Goal: Information Seeking & Learning: Find contact information

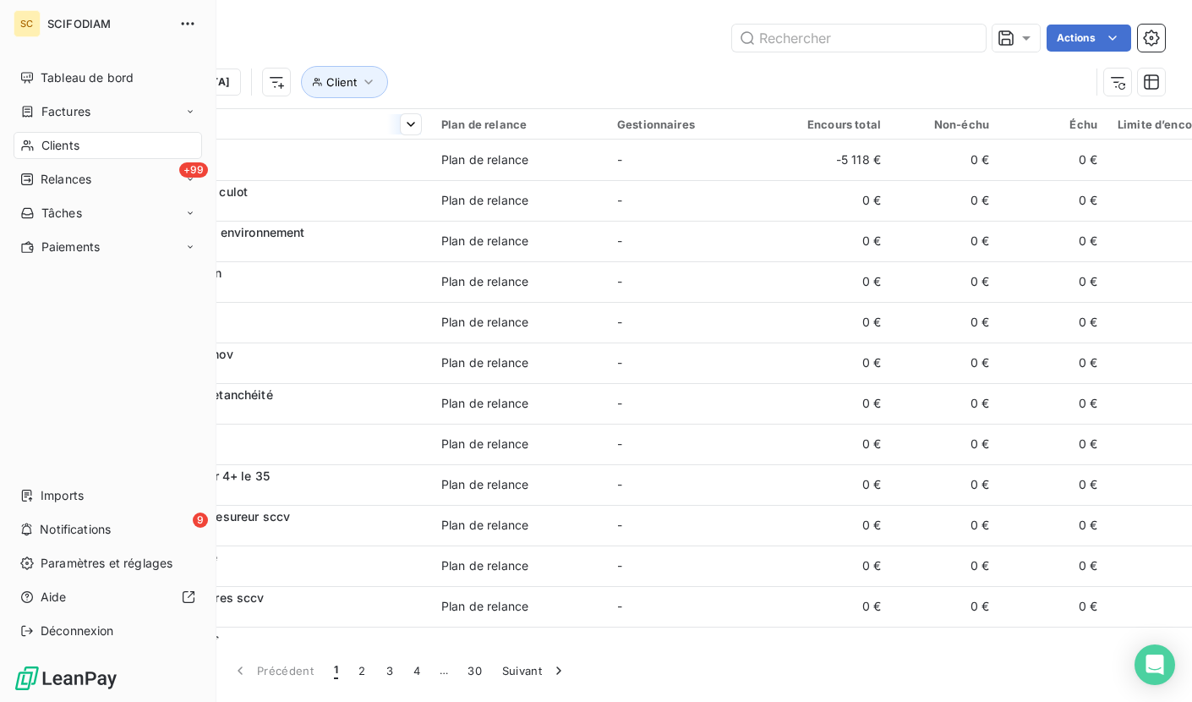
drag, startPoint x: 42, startPoint y: 147, endPoint x: 292, endPoint y: 127, distance: 251.0
click at [42, 147] on span "Clients" at bounding box center [60, 145] width 38 height 17
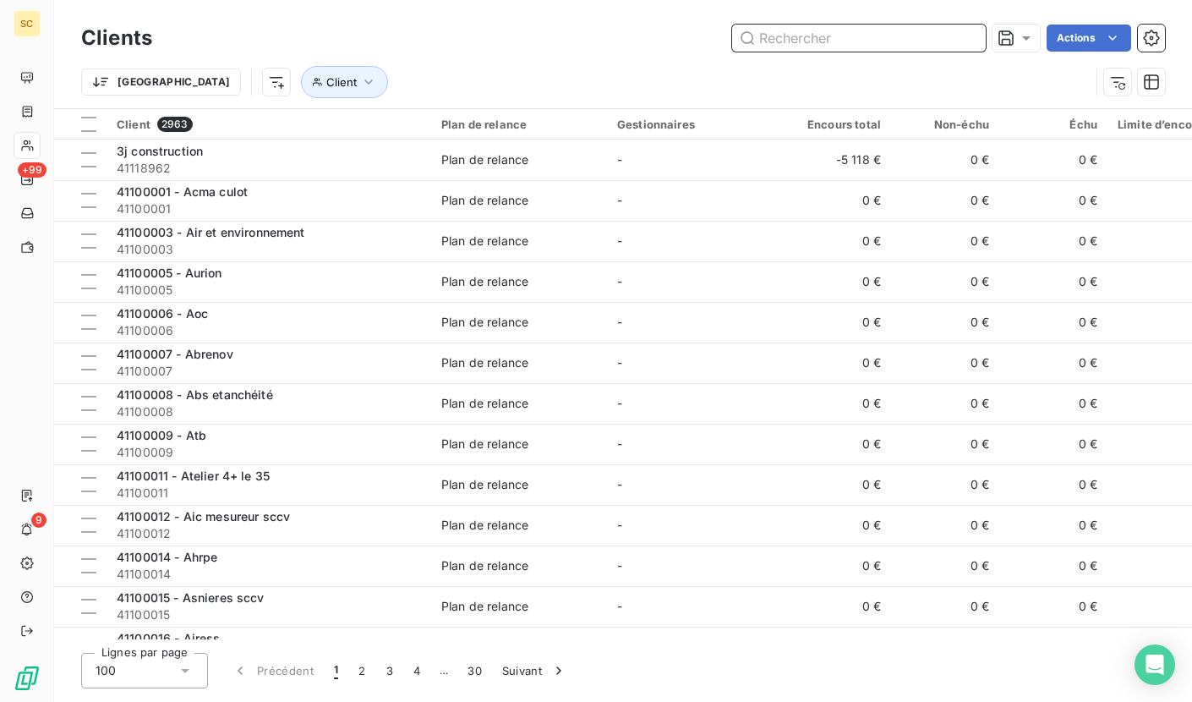
click at [821, 36] on input "text" at bounding box center [859, 38] width 254 height 27
paste input "41103544"
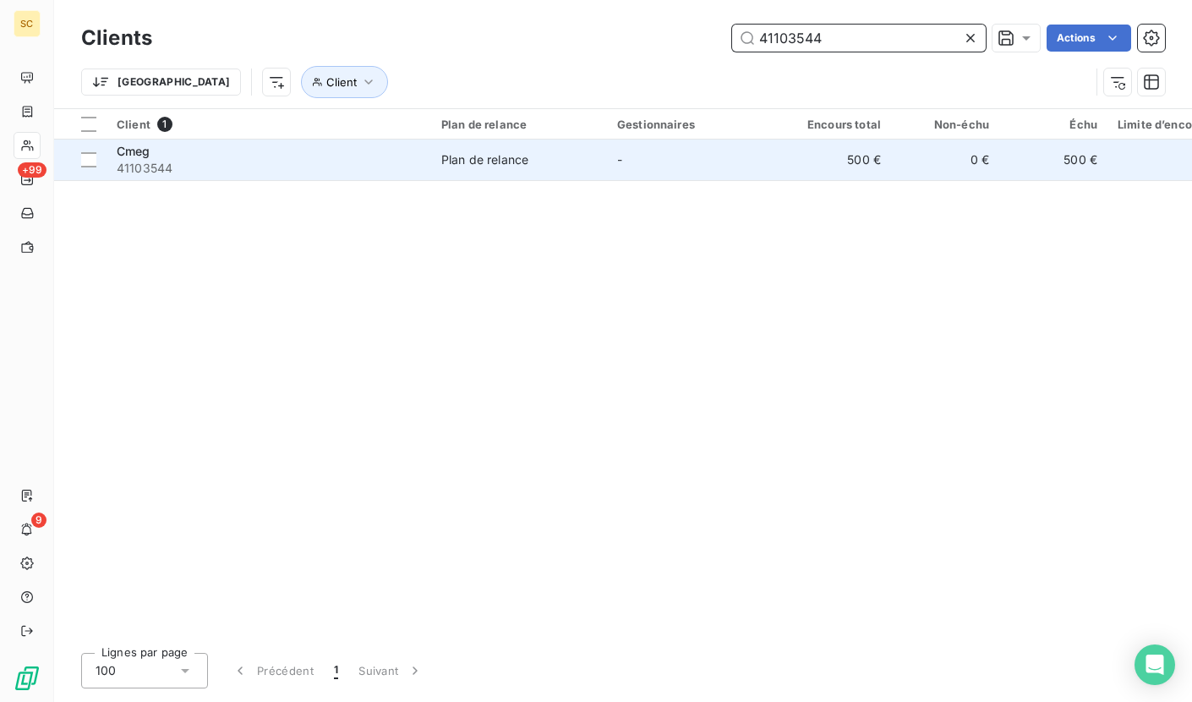
type input "41103544"
click at [128, 168] on span "41103544" at bounding box center [269, 168] width 304 height 17
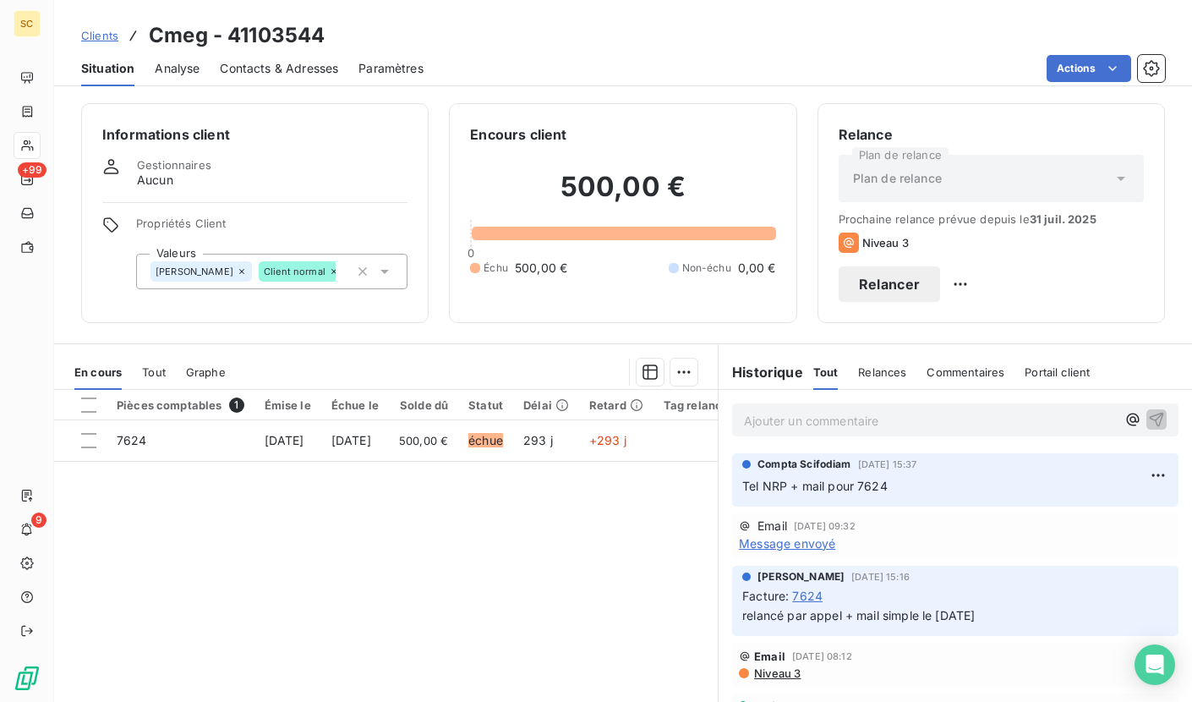
click at [258, 60] on span "Contacts & Adresses" at bounding box center [279, 68] width 118 height 17
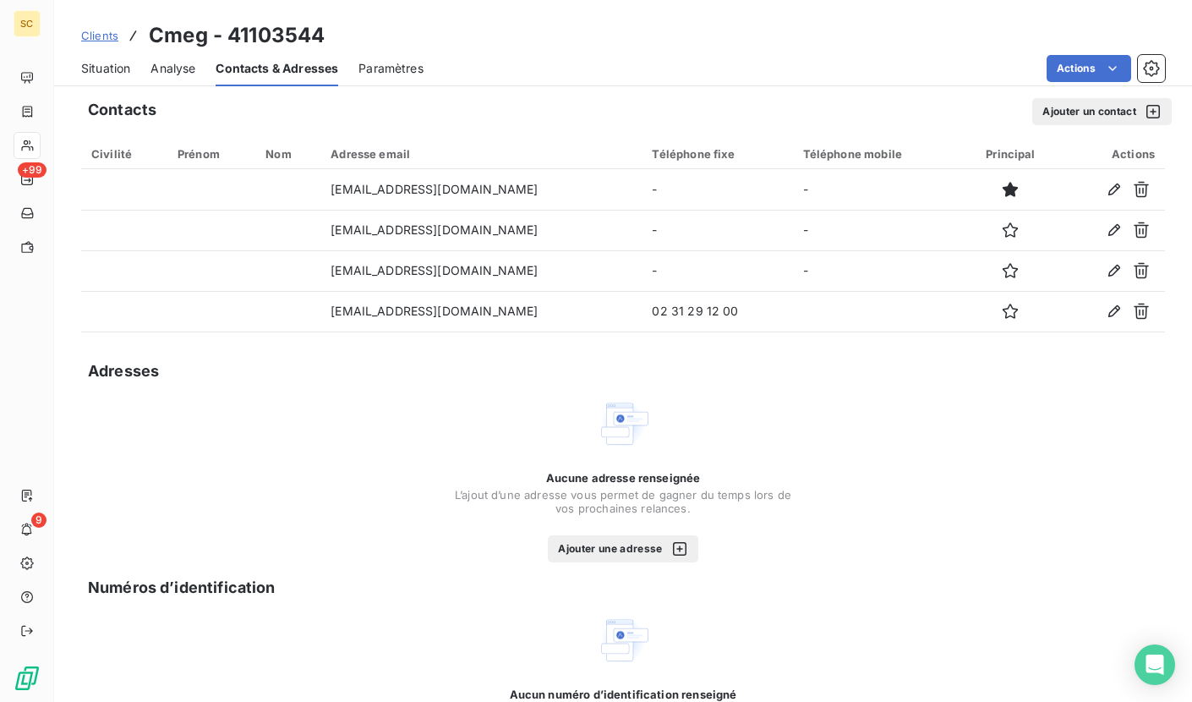
scroll to position [6, 0]
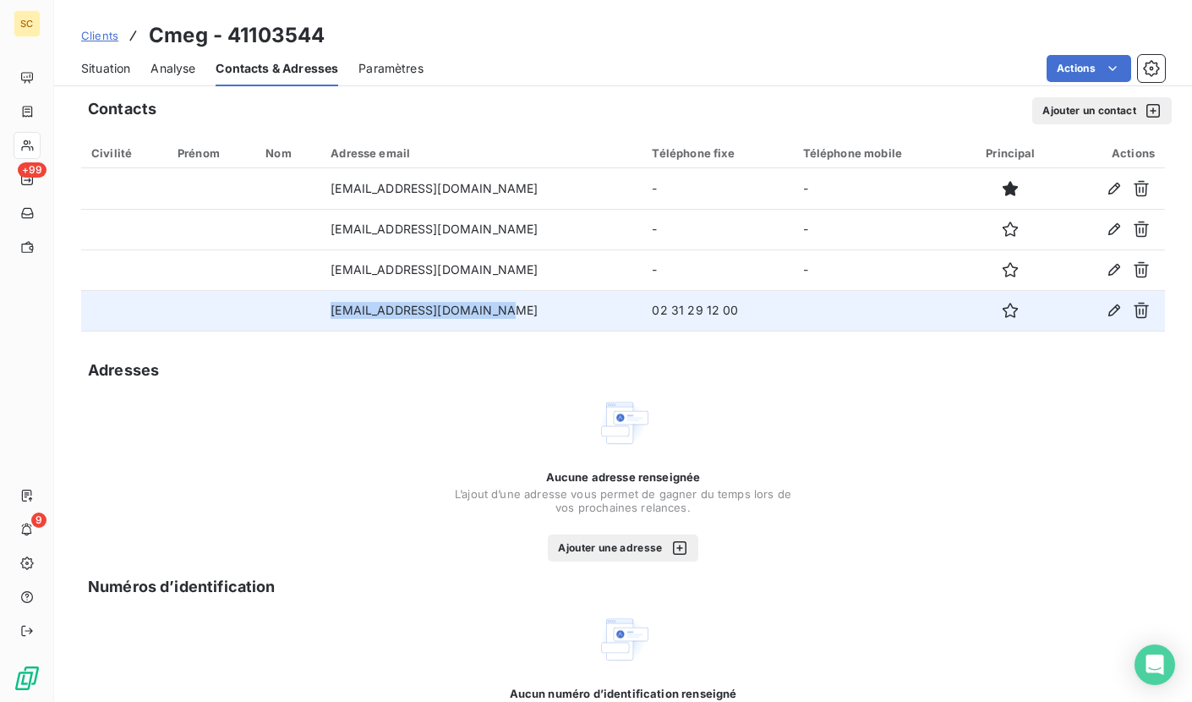
drag, startPoint x: 529, startPoint y: 314, endPoint x: 324, endPoint y: 314, distance: 205.4
click at [324, 314] on tr "[EMAIL_ADDRESS][DOMAIN_NAME] 02 31 29 12 00" at bounding box center [623, 310] width 1084 height 41
copy tr "[EMAIL_ADDRESS][DOMAIN_NAME]"
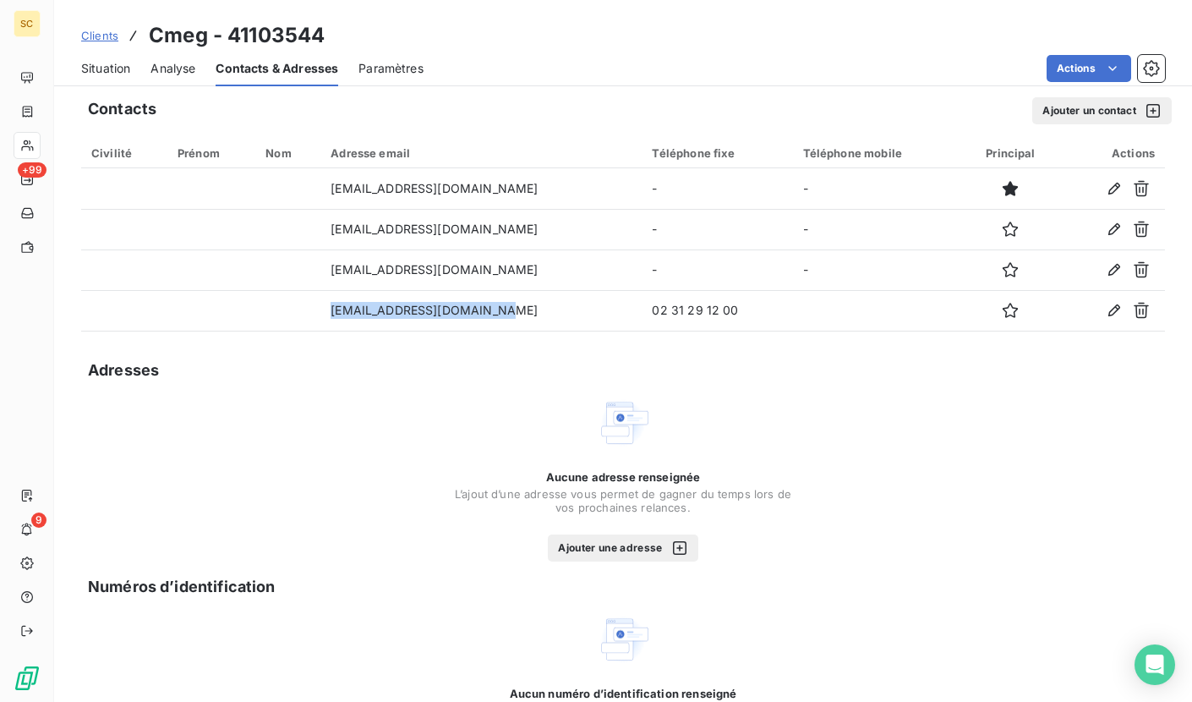
click at [101, 76] on span "Situation" at bounding box center [105, 68] width 49 height 17
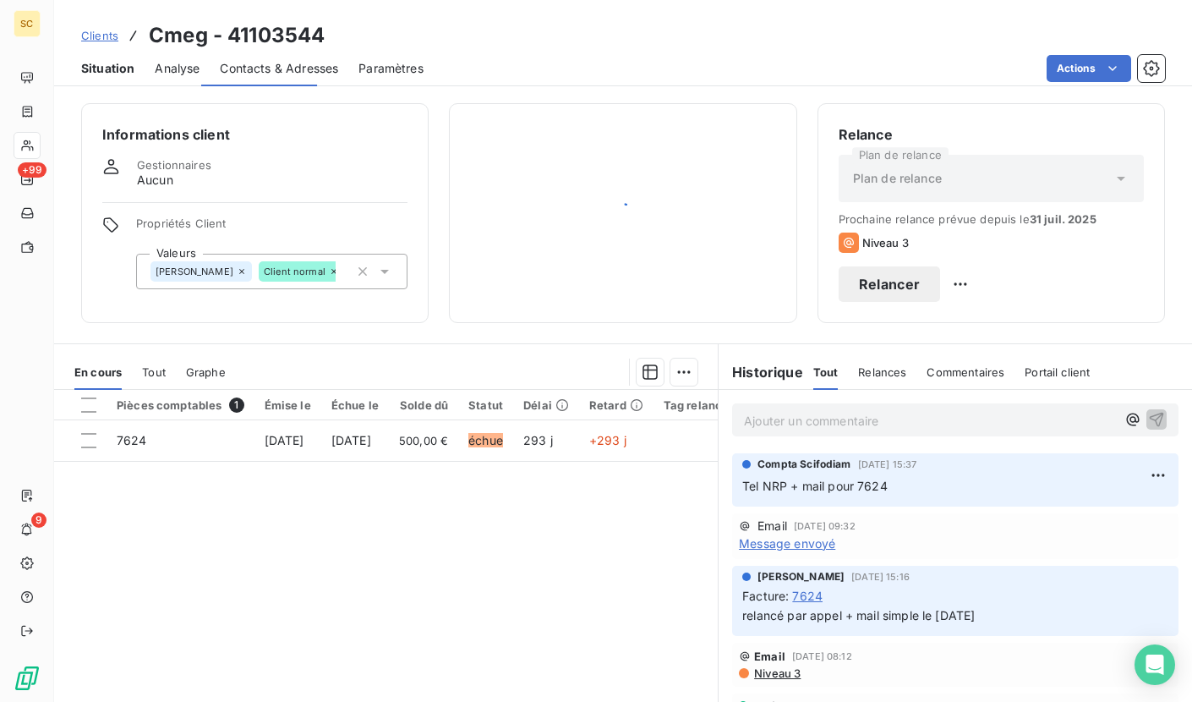
scroll to position [0, 0]
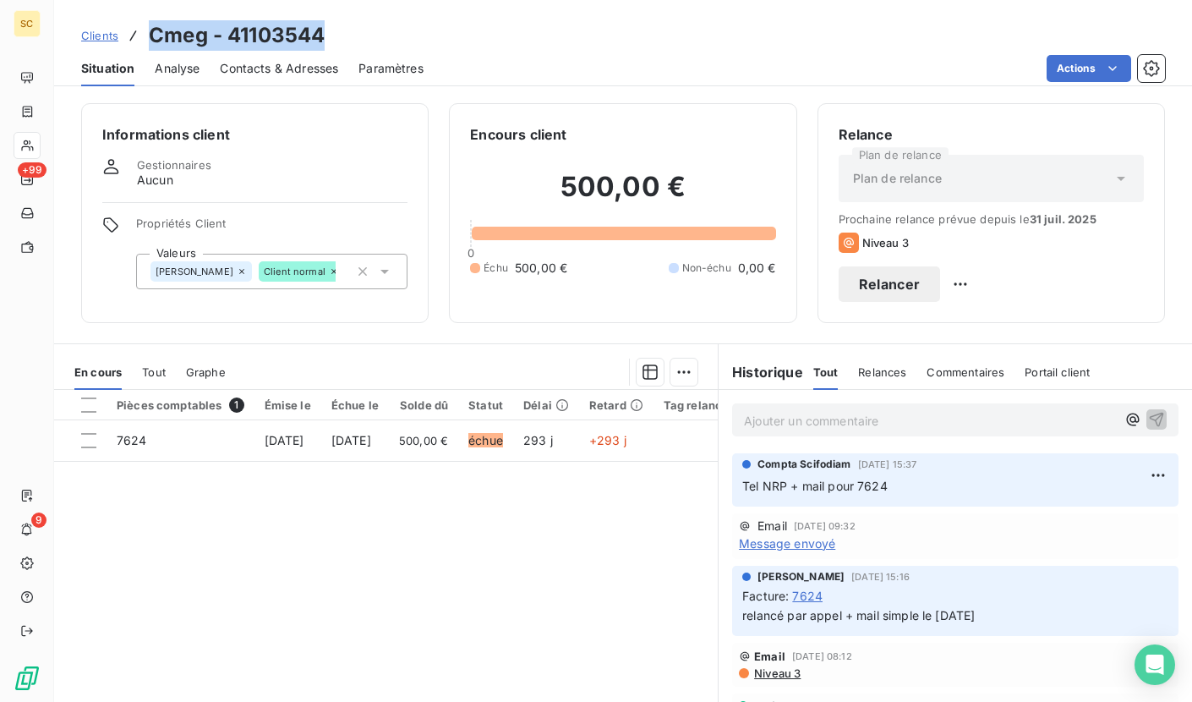
drag, startPoint x: 149, startPoint y: 35, endPoint x: 325, endPoint y: 32, distance: 176.7
click at [338, 30] on div "Clients Cmeg - 41103544" at bounding box center [623, 35] width 1138 height 30
copy h3 "Cmeg - 41103544"
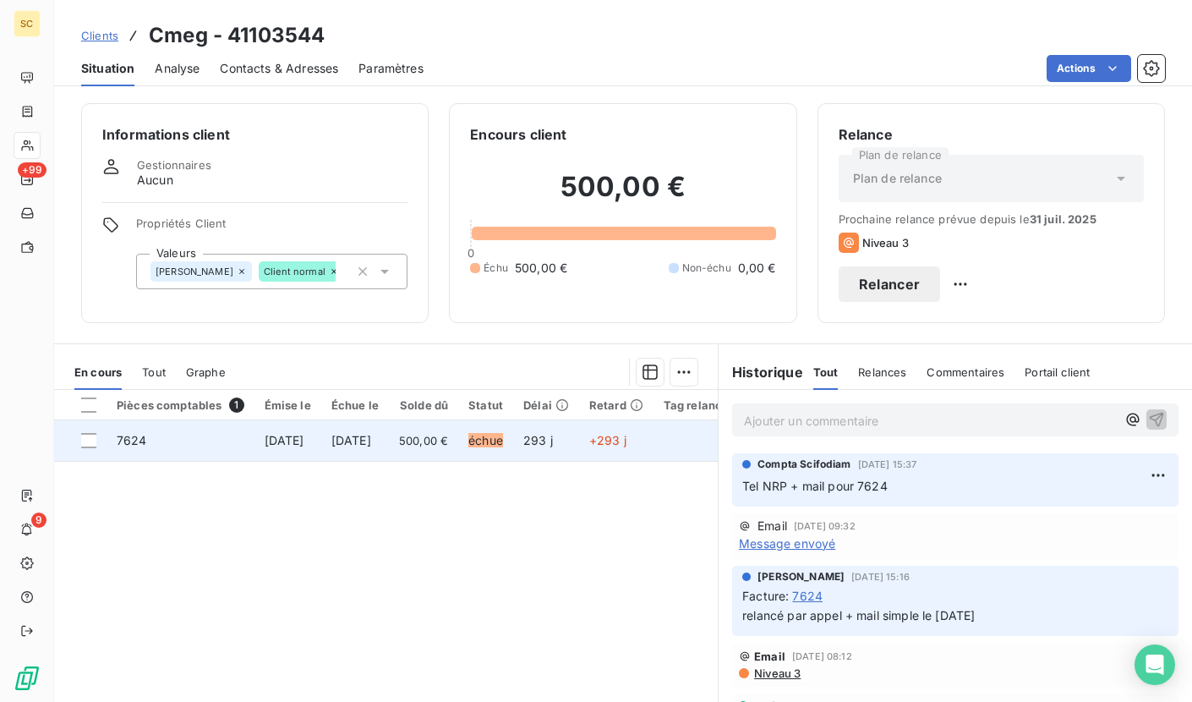
click at [371, 437] on span "[DATE]" at bounding box center [351, 440] width 40 height 14
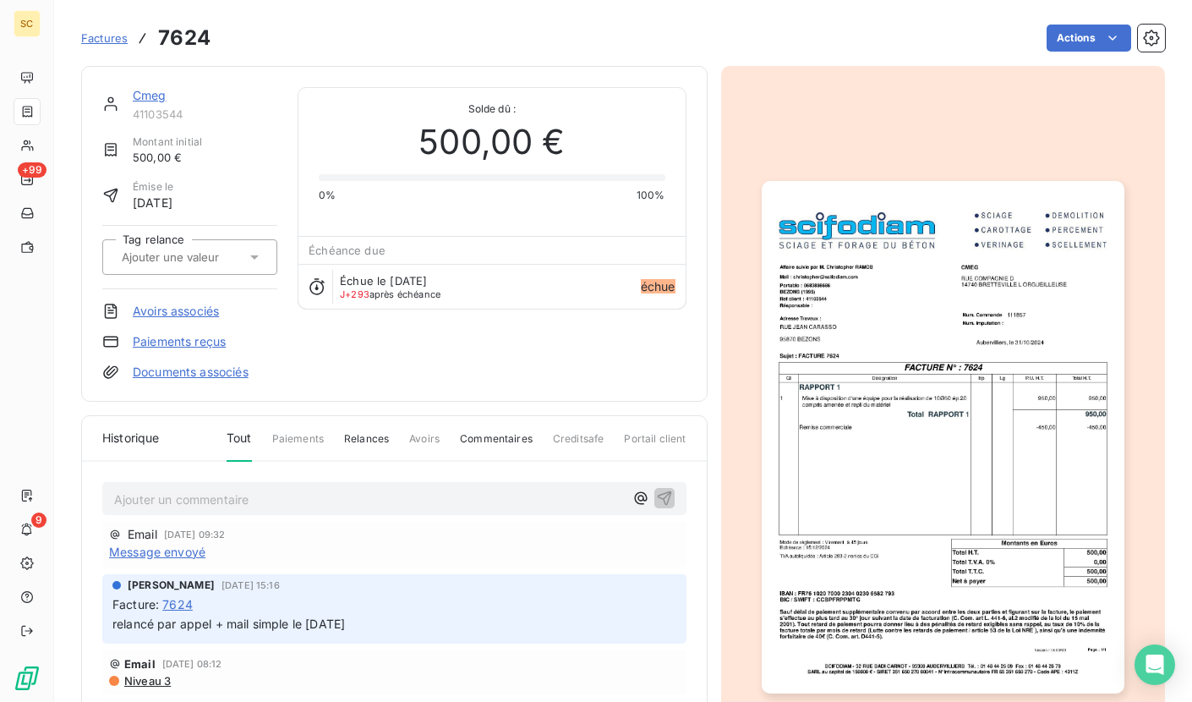
click at [1042, 499] on img "button" at bounding box center [943, 437] width 363 height 512
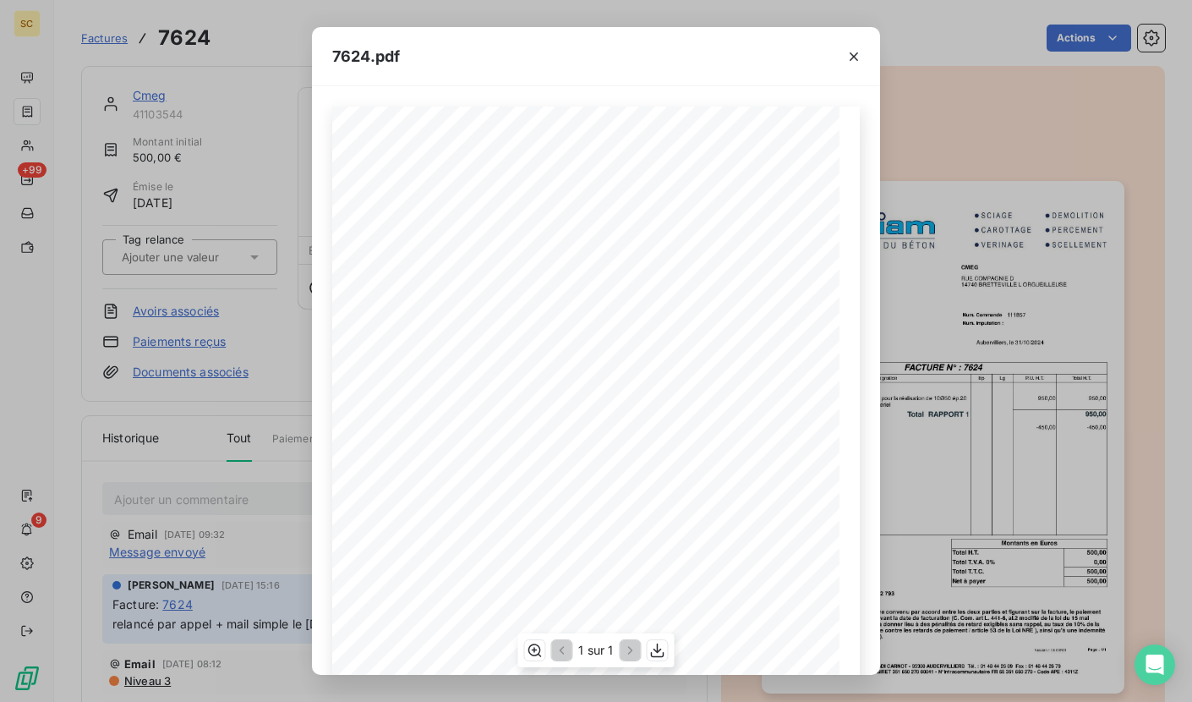
scroll to position [72, 0]
click at [662, 649] on icon "button" at bounding box center [657, 650] width 17 height 17
click at [855, 57] on icon "button" at bounding box center [854, 56] width 8 height 8
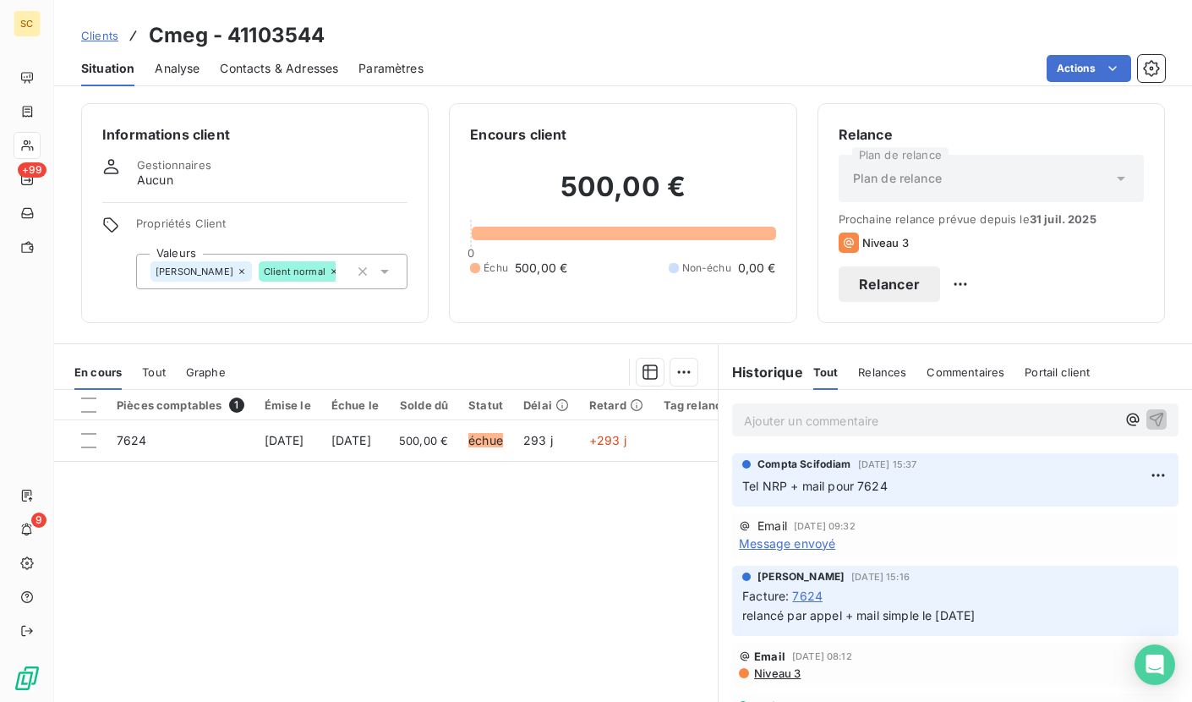
click at [844, 426] on p "Ajouter un commentaire ﻿" at bounding box center [930, 420] width 372 height 21
drag, startPoint x: 853, startPoint y: 421, endPoint x: 697, endPoint y: 414, distance: 155.7
click at [697, 414] on div "En cours Tout Graphe Pièces comptables 1 Émise le Échue le Solde dû Statut Déla…" at bounding box center [623, 554] width 1138 height 423
copy span "Rel tel: NRP - rel mail"
drag, startPoint x: 1133, startPoint y: 420, endPoint x: 1065, endPoint y: 324, distance: 117.7
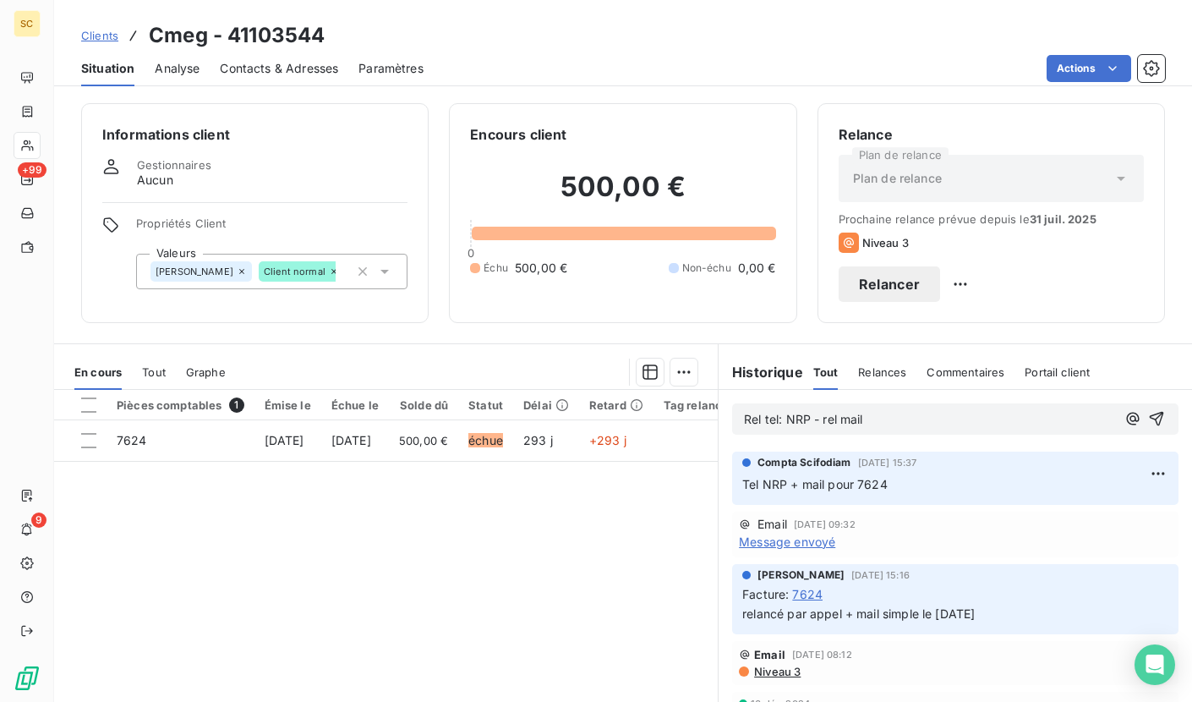
click at [1148, 420] on icon "button" at bounding box center [1156, 418] width 17 height 17
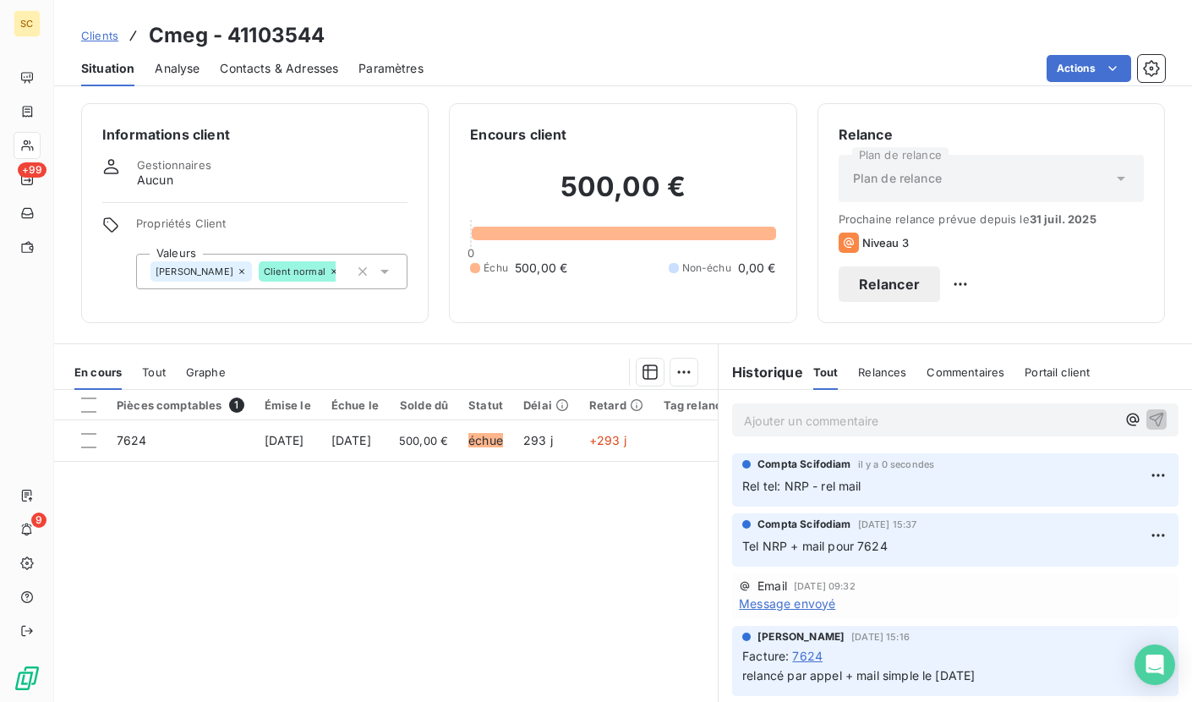
click at [94, 38] on span "Clients" at bounding box center [99, 36] width 37 height 14
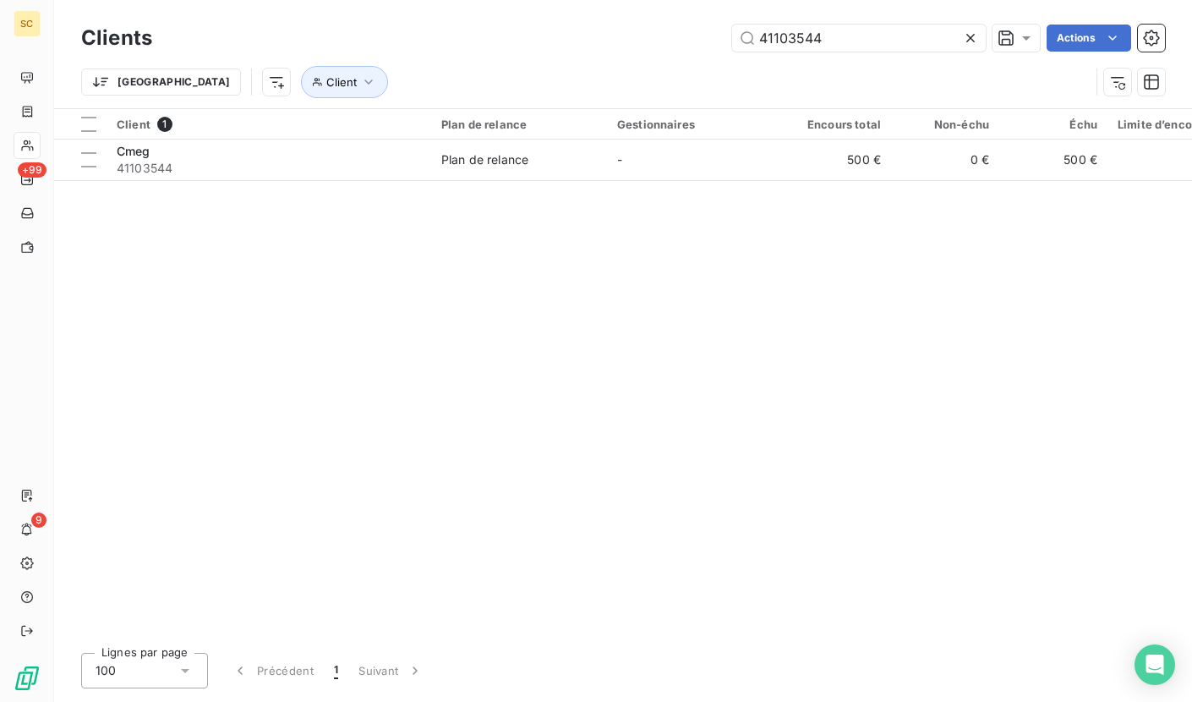
drag, startPoint x: 812, startPoint y: 40, endPoint x: 637, endPoint y: 40, distance: 174.1
click at [634, 40] on div "41103544 Actions" at bounding box center [668, 38] width 992 height 27
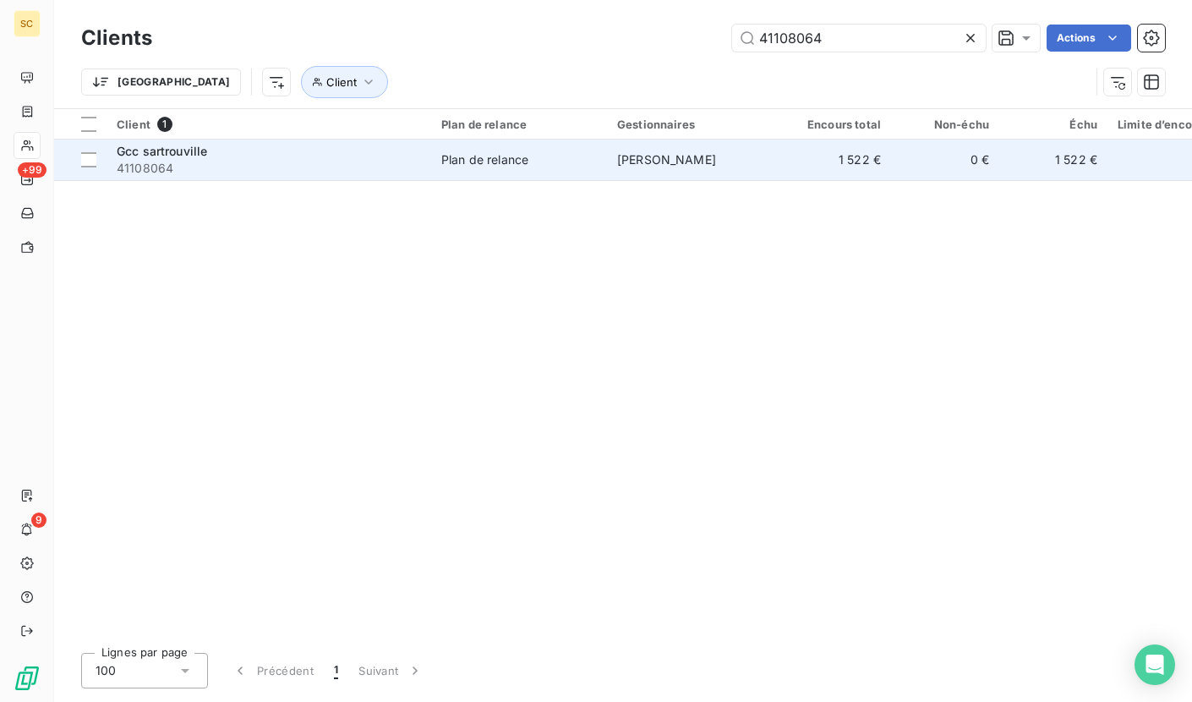
type input "41108064"
click at [206, 143] on div "Gcc sartrouville" at bounding box center [269, 151] width 304 height 17
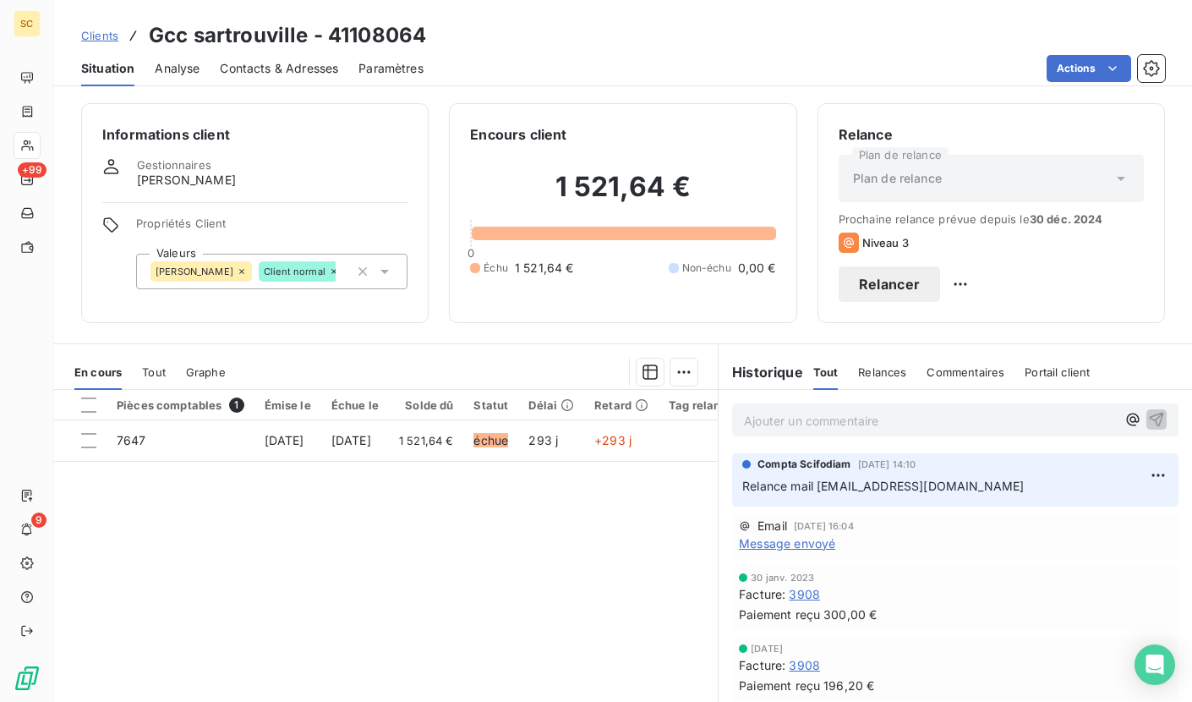
click at [265, 74] on span "Contacts & Adresses" at bounding box center [279, 68] width 118 height 17
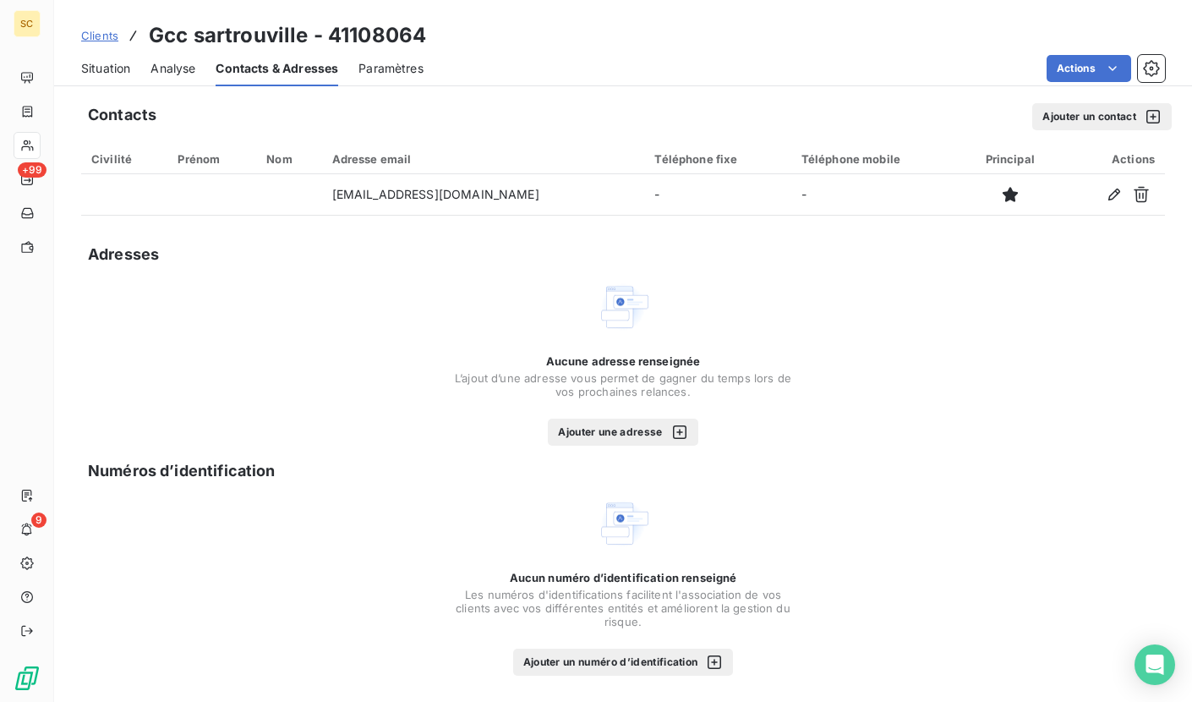
click at [88, 69] on span "Situation" at bounding box center [105, 68] width 49 height 17
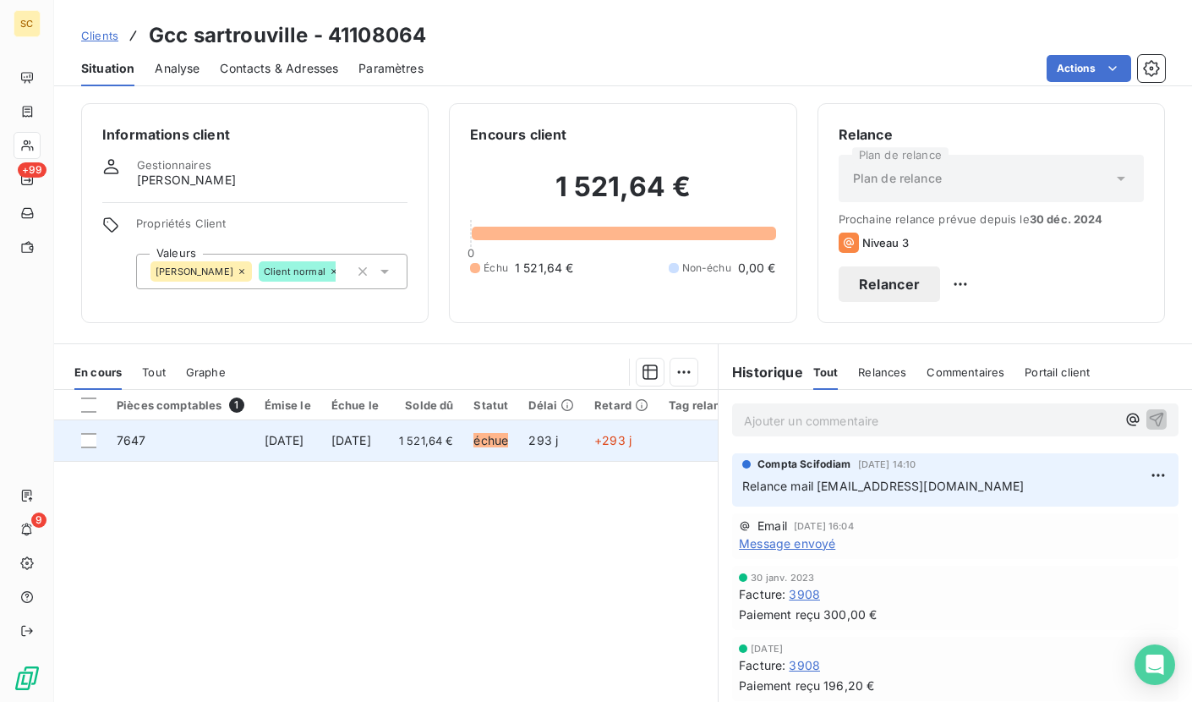
click at [381, 418] on th "Échue le" at bounding box center [355, 405] width 68 height 30
click at [389, 431] on td "[DATE]" at bounding box center [355, 440] width 68 height 41
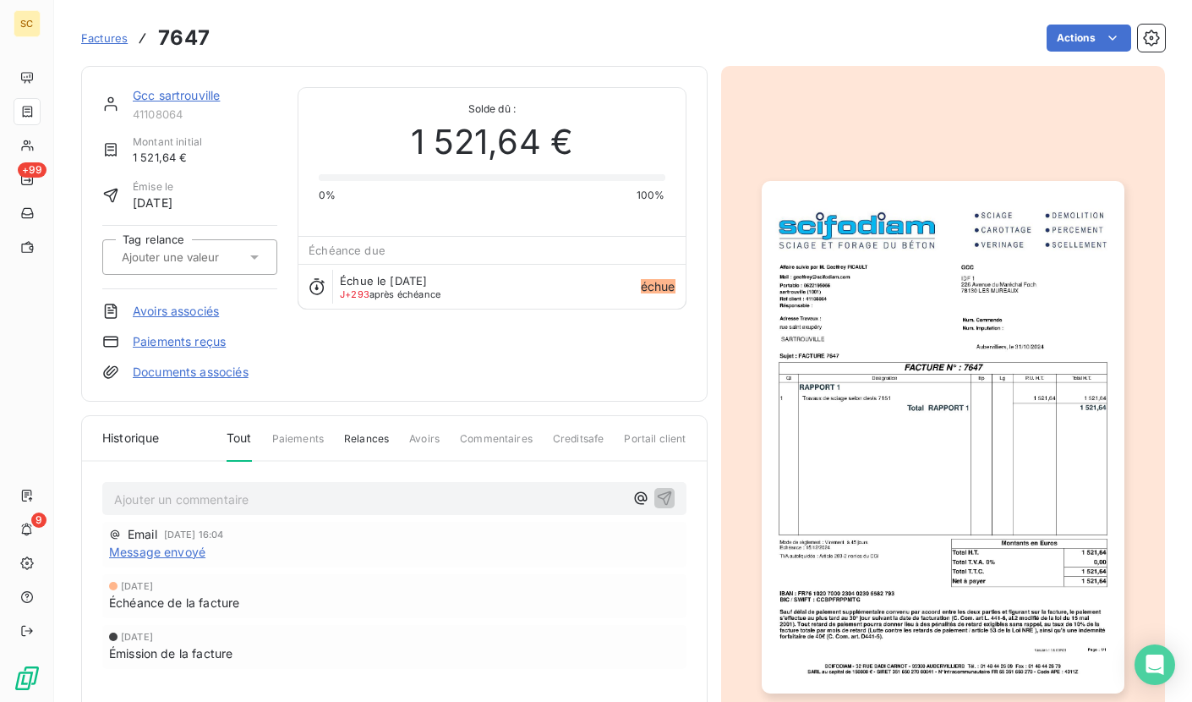
click at [915, 457] on img "button" at bounding box center [943, 437] width 363 height 512
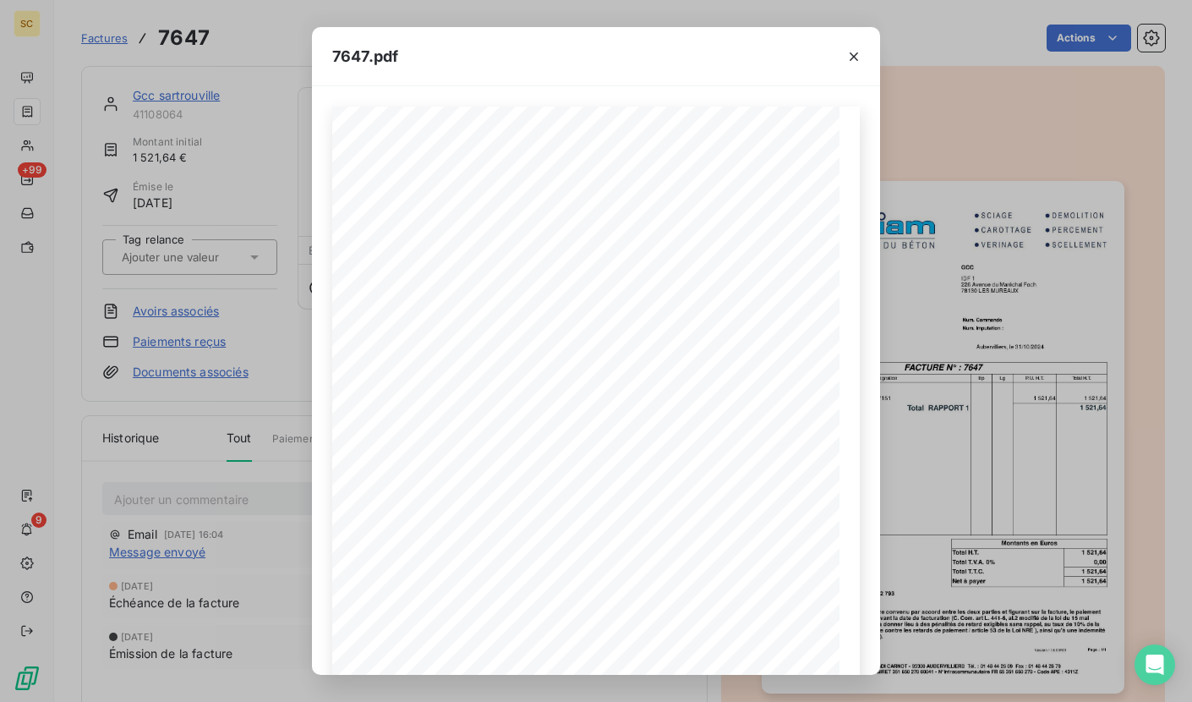
click at [847, 57] on icon "button" at bounding box center [853, 56] width 17 height 17
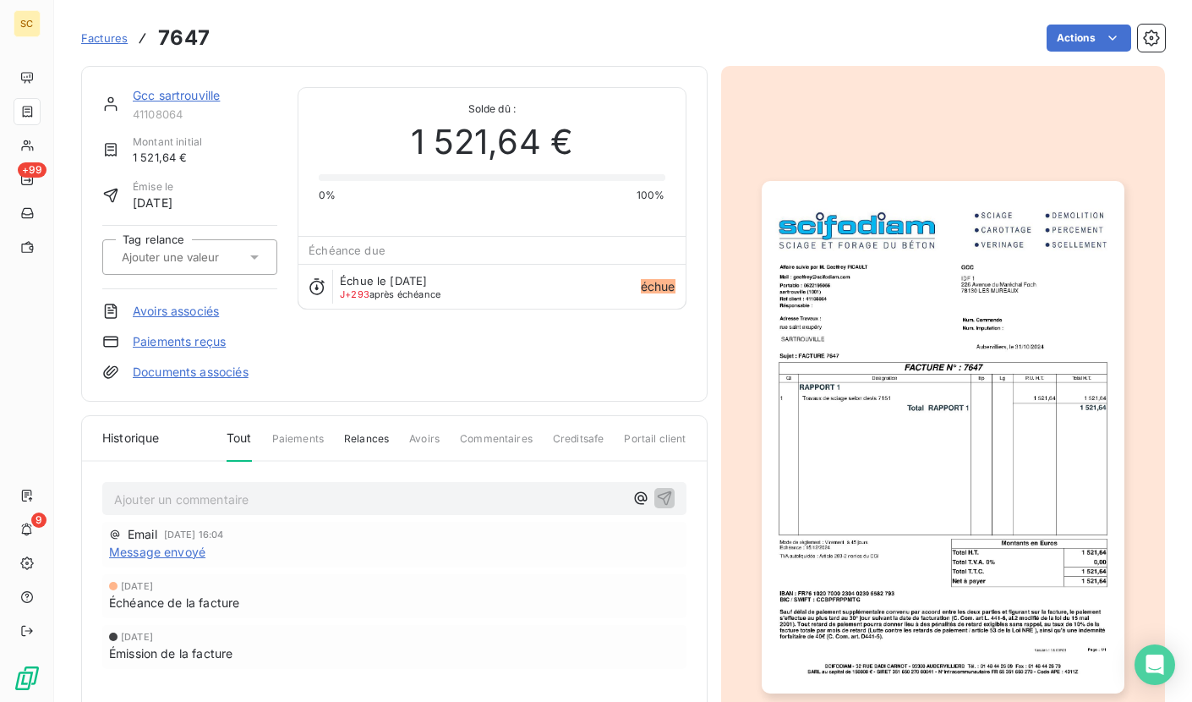
click at [946, 478] on img "button" at bounding box center [943, 437] width 363 height 512
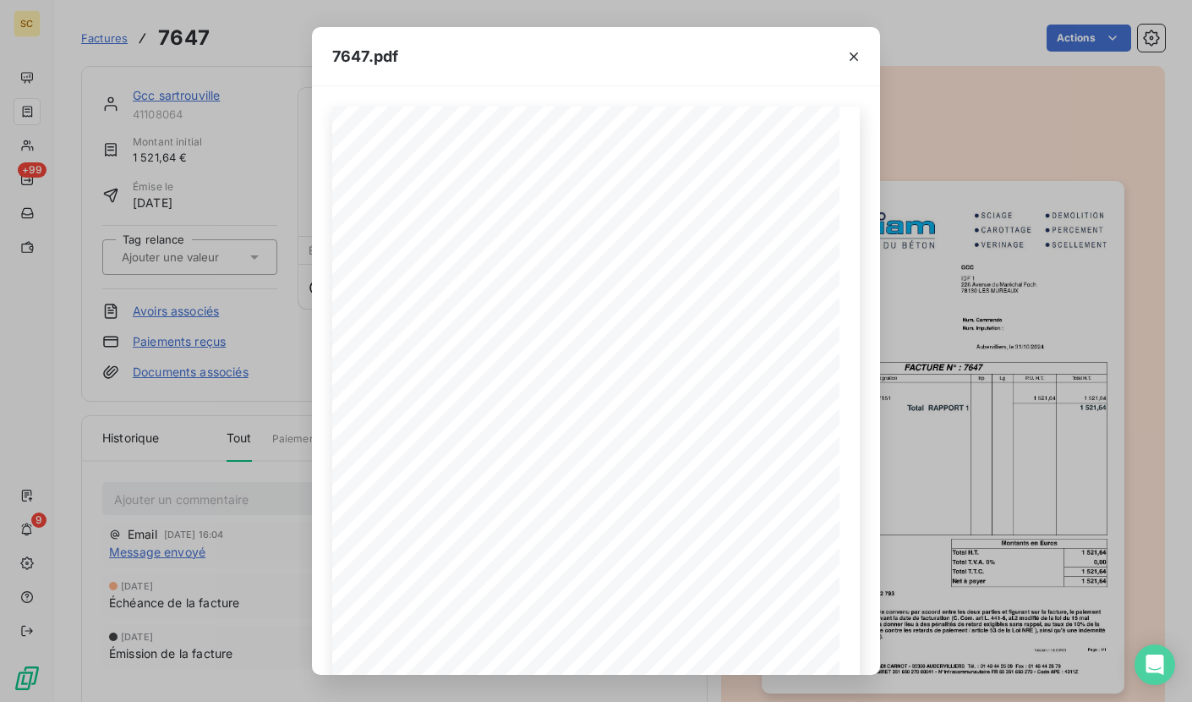
click at [849, 52] on icon "button" at bounding box center [853, 56] width 17 height 17
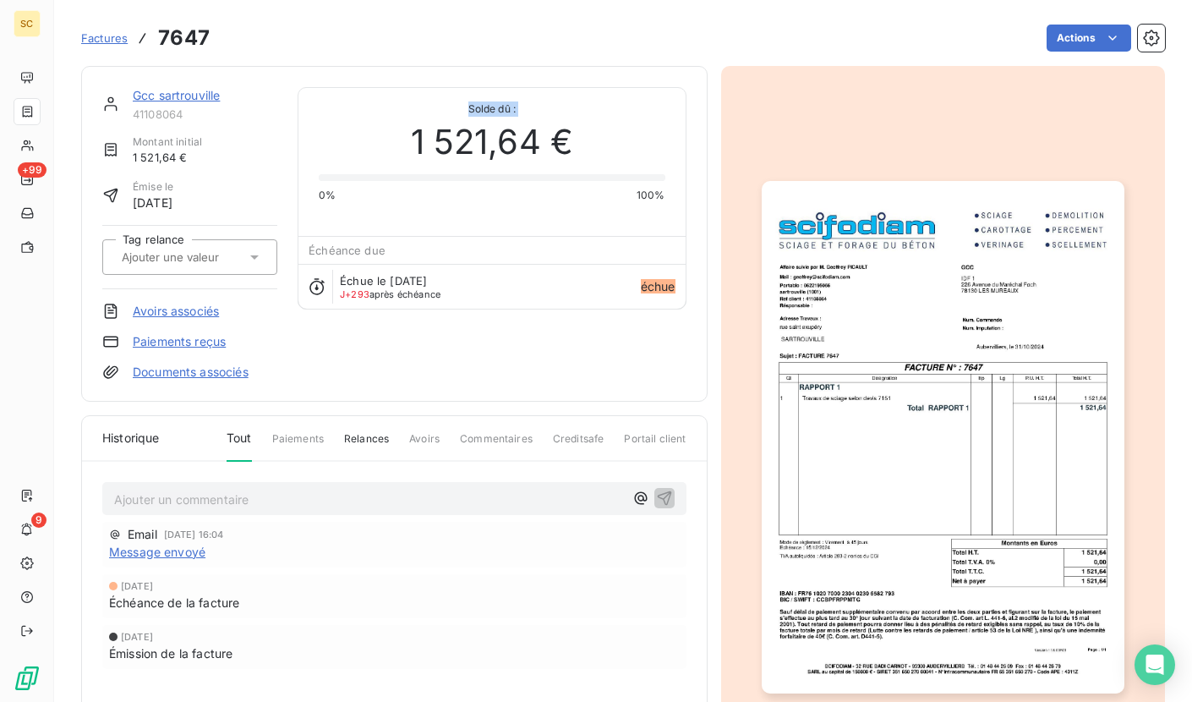
drag, startPoint x: 351, startPoint y: 116, endPoint x: 360, endPoint y: 104, distance: 15.1
click at [359, 104] on div "Solde dû : 1 521,64 € 0% 100%" at bounding box center [492, 145] width 346 height 115
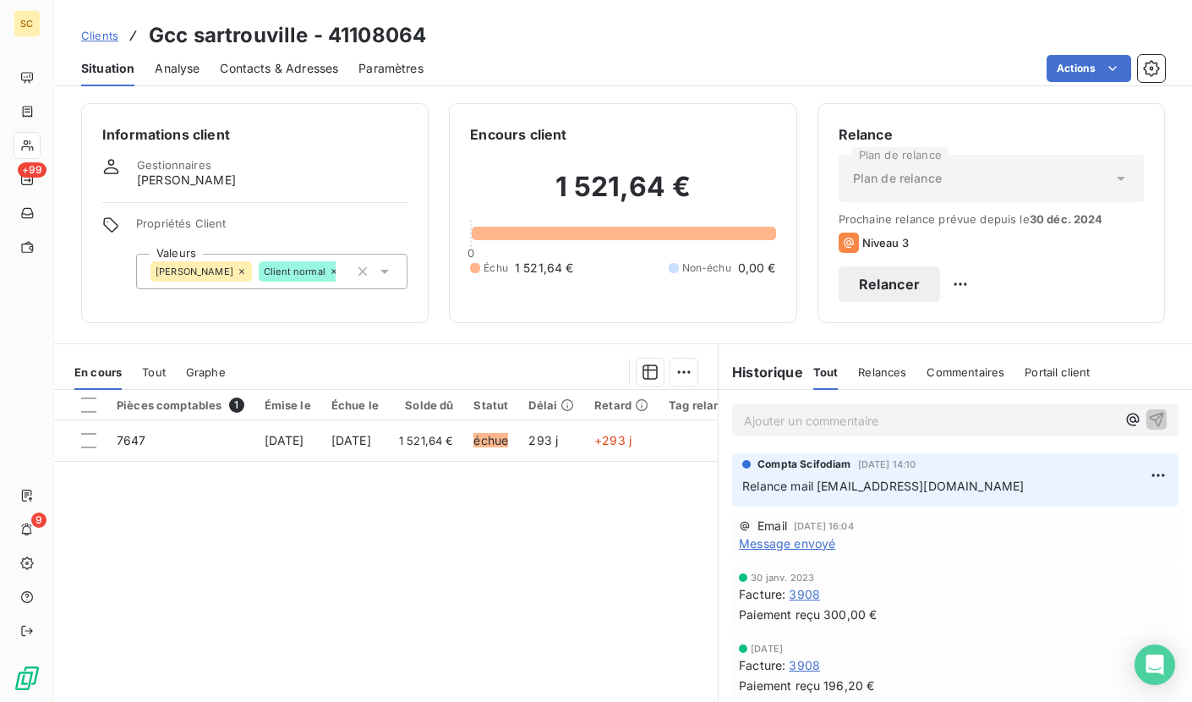
click at [303, 69] on span "Contacts & Adresses" at bounding box center [279, 68] width 118 height 17
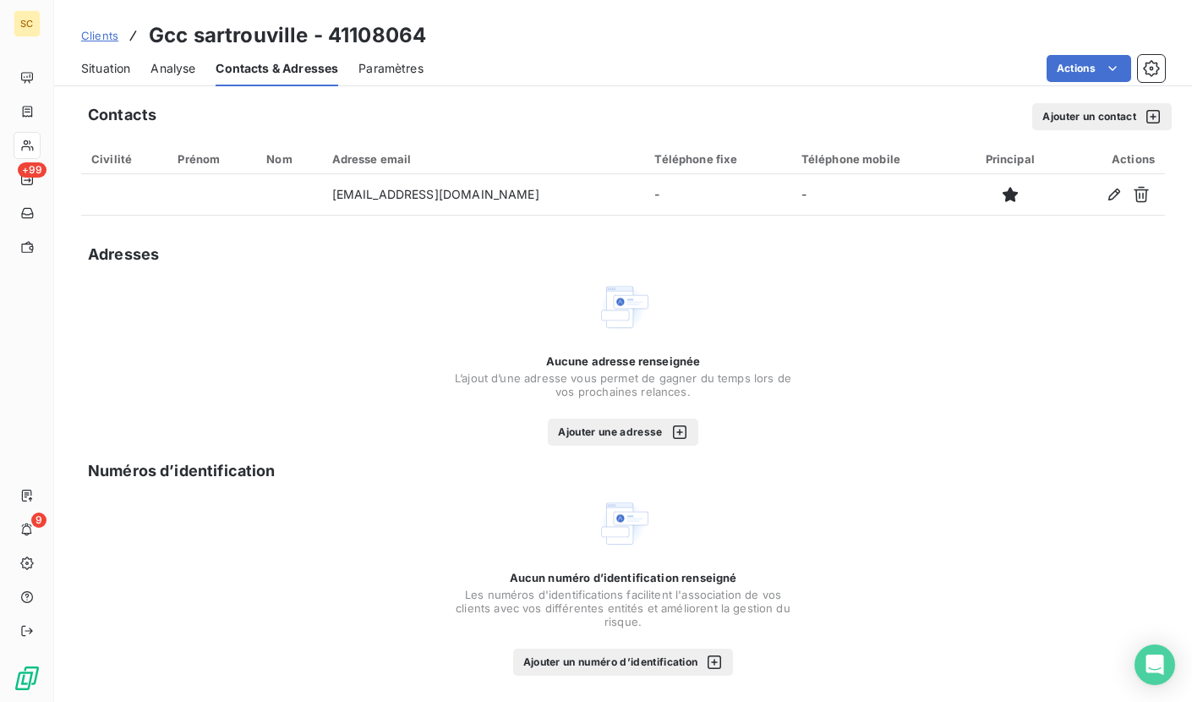
click at [109, 64] on span "Situation" at bounding box center [105, 68] width 49 height 17
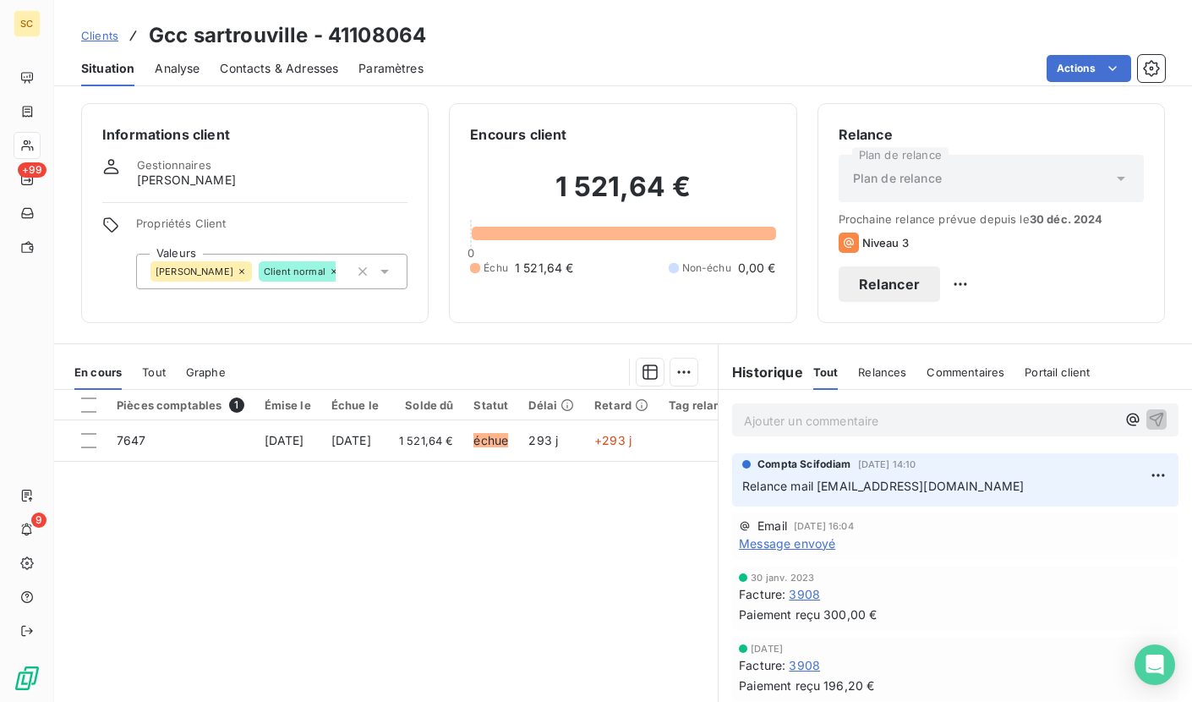
click at [283, 64] on span "Contacts & Adresses" at bounding box center [279, 68] width 118 height 17
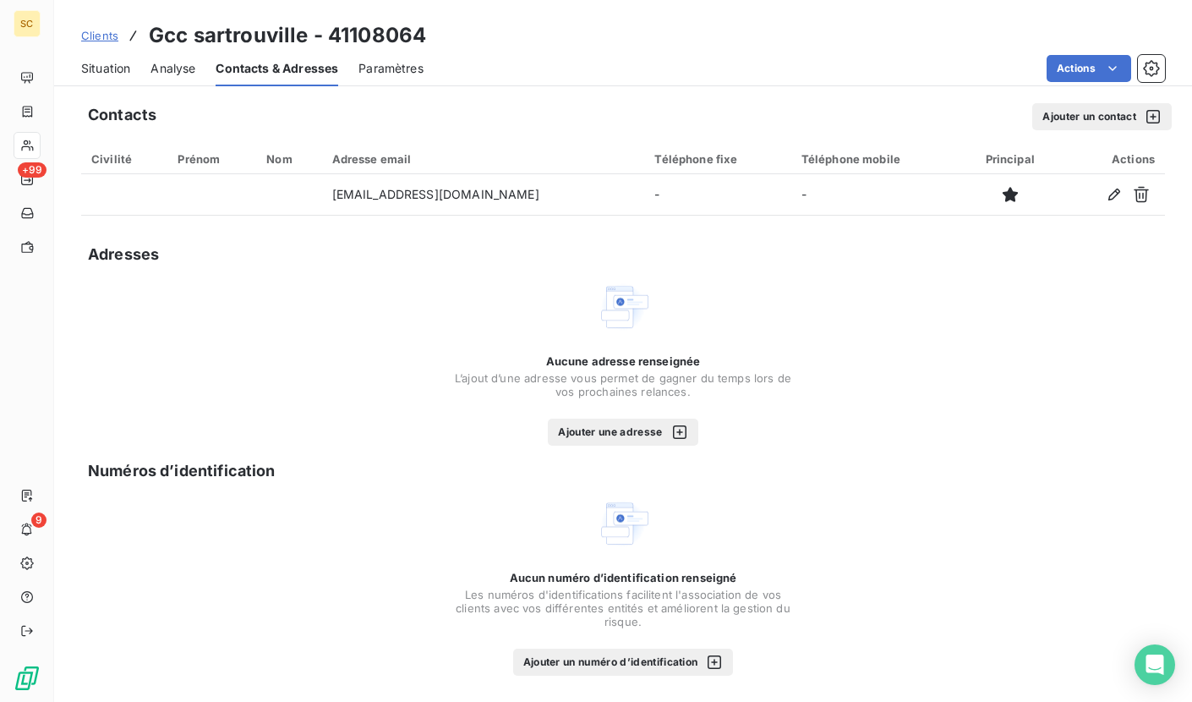
click at [1081, 112] on button "Ajouter un contact" at bounding box center [1101, 116] width 139 height 27
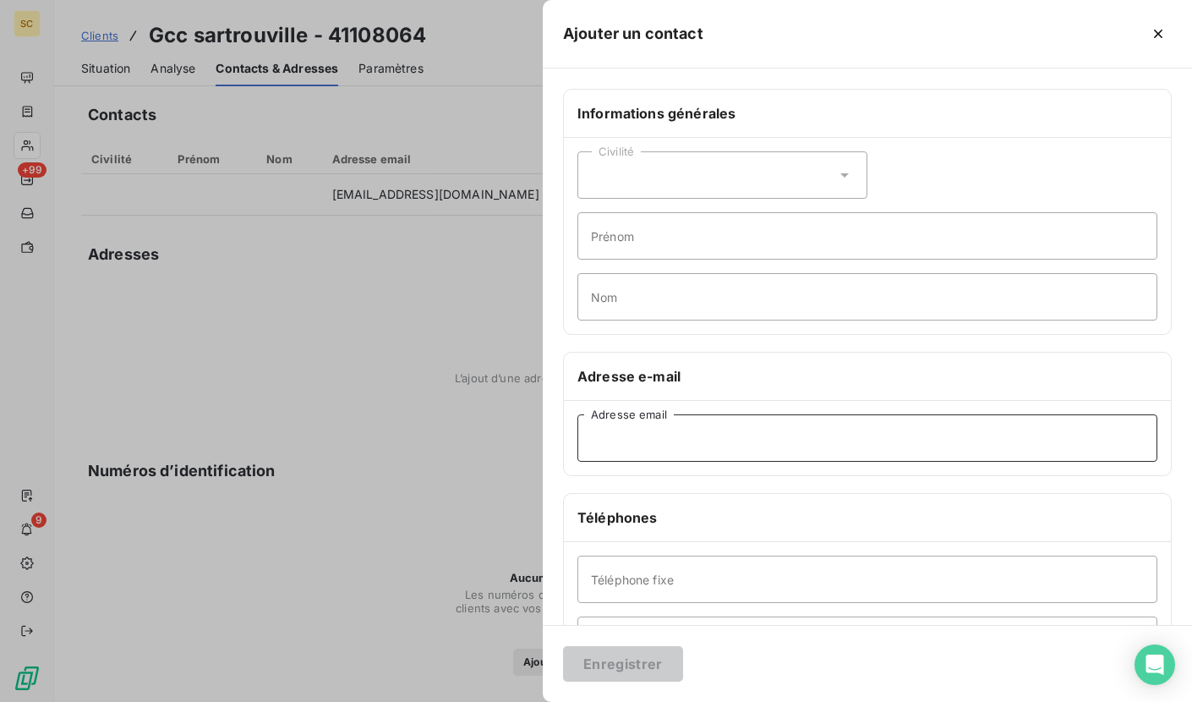
click at [668, 445] on input "Adresse email" at bounding box center [867, 437] width 580 height 47
paste input "[EMAIL_ADDRESS][DOMAIN_NAME]"
type input "[EMAIL_ADDRESS][DOMAIN_NAME]"
click at [662, 292] on input "Nom" at bounding box center [867, 296] width 580 height 47
type input "Comp"
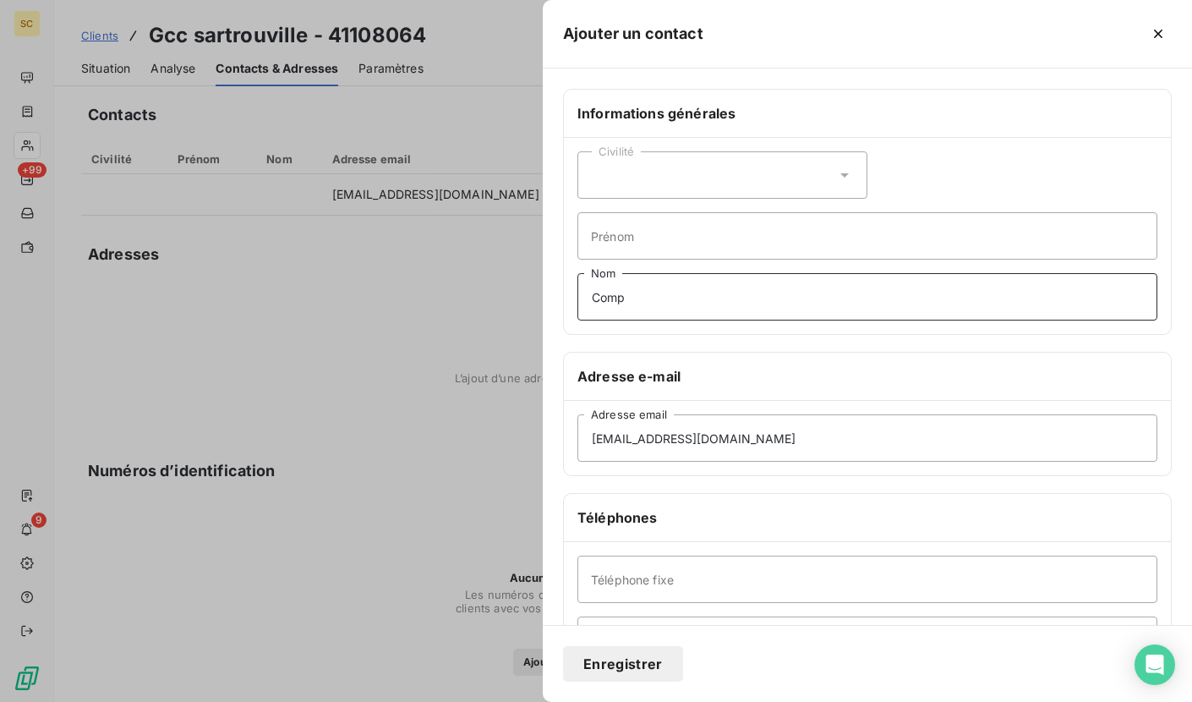
click at [563, 646] on button "Enregistrer" at bounding box center [623, 664] width 120 height 36
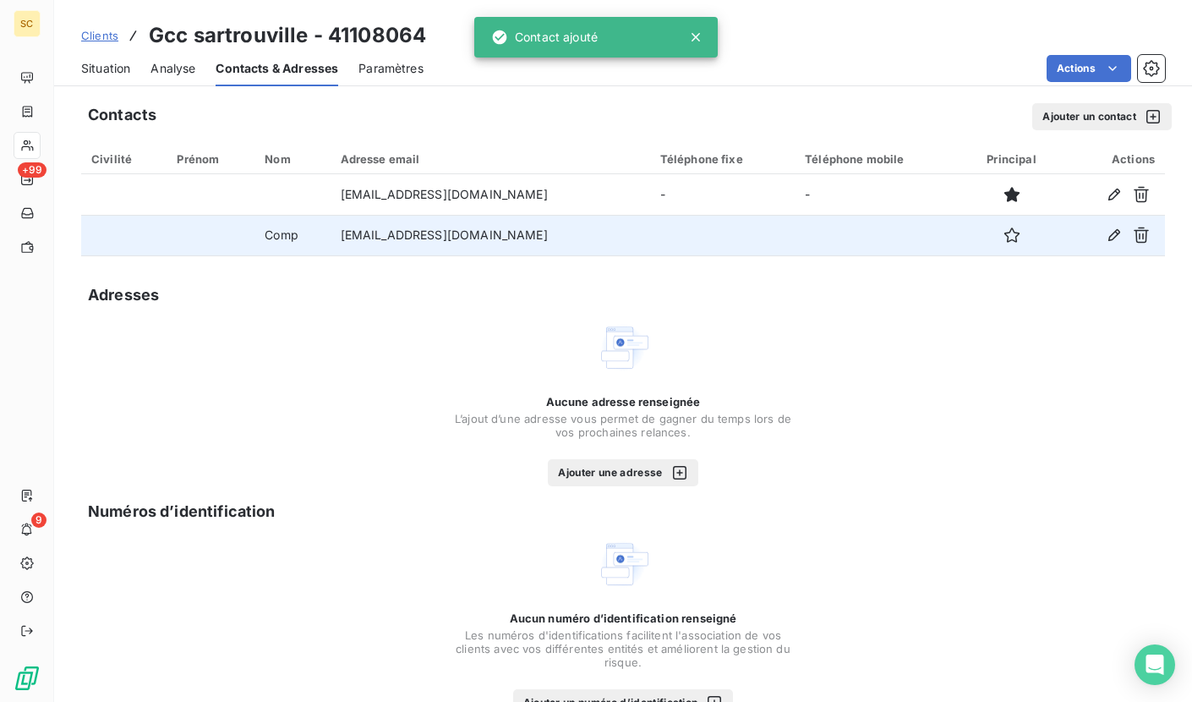
click at [1106, 241] on icon "button" at bounding box center [1114, 235] width 17 height 17
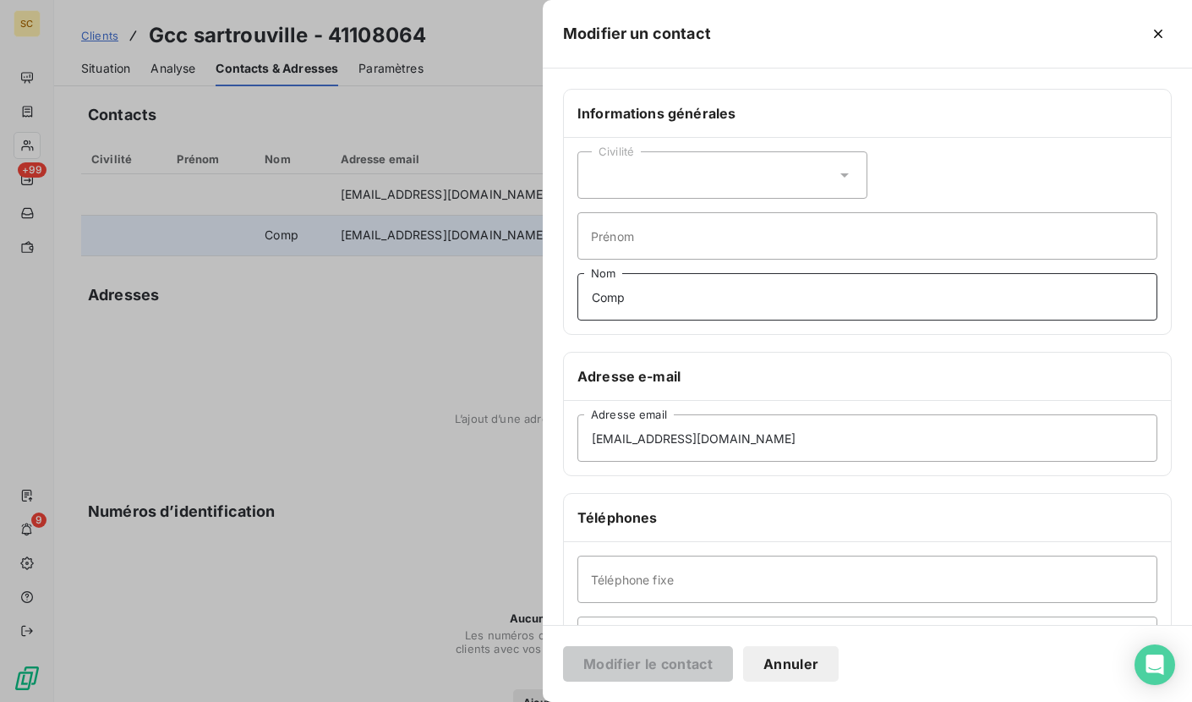
click at [668, 300] on input "Comp" at bounding box center [867, 296] width 580 height 47
type input "Comptabilité fournisseur"
click at [702, 662] on button "Modifier le contact" at bounding box center [648, 664] width 170 height 36
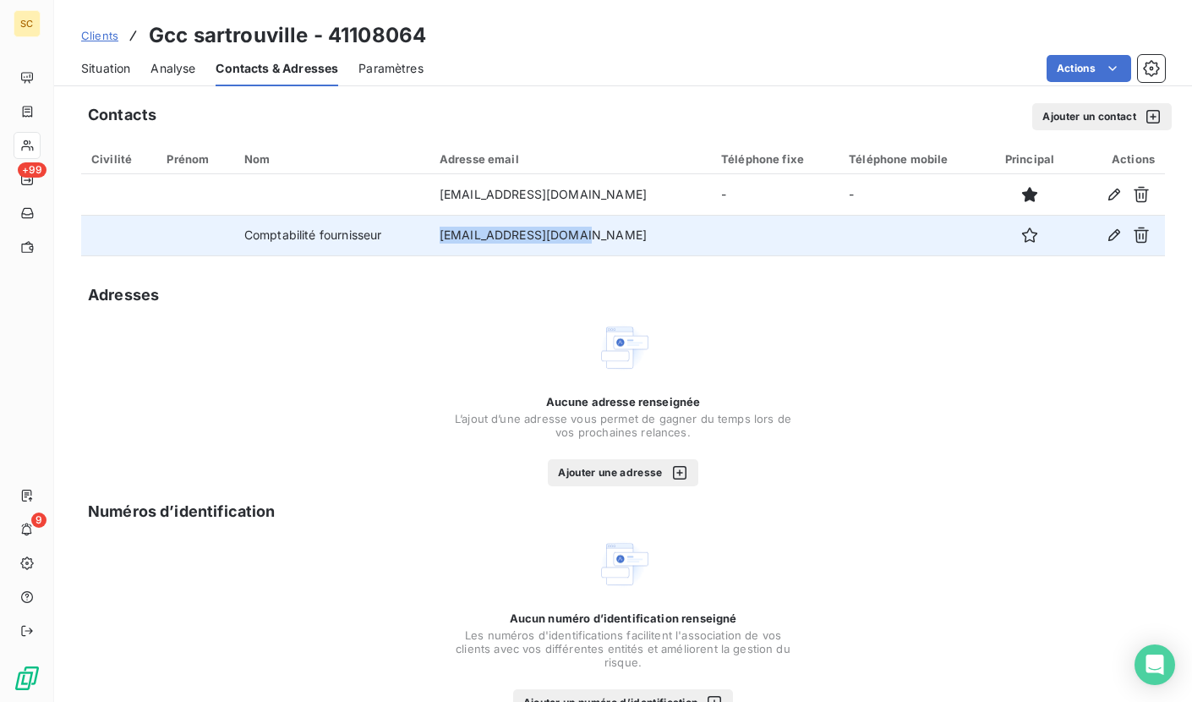
drag, startPoint x: 527, startPoint y: 240, endPoint x: 435, endPoint y: 238, distance: 92.2
click at [435, 238] on td "[EMAIL_ADDRESS][DOMAIN_NAME]" at bounding box center [569, 235] width 281 height 41
copy td "[EMAIL_ADDRESS][DOMAIN_NAME]"
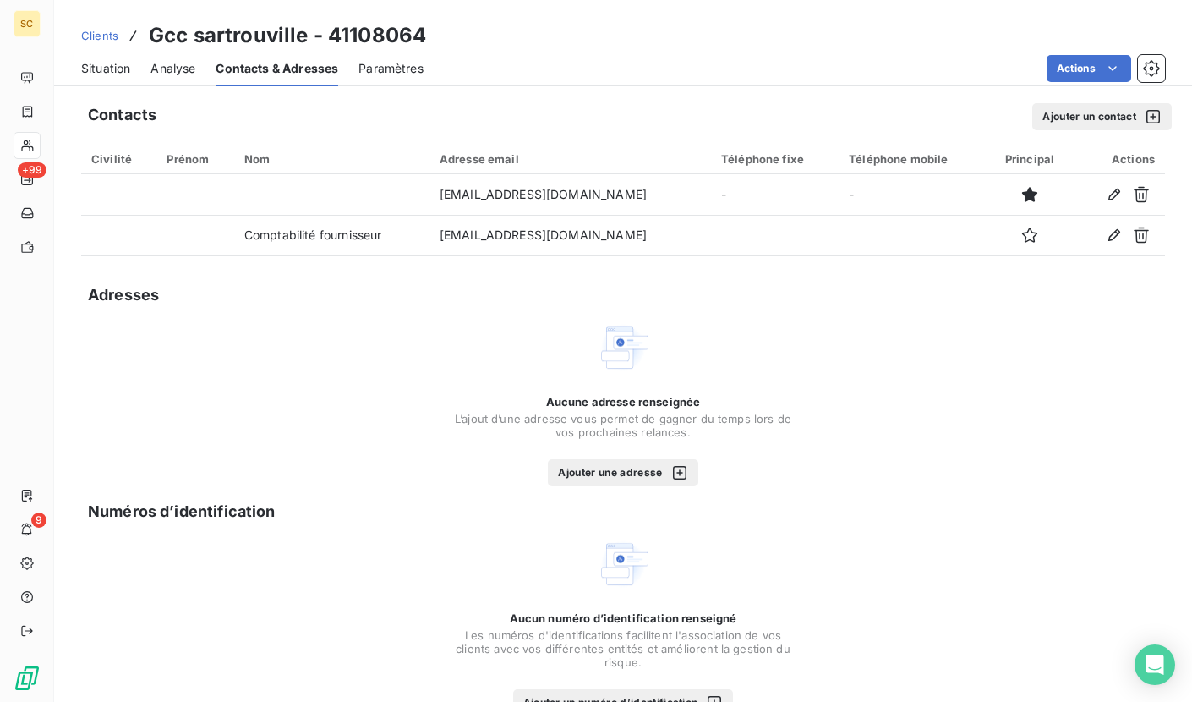
click at [146, 36] on div "Clients Gcc sartrouville - 41108064" at bounding box center [253, 35] width 345 height 30
click at [154, 36] on div "Clients Gcc sartrouville - 41108064" at bounding box center [253, 35] width 345 height 30
click at [145, 36] on div "Clients Gcc sartrouville - 41108064" at bounding box center [253, 35] width 345 height 30
click at [158, 37] on h3 "Gcc sartrouville - 41108064" at bounding box center [287, 35] width 277 height 30
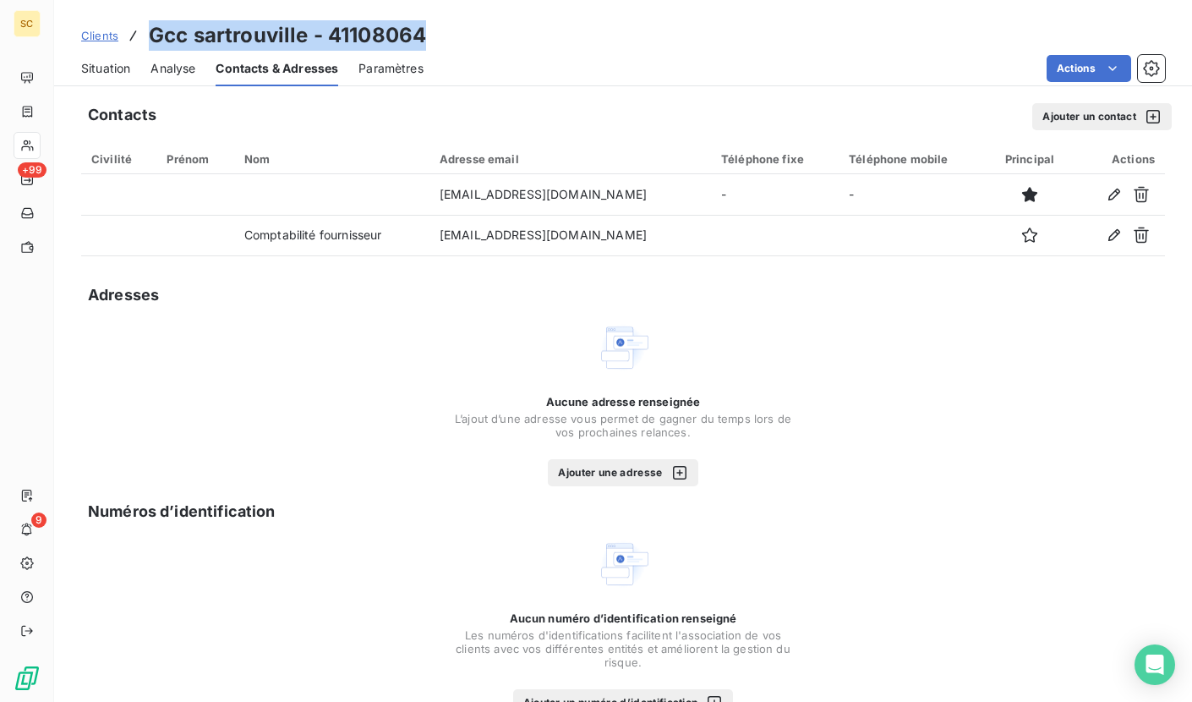
drag, startPoint x: 151, startPoint y: 36, endPoint x: 434, endPoint y: 39, distance: 282.4
click at [434, 39] on div "Clients Gcc sartrouville - 41108064" at bounding box center [623, 35] width 1138 height 30
copy h3 "Gcc sartrouville - 41108064"
click at [100, 65] on span "Situation" at bounding box center [105, 68] width 49 height 17
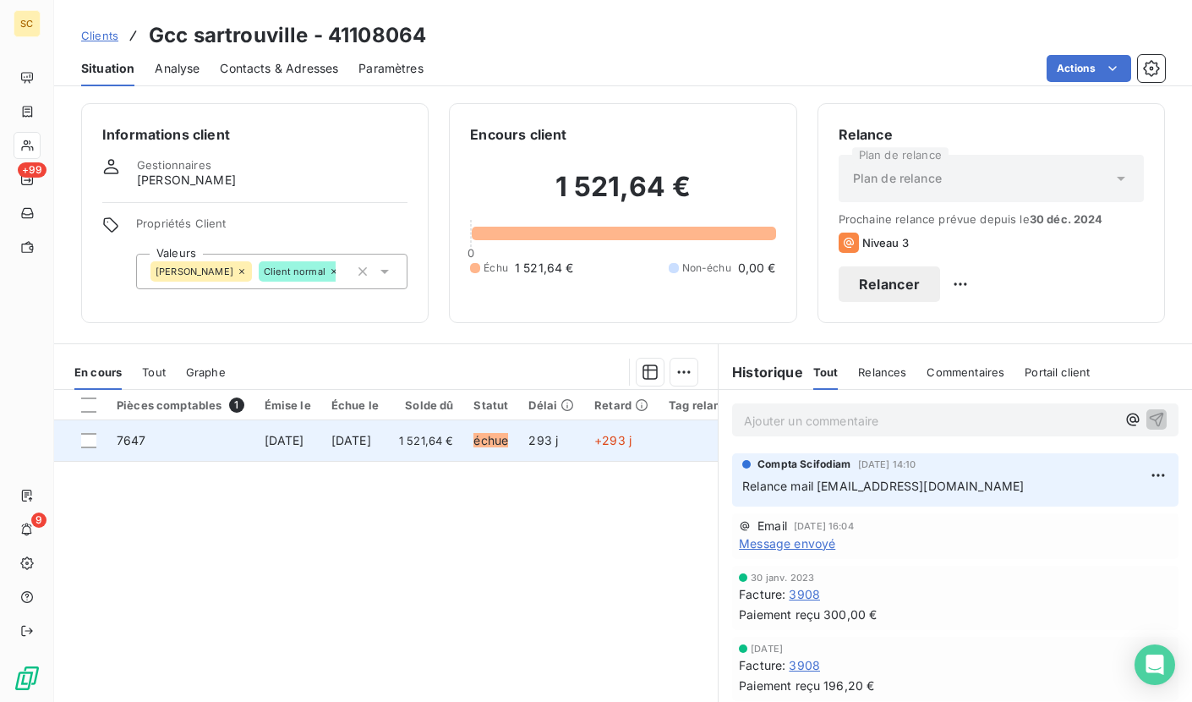
click at [371, 434] on span "[DATE]" at bounding box center [351, 440] width 40 height 14
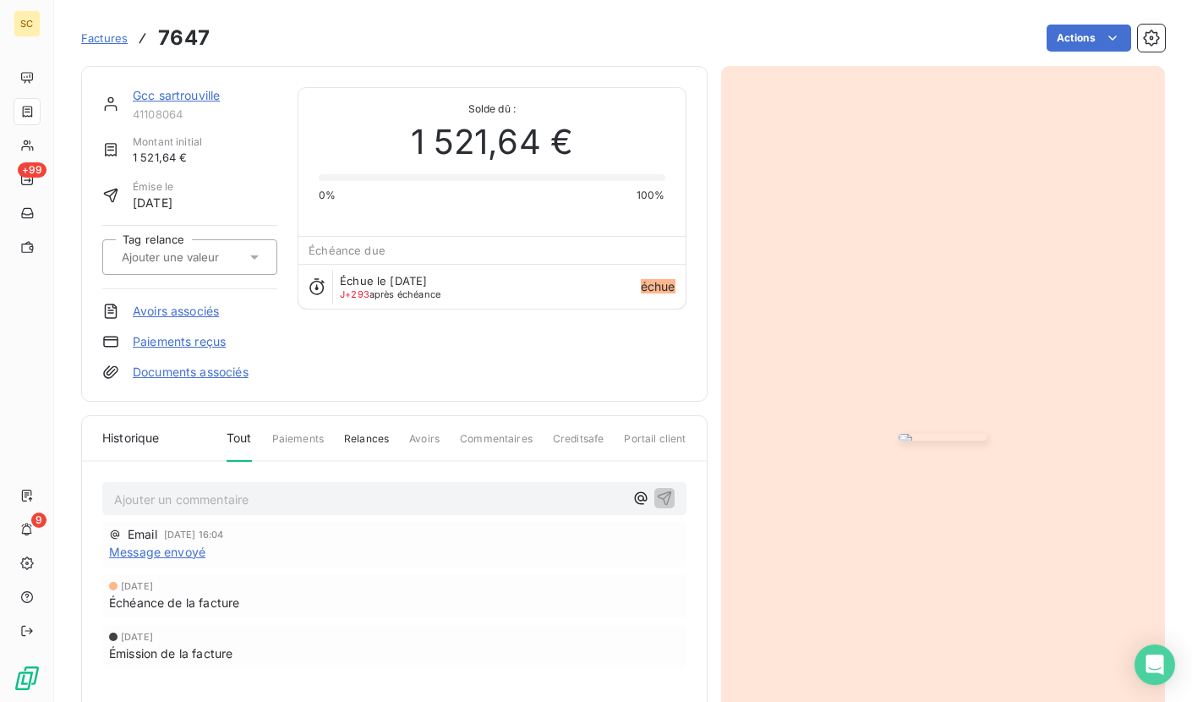
click at [899, 434] on img "button" at bounding box center [943, 437] width 88 height 7
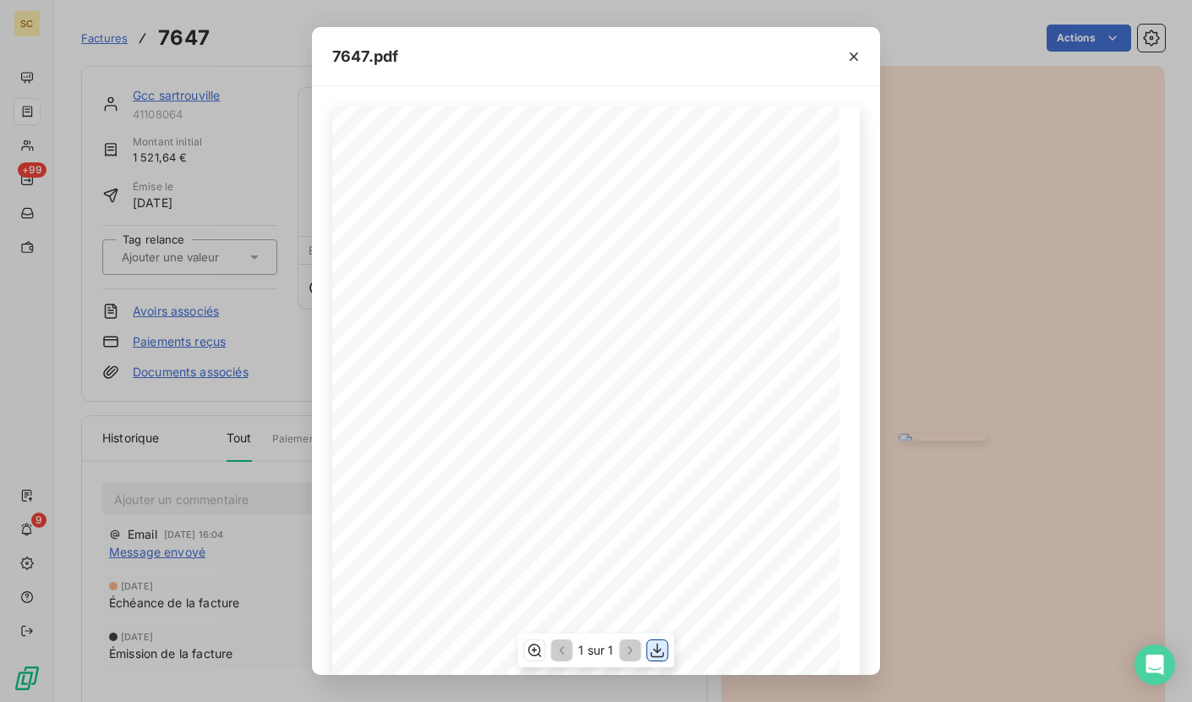
click at [657, 653] on icon "button" at bounding box center [657, 650] width 17 height 17
drag, startPoint x: 850, startPoint y: 57, endPoint x: 741, endPoint y: 15, distance: 116.2
click at [850, 57] on icon "button" at bounding box center [853, 56] width 17 height 17
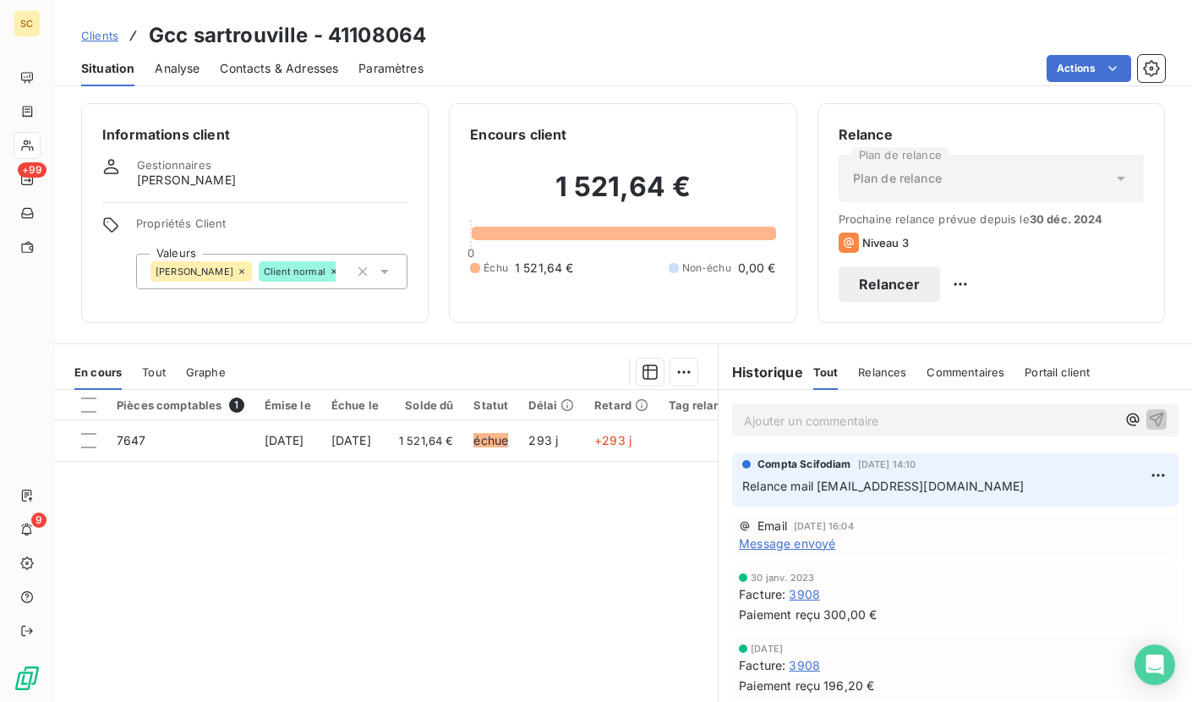
click at [845, 420] on p "Ajouter un commentaire ﻿" at bounding box center [930, 420] width 372 height 21
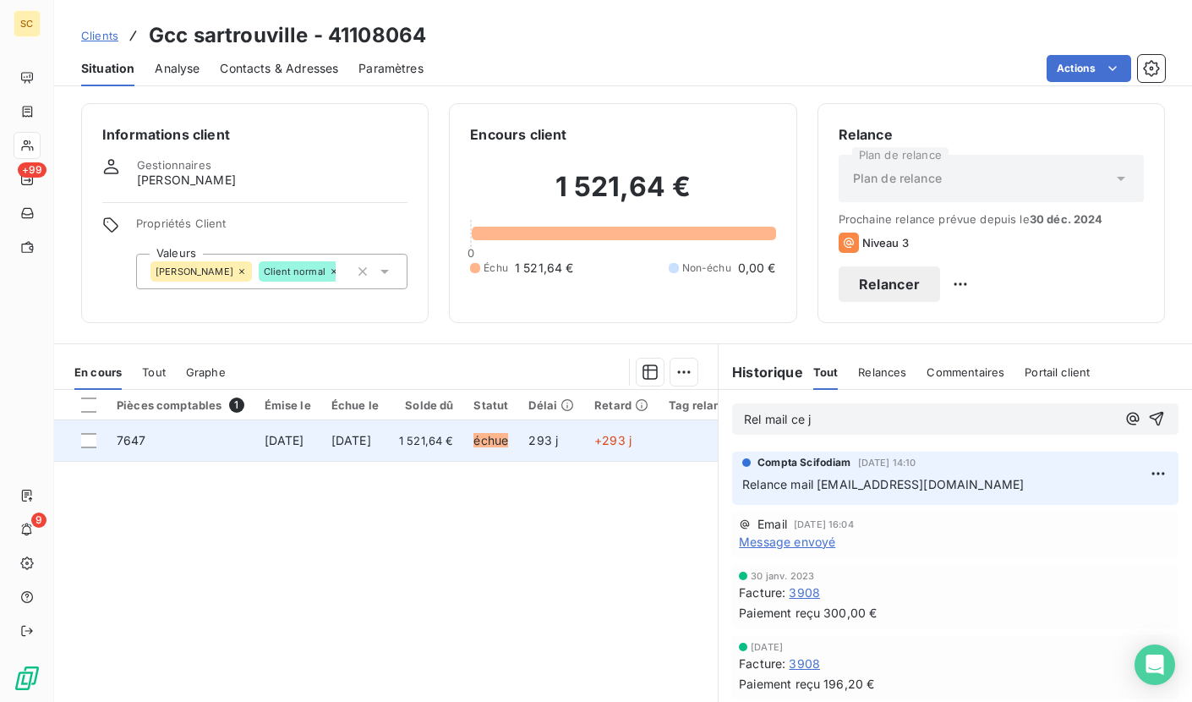
drag, startPoint x: 771, startPoint y: 421, endPoint x: 664, endPoint y: 425, distance: 107.4
click at [664, 425] on div "En cours Tout Graphe Pièces comptables 1 Émise le Échue le Solde dû Statut Déla…" at bounding box center [623, 554] width 1138 height 423
copy span "Rel mail ce j"
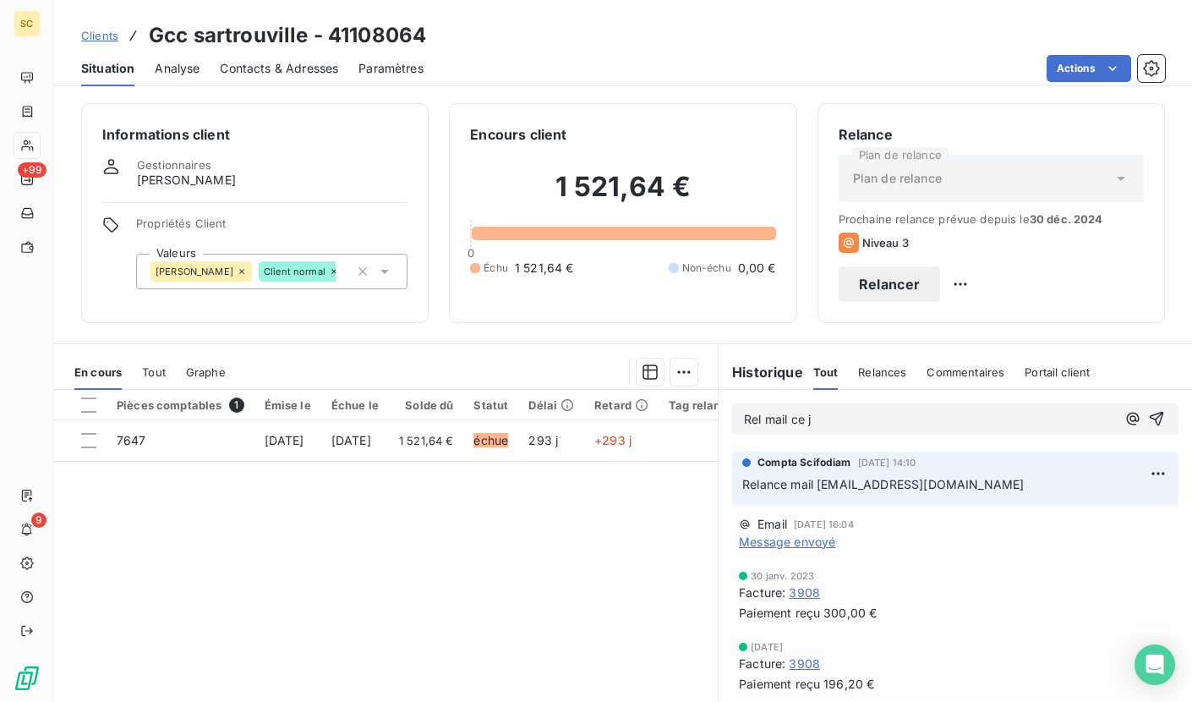
click at [1148, 415] on icon "button" at bounding box center [1156, 418] width 17 height 17
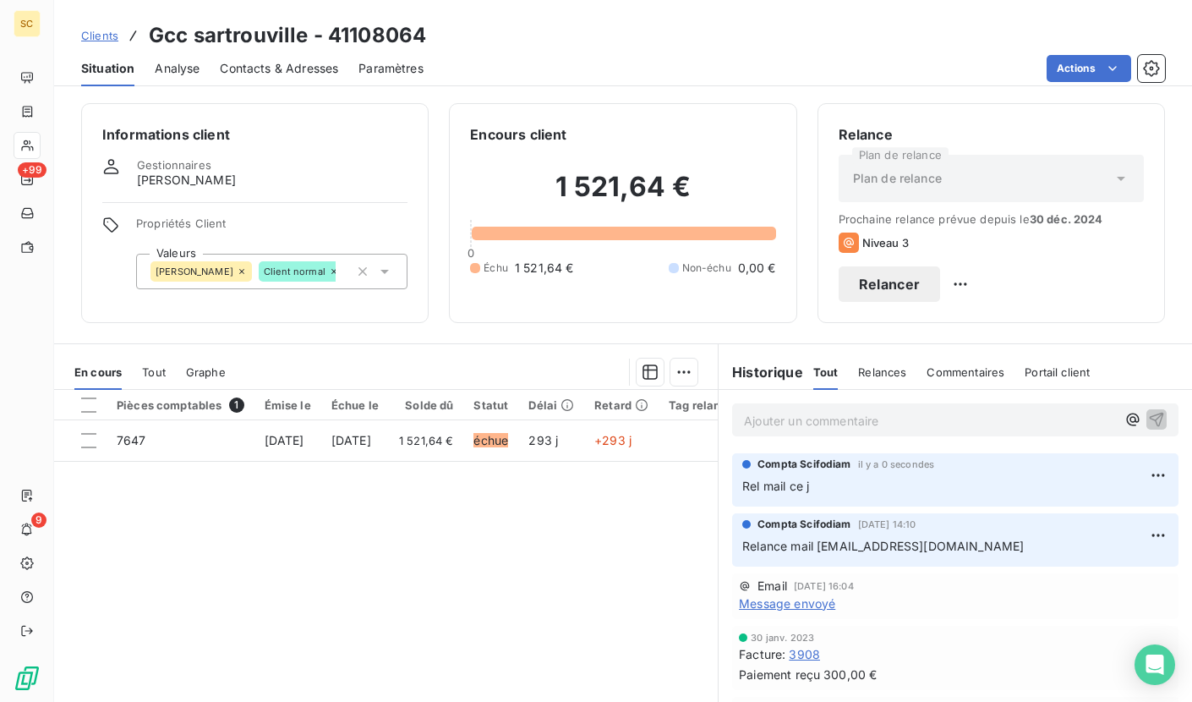
click at [92, 36] on span "Clients" at bounding box center [99, 36] width 37 height 14
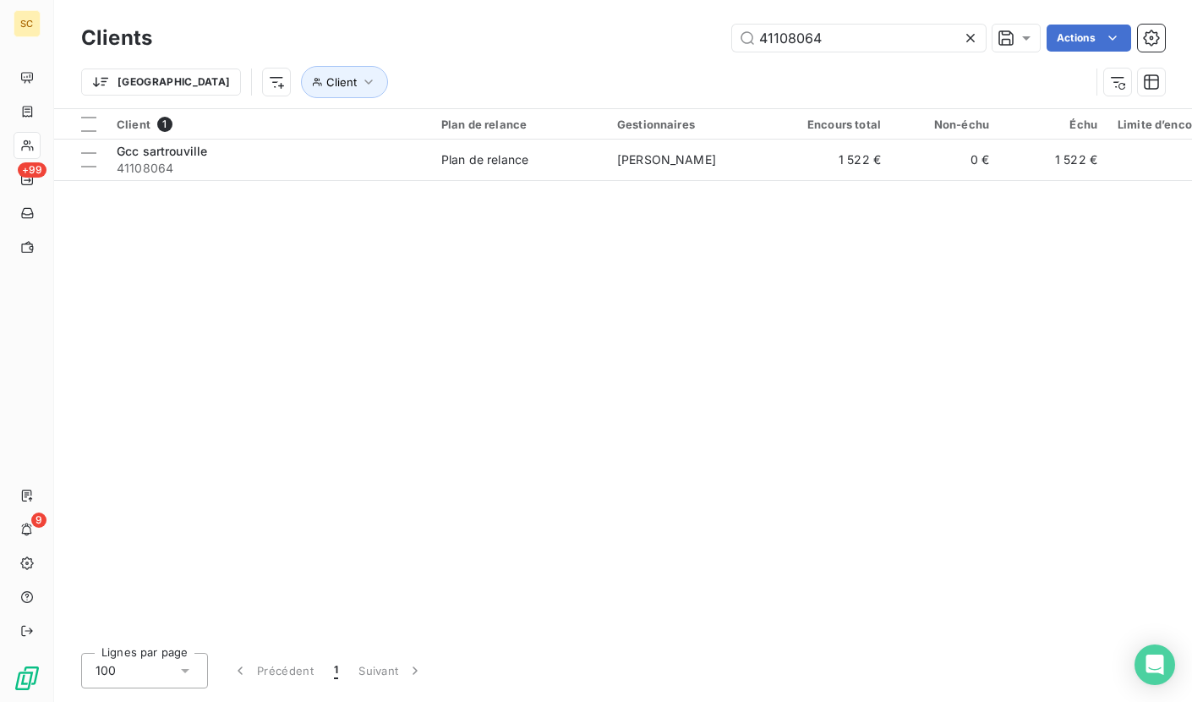
drag, startPoint x: 794, startPoint y: 34, endPoint x: 668, endPoint y: 25, distance: 126.2
click at [667, 25] on div "41108064 Actions" at bounding box center [668, 38] width 992 height 27
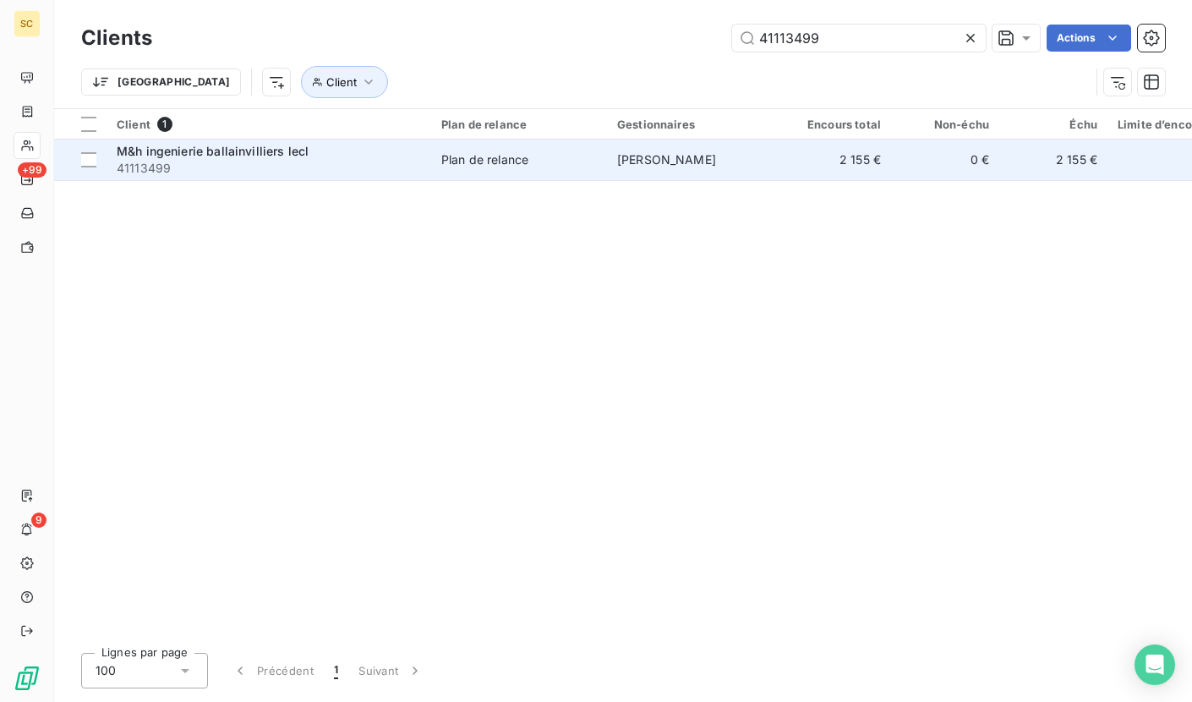
type input "41113499"
click at [330, 153] on div "M&h ingenierie ballainvilliers lecl" at bounding box center [269, 151] width 304 height 17
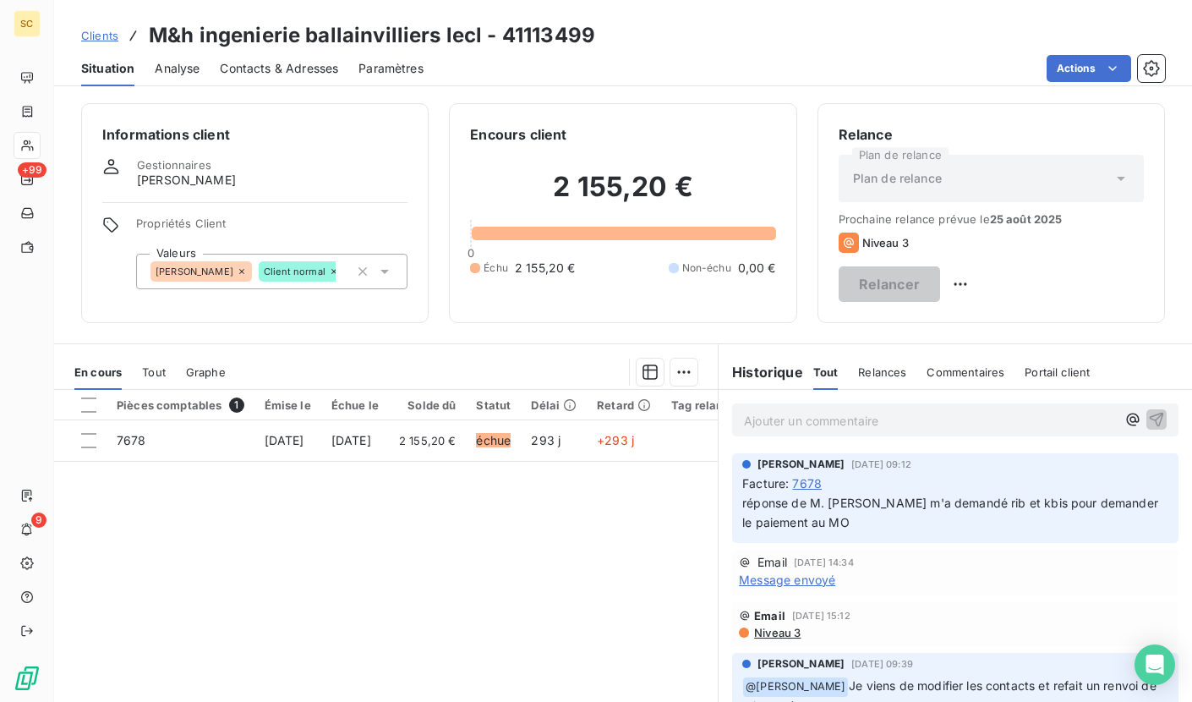
click at [281, 70] on span "Contacts & Adresses" at bounding box center [279, 68] width 118 height 17
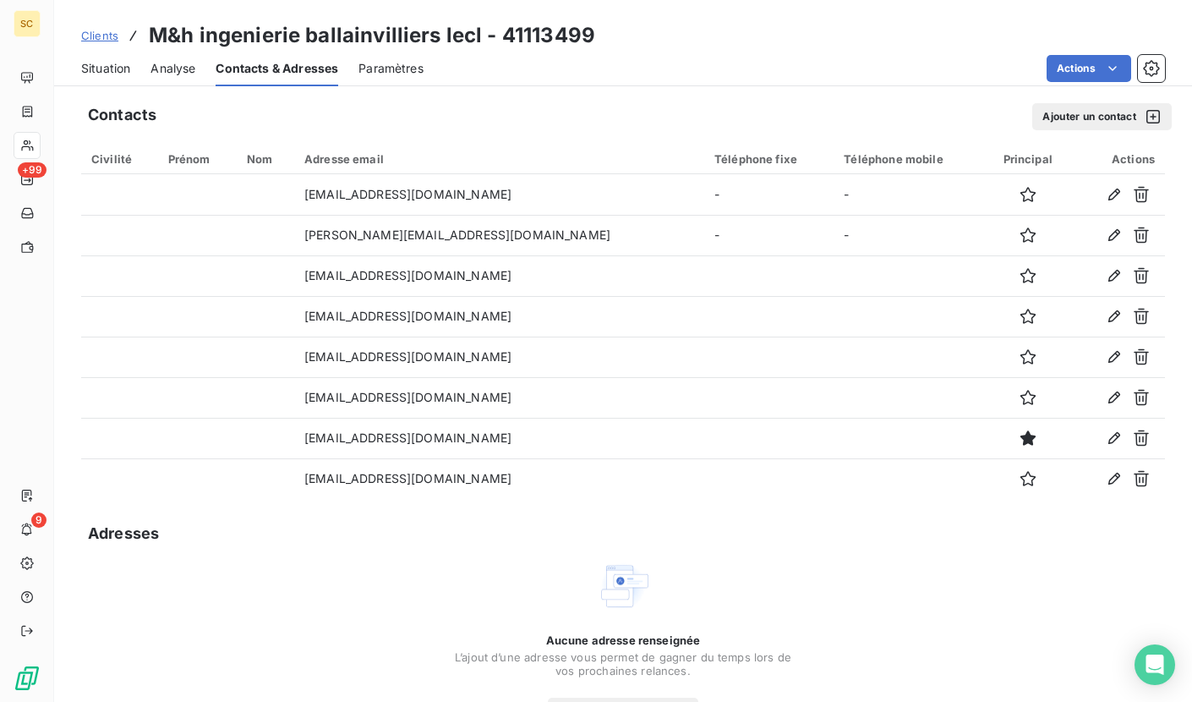
click at [109, 68] on span "Situation" at bounding box center [105, 68] width 49 height 17
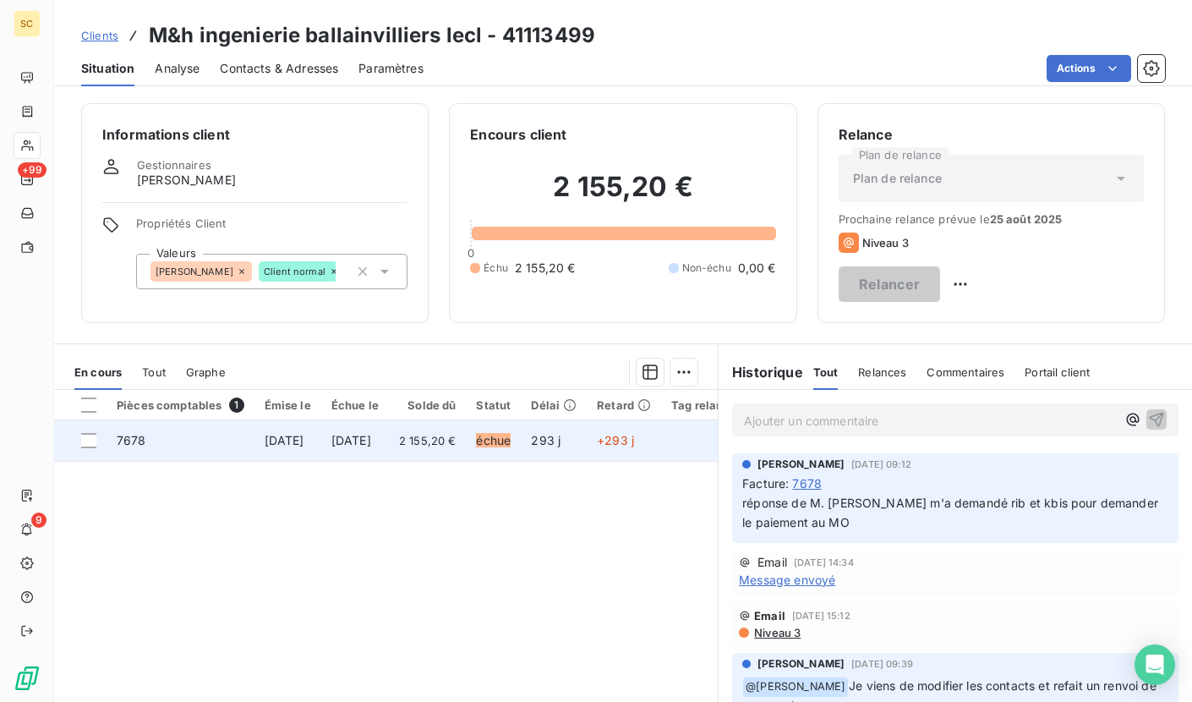
click at [304, 445] on span "[DATE]" at bounding box center [285, 440] width 40 height 14
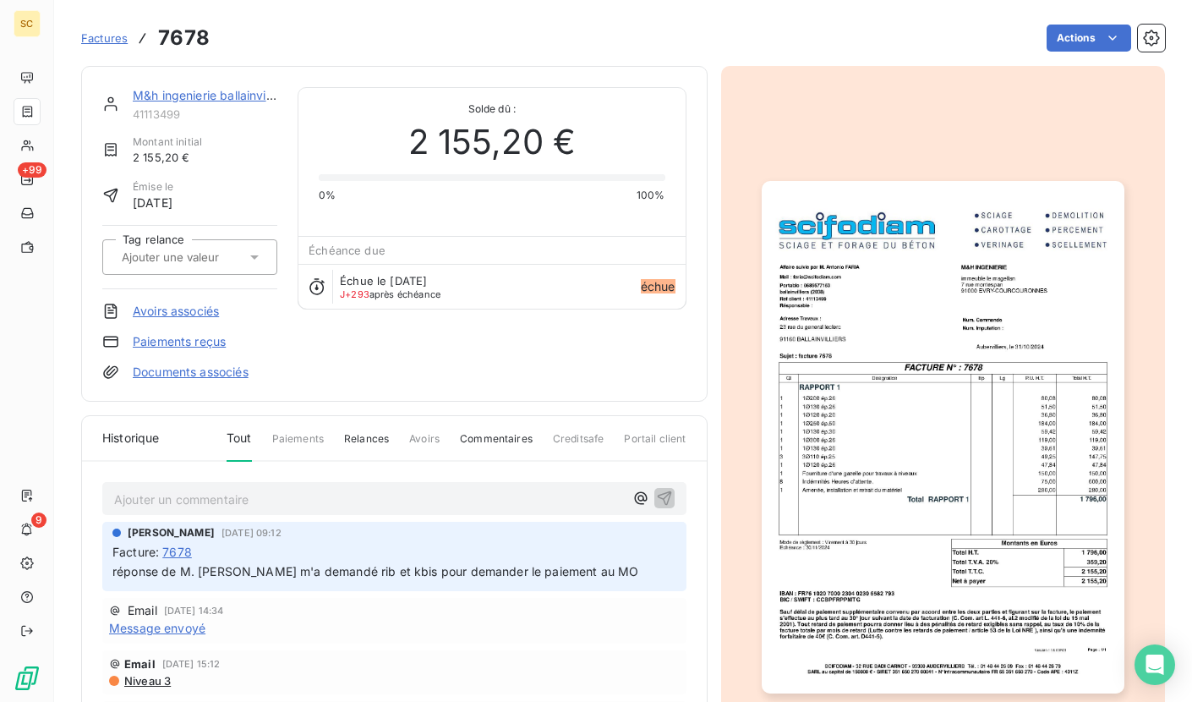
click at [1162, 437] on section "Factures 7678 Actions M&h ingenierie ballainvilliers lecl 41113499 Montant init…" at bounding box center [623, 351] width 1138 height 702
click at [1035, 437] on img "button" at bounding box center [943, 437] width 363 height 512
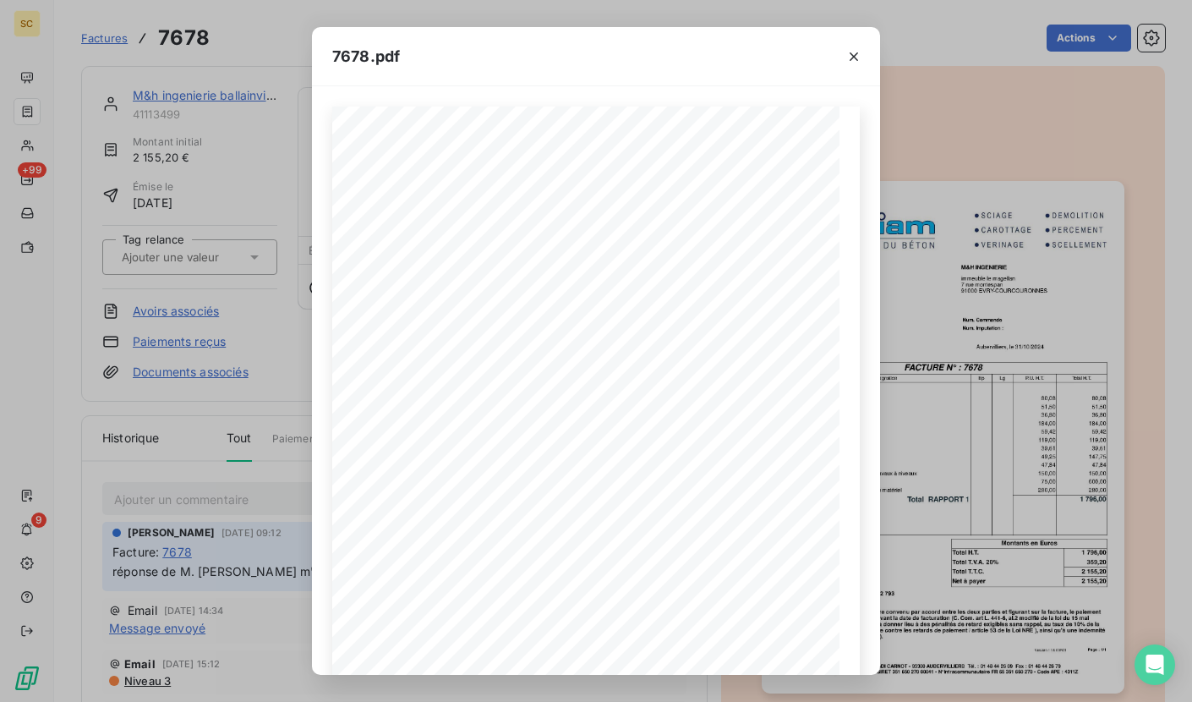
click at [857, 57] on icon "button" at bounding box center [853, 56] width 17 height 17
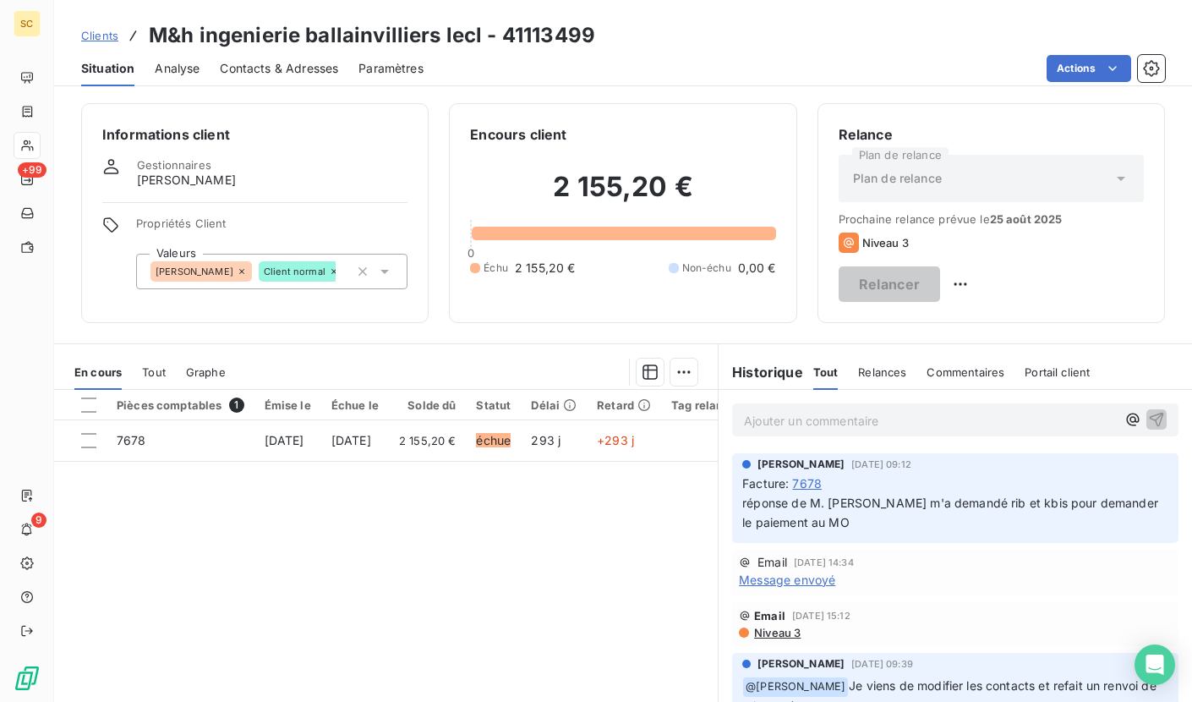
click at [293, 68] on span "Contacts & Adresses" at bounding box center [279, 68] width 118 height 17
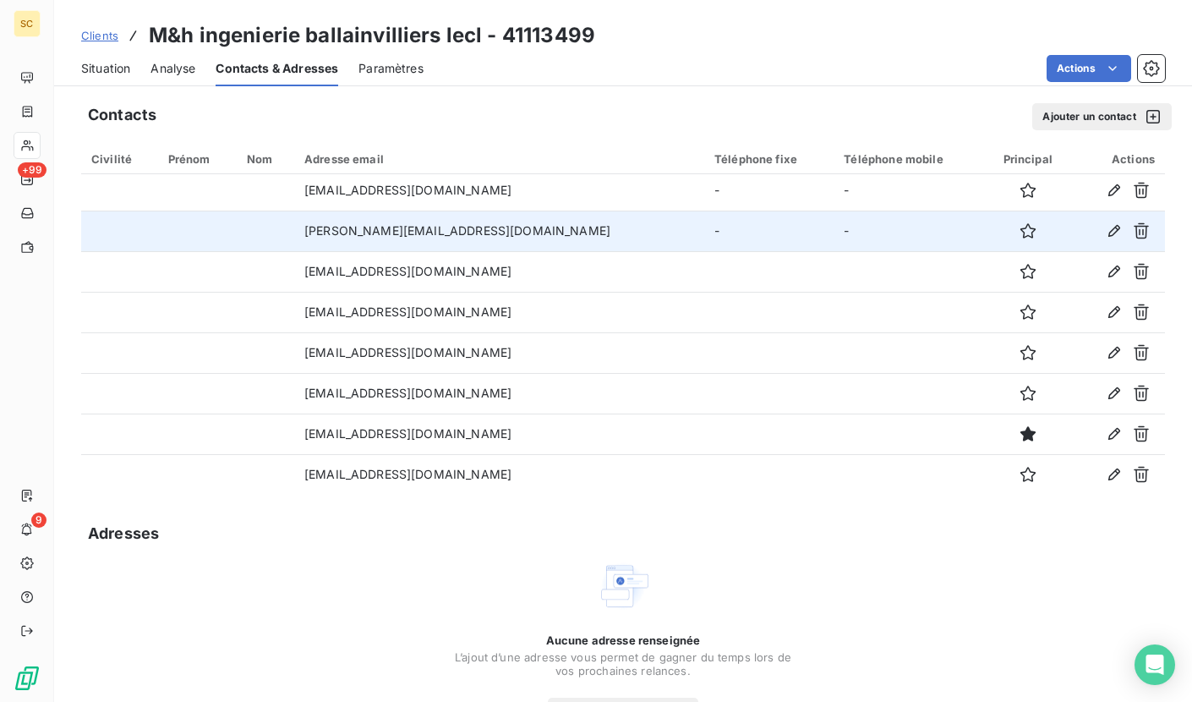
scroll to position [1, 0]
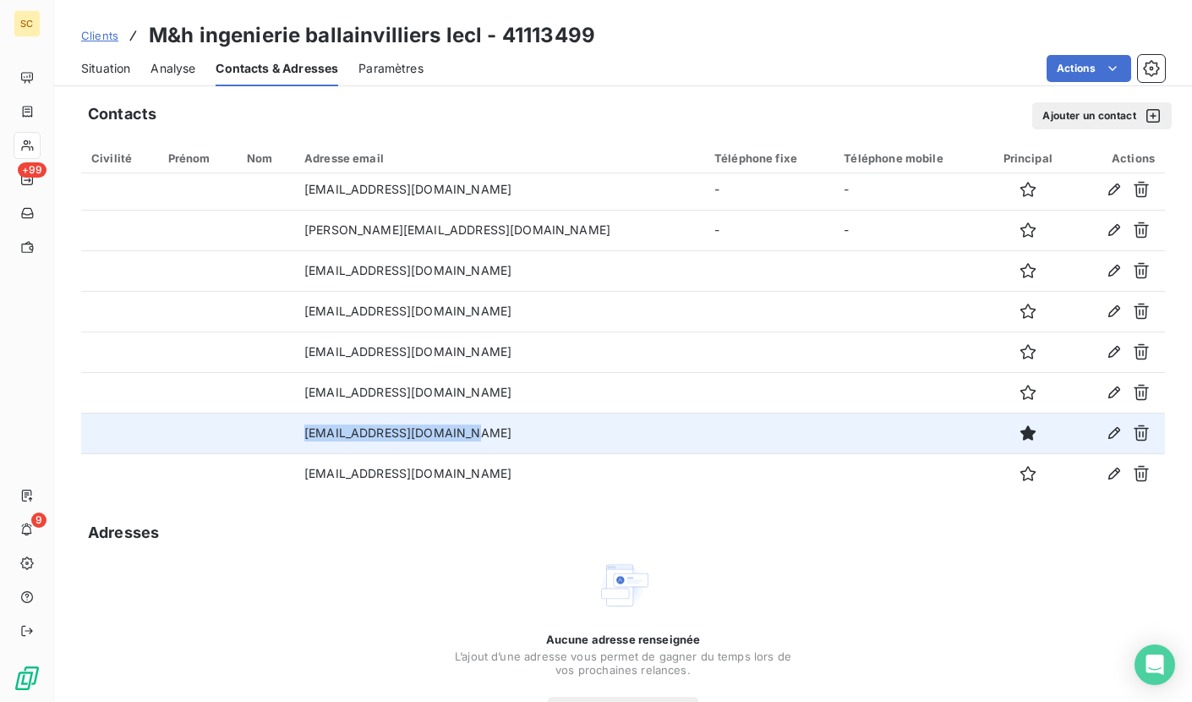
drag, startPoint x: 445, startPoint y: 437, endPoint x: 325, endPoint y: 435, distance: 120.1
click at [325, 435] on td "[EMAIL_ADDRESS][DOMAIN_NAME]" at bounding box center [499, 433] width 410 height 41
copy td "[EMAIL_ADDRESS][DOMAIN_NAME]"
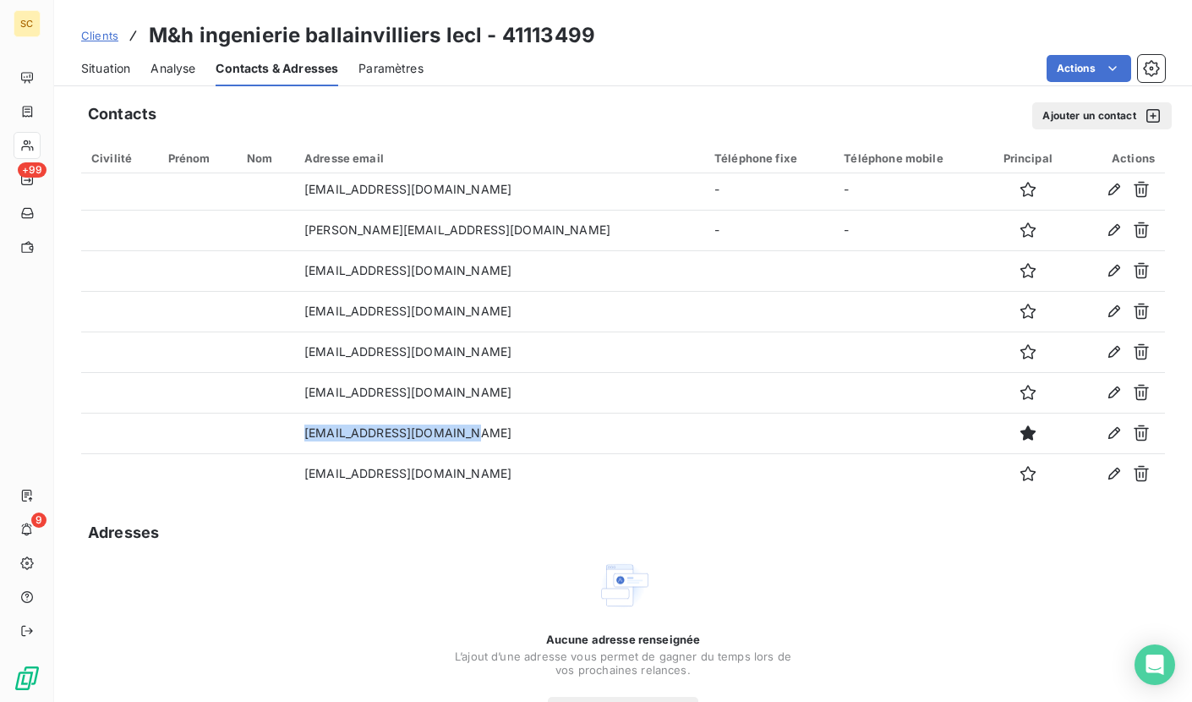
click at [112, 61] on span "Situation" at bounding box center [105, 68] width 49 height 17
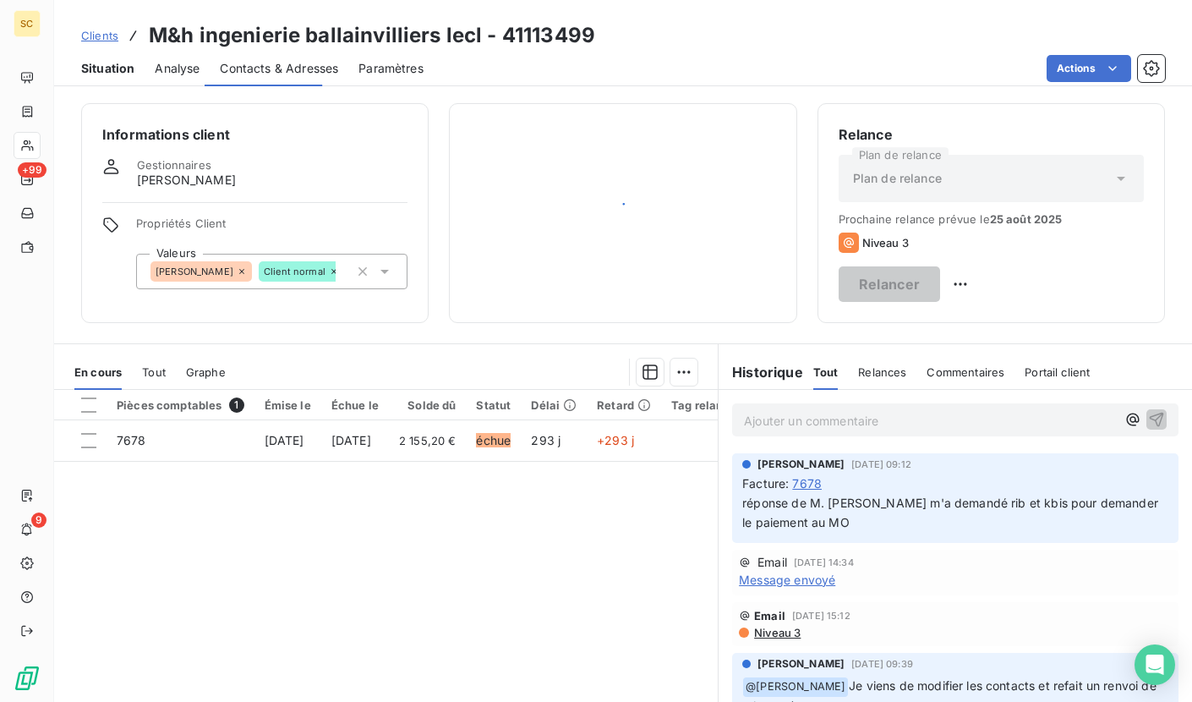
scroll to position [0, 0]
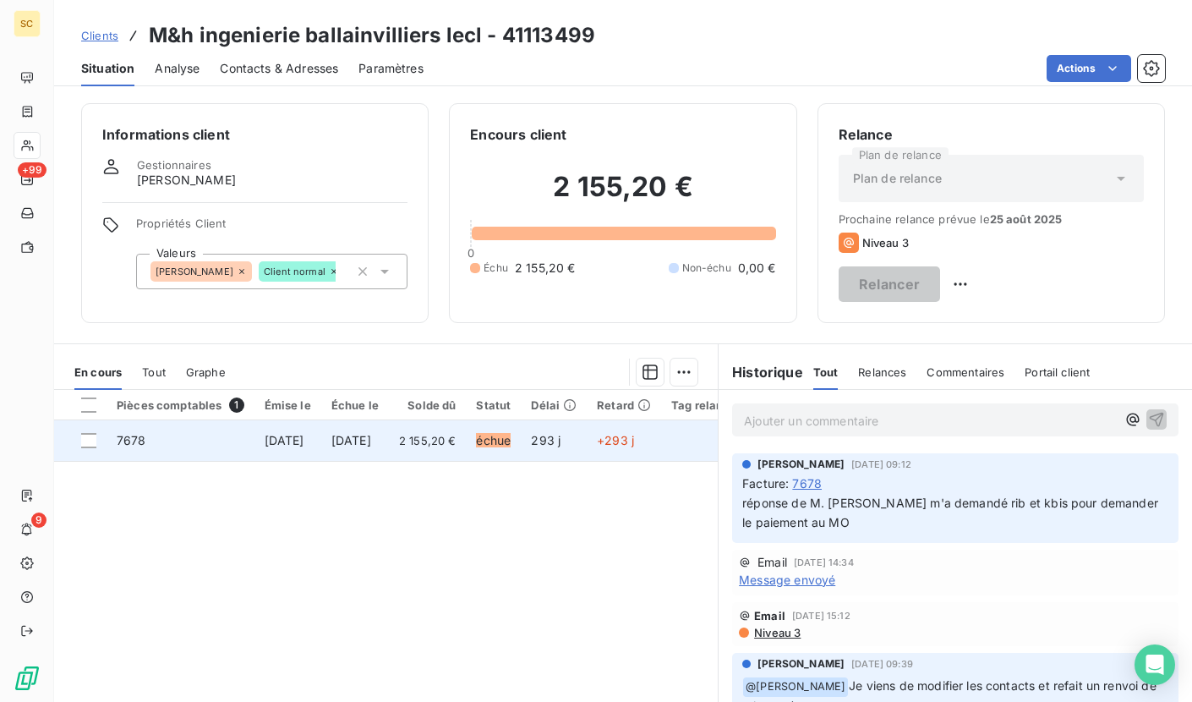
click at [287, 440] on span "[DATE]" at bounding box center [285, 440] width 40 height 14
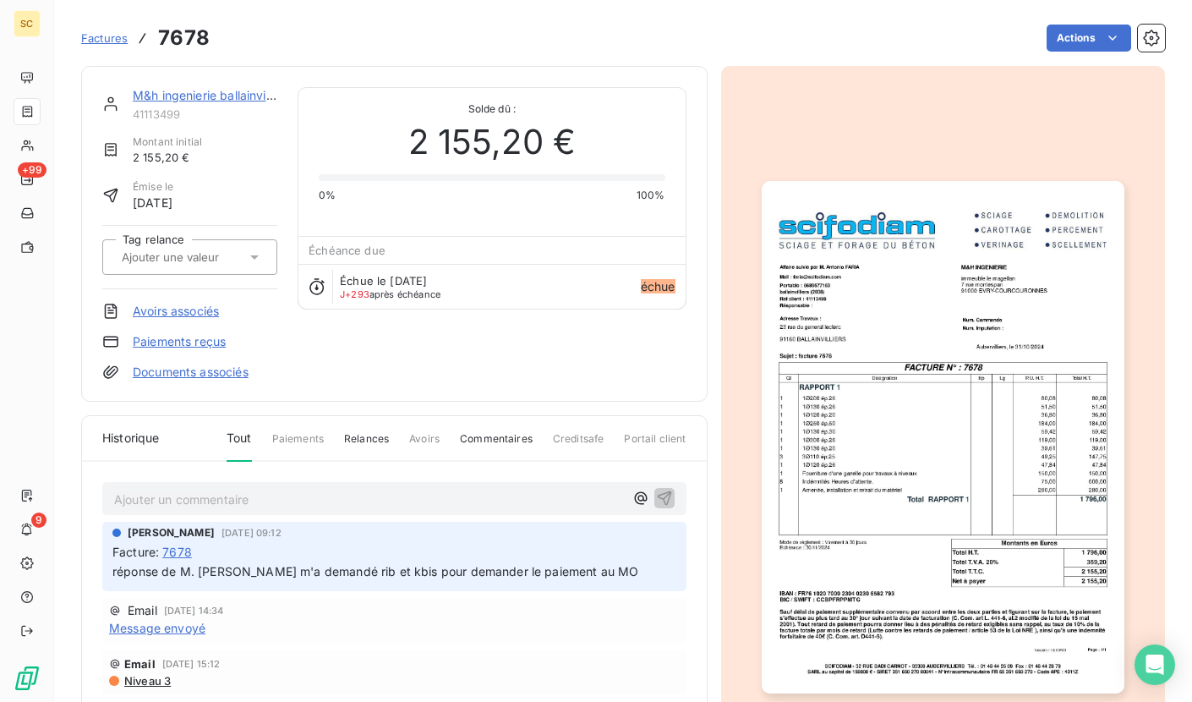
click at [1011, 433] on img "button" at bounding box center [943, 437] width 363 height 512
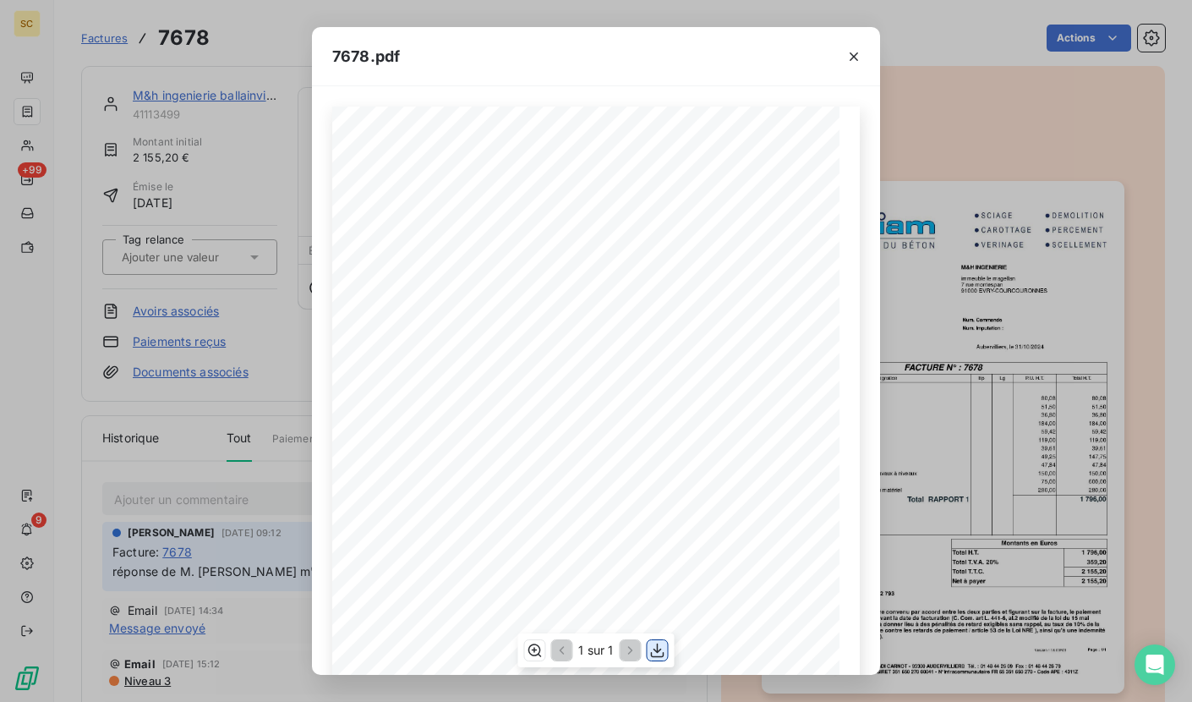
click at [661, 653] on icon "button" at bounding box center [657, 650] width 17 height 17
click at [854, 52] on icon "button" at bounding box center [853, 56] width 17 height 17
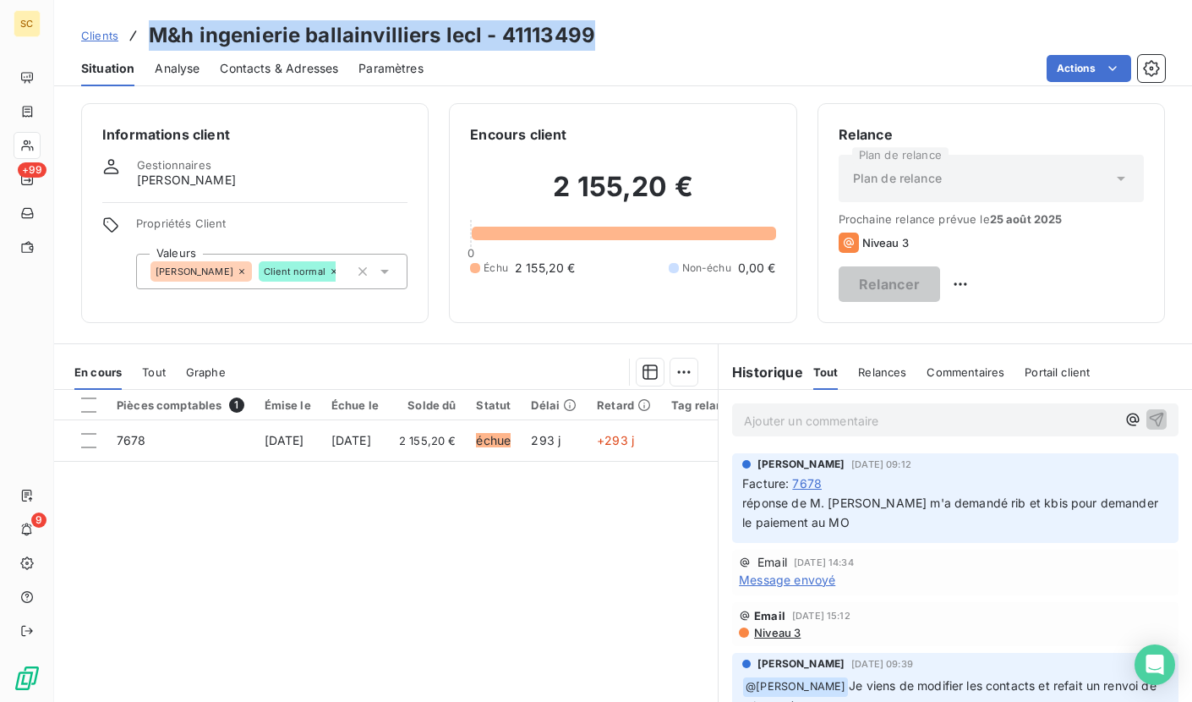
drag, startPoint x: 149, startPoint y: 31, endPoint x: 598, endPoint y: 46, distance: 449.1
click at [598, 46] on div "Clients M&h ingenierie ballainvilliers lecl - 41113499" at bounding box center [623, 35] width 1138 height 30
copy h3 "M&h ingenierie ballainvilliers lecl - 41113499"
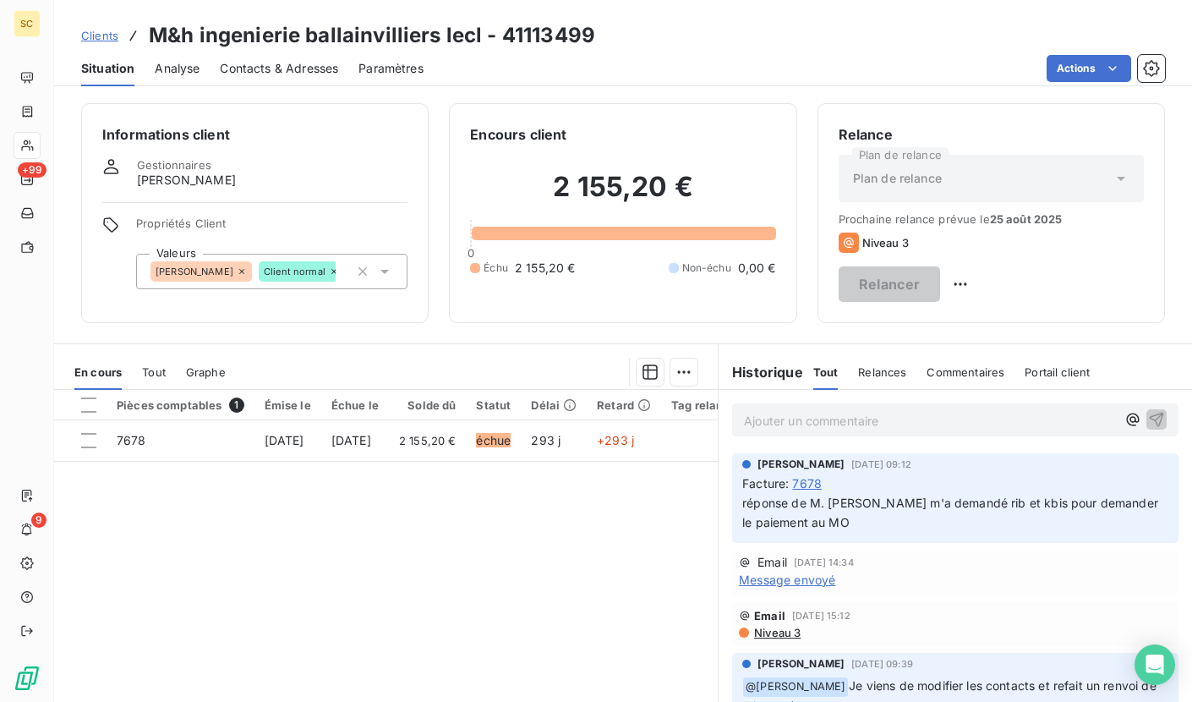
click at [848, 426] on p "Ajouter un commentaire ﻿" at bounding box center [930, 420] width 372 height 21
drag, startPoint x: 639, startPoint y: 413, endPoint x: 582, endPoint y: 413, distance: 57.5
click at [582, 413] on div "En cours Tout Graphe Pièces comptables 1 Émise le Échue le Solde dû Statut Déla…" at bounding box center [623, 554] width 1138 height 423
copy span "Rel tel: NRP - rel mail envoyé"
click at [1148, 417] on icon "button" at bounding box center [1156, 418] width 17 height 17
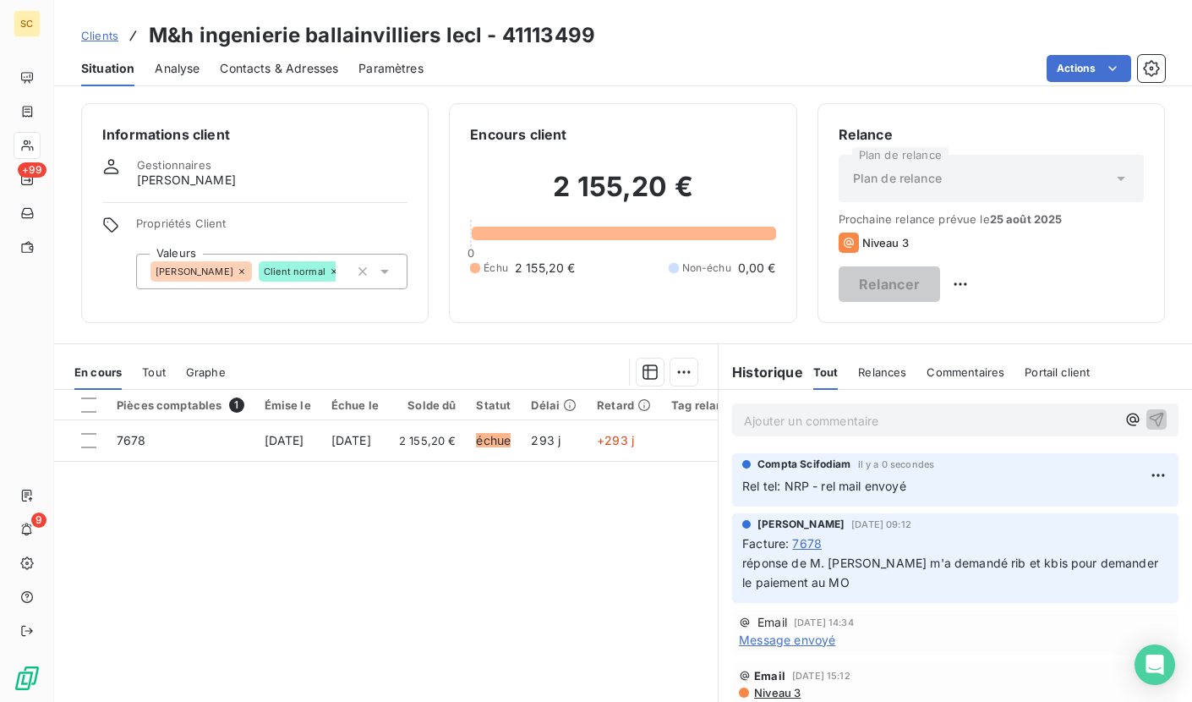
click at [111, 41] on span "Clients" at bounding box center [99, 36] width 37 height 14
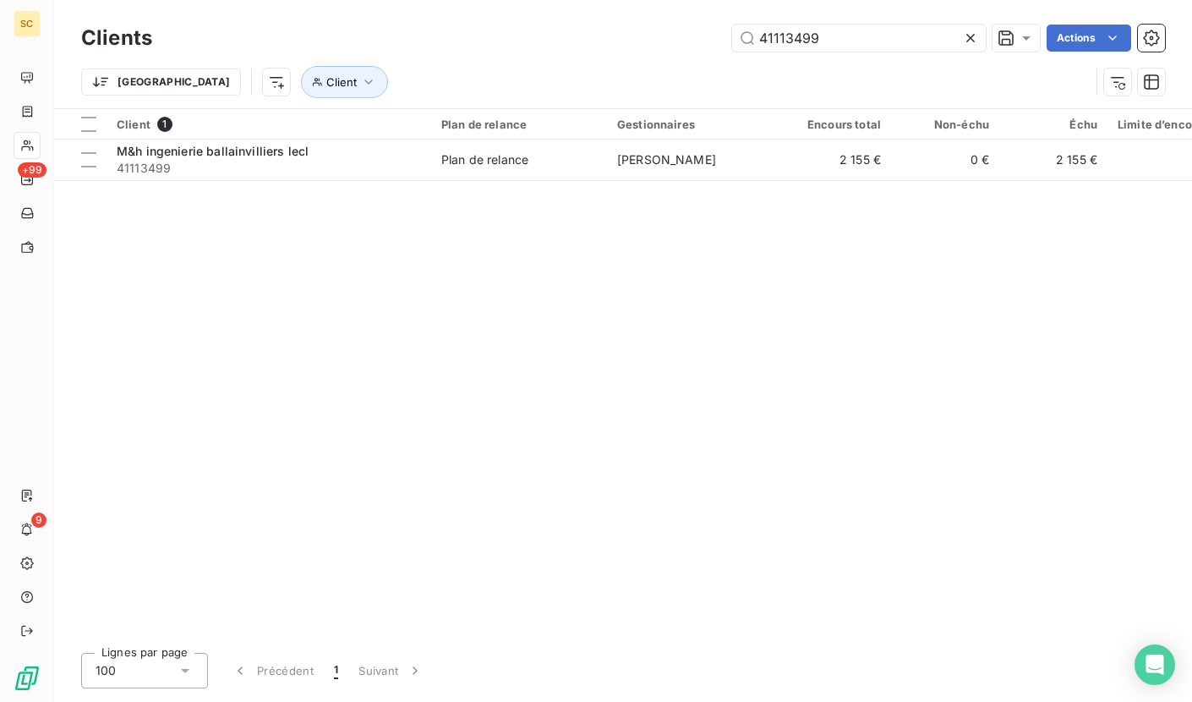
drag, startPoint x: 832, startPoint y: 37, endPoint x: 664, endPoint y: 27, distance: 167.7
click at [664, 27] on div "41113499 Actions" at bounding box center [668, 38] width 992 height 27
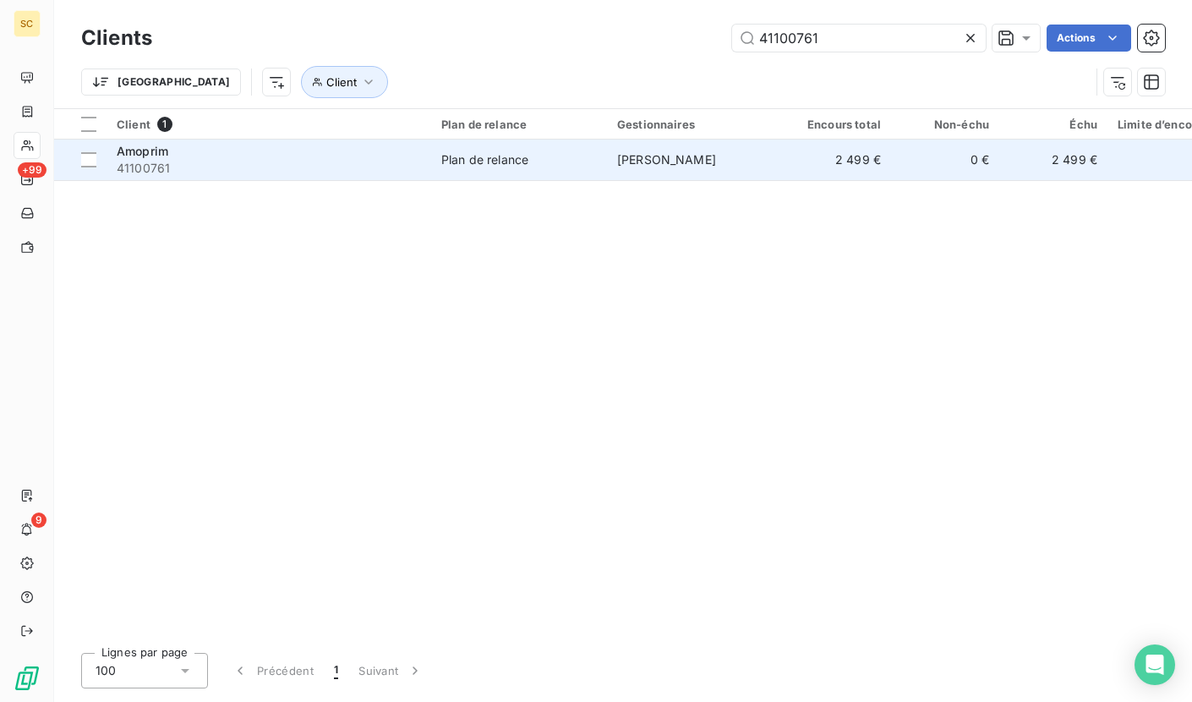
type input "41100761"
click at [343, 179] on td "Amoprim 41100761" at bounding box center [269, 159] width 325 height 41
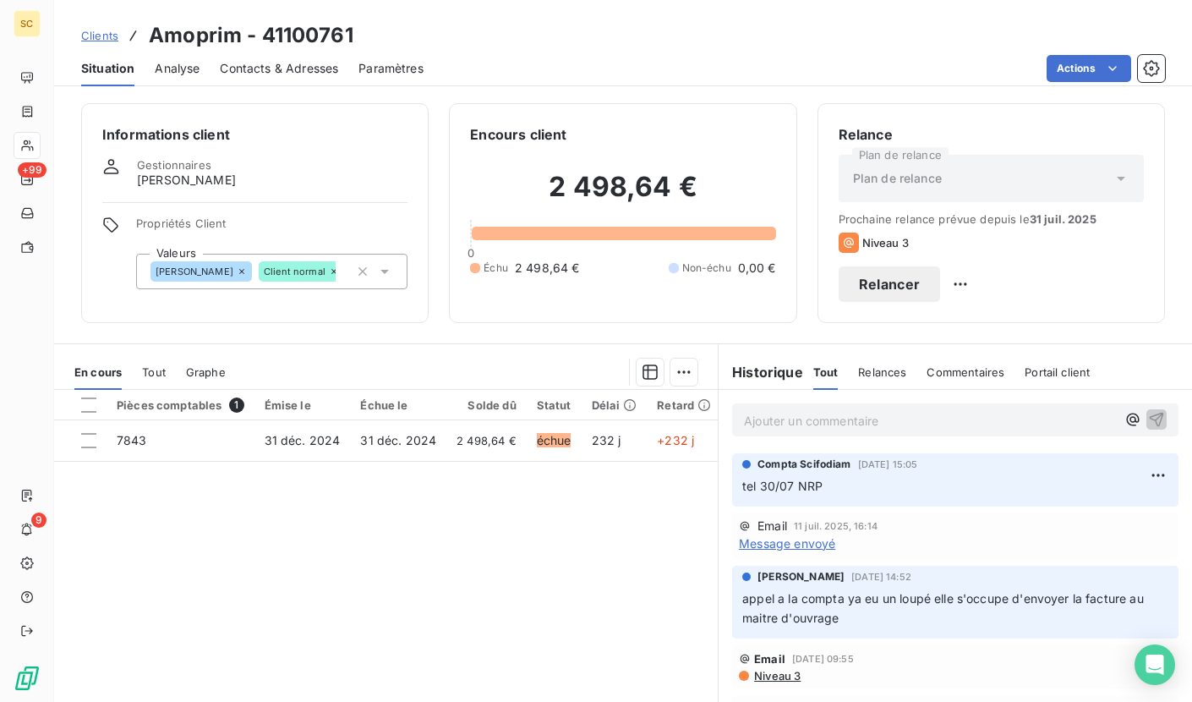
click at [291, 67] on span "Contacts & Adresses" at bounding box center [279, 68] width 118 height 17
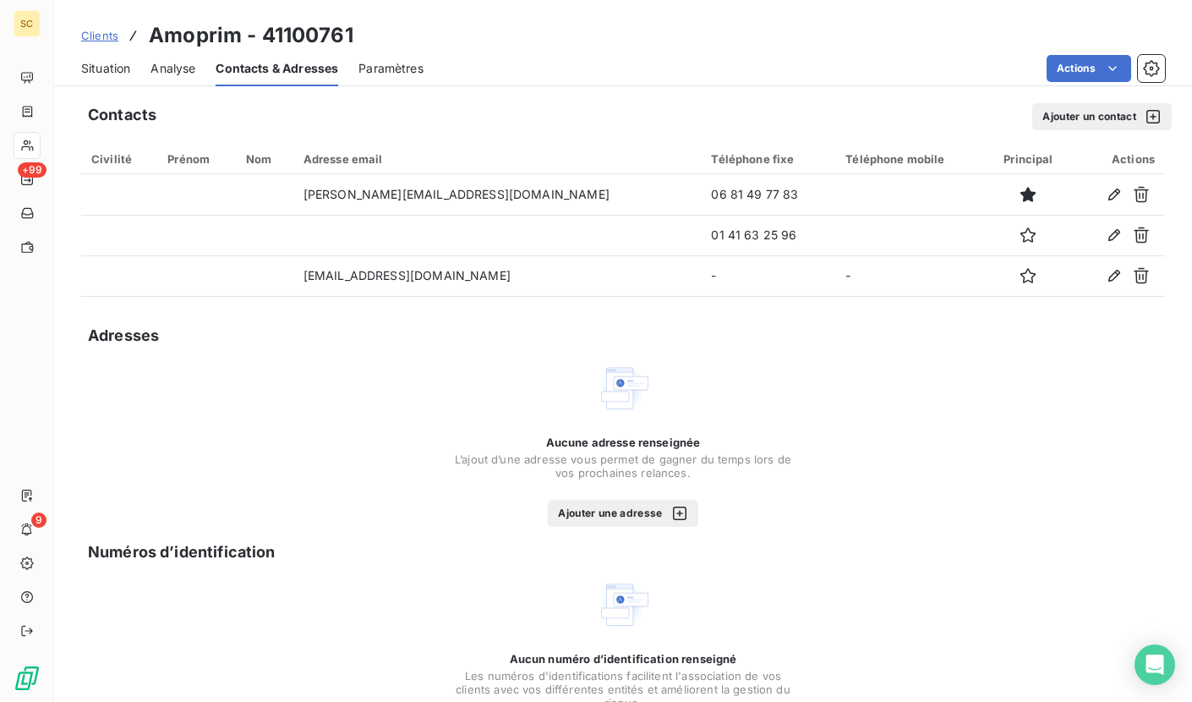
click at [90, 69] on span "Situation" at bounding box center [105, 68] width 49 height 17
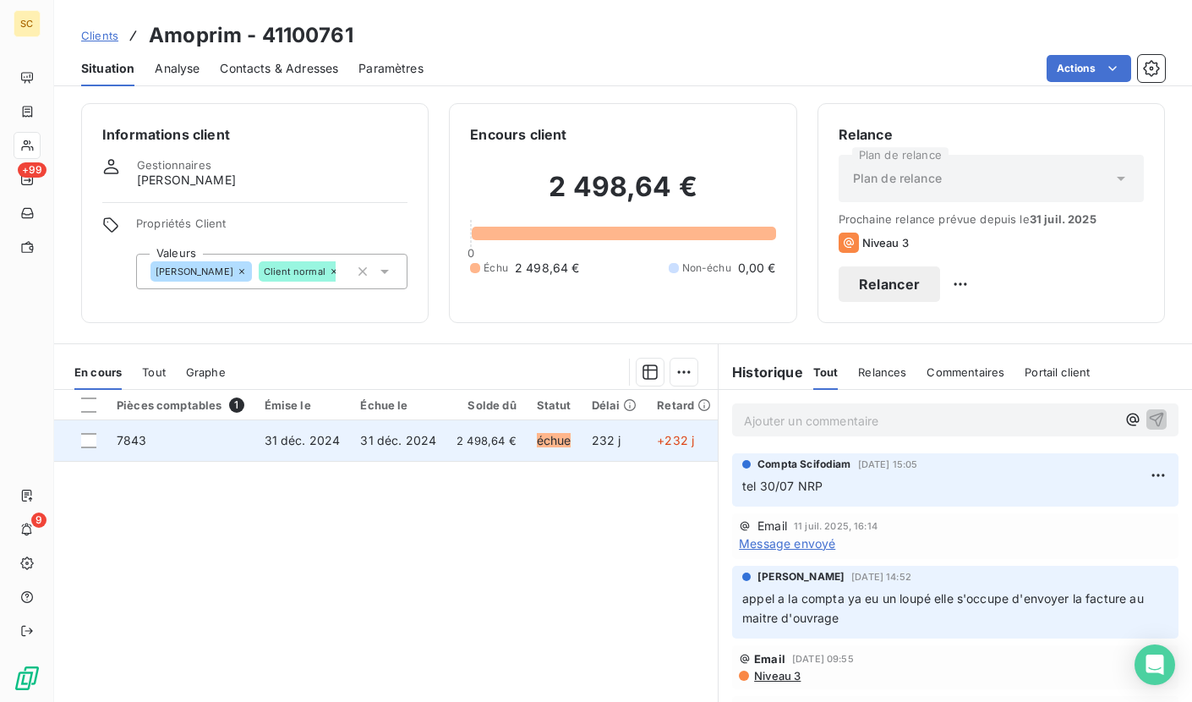
click at [350, 441] on td "31 déc. 2024" at bounding box center [398, 440] width 96 height 41
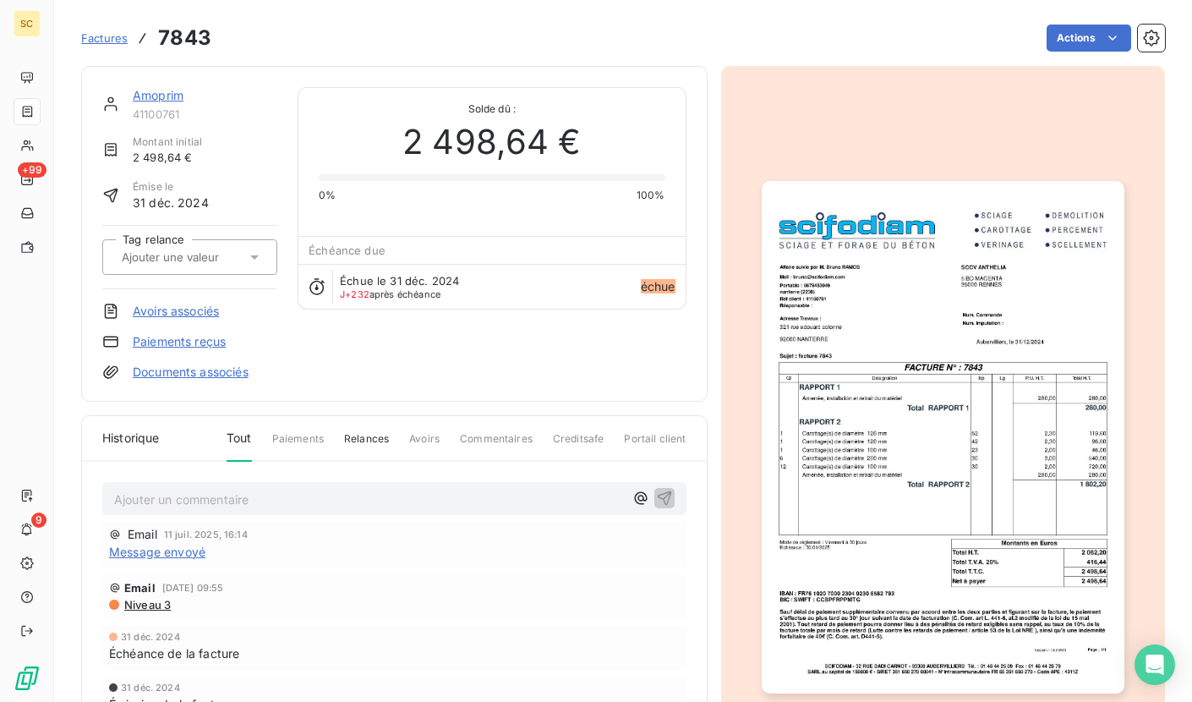
click at [790, 430] on img "button" at bounding box center [943, 437] width 363 height 512
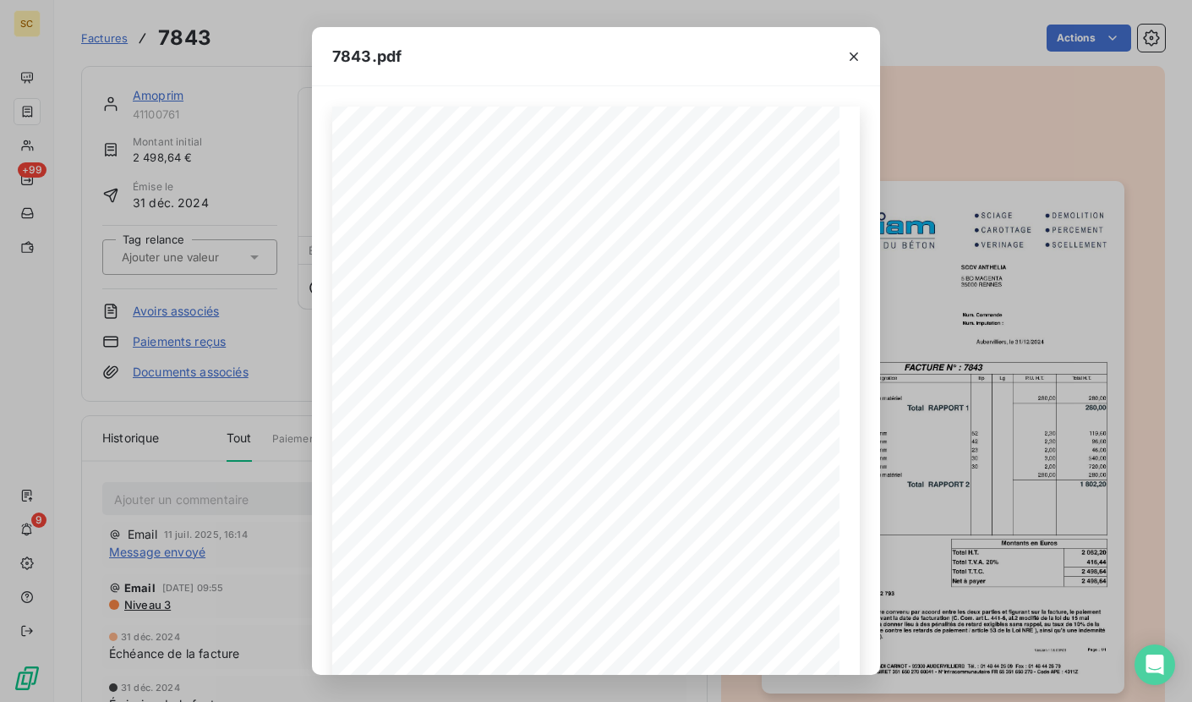
click at [855, 52] on icon "button" at bounding box center [853, 56] width 17 height 17
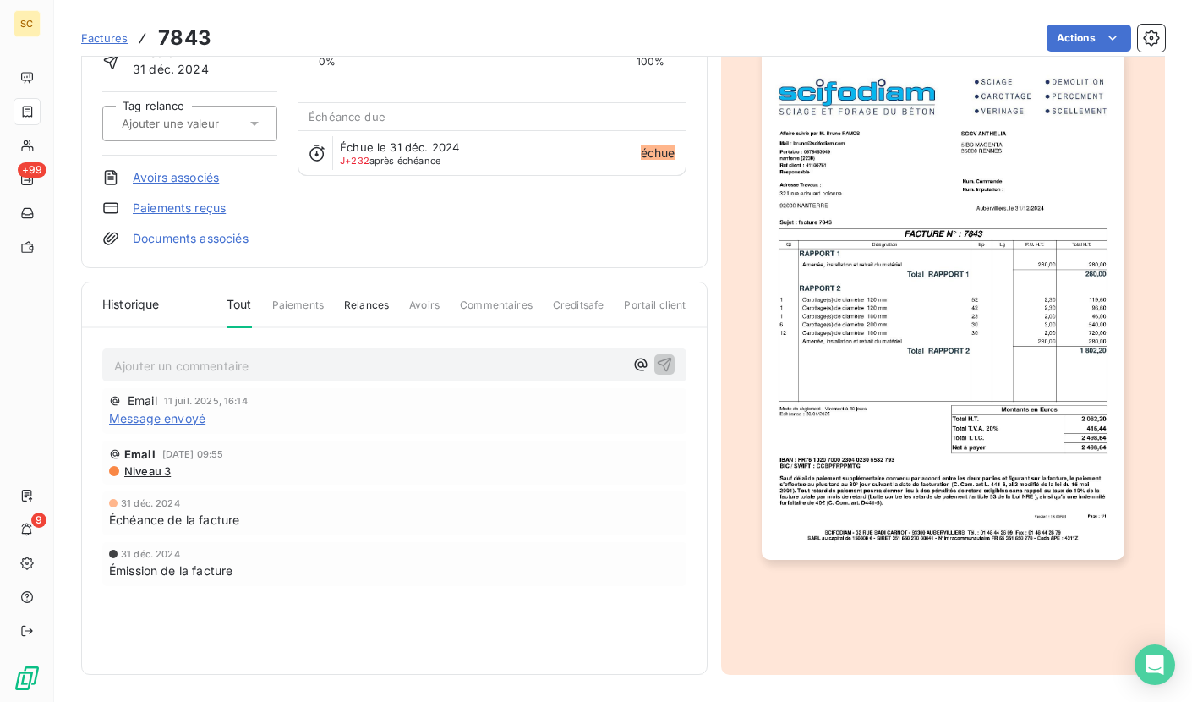
scroll to position [135, 0]
click at [872, 285] on img "button" at bounding box center [943, 303] width 363 height 512
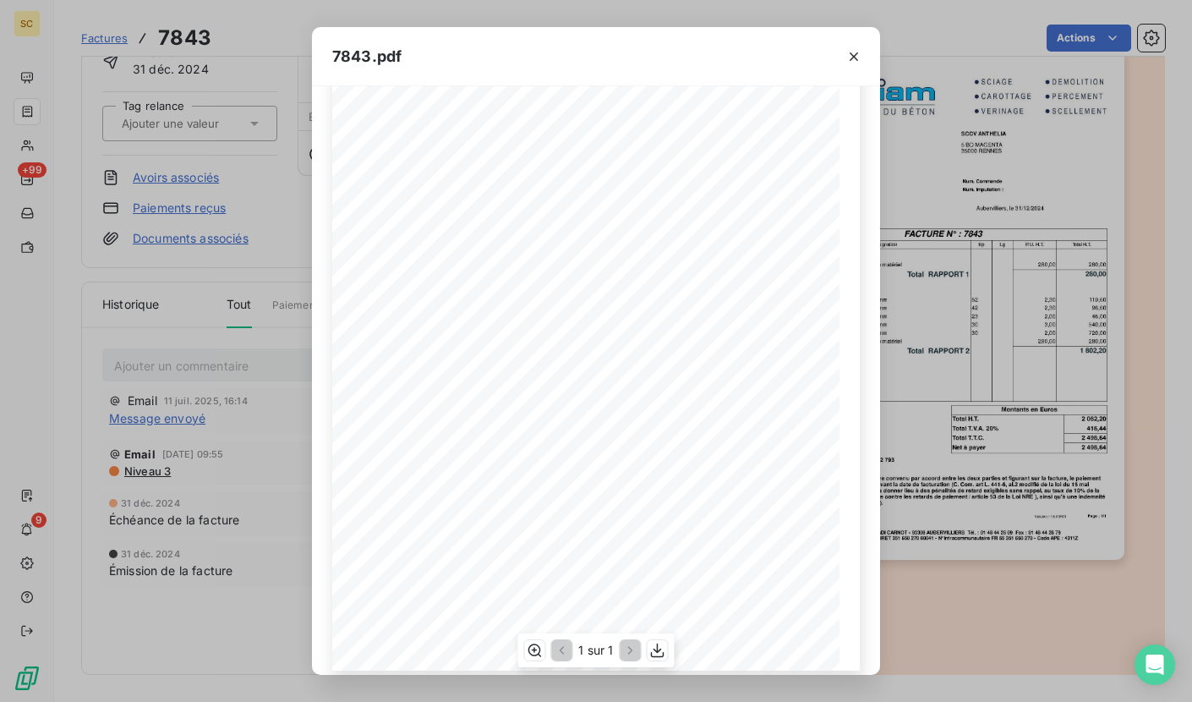
scroll to position [169, 0]
click at [848, 58] on icon "button" at bounding box center [853, 56] width 17 height 17
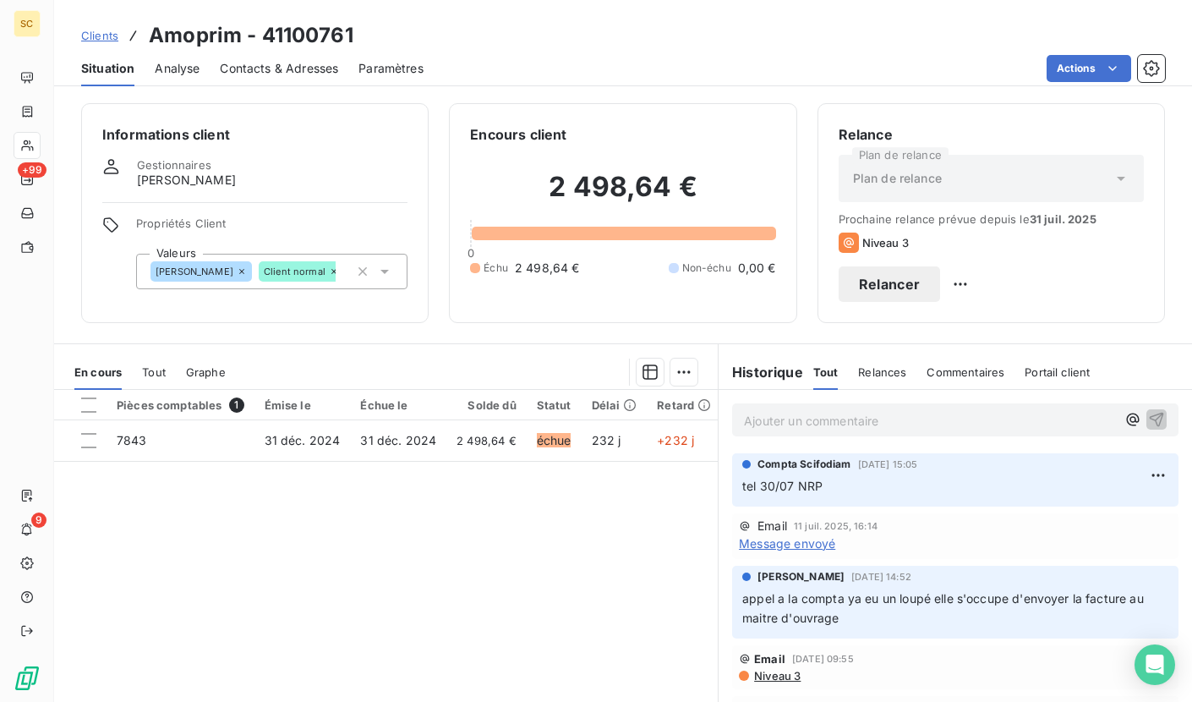
click at [808, 418] on p "Ajouter un commentaire ﻿" at bounding box center [930, 420] width 372 height 21
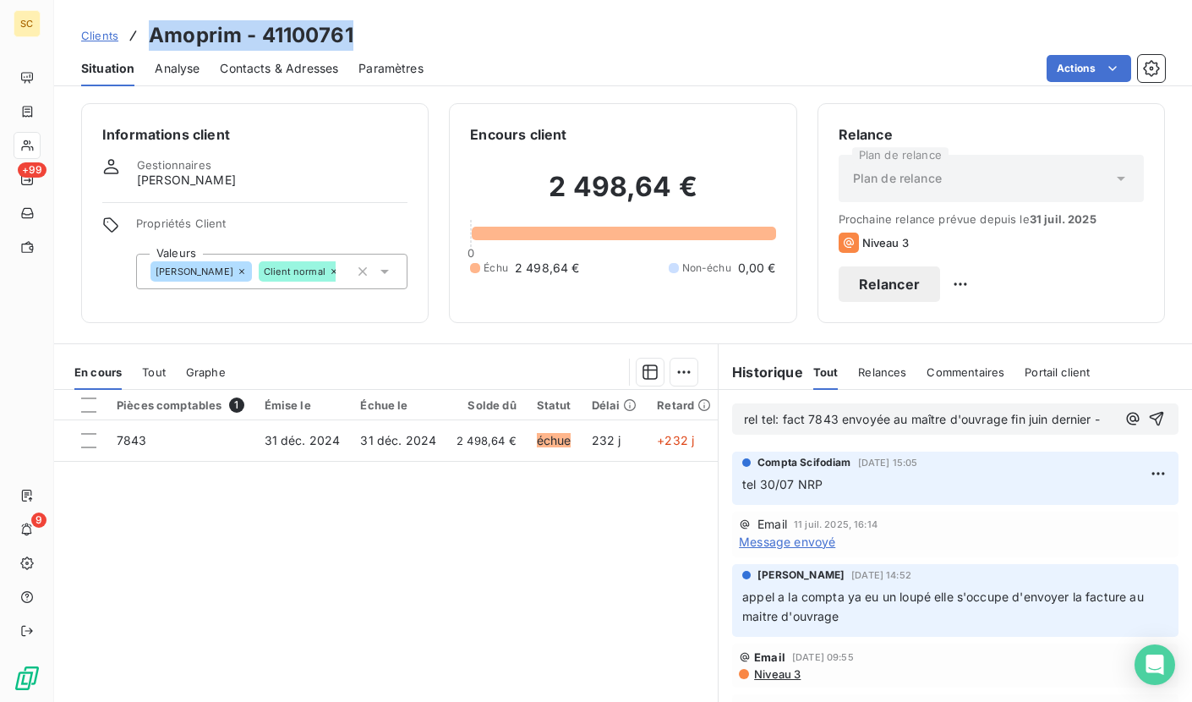
drag, startPoint x: 150, startPoint y: 36, endPoint x: 341, endPoint y: 30, distance: 191.1
click at [364, 28] on div "Clients Amoprim - 41100761" at bounding box center [623, 35] width 1138 height 30
drag, startPoint x: 810, startPoint y: 437, endPoint x: 824, endPoint y: 437, distance: 14.4
click at [811, 429] on p "rel tel: fact 7843 envoyée au maître d'ouvrage fin juin dernier -" at bounding box center [930, 419] width 372 height 19
click at [997, 428] on p "rel tel: fact 7843 envoyée au maître d'ouvrage fin juin dernier -" at bounding box center [930, 419] width 372 height 19
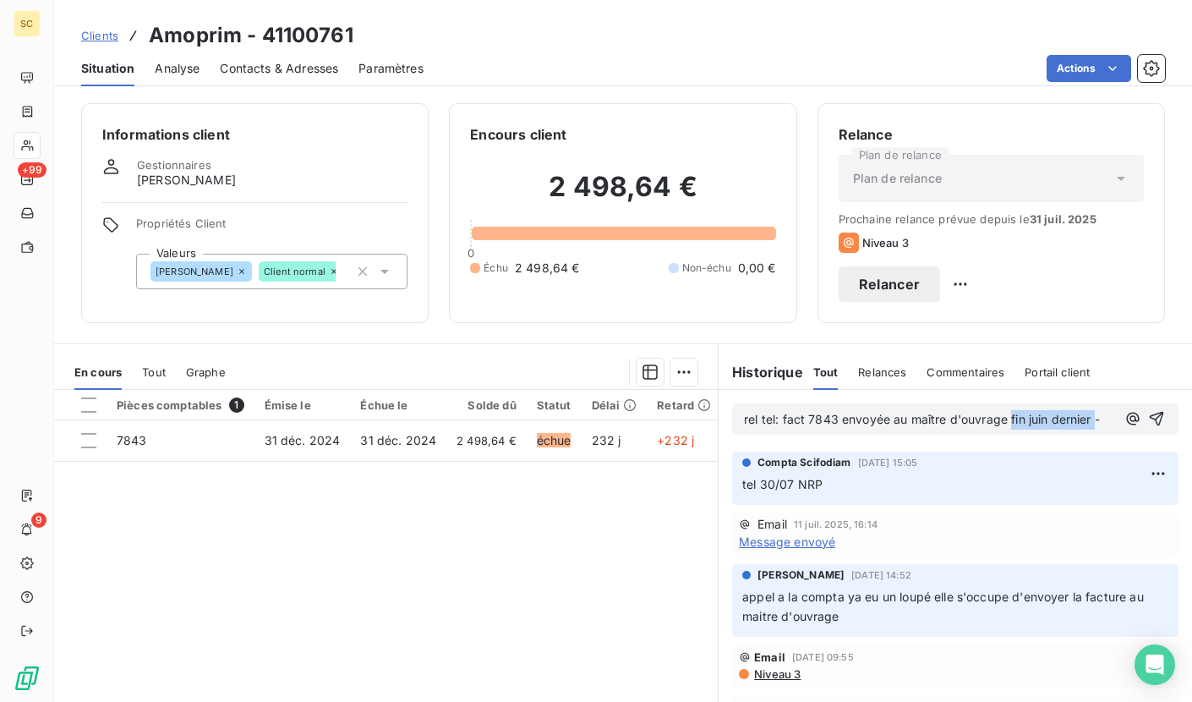
drag, startPoint x: 1087, startPoint y: 417, endPoint x: 1010, endPoint y: 417, distance: 76.9
click at [1003, 417] on span "rel tel: fact 7843 envoyée au maître d'ouvrage fin juin dernier -" at bounding box center [922, 419] width 356 height 14
click at [1021, 415] on span "rel tel: fact 7843 envoyée au maître d'ouvrage le 6/08 -" at bounding box center [904, 419] width 320 height 14
click at [1063, 418] on p "rel tel: fact 7843 envoyée au maître d'ouvrage le 6/08 -" at bounding box center [930, 419] width 372 height 19
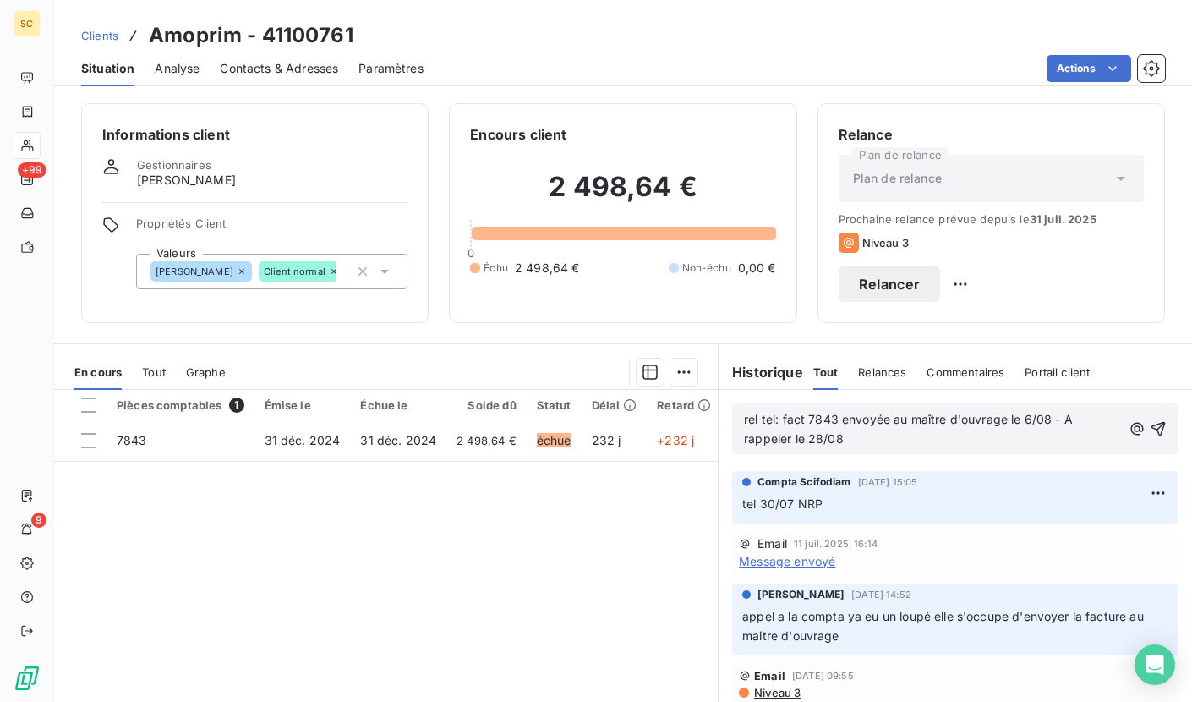
drag, startPoint x: 816, startPoint y: 440, endPoint x: 1011, endPoint y: 454, distance: 195.8
click at [816, 440] on span "rel tel: fact 7843 envoyée au maître d'ouvrage le 6/08 - A rappeler le 28/08" at bounding box center [910, 429] width 332 height 34
drag, startPoint x: 885, startPoint y: 442, endPoint x: 733, endPoint y: 412, distance: 155.2
click at [733, 412] on div "rel tel: fact 7843 envoyée au maître d'ouvrage le 6/08 - A rappeler le 29/08" at bounding box center [955, 428] width 446 height 51
click at [1150, 430] on icon "button" at bounding box center [1158, 428] width 17 height 17
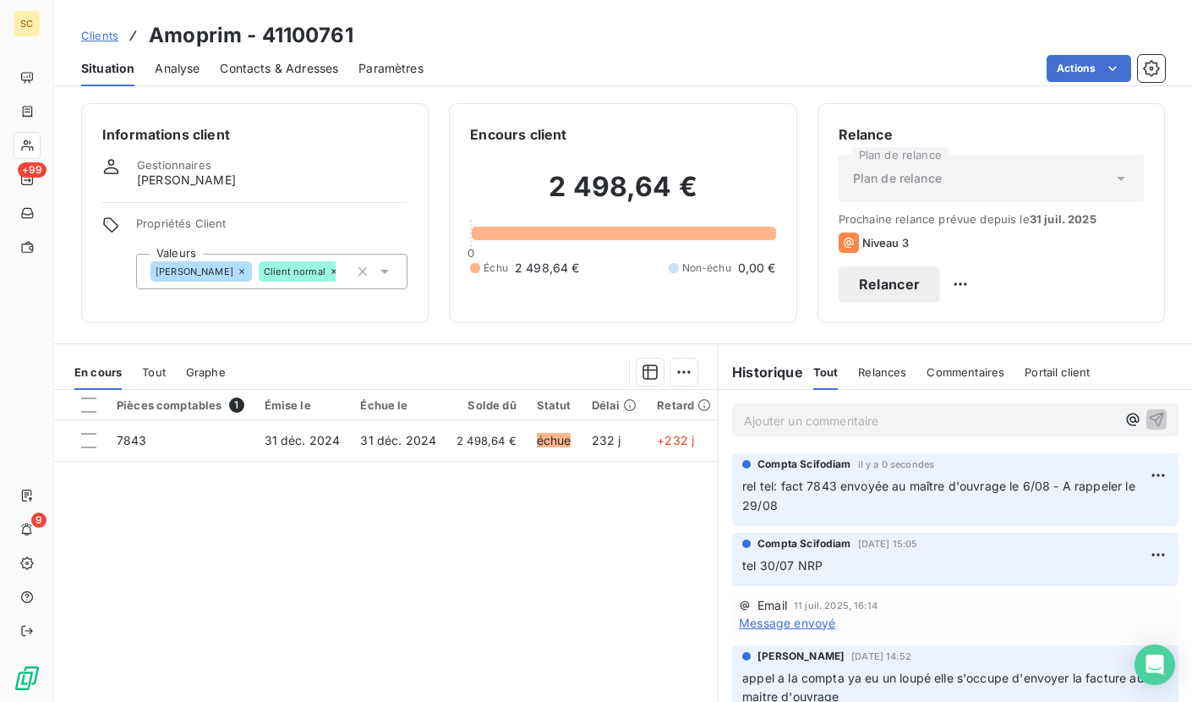
click at [116, 33] on span "Clients" at bounding box center [99, 36] width 37 height 14
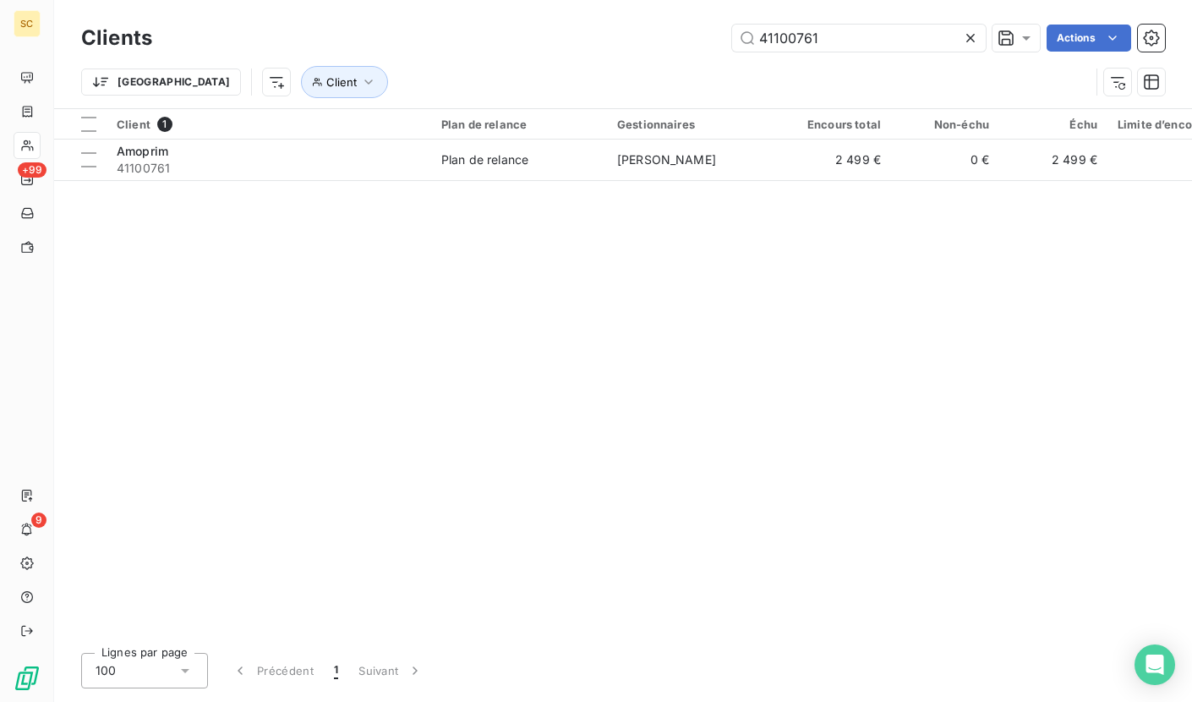
drag, startPoint x: 872, startPoint y: 41, endPoint x: 661, endPoint y: 43, distance: 210.5
click at [635, 42] on div "41100761 Actions" at bounding box center [668, 38] width 992 height 27
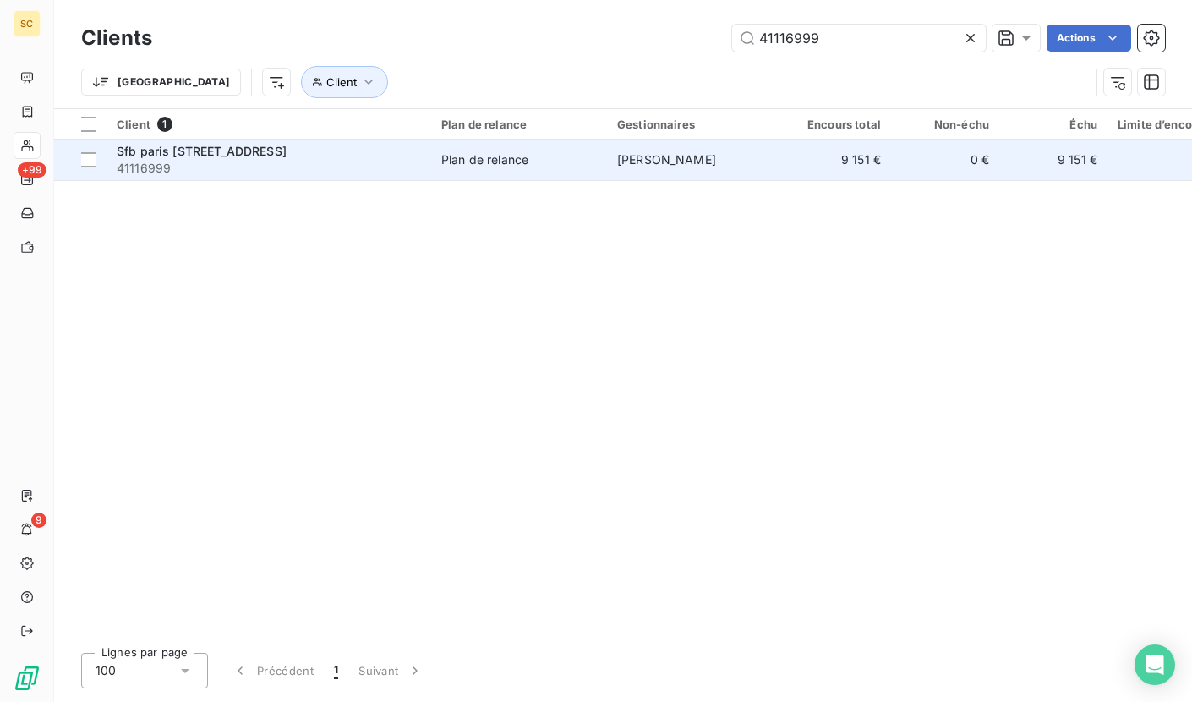
type input "41116999"
click at [272, 166] on span "41116999" at bounding box center [269, 168] width 304 height 17
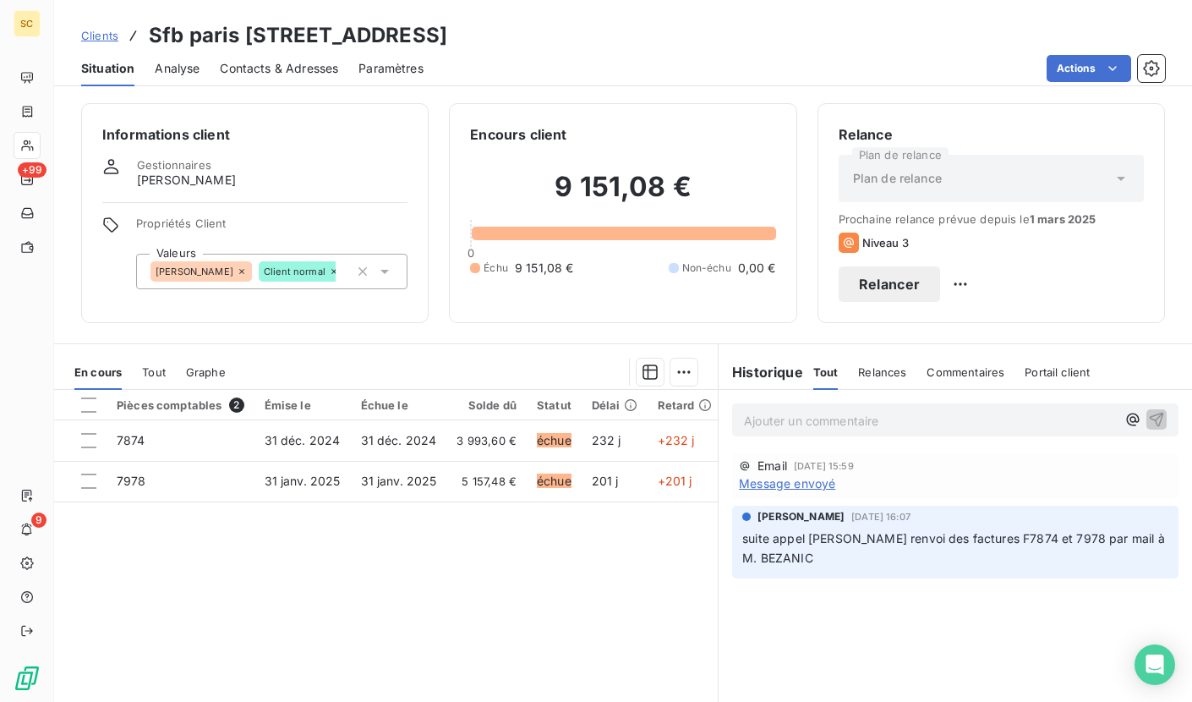
click at [301, 63] on span "Contacts & Adresses" at bounding box center [279, 68] width 118 height 17
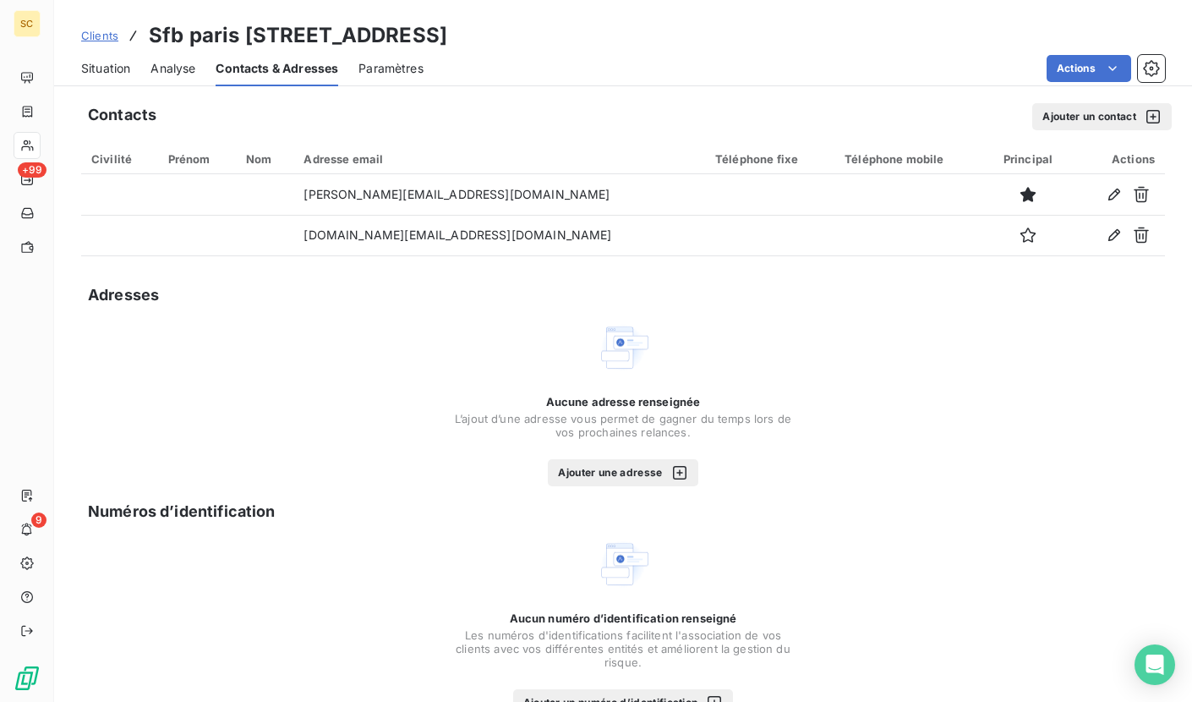
click at [113, 62] on span "Situation" at bounding box center [105, 68] width 49 height 17
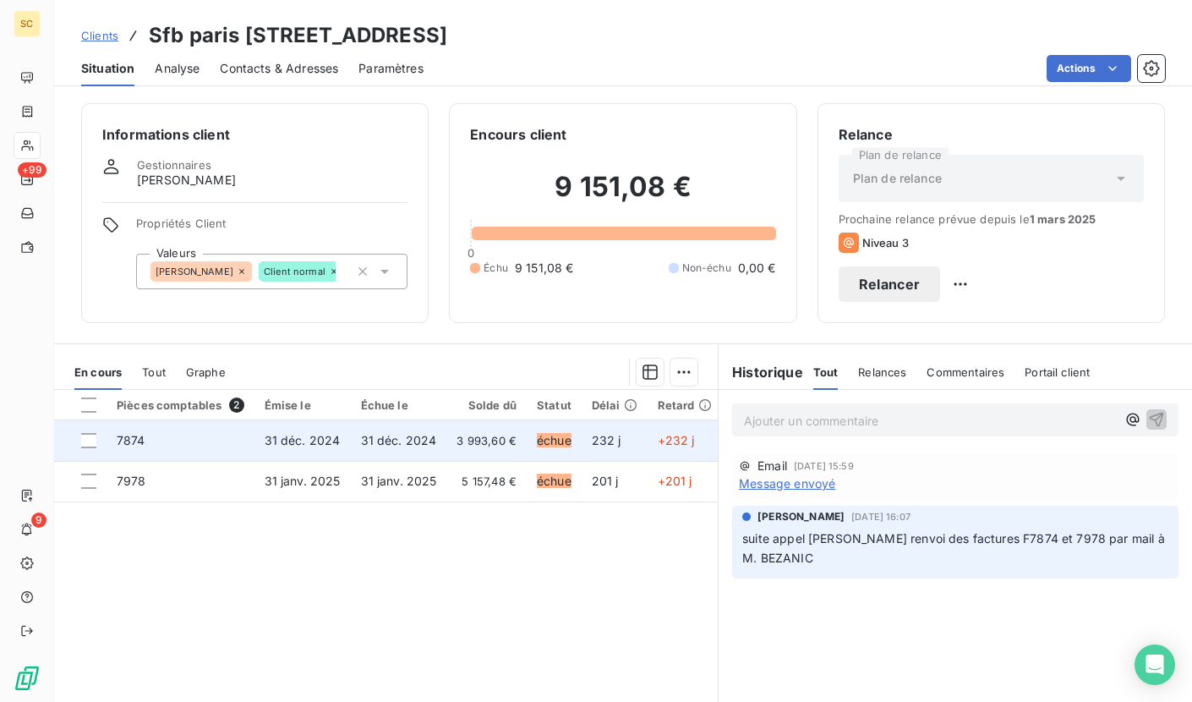
click at [435, 439] on td "31 déc. 2024" at bounding box center [399, 440] width 96 height 41
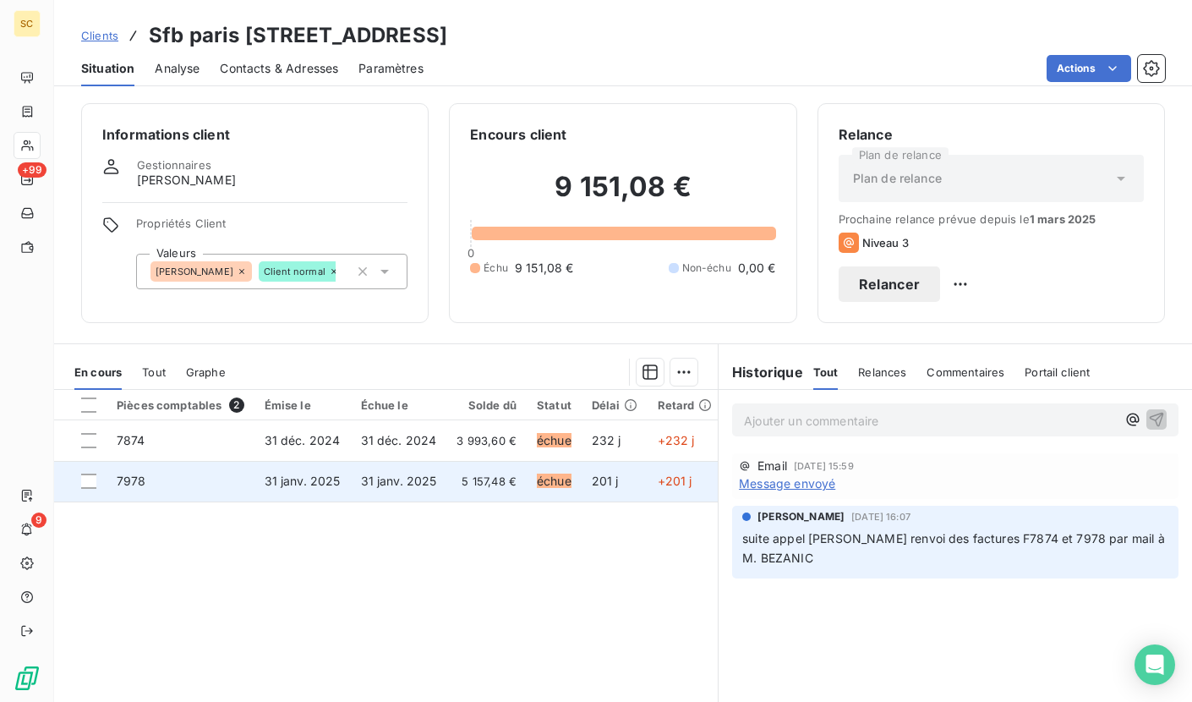
click at [376, 485] on span "31 janv. 2025" at bounding box center [399, 480] width 76 height 14
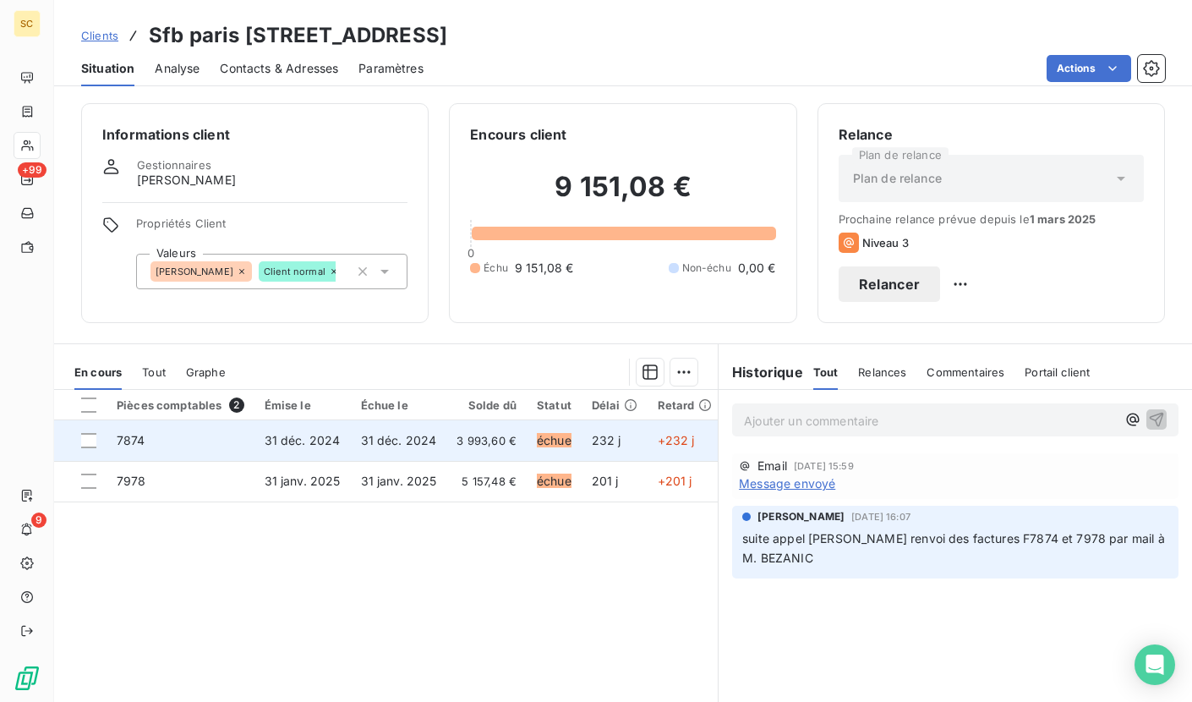
click at [433, 443] on td "31 déc. 2024" at bounding box center [399, 440] width 96 height 41
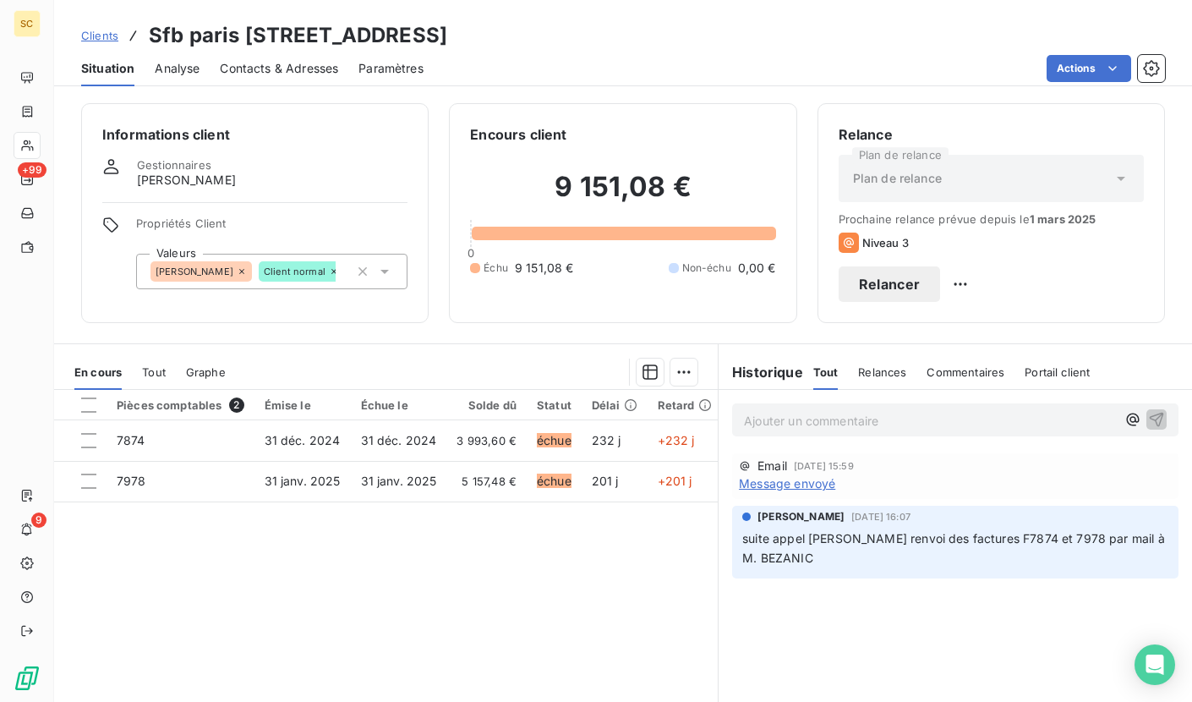
click at [894, 424] on p "Ajouter un commentaire ﻿" at bounding box center [930, 420] width 372 height 21
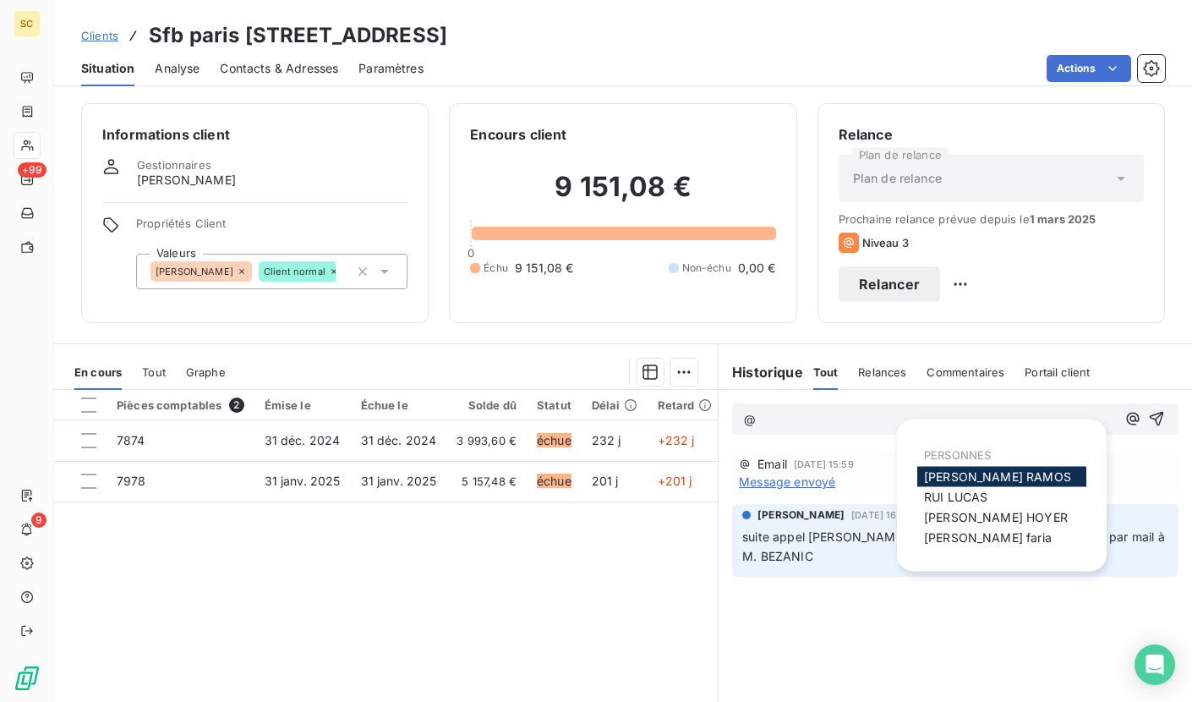
drag, startPoint x: 1000, startPoint y: 516, endPoint x: 970, endPoint y: 436, distance: 85.1
click at [1000, 516] on span "[PERSON_NAME]" at bounding box center [996, 517] width 144 height 14
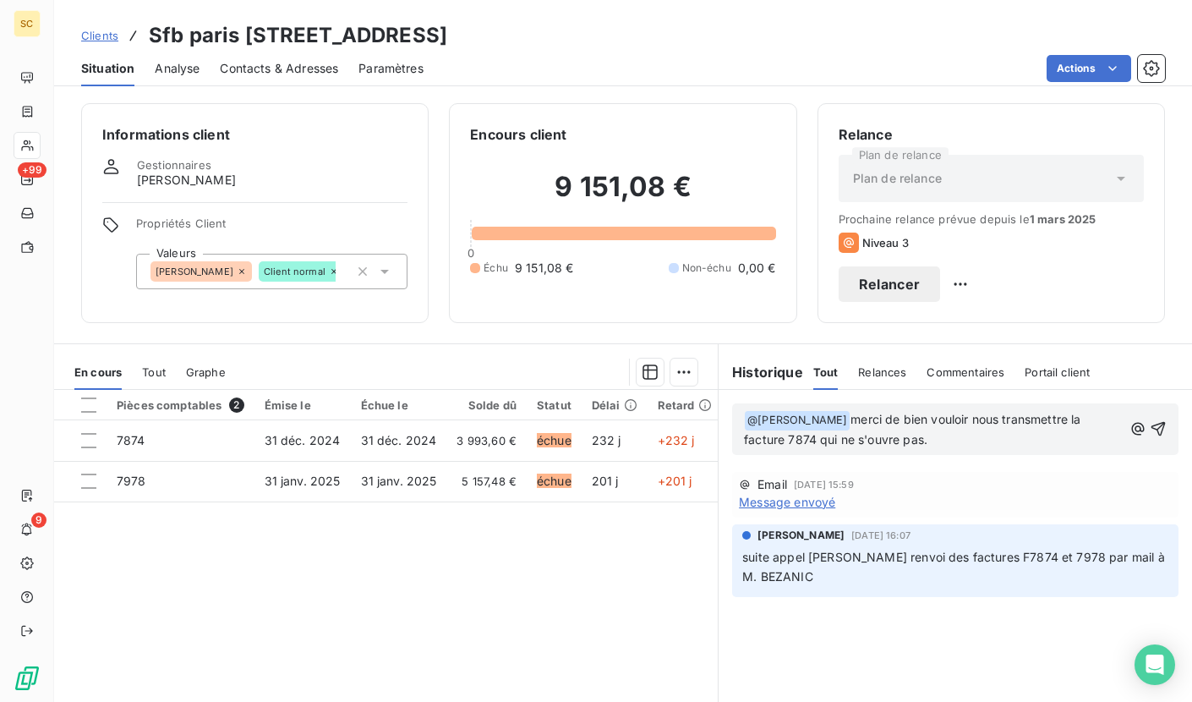
click at [1153, 431] on icon "button" at bounding box center [1158, 428] width 17 height 17
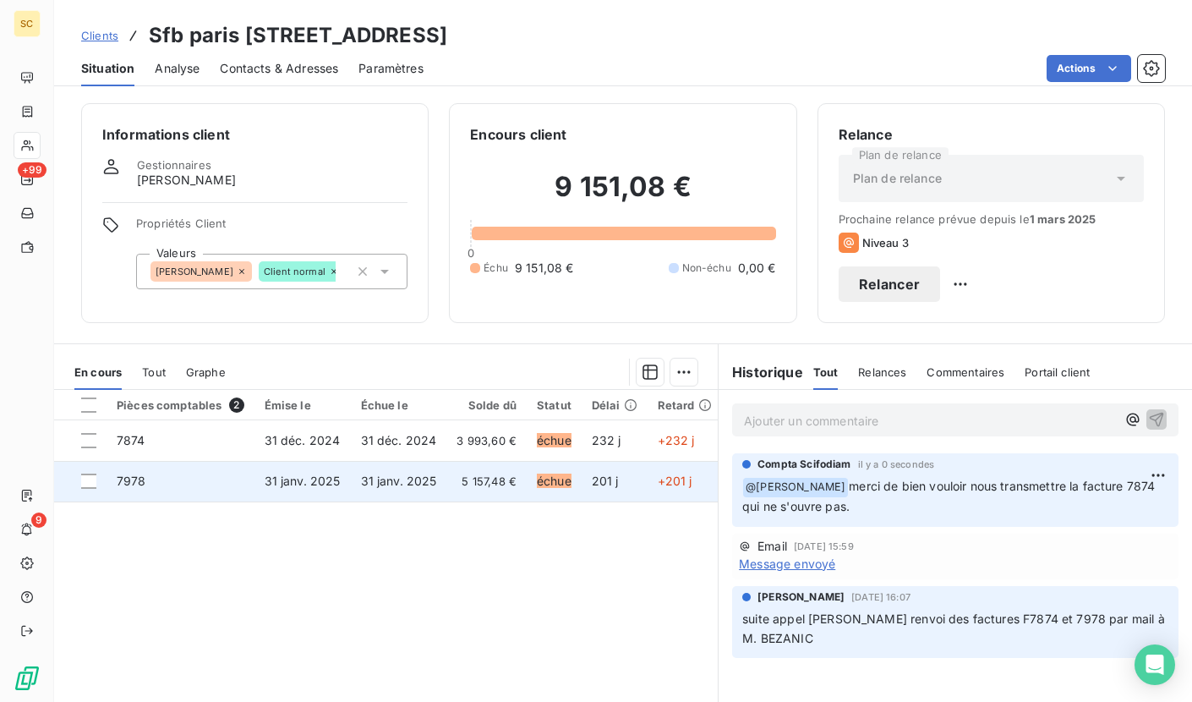
click at [377, 481] on span "31 janv. 2025" at bounding box center [399, 480] width 76 height 14
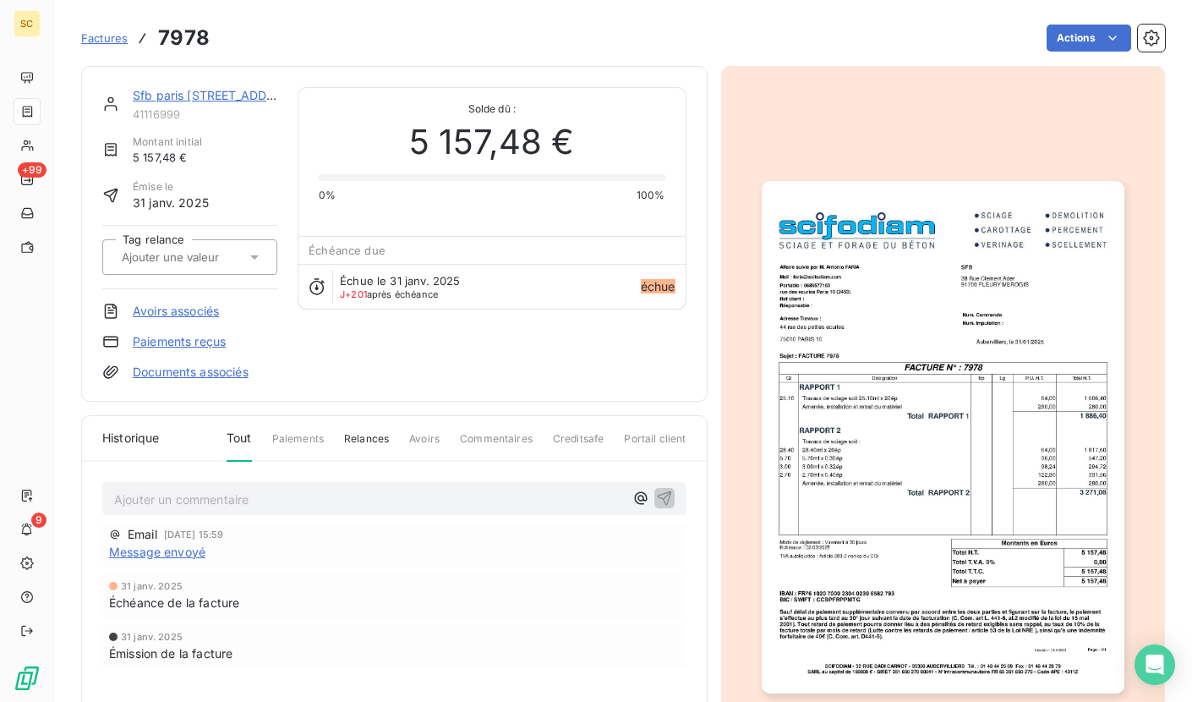
click at [809, 440] on img "button" at bounding box center [943, 437] width 363 height 512
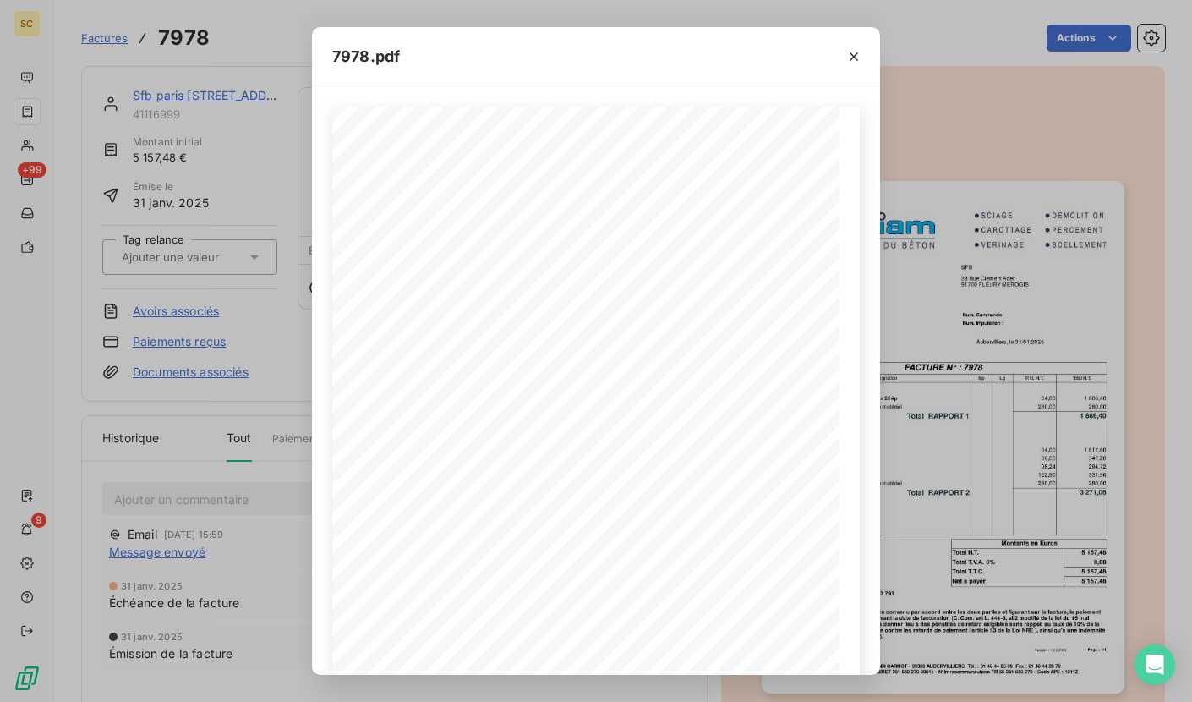
click at [861, 53] on icon "button" at bounding box center [853, 56] width 17 height 17
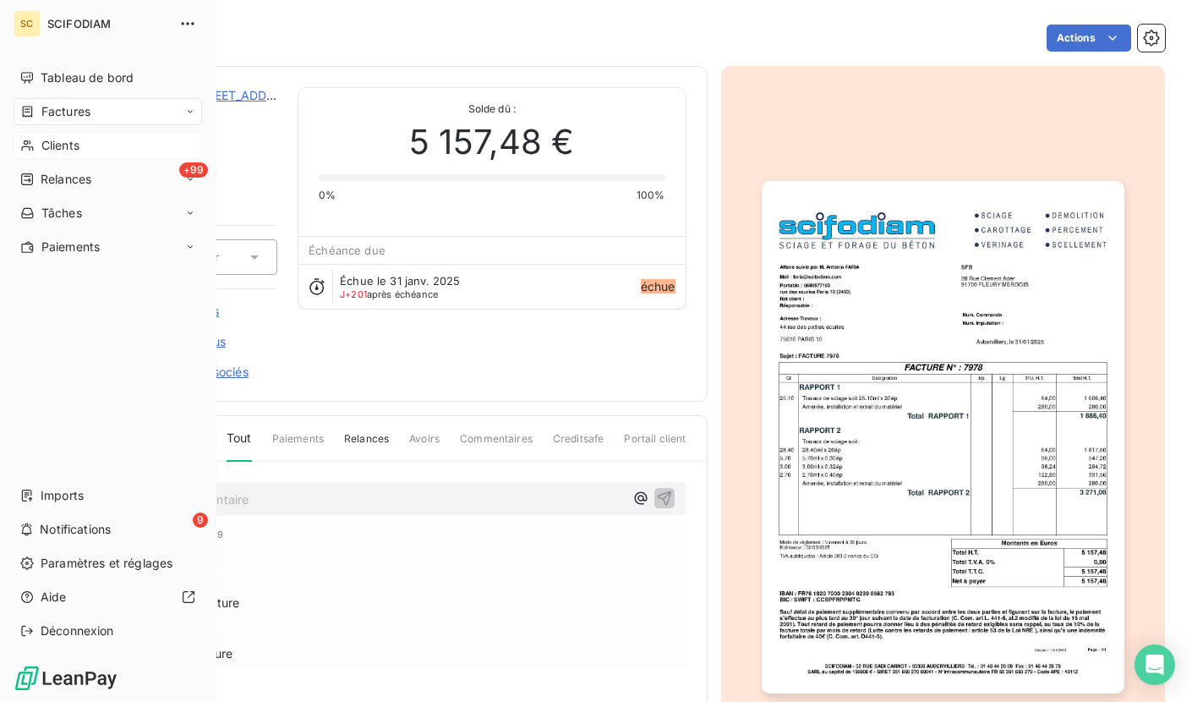
click at [68, 142] on span "Clients" at bounding box center [60, 145] width 38 height 17
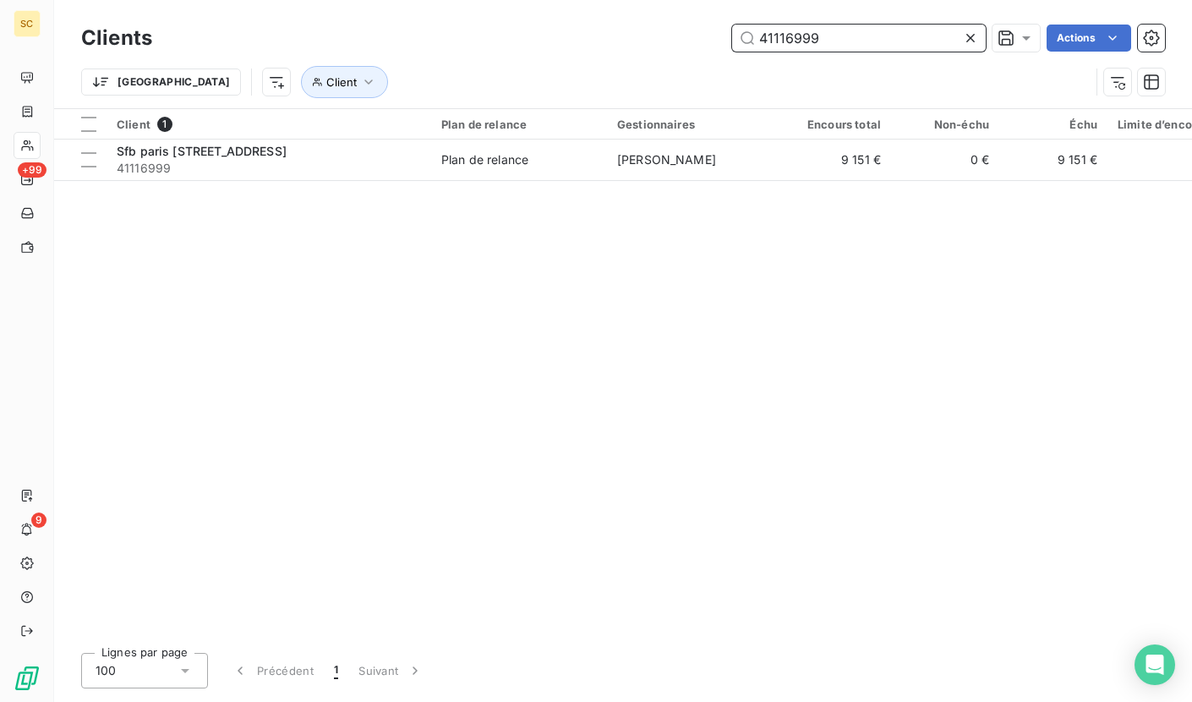
drag, startPoint x: 812, startPoint y: 44, endPoint x: 671, endPoint y: 38, distance: 140.5
click at [671, 38] on div "41116999 Actions" at bounding box center [668, 38] width 992 height 27
paste input "09402"
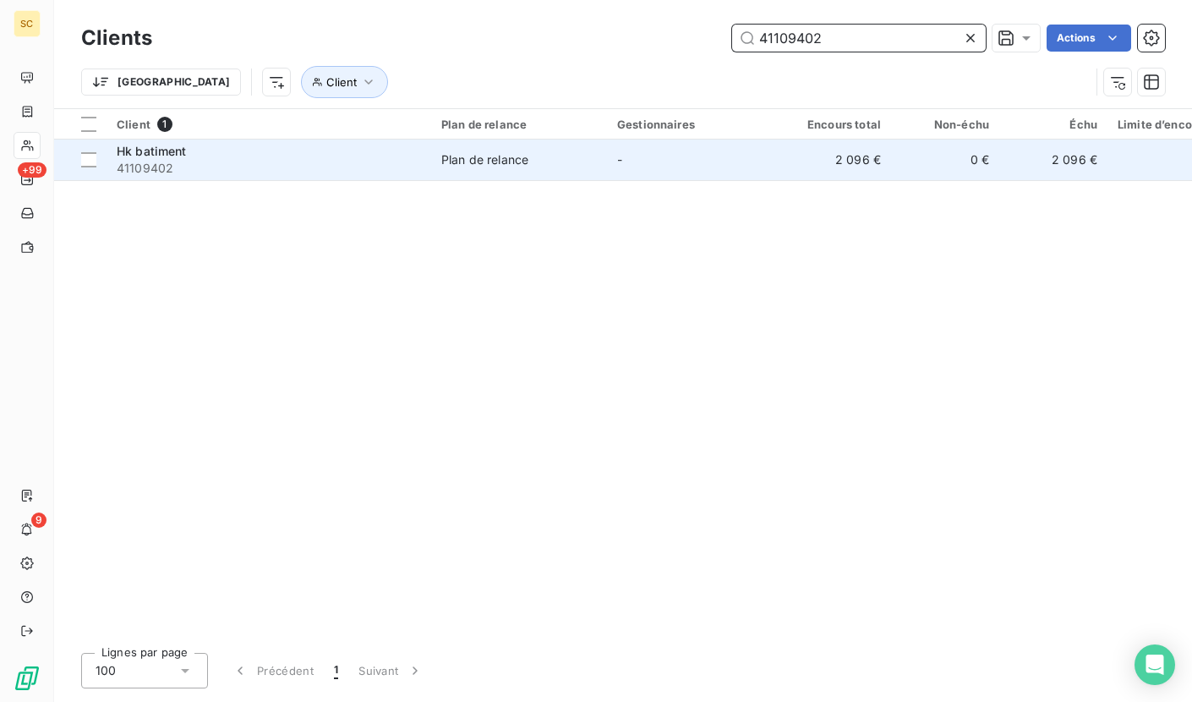
type input "41109402"
click at [335, 167] on span "41109402" at bounding box center [269, 168] width 304 height 17
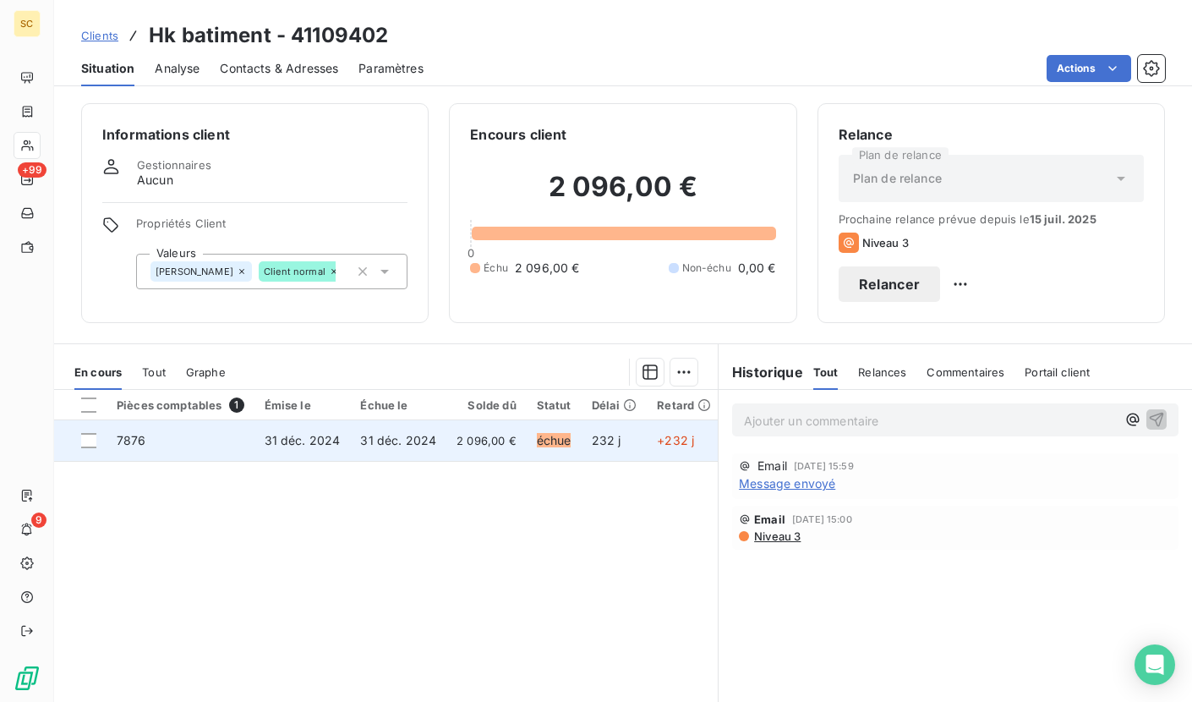
click at [293, 427] on td "31 déc. 2024" at bounding box center [302, 440] width 96 height 41
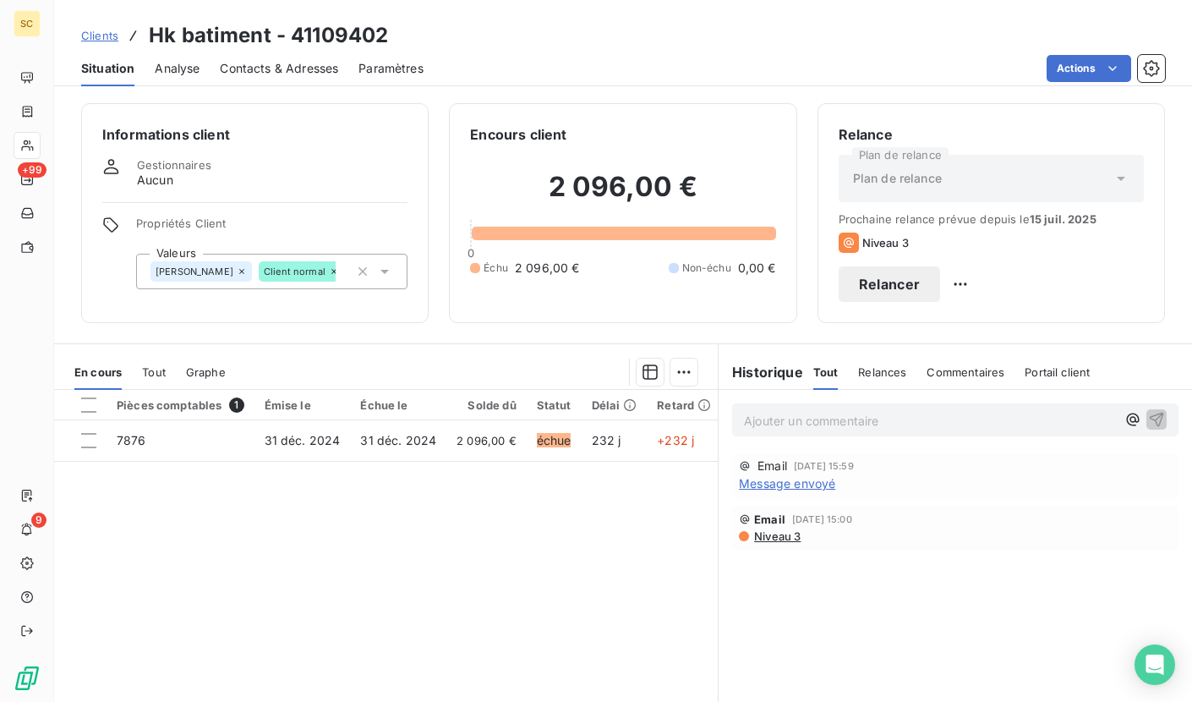
click at [271, 73] on span "Contacts & Adresses" at bounding box center [279, 68] width 118 height 17
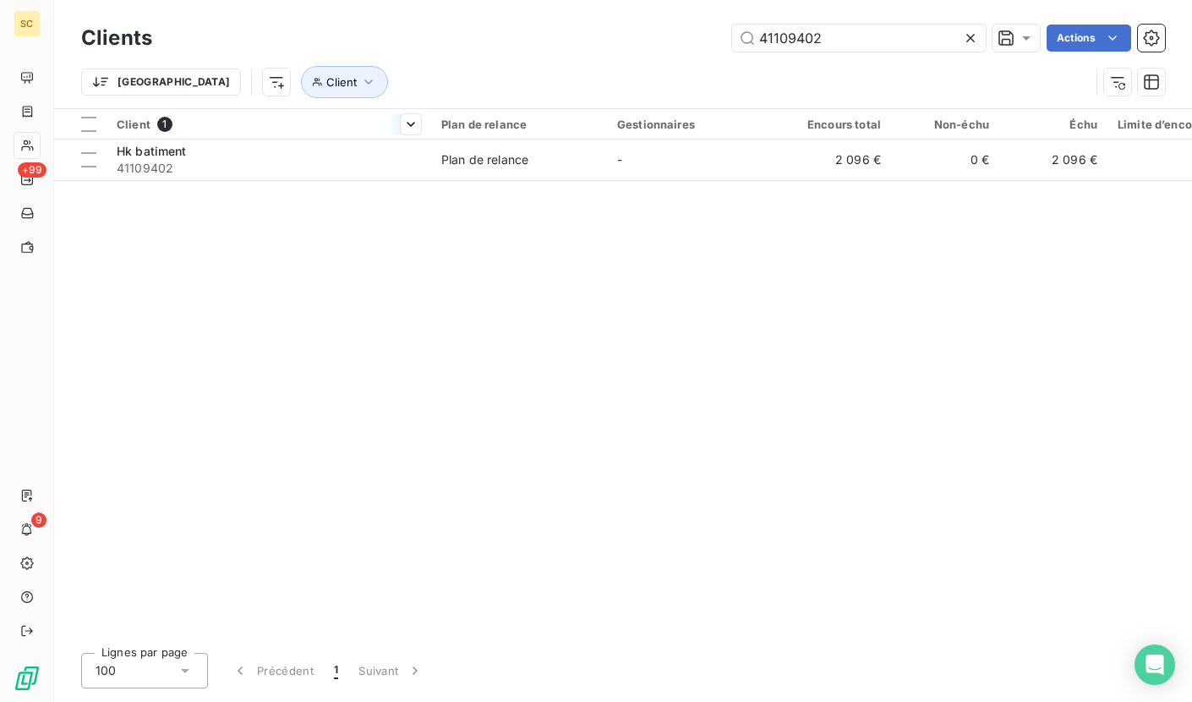
click at [169, 134] on th "Client 1" at bounding box center [269, 124] width 325 height 30
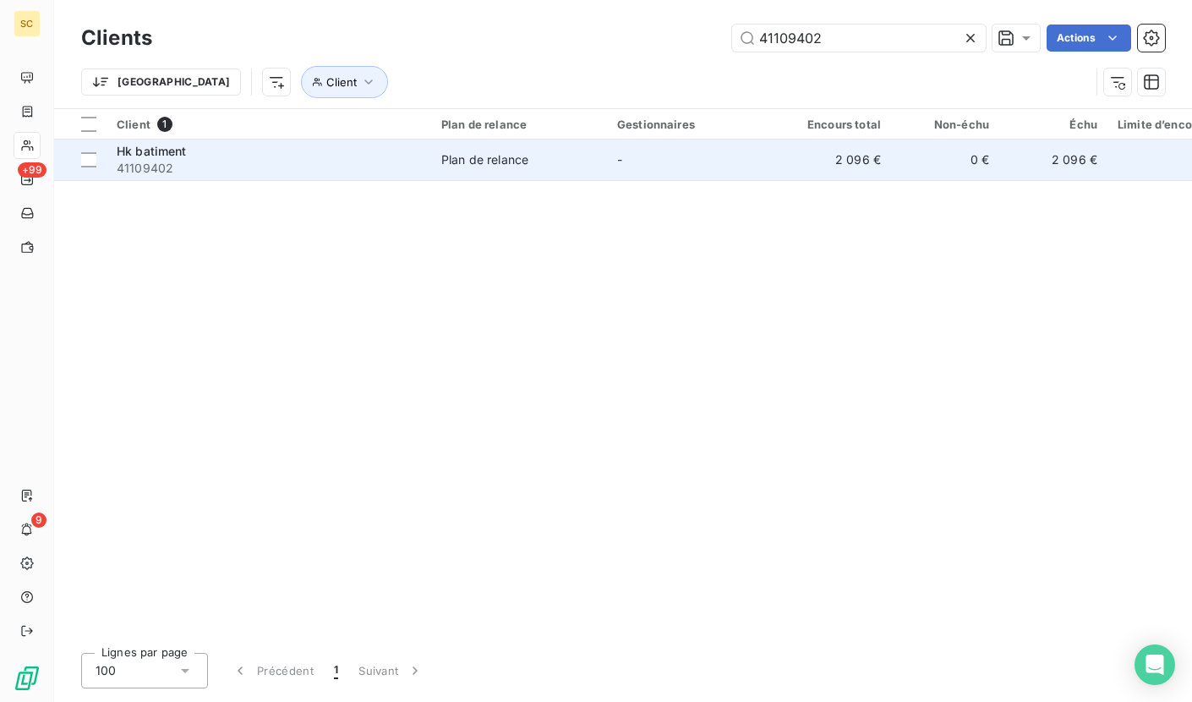
click at [189, 156] on div "Hk batiment" at bounding box center [269, 151] width 304 height 17
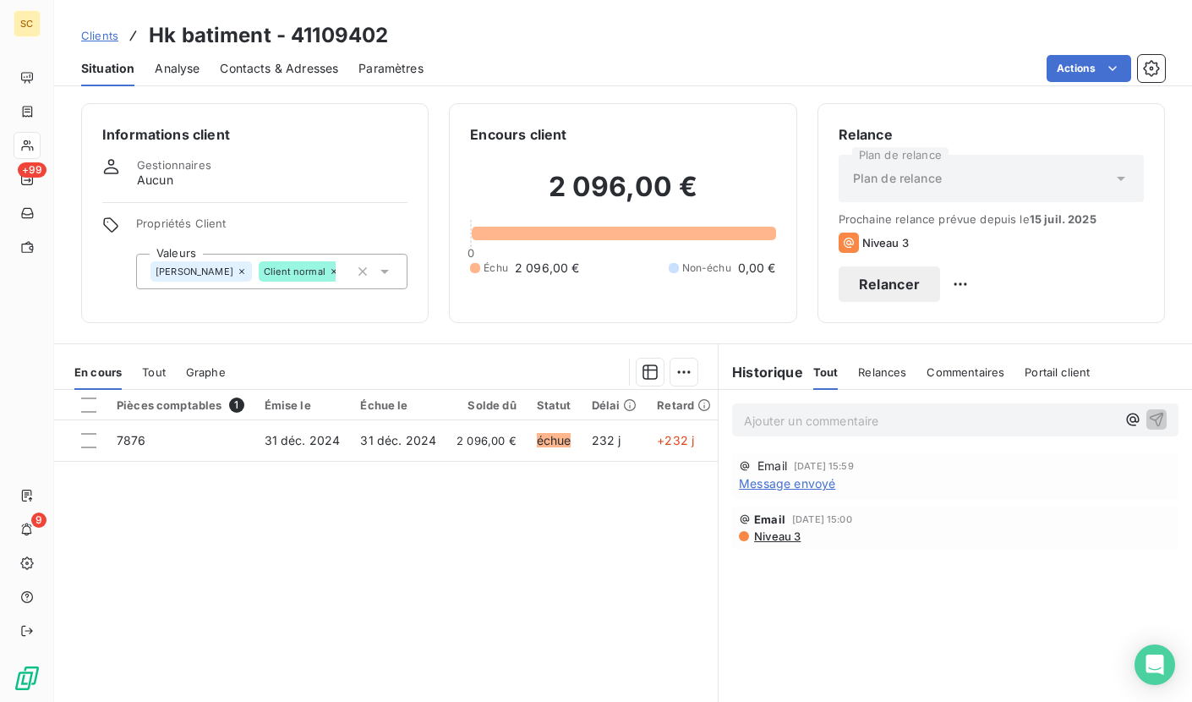
click at [528, 468] on div "Pièces comptables 1 Émise le Échue le Solde dû Statut Délai Retard Tag relance …" at bounding box center [386, 552] width 664 height 325
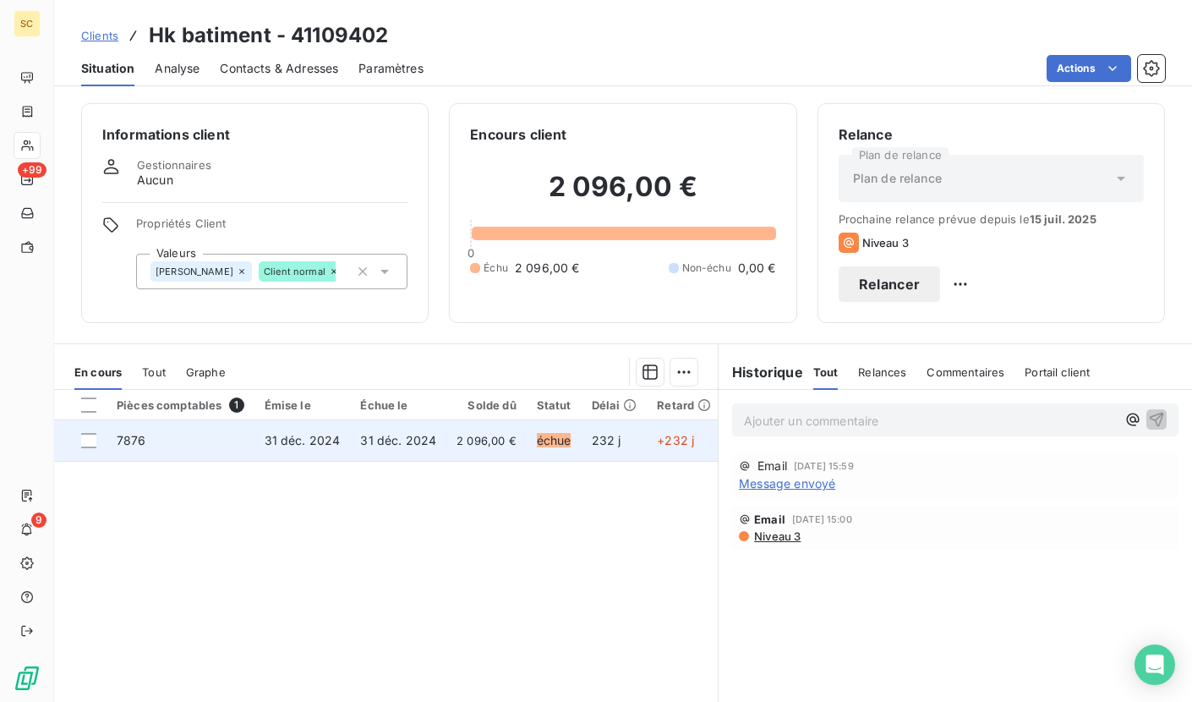
click at [529, 444] on td "échue" at bounding box center [554, 440] width 55 height 41
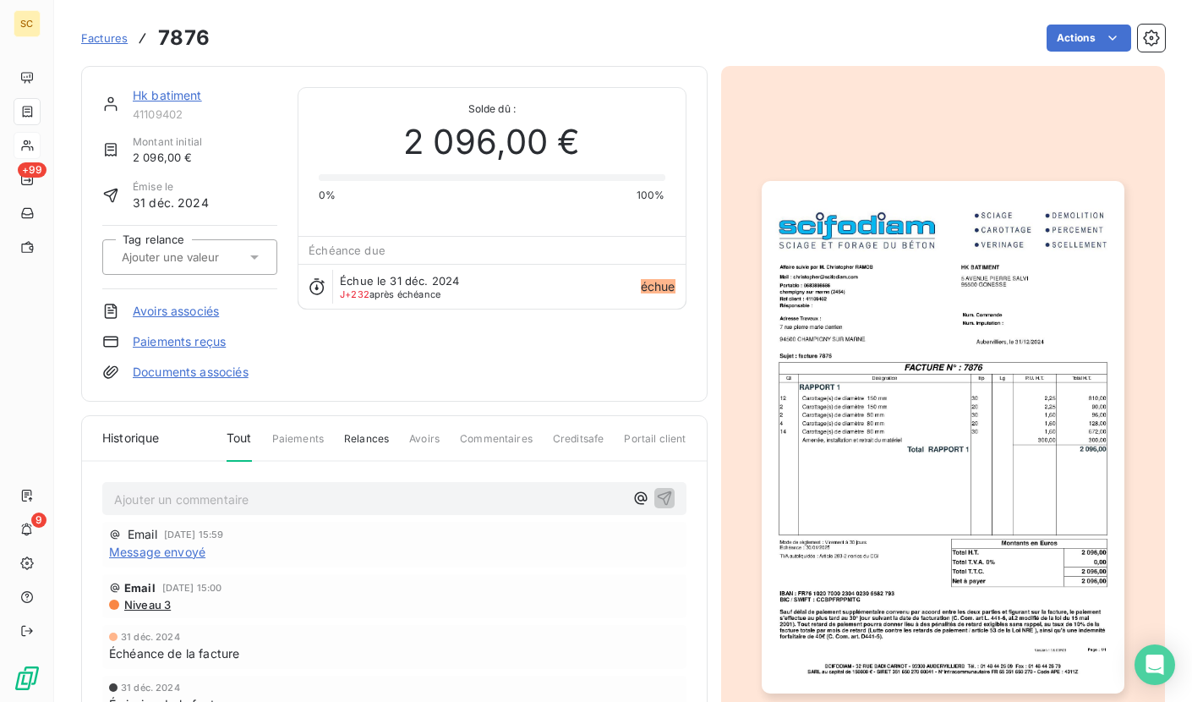
click at [937, 353] on img "button" at bounding box center [943, 437] width 363 height 512
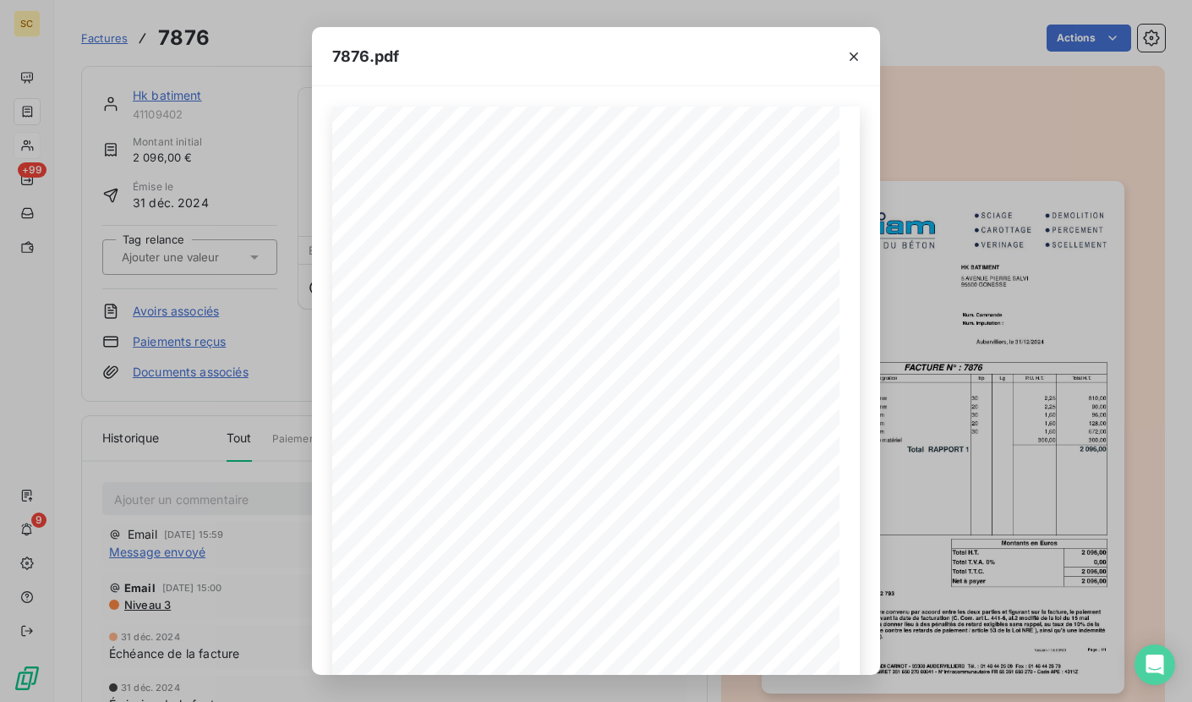
click at [853, 60] on icon "button" at bounding box center [853, 56] width 17 height 17
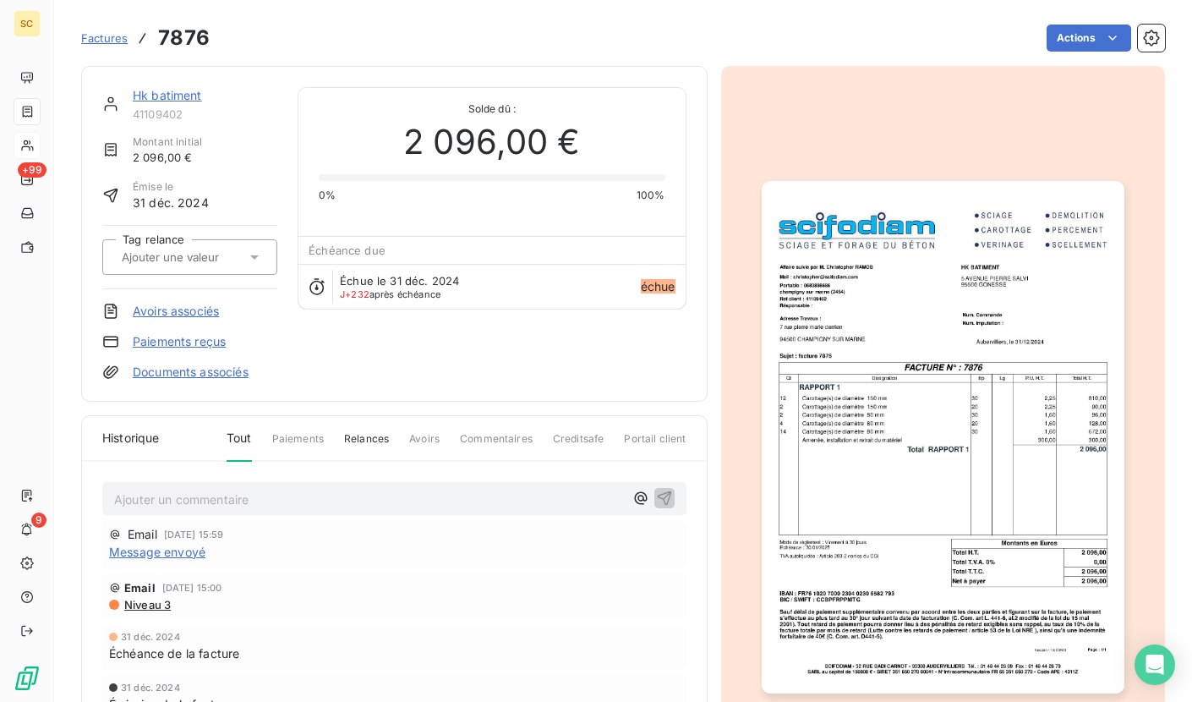
click at [888, 300] on img "button" at bounding box center [943, 437] width 363 height 512
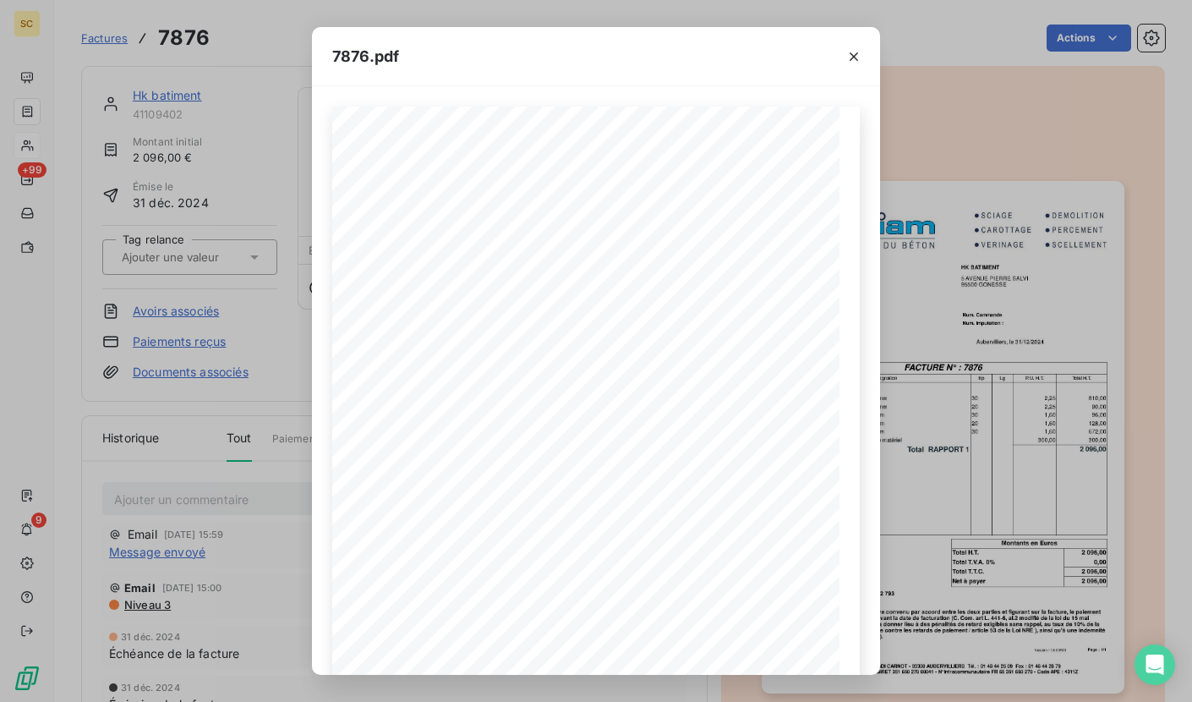
drag, startPoint x: 862, startPoint y: 52, endPoint x: 806, endPoint y: 54, distance: 55.8
click at [862, 52] on button "button" at bounding box center [853, 56] width 27 height 27
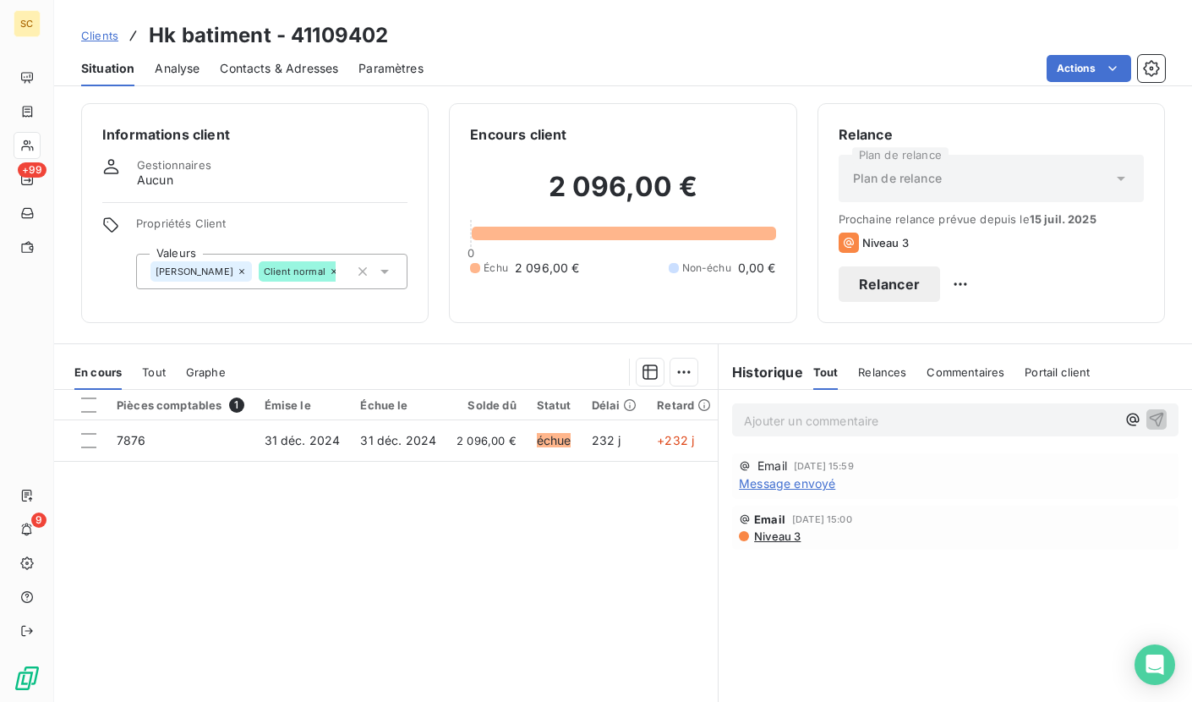
click at [277, 73] on span "Contacts & Adresses" at bounding box center [279, 68] width 118 height 17
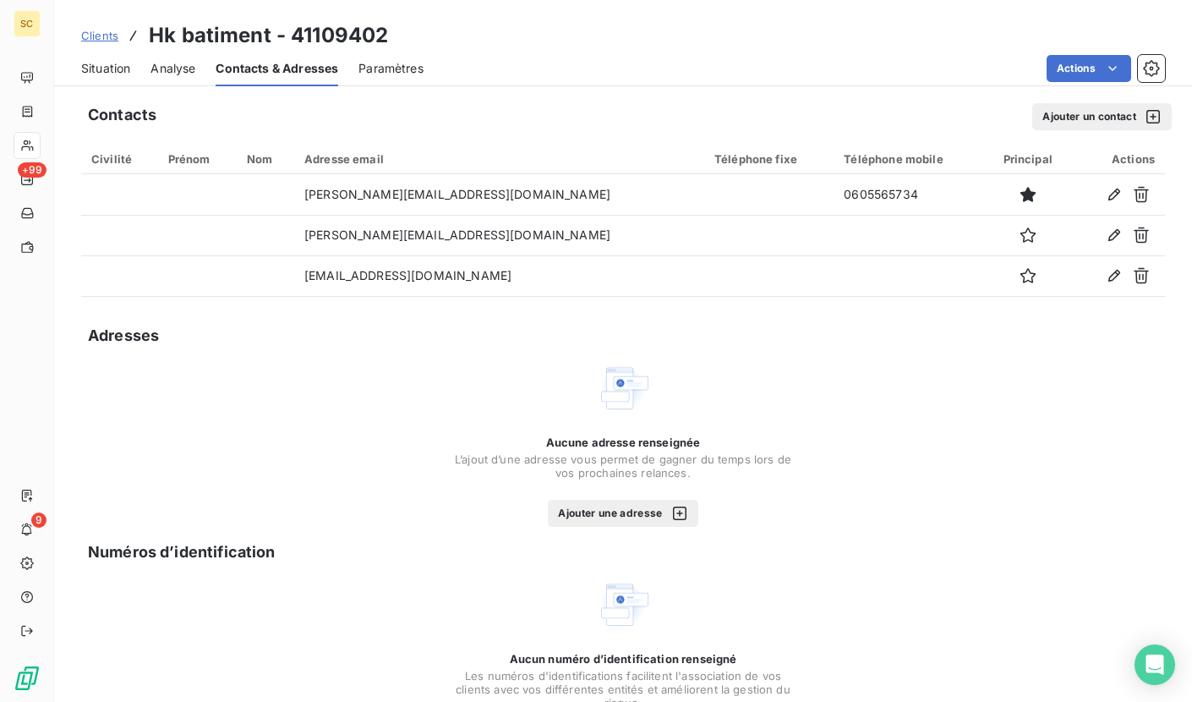
click at [96, 62] on span "Situation" at bounding box center [105, 68] width 49 height 17
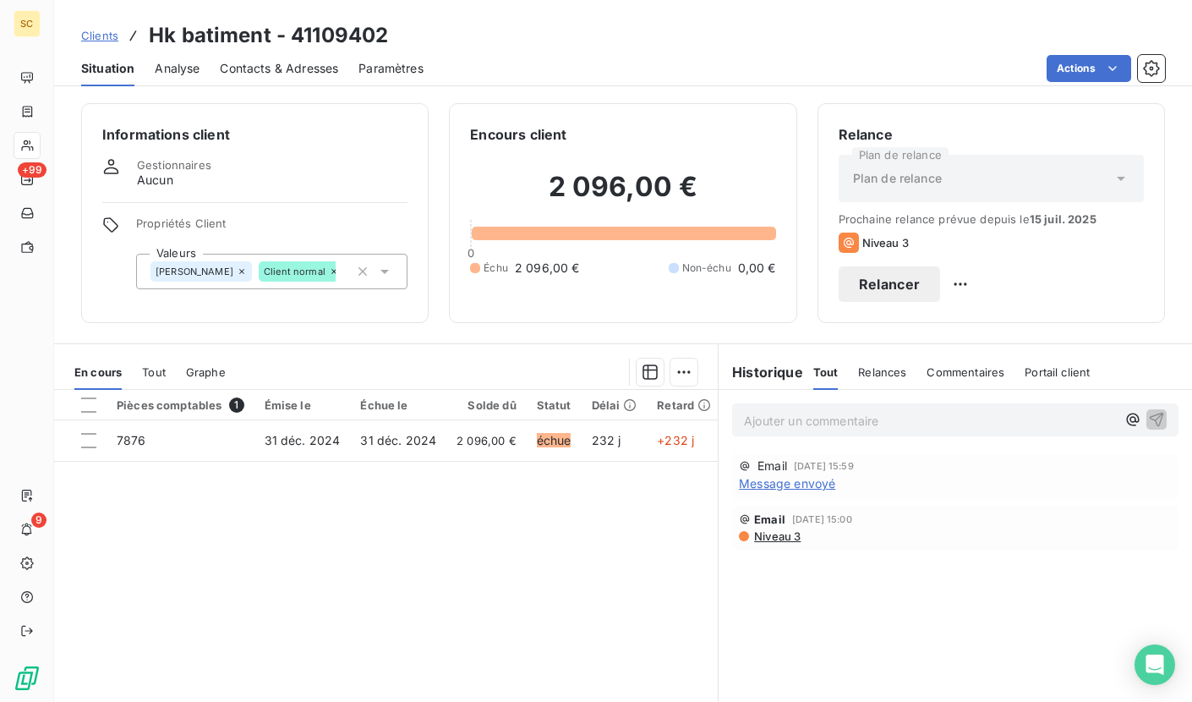
click at [810, 419] on p "Ajouter un commentaire ﻿" at bounding box center [930, 420] width 372 height 21
drag, startPoint x: 1020, startPoint y: 416, endPoint x: 577, endPoint y: 413, distance: 443.8
click at [577, 413] on div "En cours Tout Graphe Pièces comptables 1 Émise le Échue le Solde dû Statut Déla…" at bounding box center [623, 554] width 1138 height 423
click at [1156, 421] on div "rel tel: messagerie - rel mail envoyé" at bounding box center [955, 418] width 446 height 31
click at [1150, 420] on icon "button" at bounding box center [1157, 419] width 14 height 14
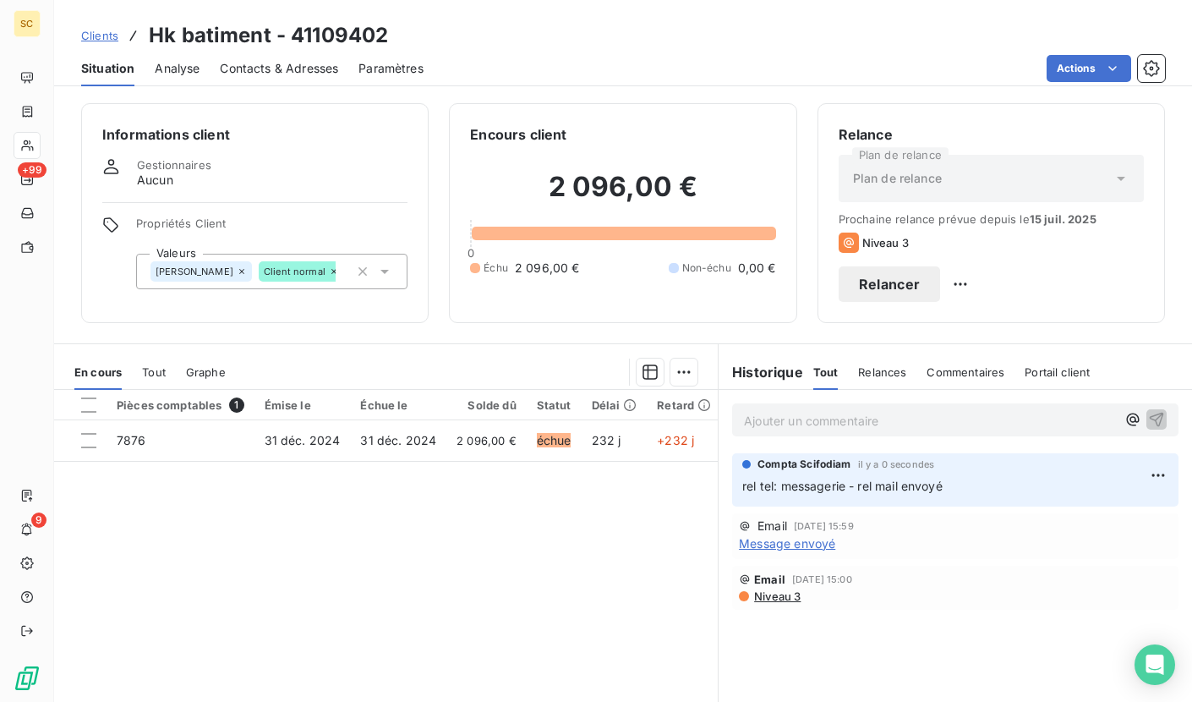
click at [256, 63] on span "Contacts & Adresses" at bounding box center [279, 68] width 118 height 17
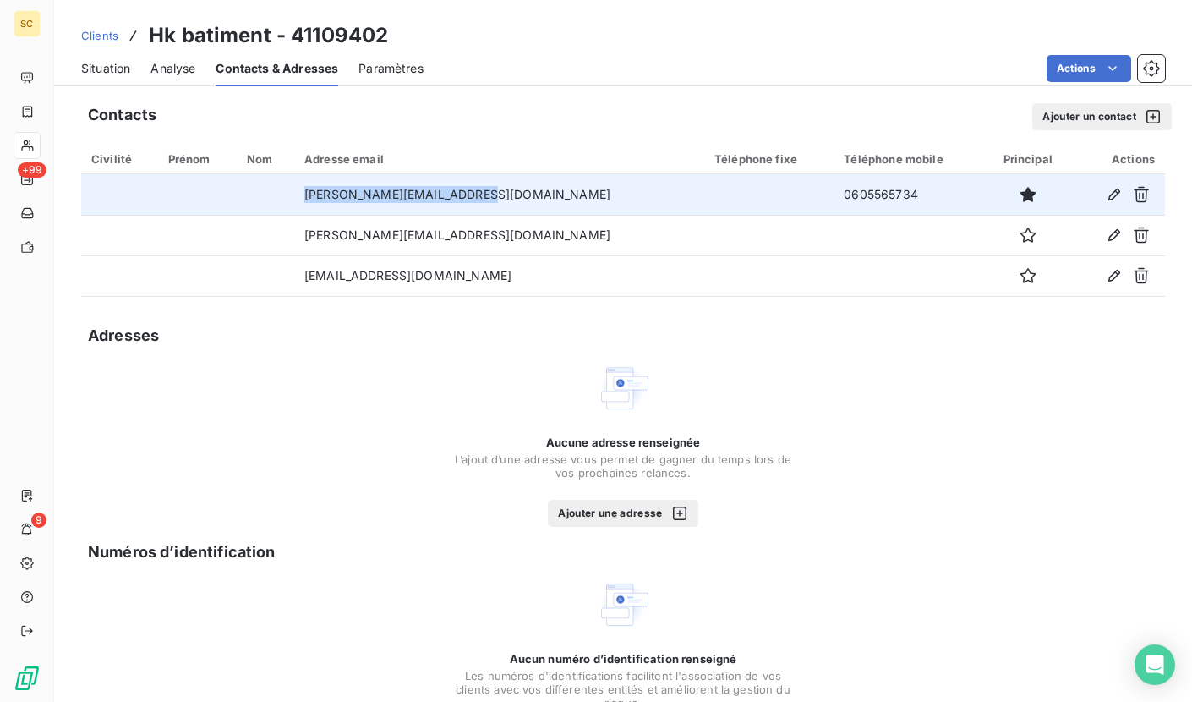
drag, startPoint x: 517, startPoint y: 196, endPoint x: 285, endPoint y: 199, distance: 231.6
click at [285, 199] on tr "[PERSON_NAME][EMAIL_ADDRESS][DOMAIN_NAME] 0605565734" at bounding box center [623, 194] width 1084 height 41
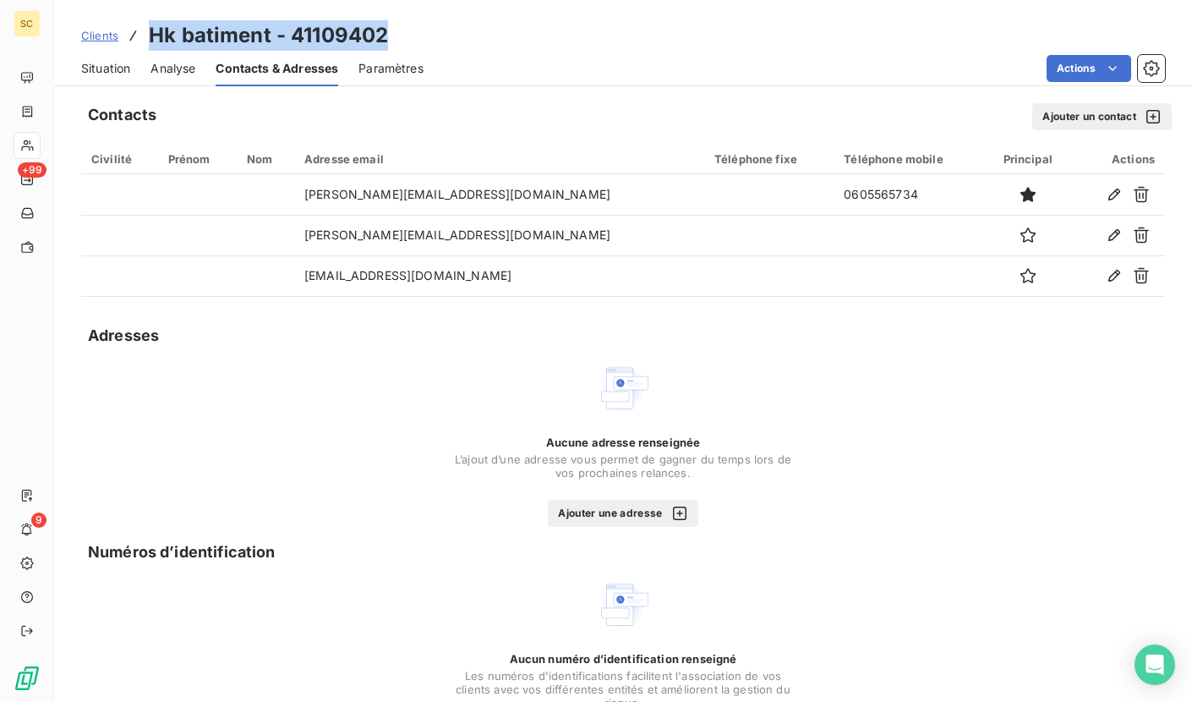
drag, startPoint x: 147, startPoint y: 38, endPoint x: 404, endPoint y: 40, distance: 257.0
click at [404, 40] on div "Clients Hk batiment - 41109402" at bounding box center [623, 35] width 1138 height 30
drag, startPoint x: 97, startPoint y: 62, endPoint x: 188, endPoint y: 86, distance: 93.7
click at [101, 63] on span "Situation" at bounding box center [105, 68] width 49 height 17
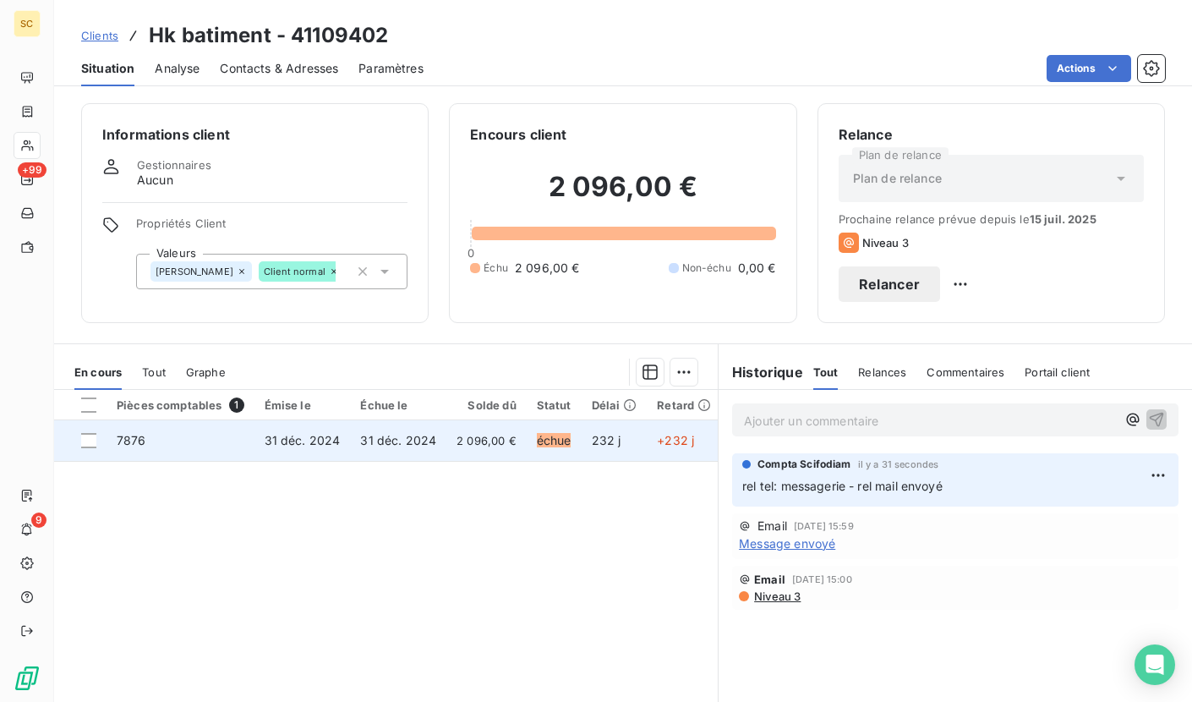
click at [366, 451] on td "31 déc. 2024" at bounding box center [398, 440] width 96 height 41
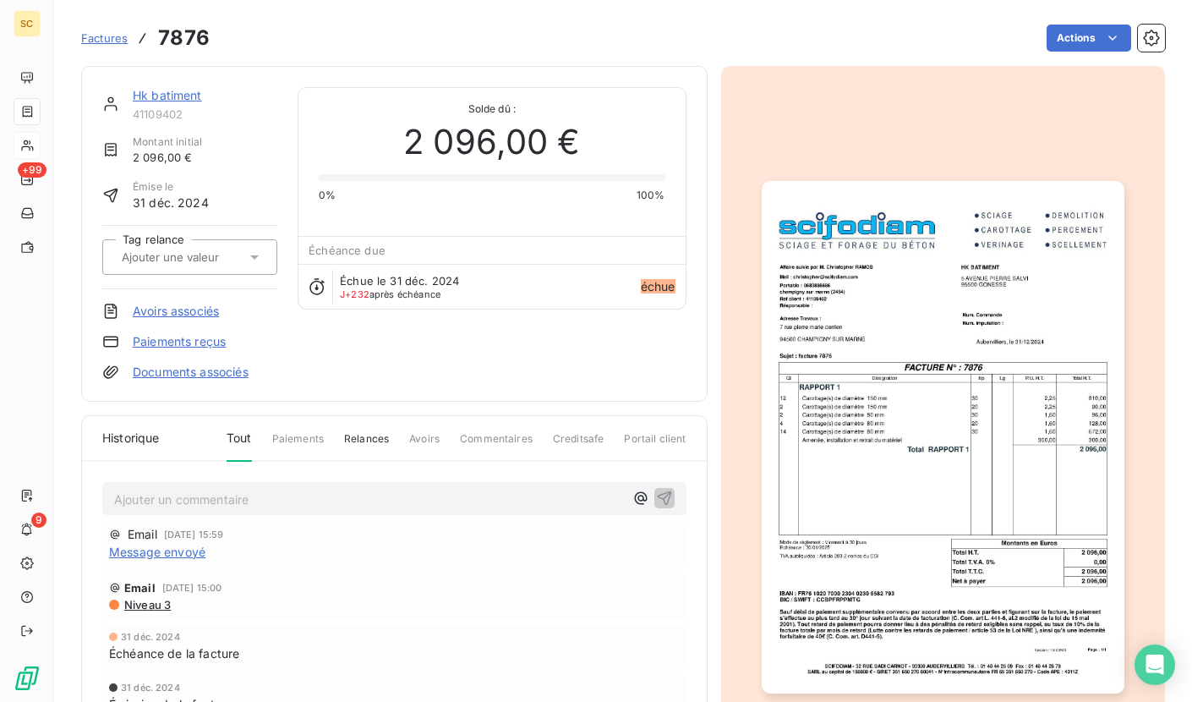
click at [918, 436] on img "button" at bounding box center [943, 437] width 363 height 512
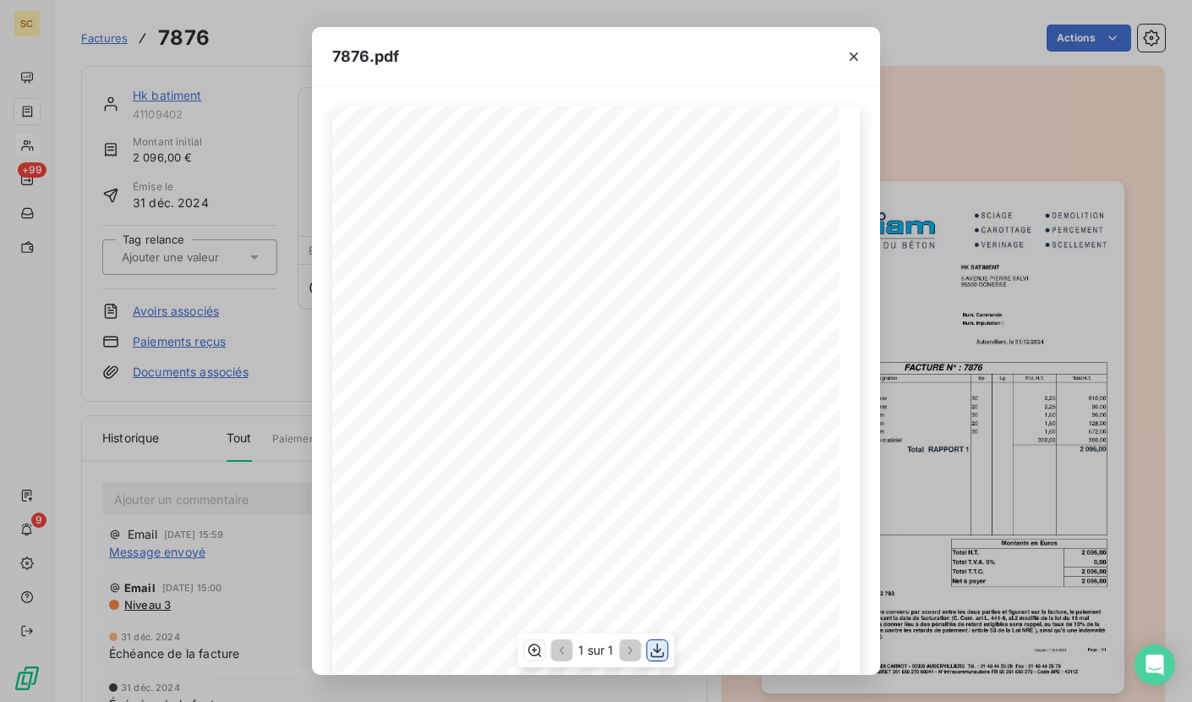
click at [652, 647] on icon "button" at bounding box center [657, 650] width 17 height 17
click at [862, 53] on button "button" at bounding box center [853, 56] width 27 height 27
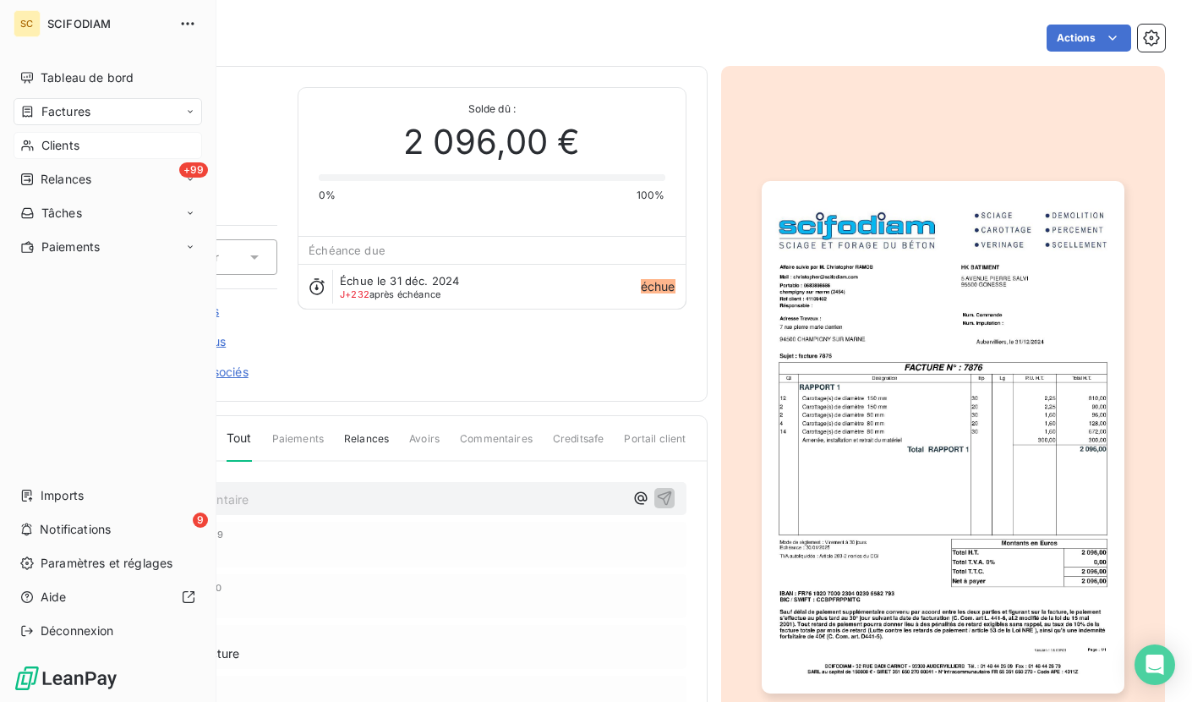
click at [46, 150] on span "Clients" at bounding box center [60, 145] width 38 height 17
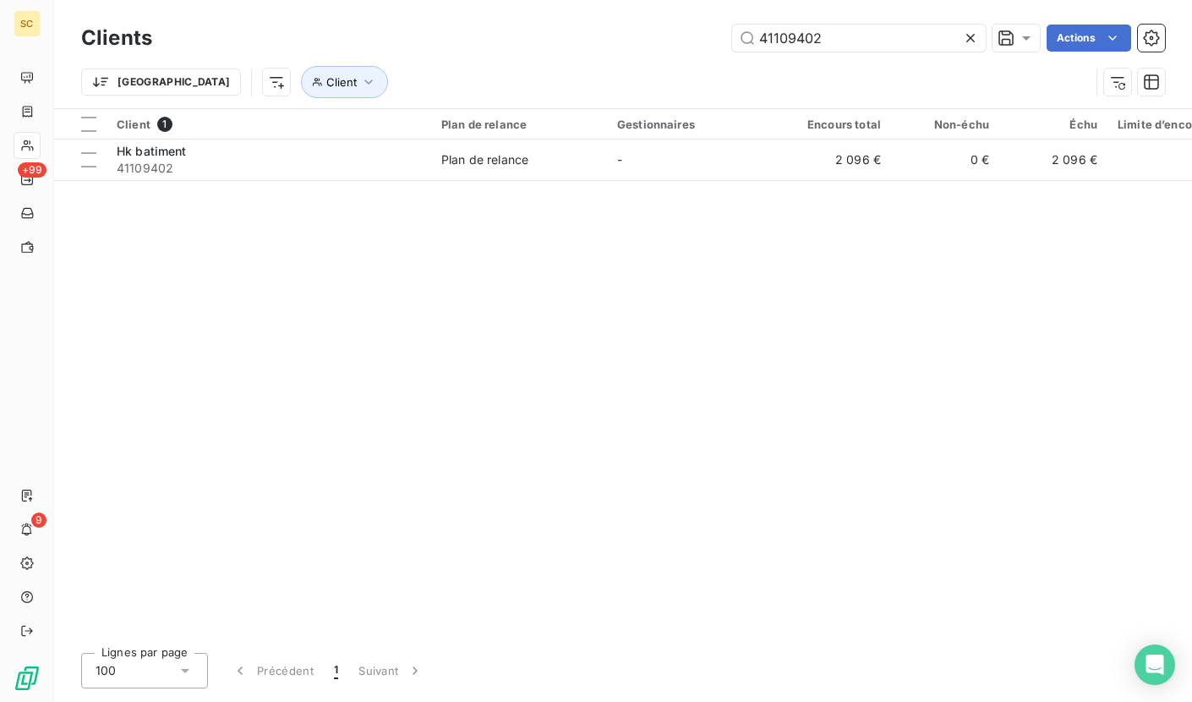
click at [623, 36] on div "41109402 Actions" at bounding box center [668, 38] width 992 height 27
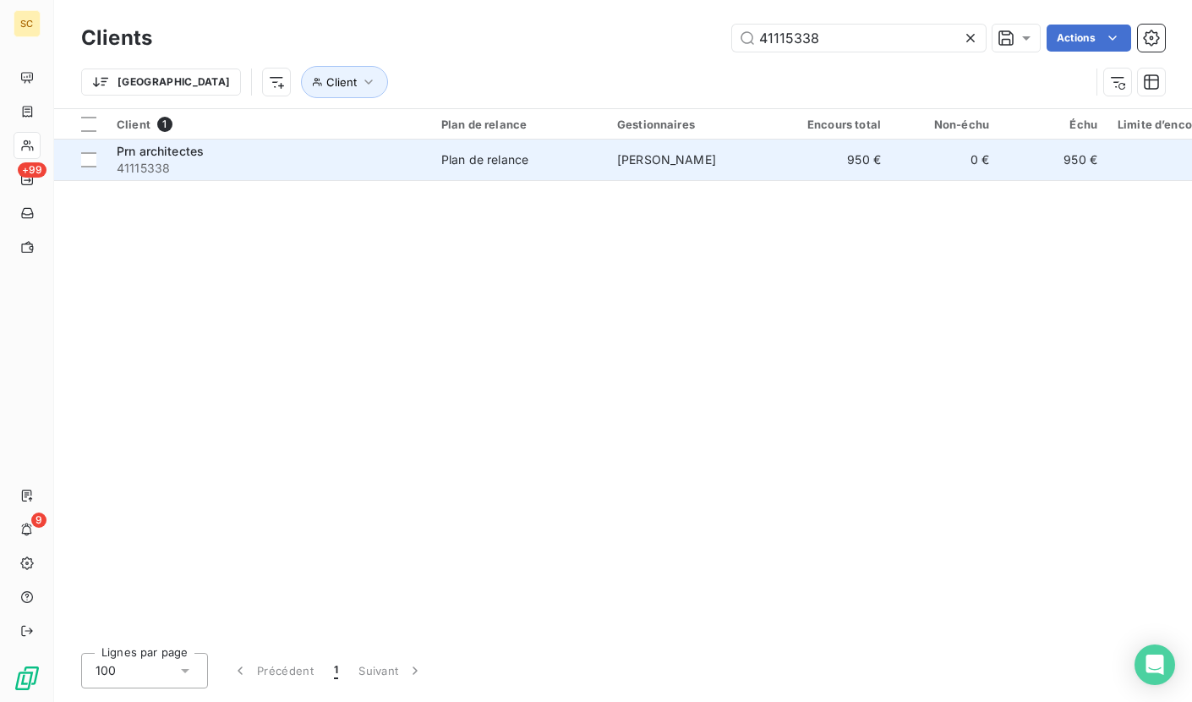
type input "41115338"
click at [337, 174] on span "41115338" at bounding box center [269, 168] width 304 height 17
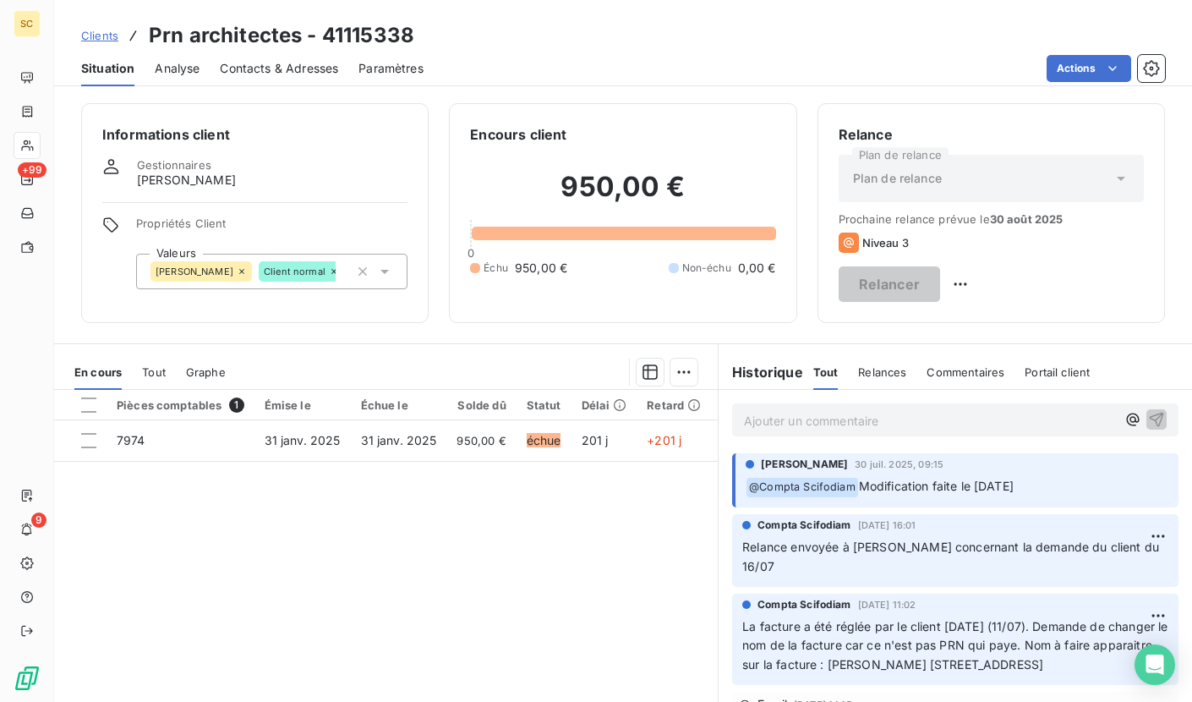
click at [266, 60] on span "Contacts & Adresses" at bounding box center [279, 68] width 118 height 17
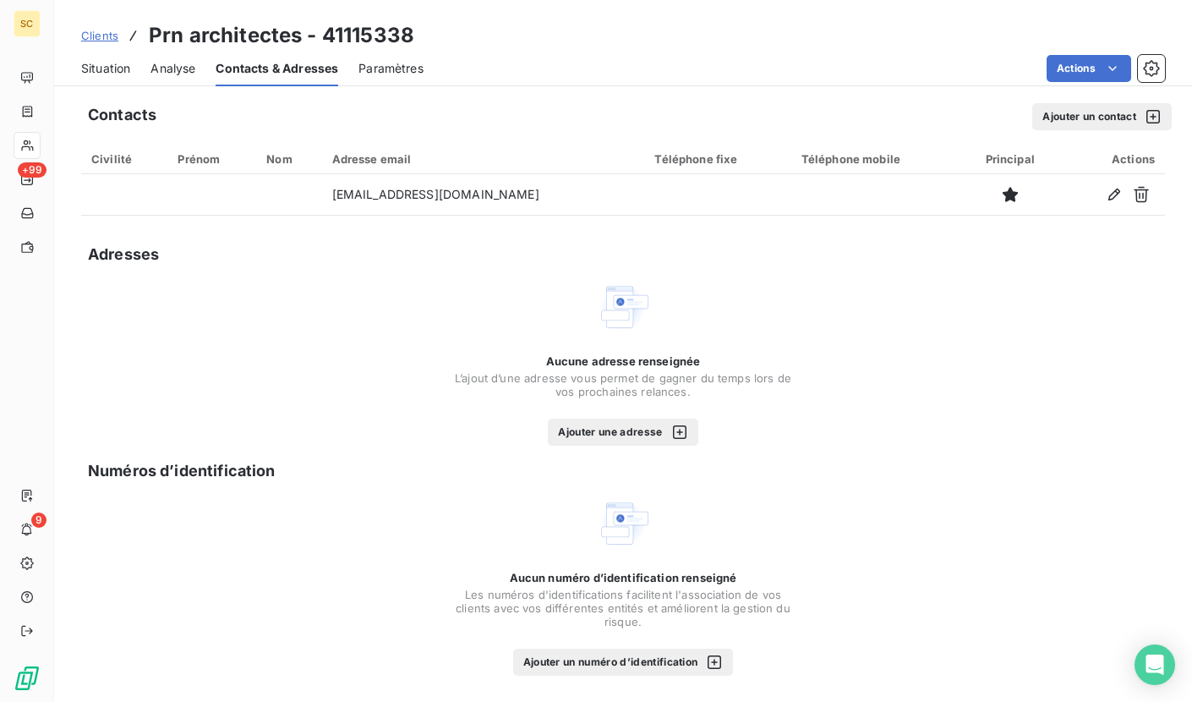
click at [111, 68] on span "Situation" at bounding box center [105, 68] width 49 height 17
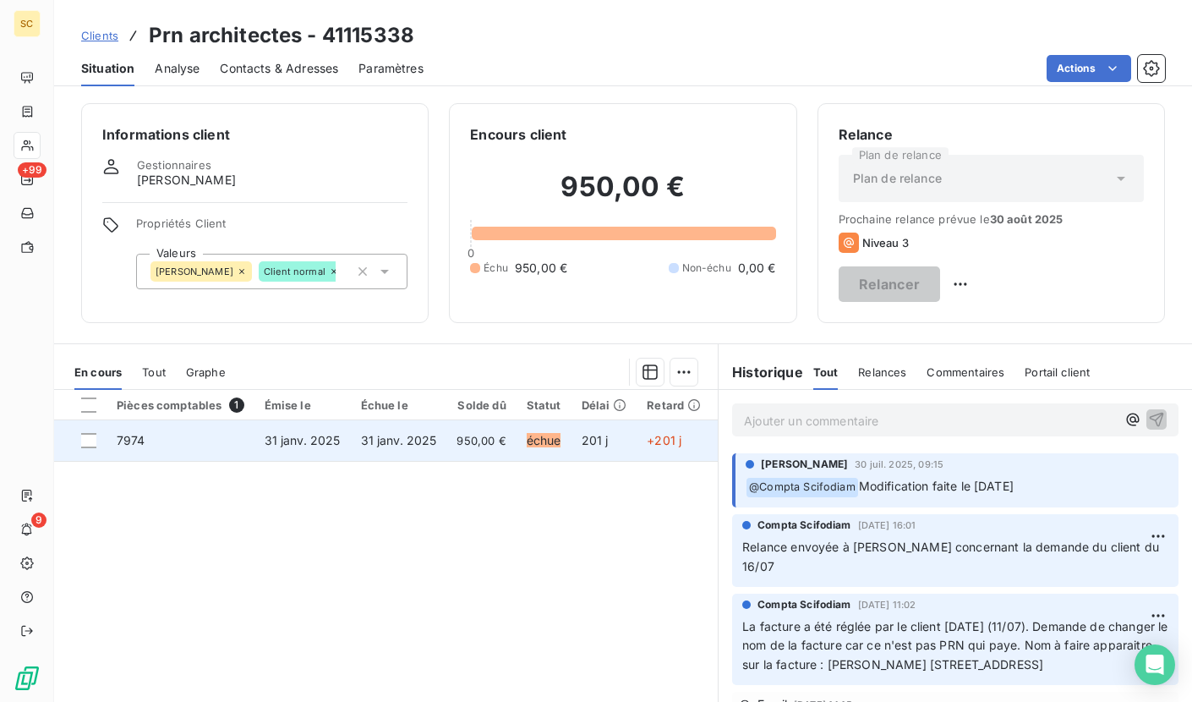
click at [345, 445] on td "31 janv. 2025" at bounding box center [302, 440] width 96 height 41
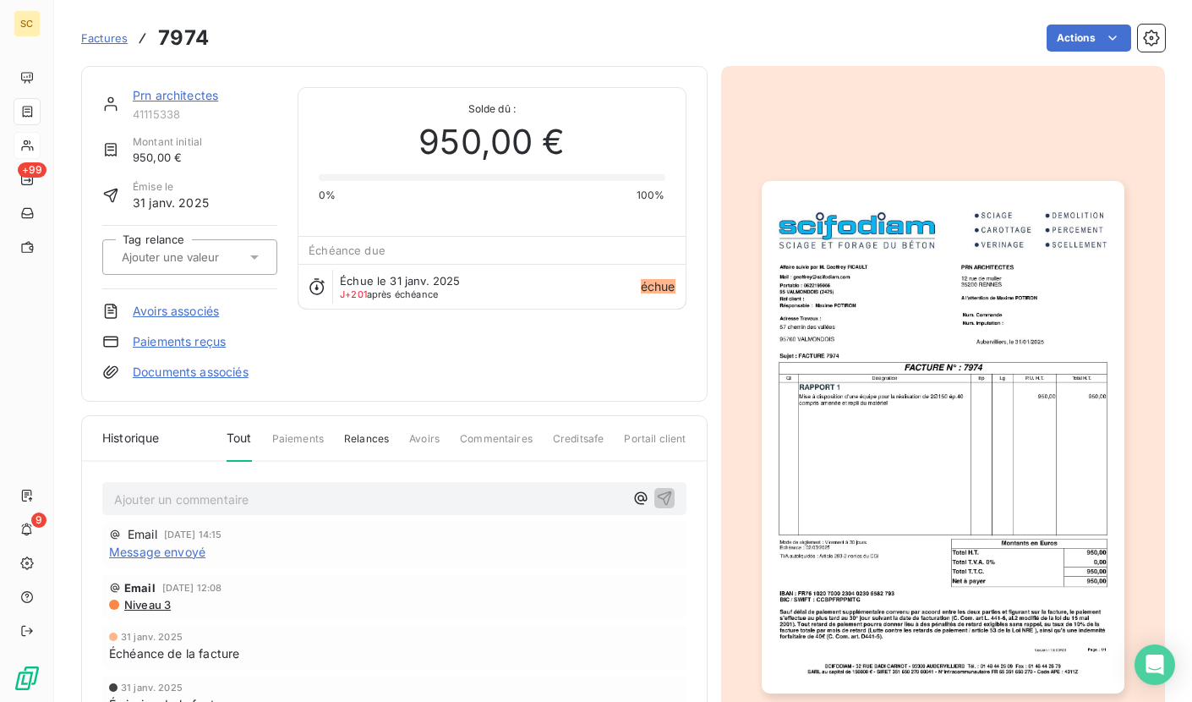
drag, startPoint x: 1125, startPoint y: 382, endPoint x: 978, endPoint y: 404, distance: 148.7
click at [1124, 382] on div at bounding box center [943, 437] width 445 height 742
click at [975, 404] on img "button" at bounding box center [943, 437] width 363 height 512
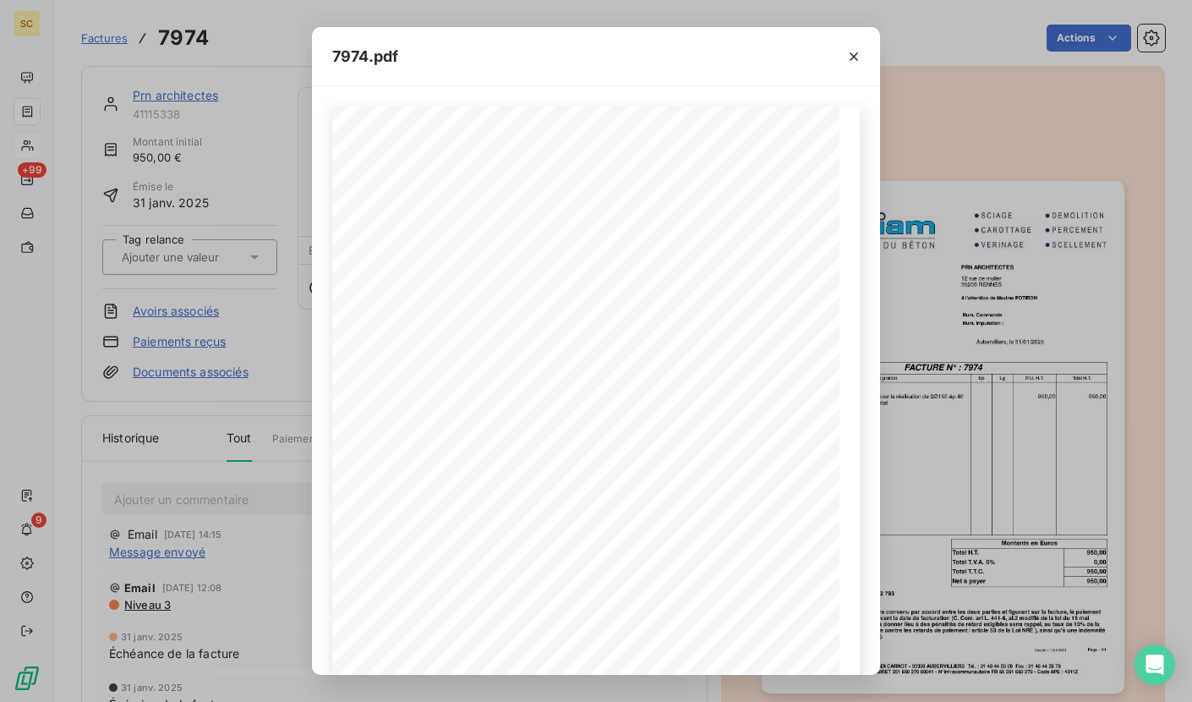
drag, startPoint x: 855, startPoint y: 52, endPoint x: 465, endPoint y: 57, distance: 390.6
click at [855, 52] on icon "button" at bounding box center [853, 56] width 17 height 17
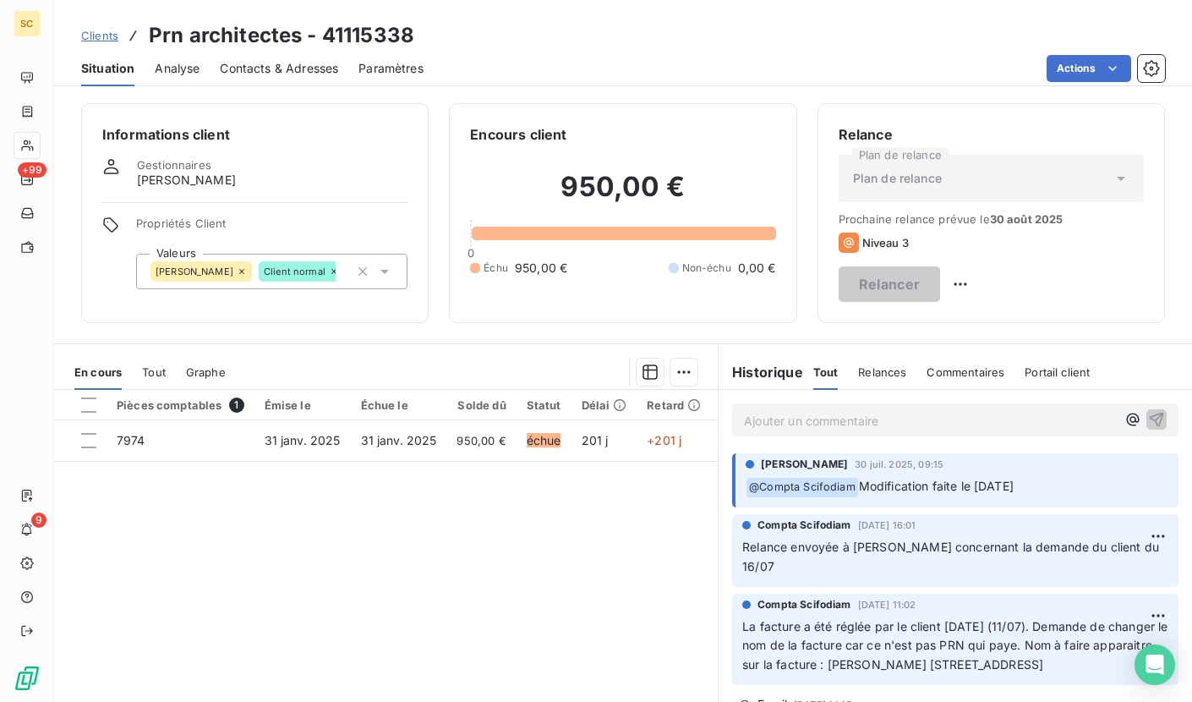
drag, startPoint x: 275, startPoint y: 71, endPoint x: 334, endPoint y: 91, distance: 62.6
click at [275, 71] on span "Contacts & Adresses" at bounding box center [279, 68] width 118 height 17
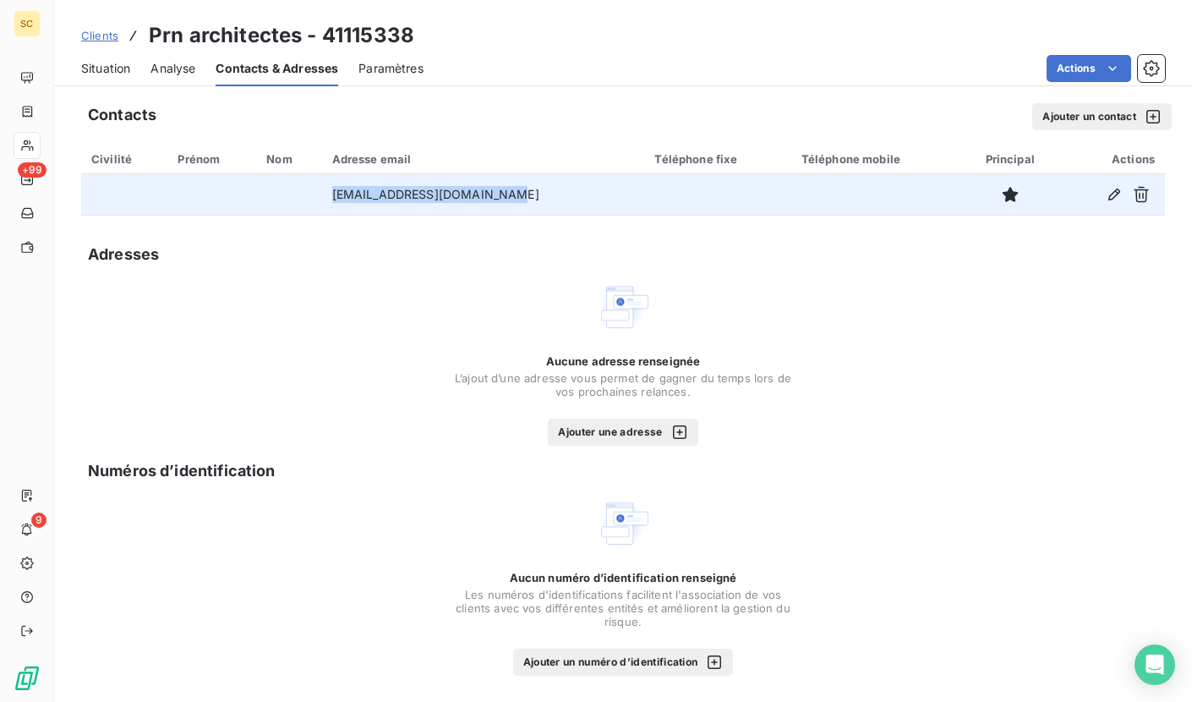
drag, startPoint x: 459, startPoint y: 199, endPoint x: 327, endPoint y: 202, distance: 131.9
click at [327, 202] on tr "[EMAIL_ADDRESS][DOMAIN_NAME]" at bounding box center [623, 194] width 1084 height 41
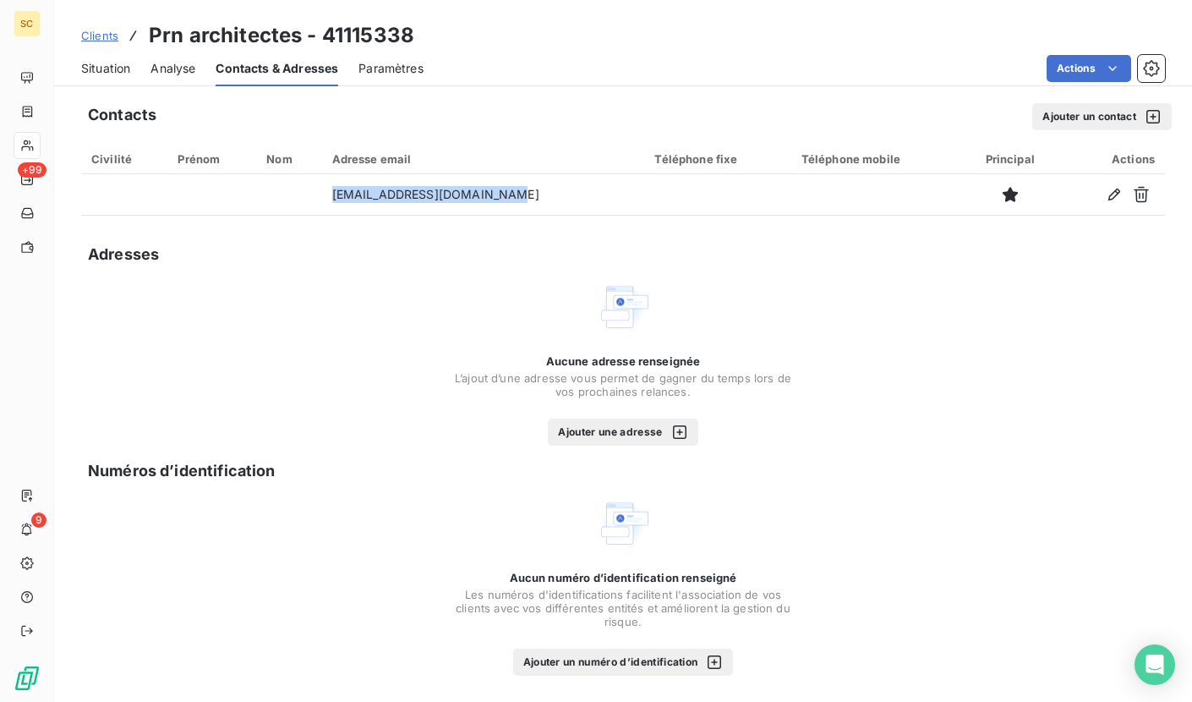
click at [110, 79] on div "Situation" at bounding box center [105, 69] width 49 height 36
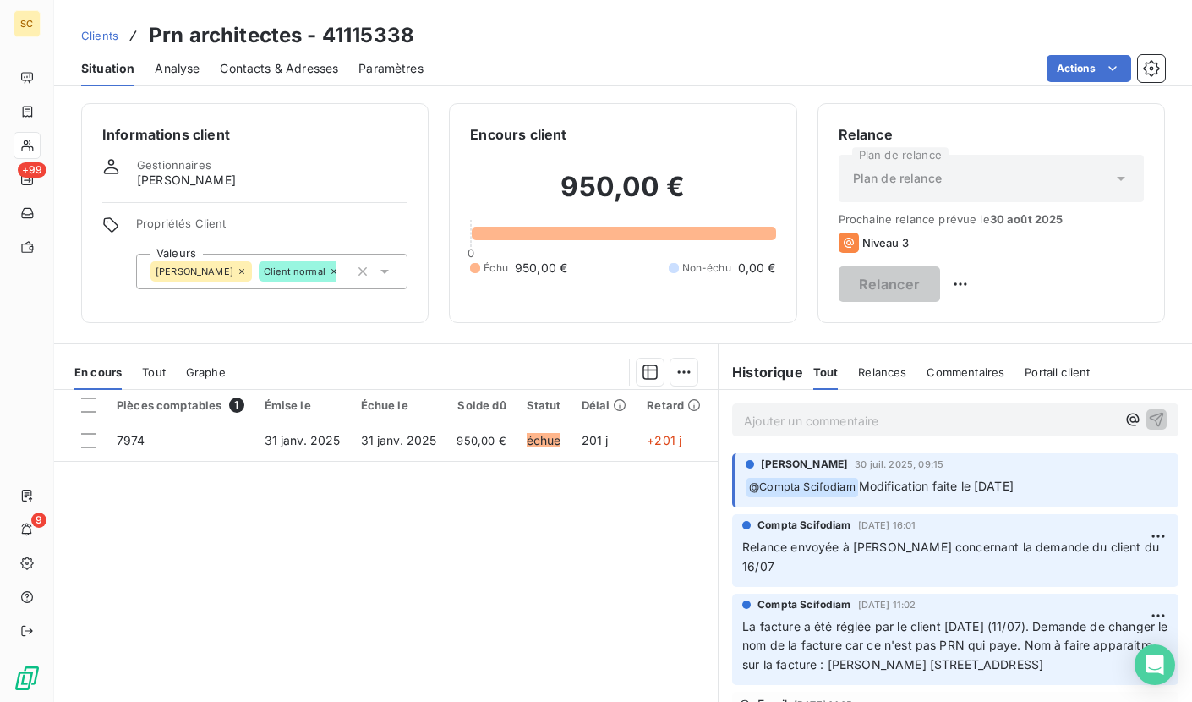
click at [239, 71] on span "Contacts & Adresses" at bounding box center [279, 68] width 118 height 17
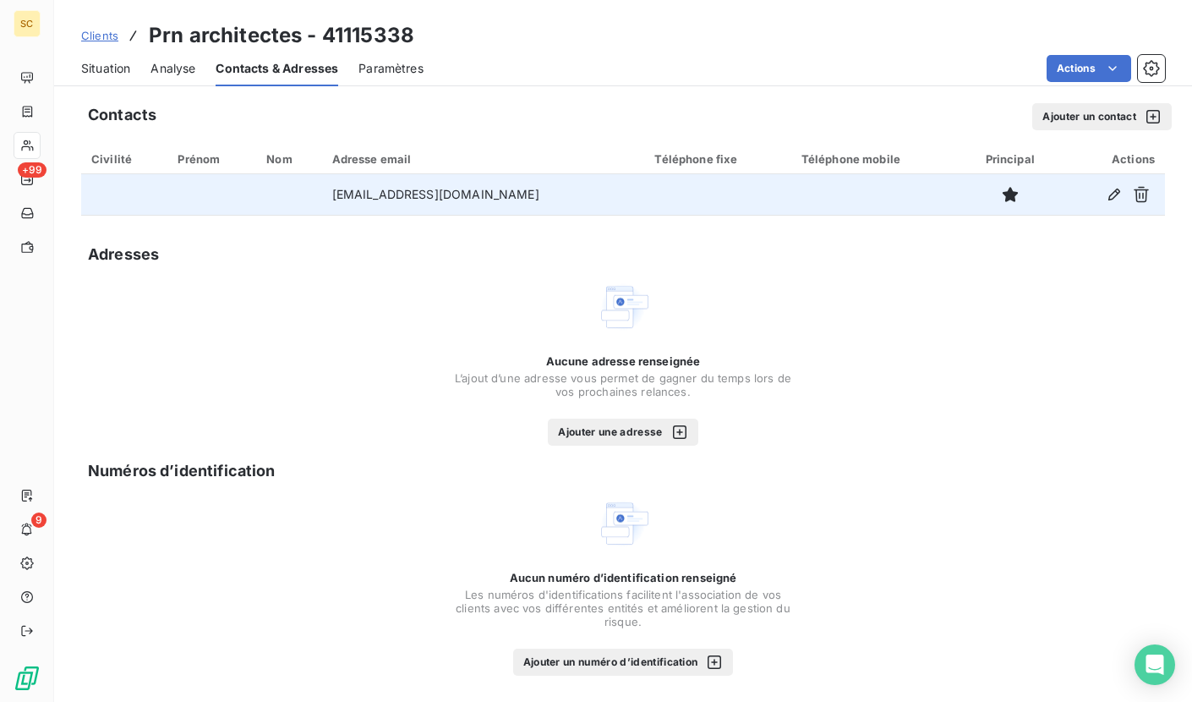
click at [1109, 197] on icon "button" at bounding box center [1114, 194] width 17 height 17
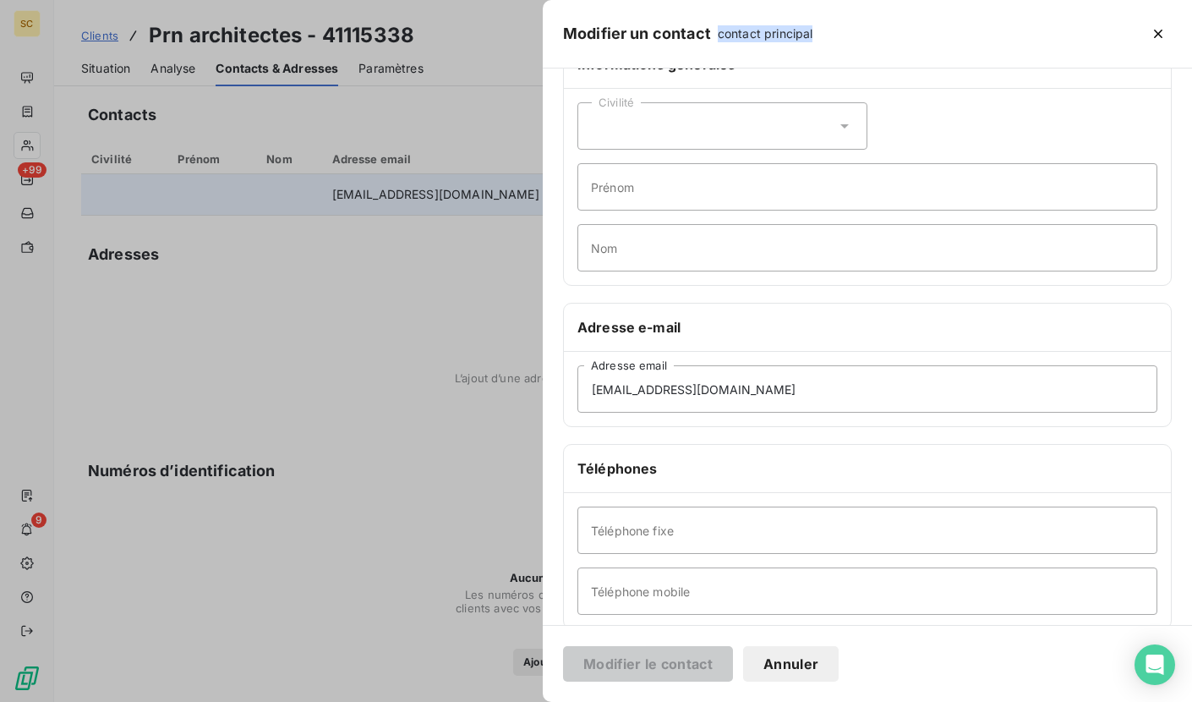
scroll to position [51, 0]
click at [666, 584] on input "Téléphone mobile" at bounding box center [867, 589] width 580 height 47
paste input "06 58 55 54 60"
type input "06 58 55 54 60"
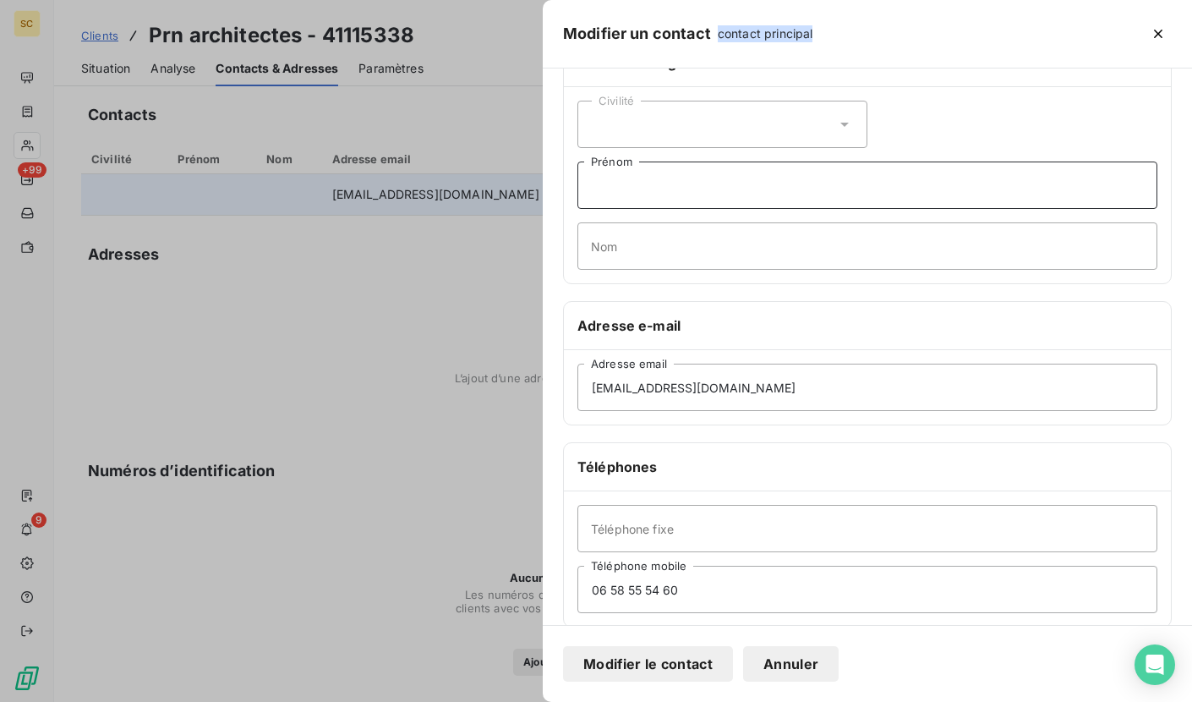
click at [651, 192] on input "Prénom" at bounding box center [867, 184] width 580 height 47
type input "[PERSON_NAME]"
click at [658, 250] on input "Nom" at bounding box center [867, 245] width 580 height 47
type input "Potiron"
click at [637, 658] on button "Modifier le contact" at bounding box center [648, 664] width 170 height 36
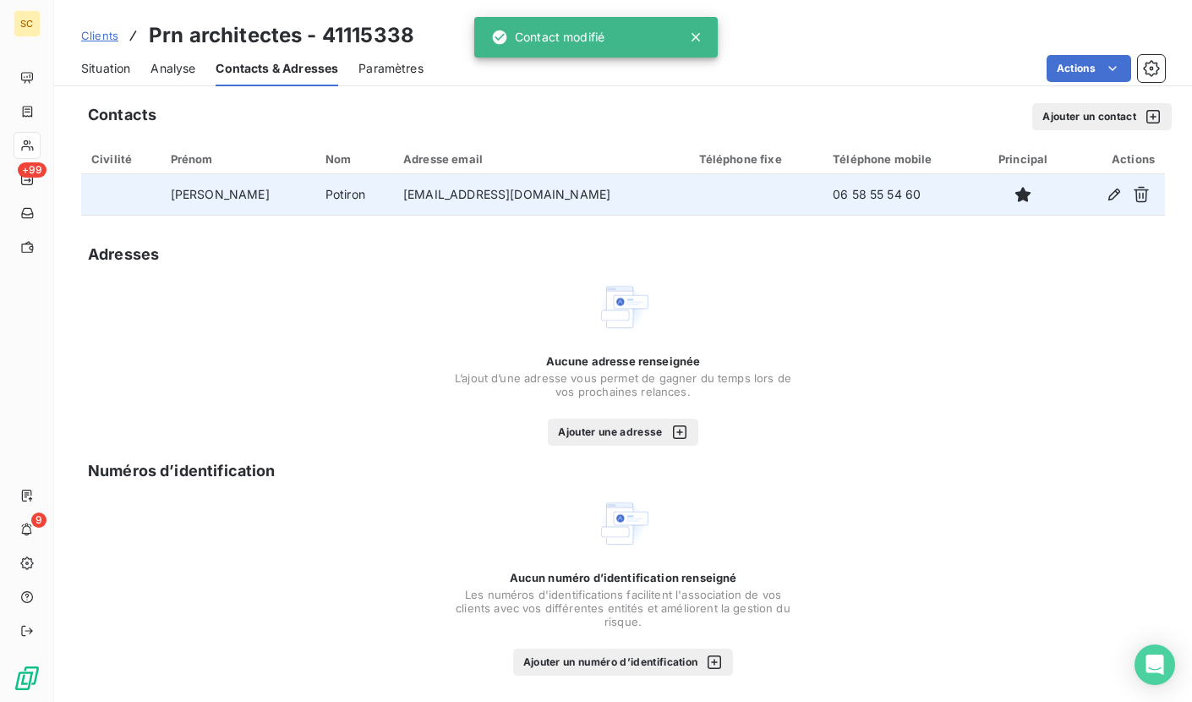
click at [107, 66] on span "Situation" at bounding box center [105, 68] width 49 height 17
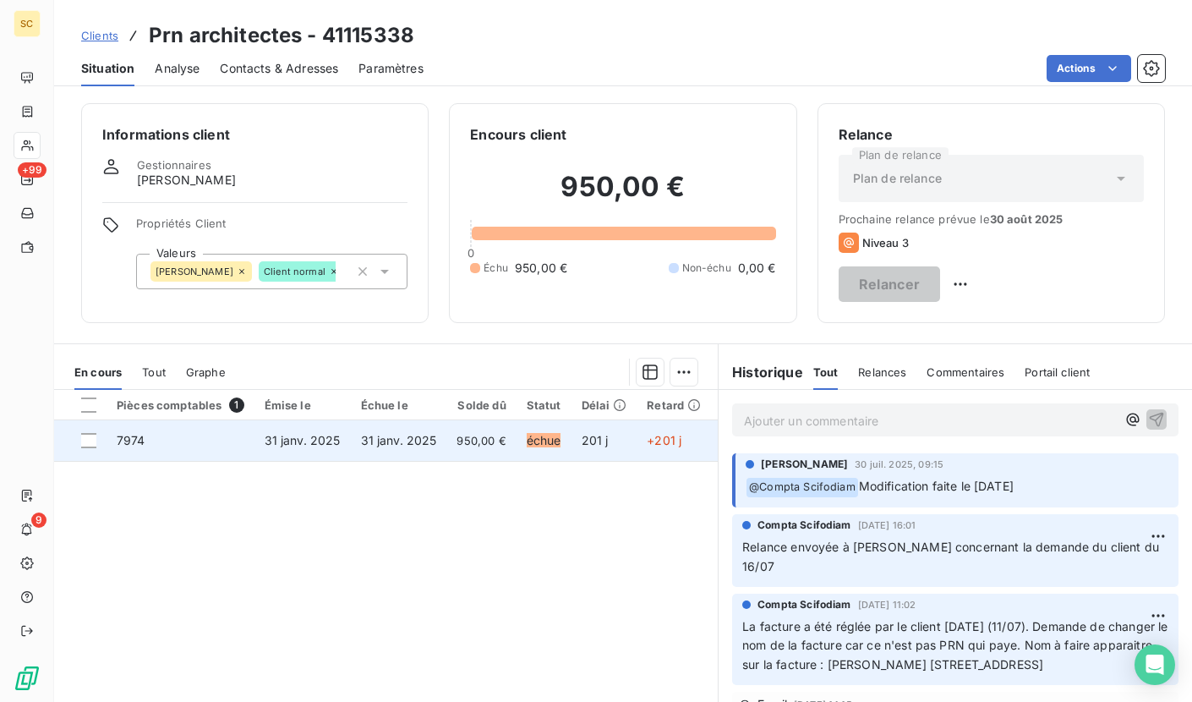
click at [429, 446] on span "31 janv. 2025" at bounding box center [399, 440] width 76 height 14
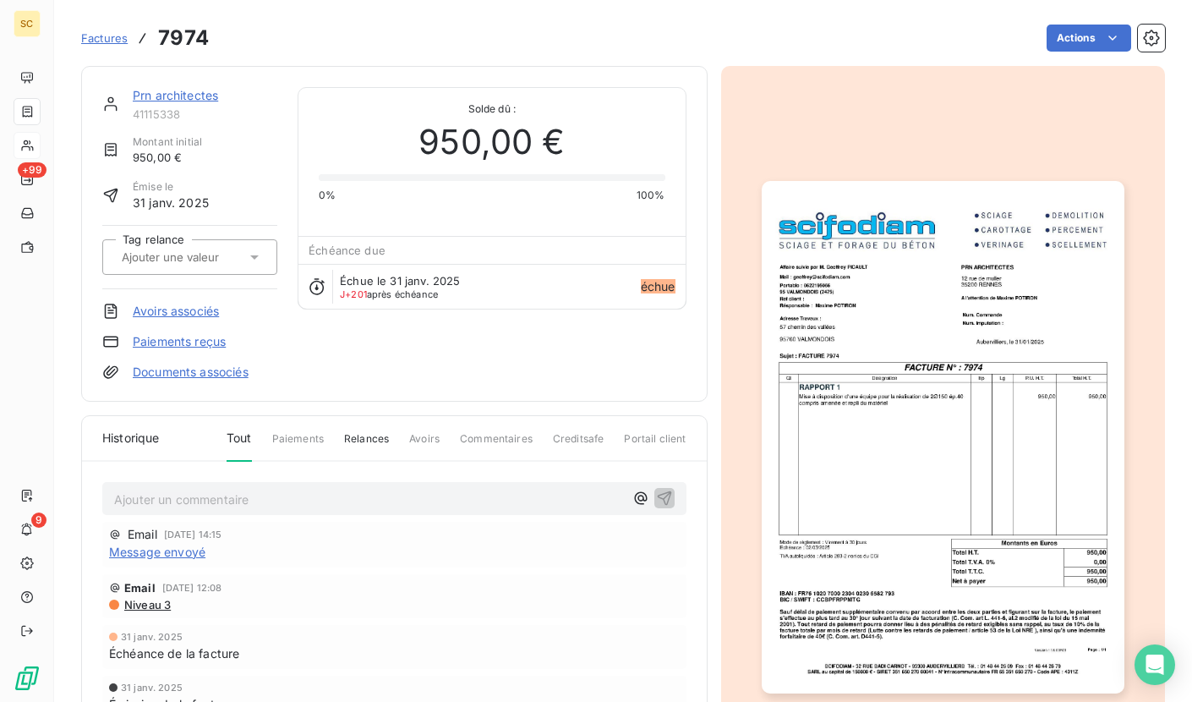
click at [993, 298] on img "button" at bounding box center [943, 437] width 363 height 512
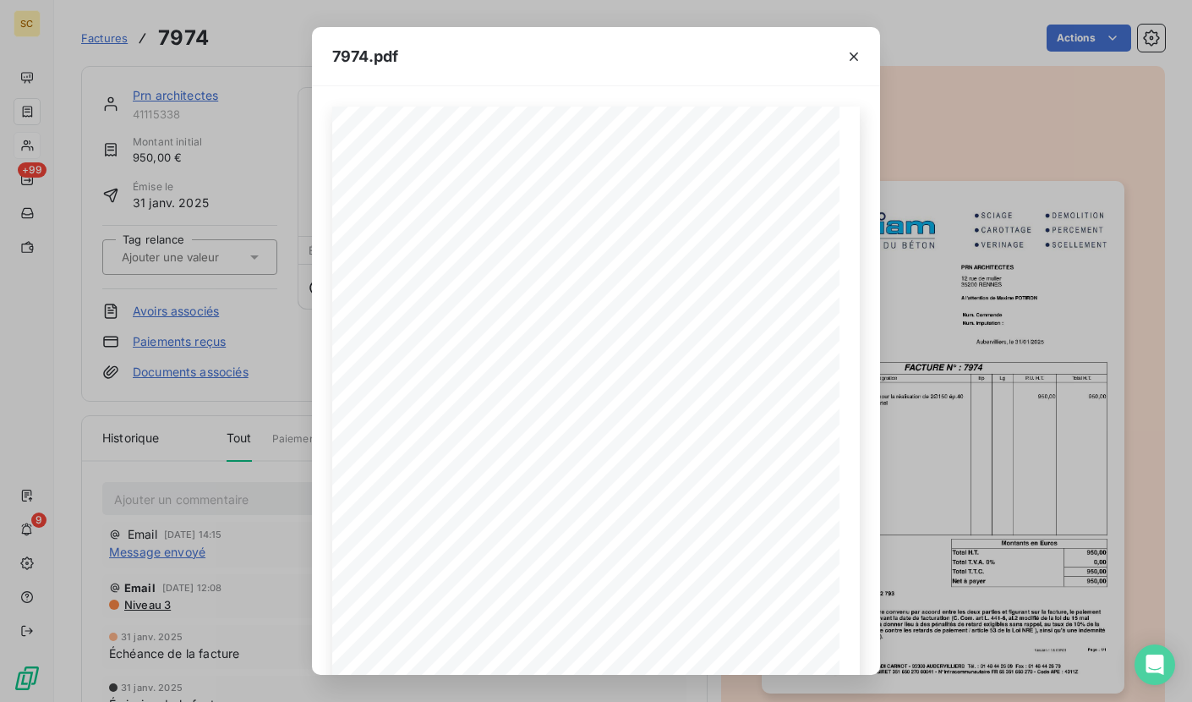
click at [845, 60] on icon "button" at bounding box center [853, 56] width 17 height 17
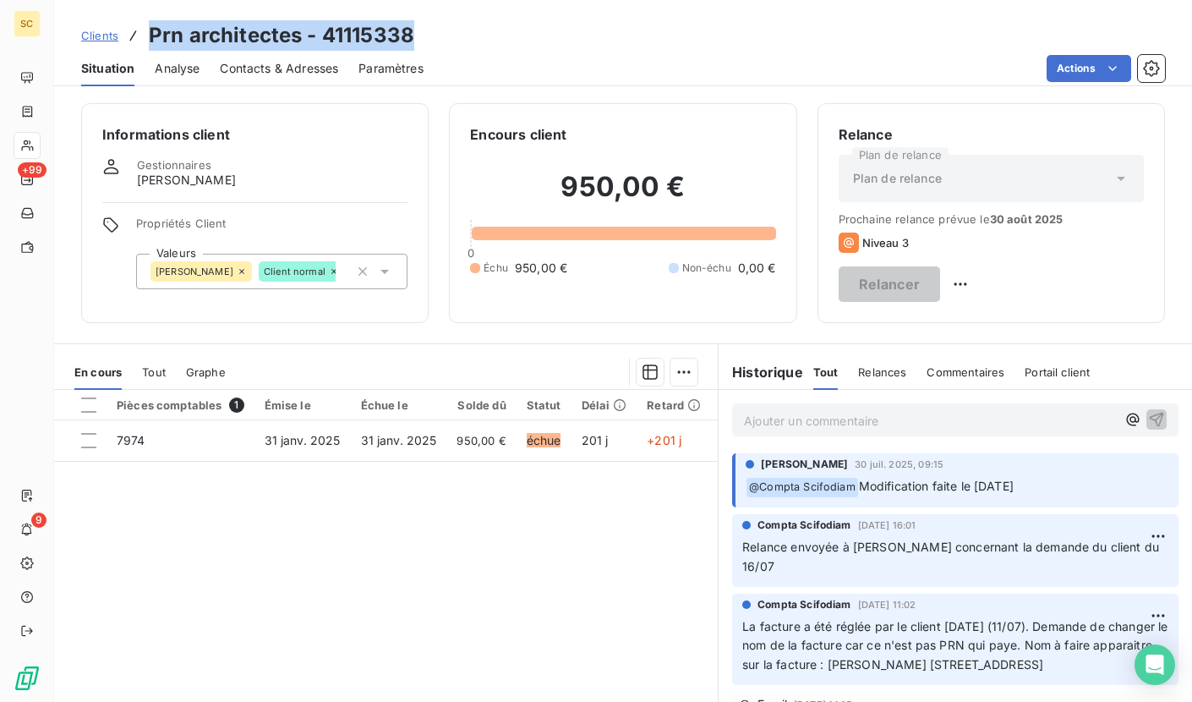
drag, startPoint x: 148, startPoint y: 35, endPoint x: 603, endPoint y: 47, distance: 455.0
click at [603, 47] on div "Clients Prn architectes - 41115338" at bounding box center [623, 35] width 1138 height 30
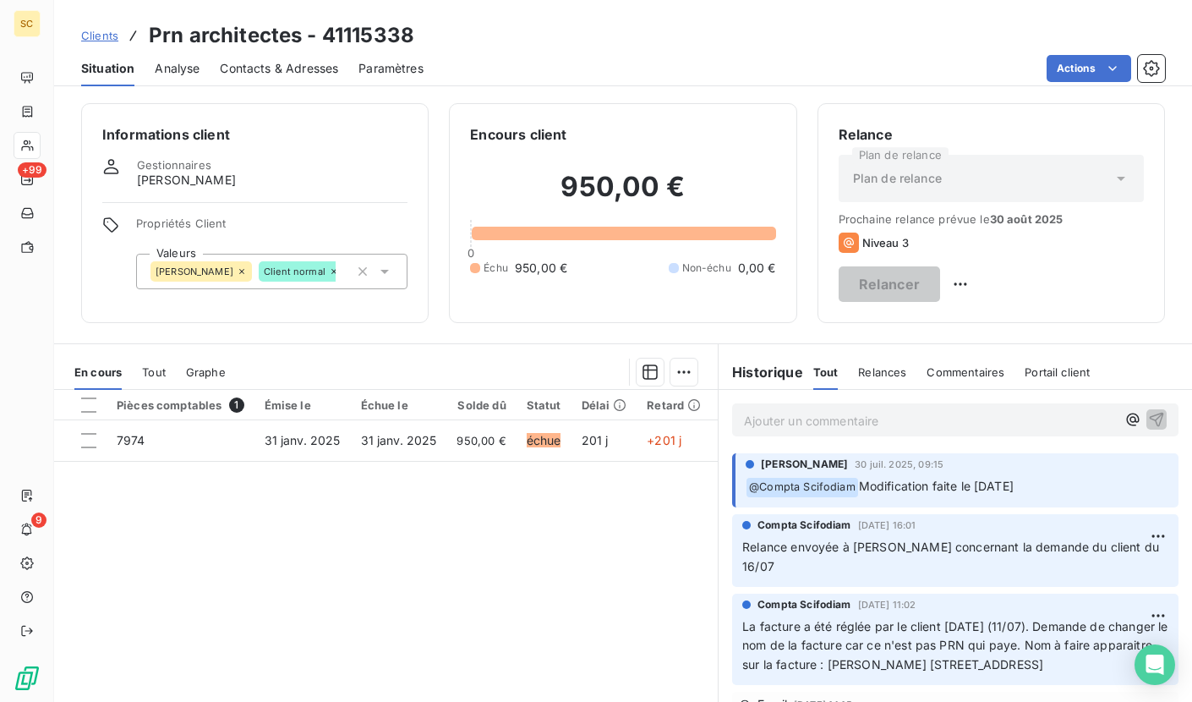
click at [786, 420] on p "Ajouter un commentaire ﻿" at bounding box center [930, 420] width 372 height 21
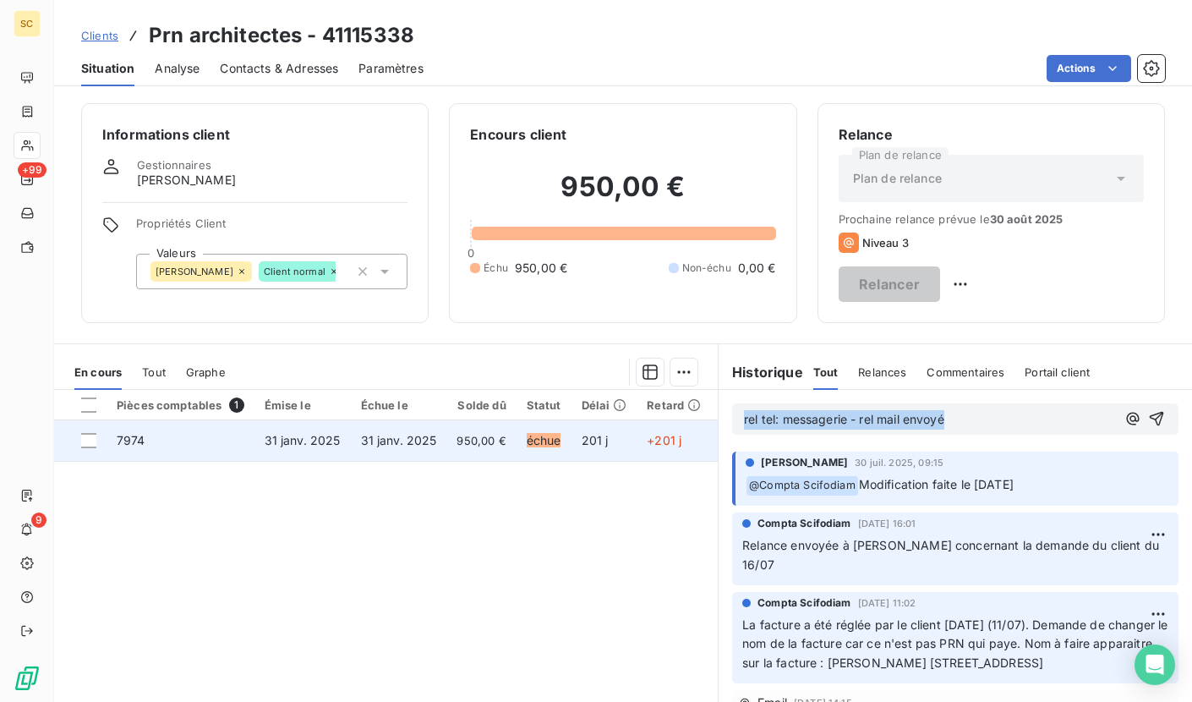
drag, startPoint x: 1018, startPoint y: 422, endPoint x: 624, endPoint y: 428, distance: 394.0
click at [624, 428] on div "En cours Tout Graphe Pièces comptables 1 Émise le Échue le Solde dû Statut Déla…" at bounding box center [623, 554] width 1138 height 423
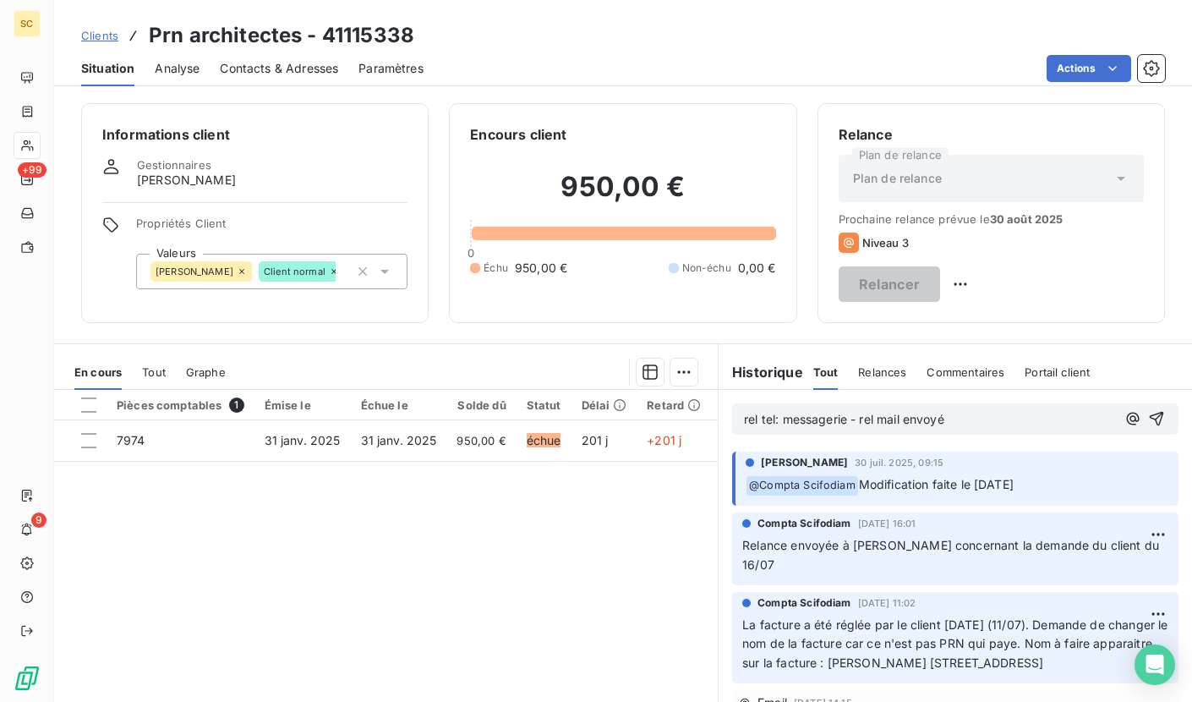
click at [1141, 420] on div "rel tel: messagerie - rel mail envoyé" at bounding box center [955, 418] width 446 height 31
click at [1148, 419] on icon "button" at bounding box center [1156, 418] width 17 height 17
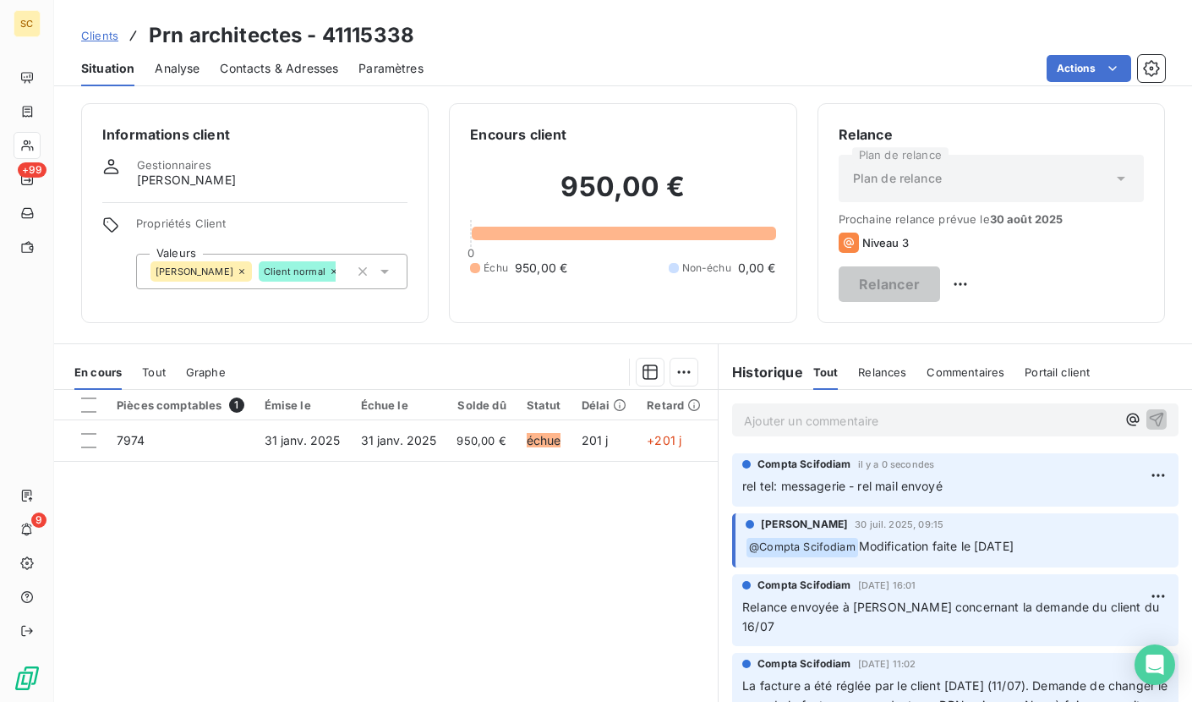
click at [117, 41] on span "Clients" at bounding box center [99, 36] width 37 height 14
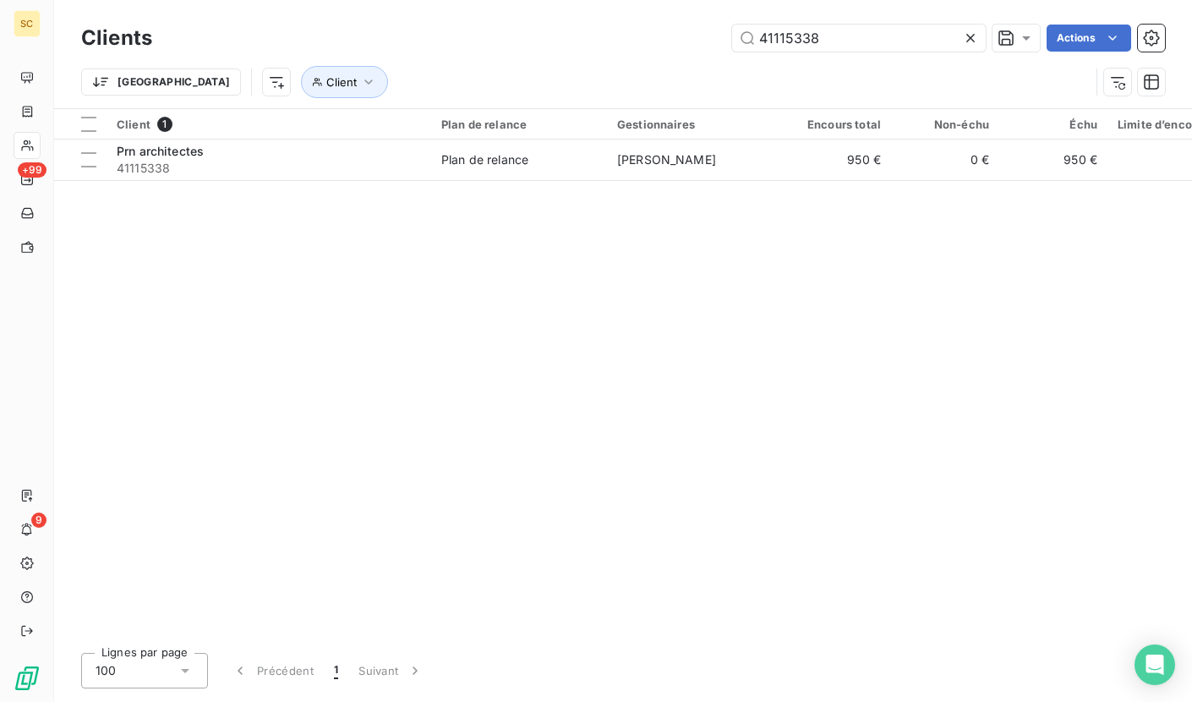
drag, startPoint x: 757, startPoint y: 29, endPoint x: 680, endPoint y: 26, distance: 77.0
click at [680, 26] on div "41115338 Actions" at bounding box center [668, 38] width 992 height 27
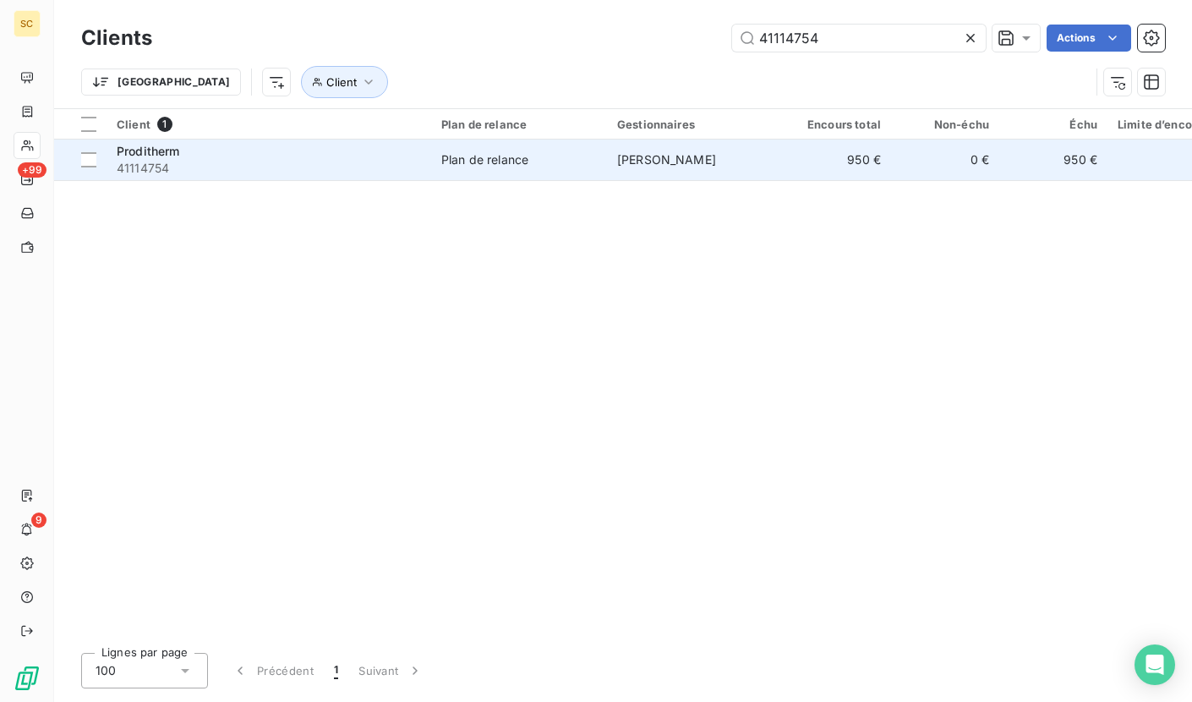
type input "41114754"
click at [310, 167] on span "41114754" at bounding box center [269, 168] width 304 height 17
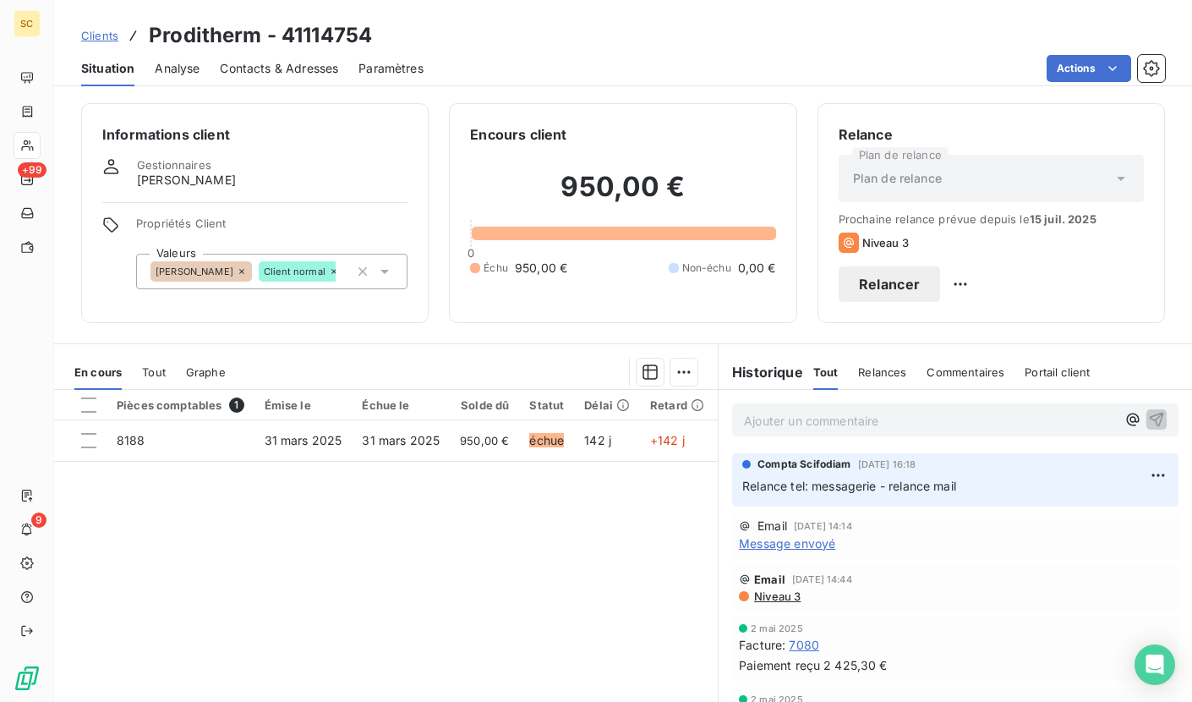
click at [267, 75] on span "Contacts & Adresses" at bounding box center [279, 68] width 118 height 17
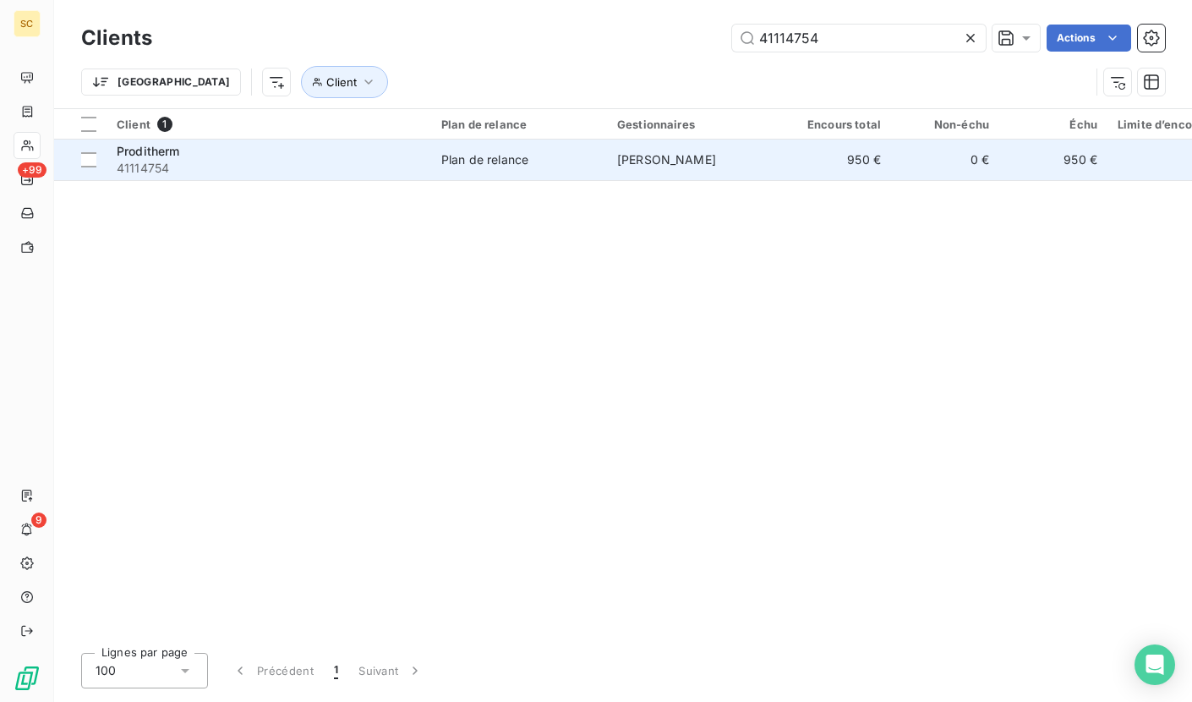
click at [309, 150] on div "Proditherm" at bounding box center [269, 151] width 304 height 17
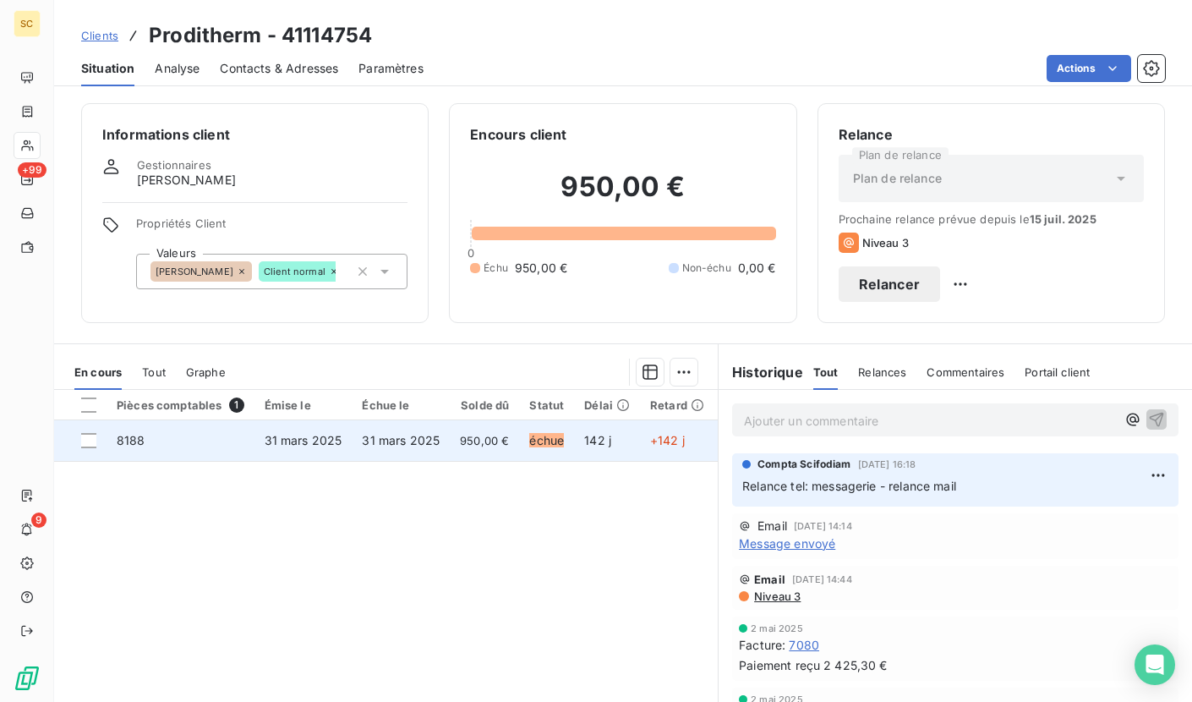
click at [433, 424] on td "31 mars 2025" at bounding box center [401, 440] width 98 height 41
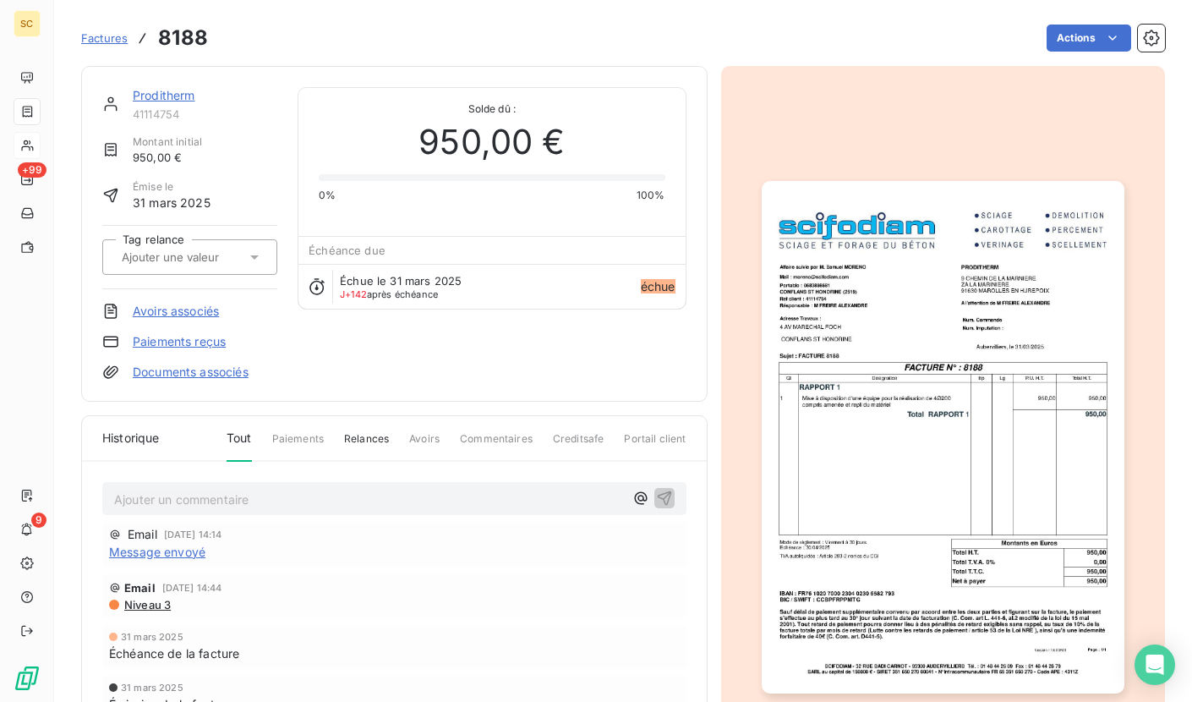
click at [791, 417] on img "button" at bounding box center [943, 437] width 363 height 512
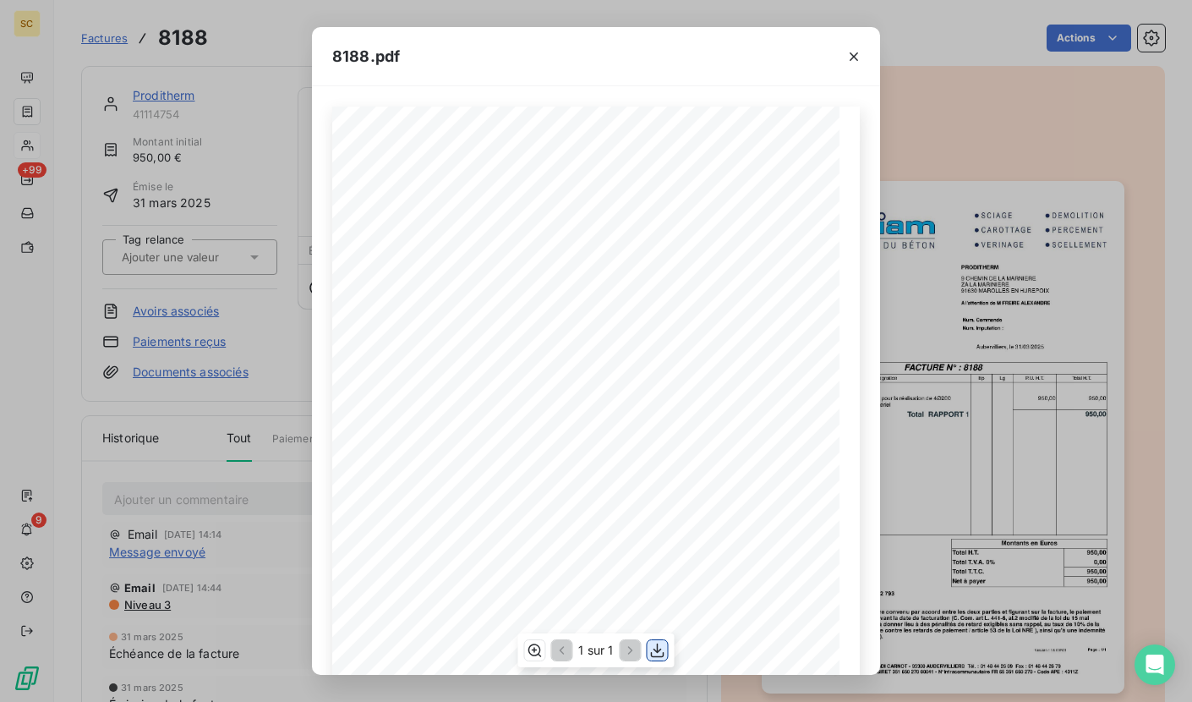
click at [650, 646] on icon "button" at bounding box center [657, 650] width 17 height 17
click at [846, 57] on icon "button" at bounding box center [853, 56] width 17 height 17
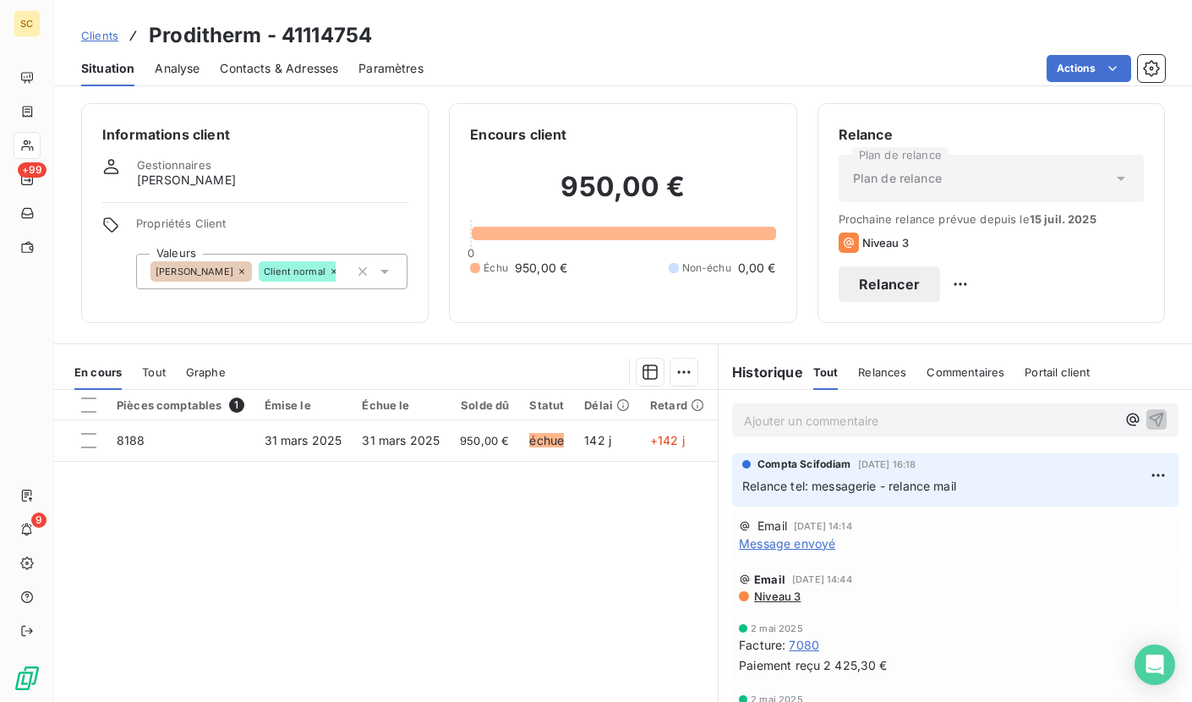
click at [261, 65] on span "Contacts & Adresses" at bounding box center [279, 68] width 118 height 17
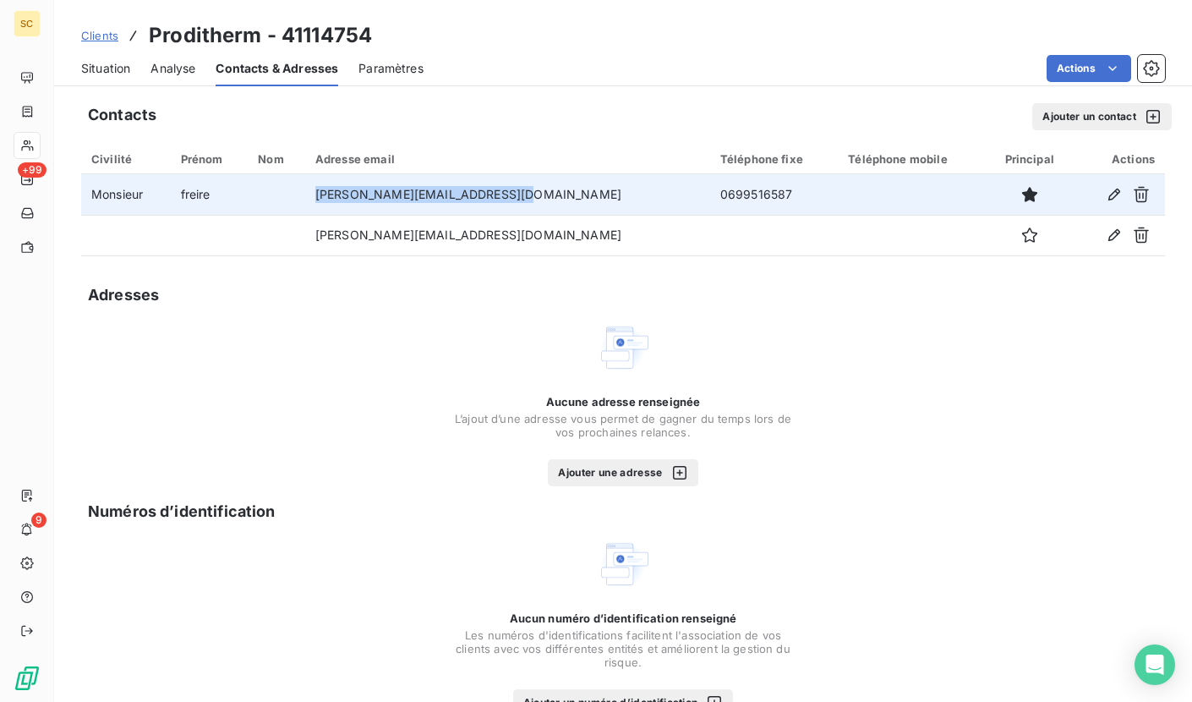
drag, startPoint x: 536, startPoint y: 201, endPoint x: 345, endPoint y: 201, distance: 191.0
click at [345, 201] on td "[PERSON_NAME][EMAIL_ADDRESS][DOMAIN_NAME]" at bounding box center [507, 194] width 405 height 41
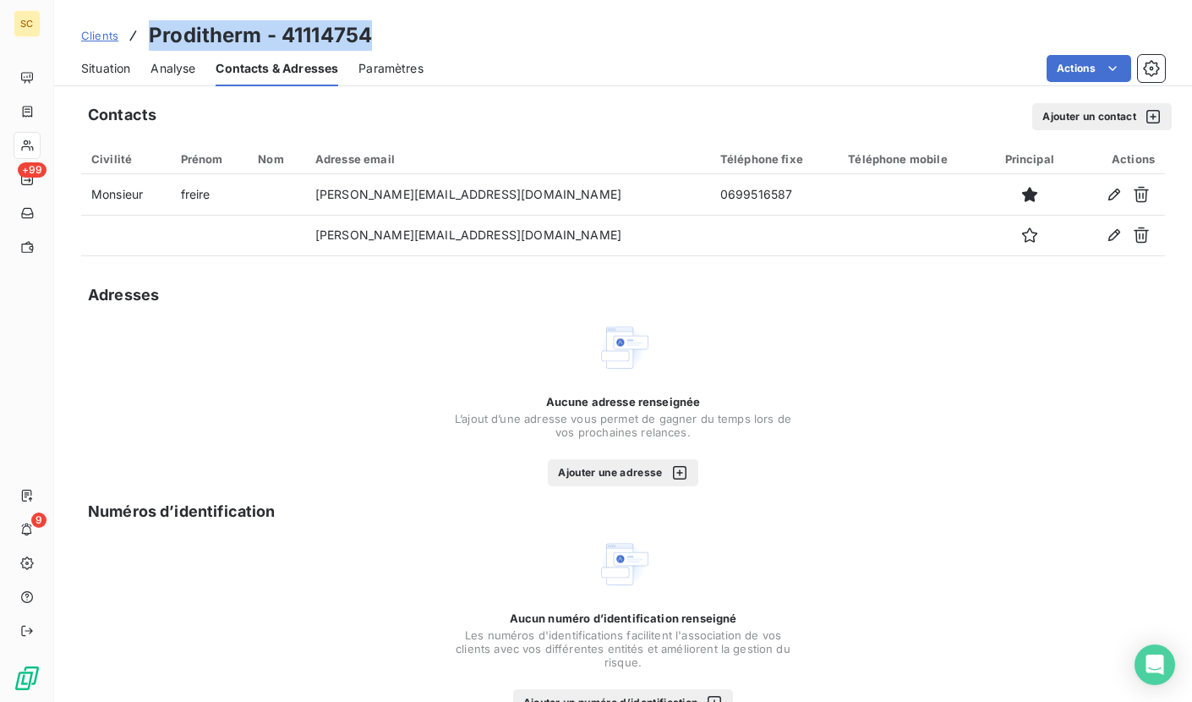
drag, startPoint x: 146, startPoint y: 36, endPoint x: 445, endPoint y: 22, distance: 298.7
click at [445, 22] on div "Clients Proditherm - 41114754" at bounding box center [623, 35] width 1138 height 30
click at [108, 68] on span "Situation" at bounding box center [105, 68] width 49 height 17
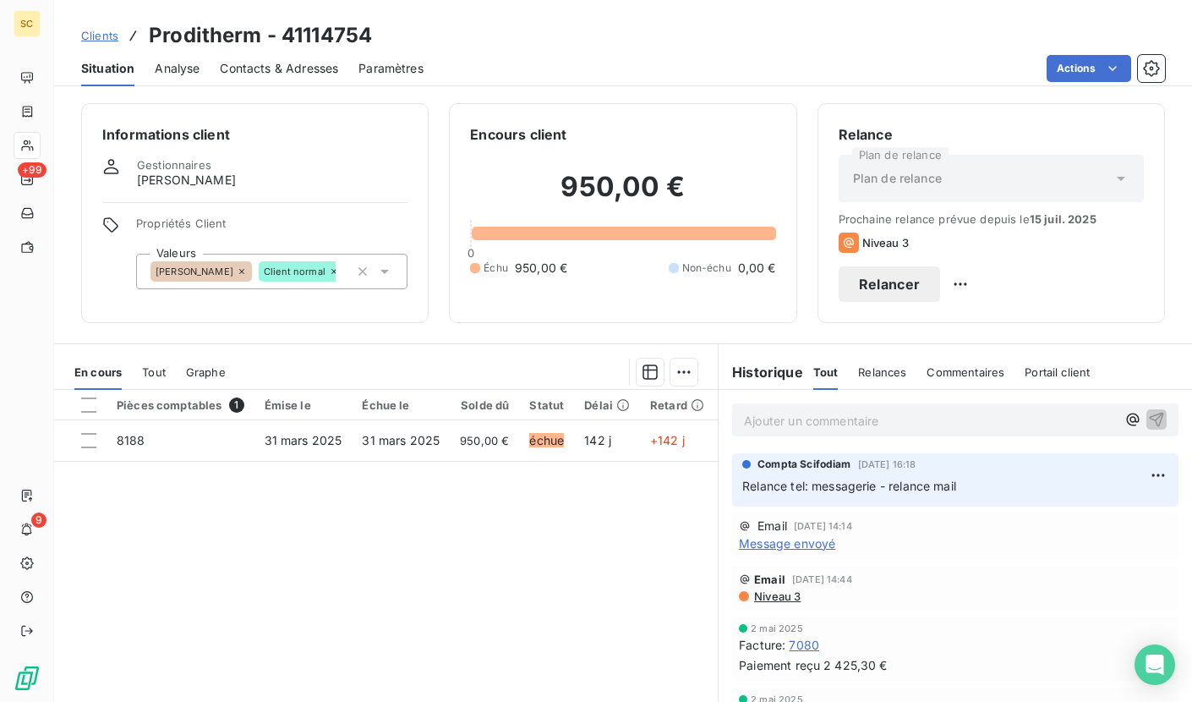
click at [795, 414] on p "Ajouter un commentaire ﻿" at bounding box center [930, 420] width 372 height 21
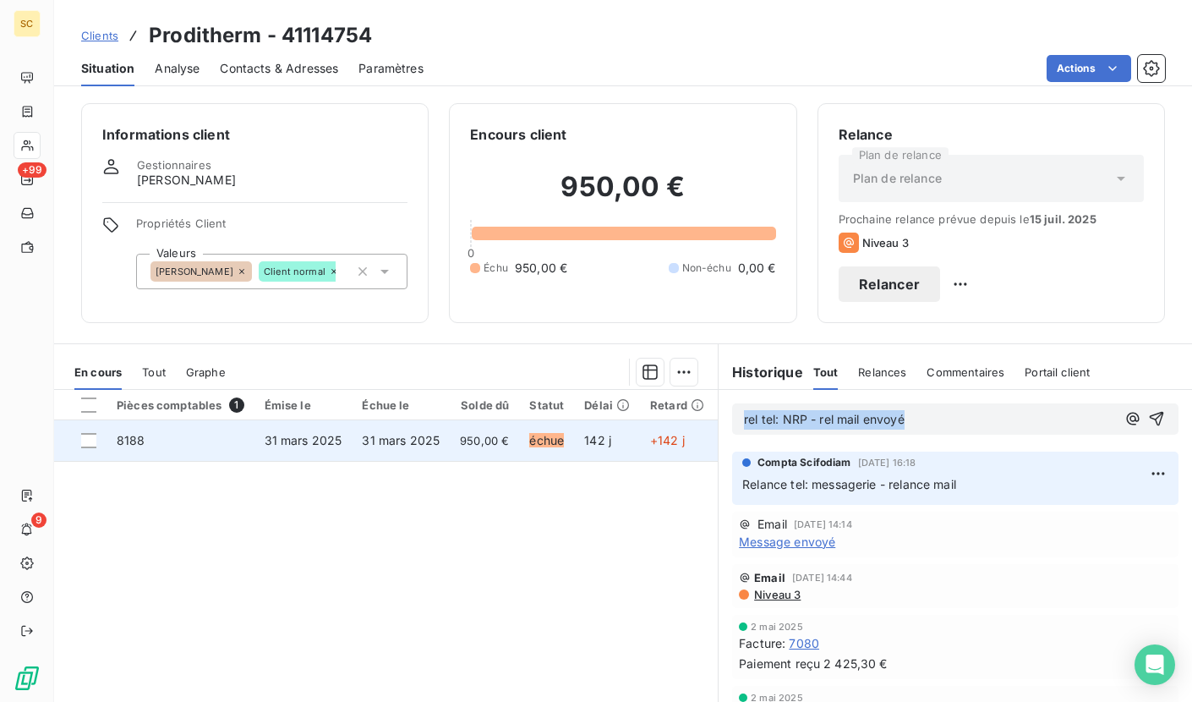
drag, startPoint x: 691, startPoint y: 426, endPoint x: 643, endPoint y: 426, distance: 48.2
click at [643, 426] on div "En cours Tout Graphe Pièces comptables 1 Émise le Échue le Solde dû Statut Déla…" at bounding box center [623, 554] width 1138 height 423
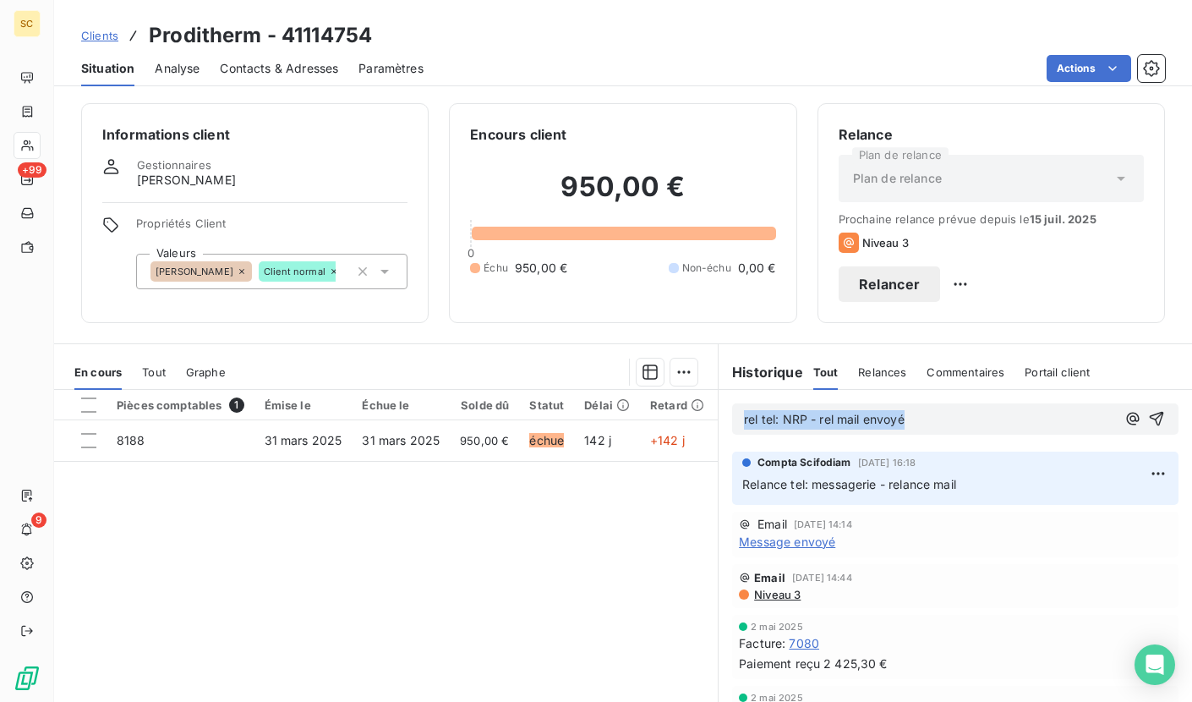
click at [1148, 415] on icon "button" at bounding box center [1156, 418] width 17 height 17
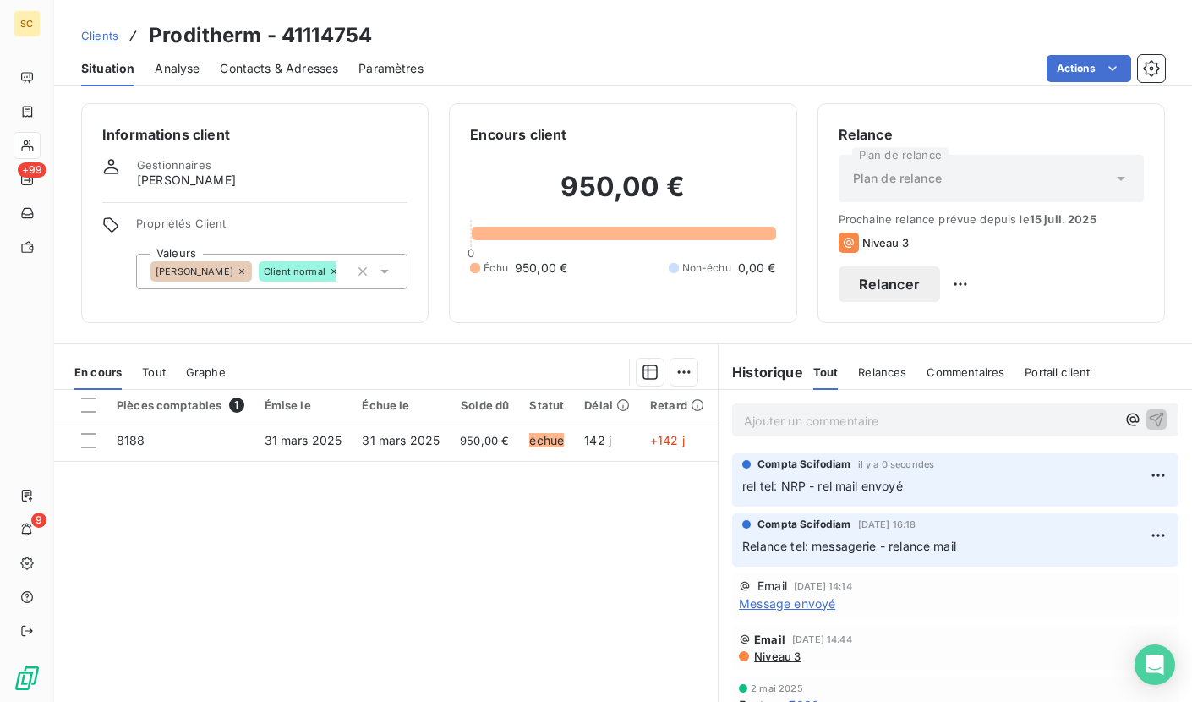
click at [107, 31] on span "Clients" at bounding box center [99, 36] width 37 height 14
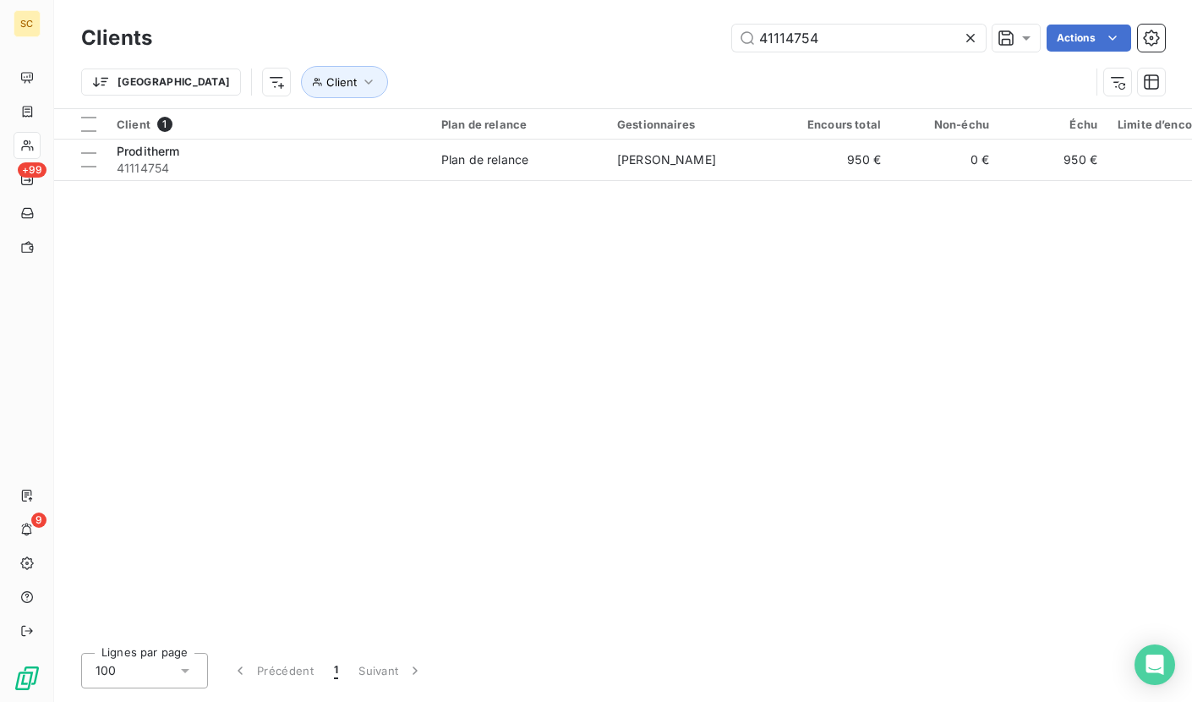
drag, startPoint x: 817, startPoint y: 32, endPoint x: 711, endPoint y: 34, distance: 105.7
click at [711, 34] on div "41114754 Actions" at bounding box center [668, 38] width 992 height 27
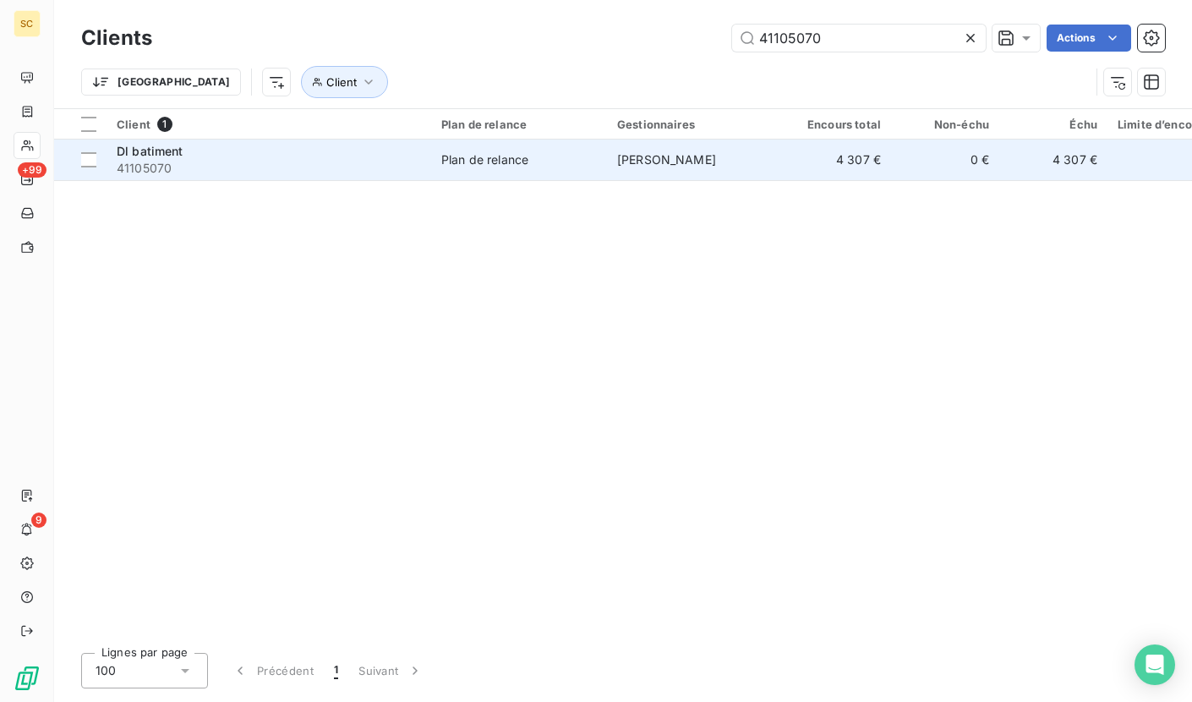
type input "41105070"
click at [318, 163] on span "41105070" at bounding box center [269, 168] width 304 height 17
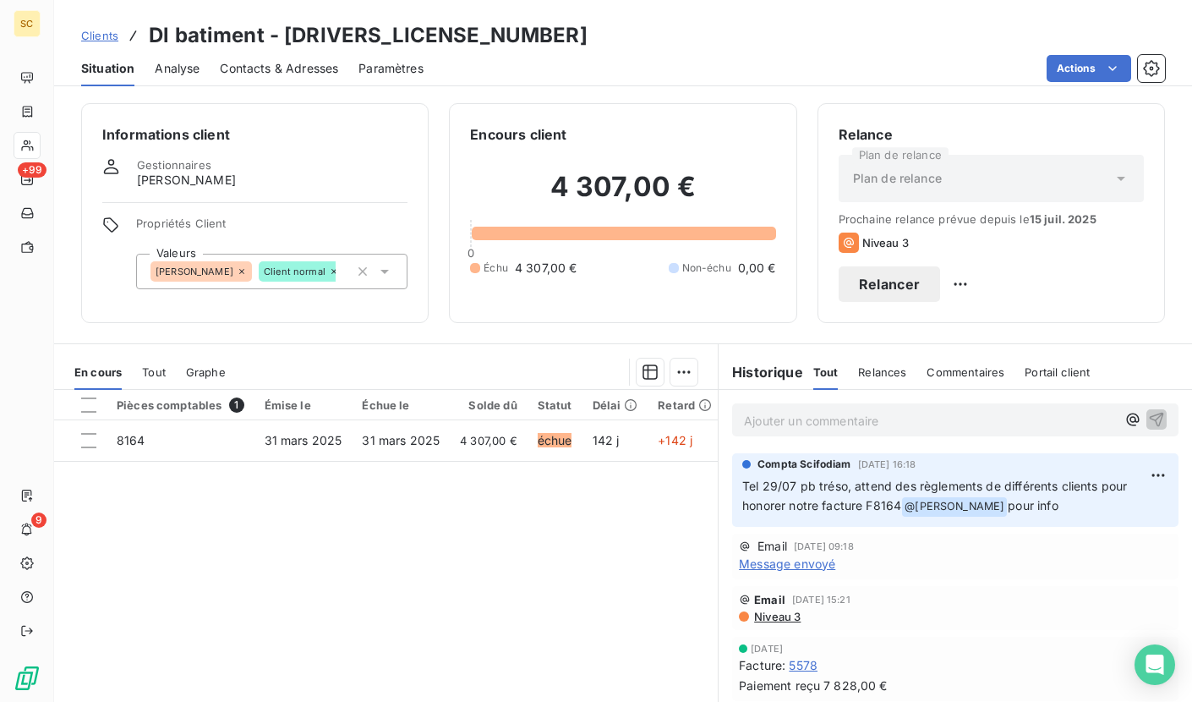
click at [291, 67] on span "Contacts & Adresses" at bounding box center [279, 68] width 118 height 17
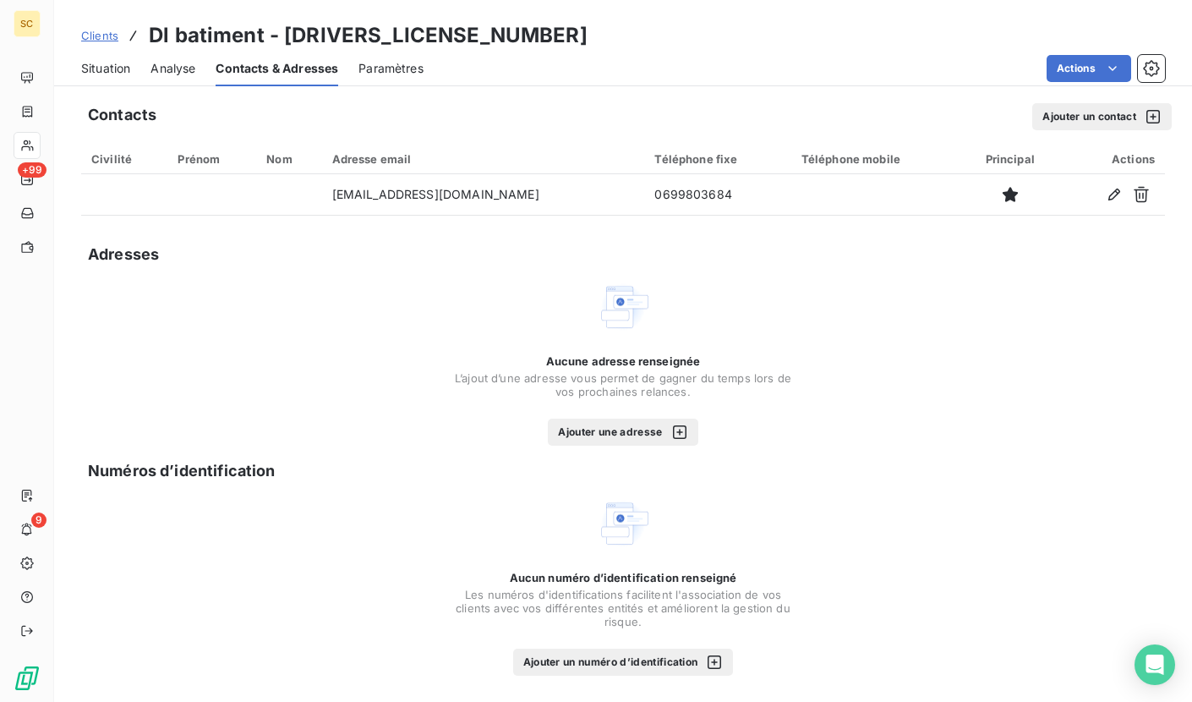
drag, startPoint x: 107, startPoint y: 68, endPoint x: 197, endPoint y: 91, distance: 93.3
click at [107, 68] on span "Situation" at bounding box center [105, 68] width 49 height 17
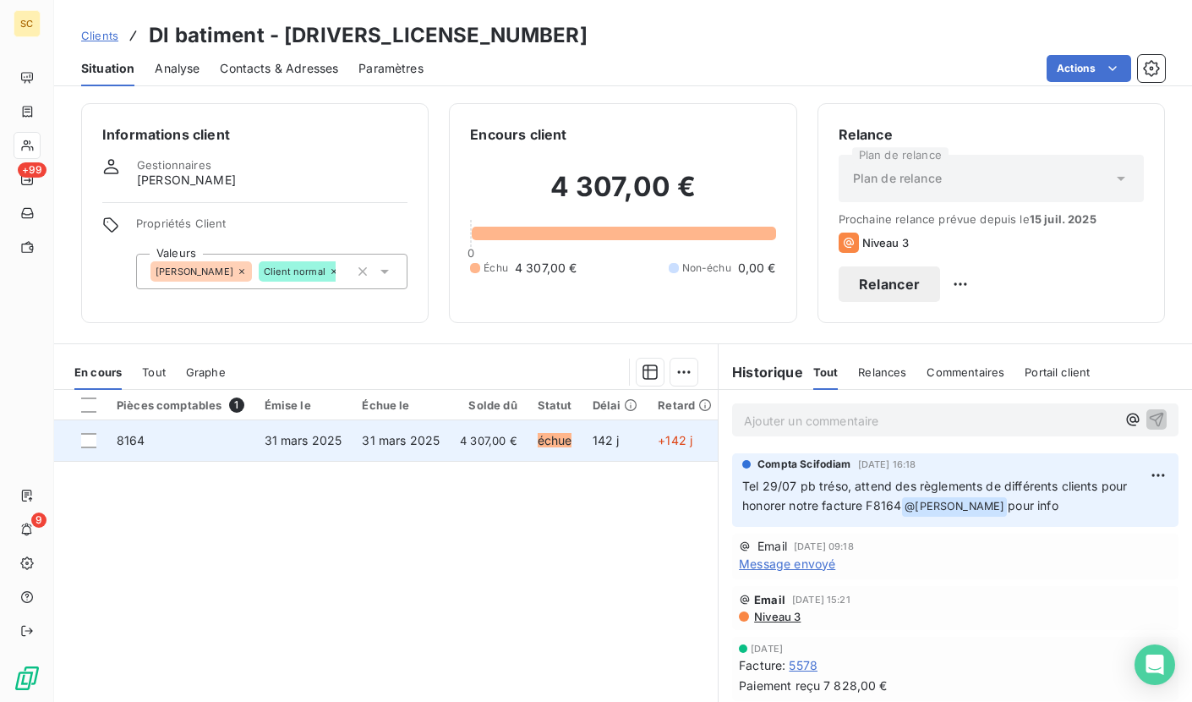
click at [506, 439] on span "4 307,00 €" at bounding box center [488, 440] width 57 height 17
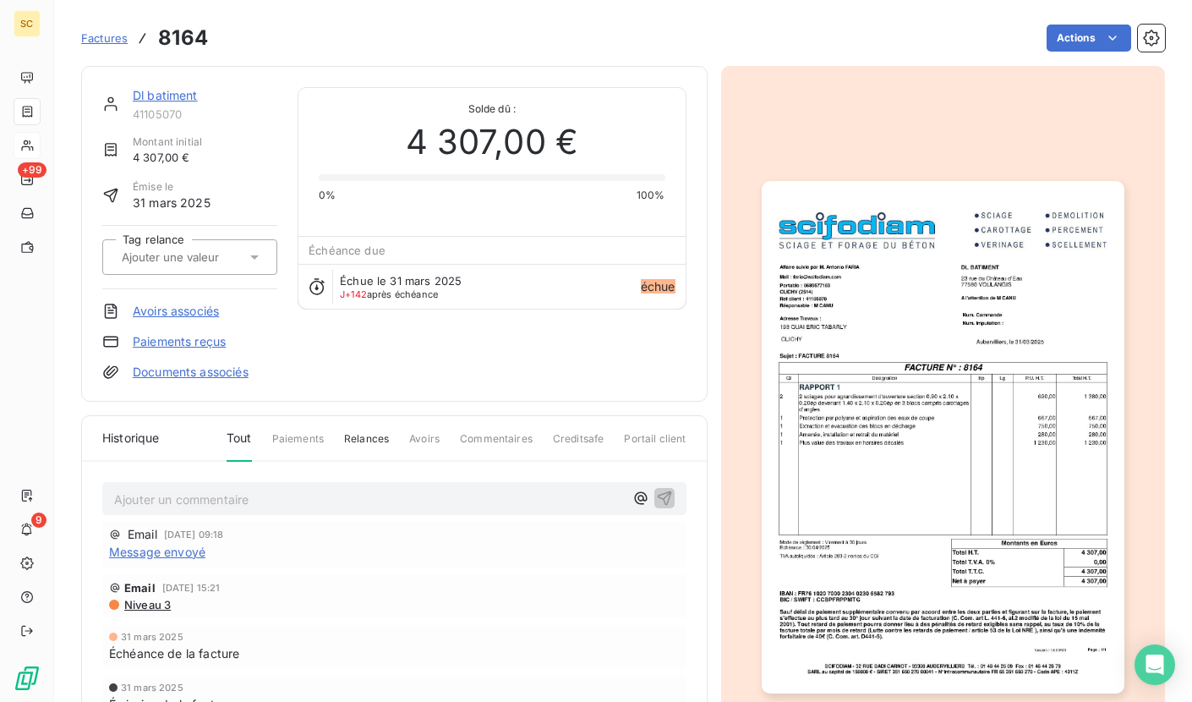
click at [895, 333] on img "button" at bounding box center [943, 437] width 363 height 512
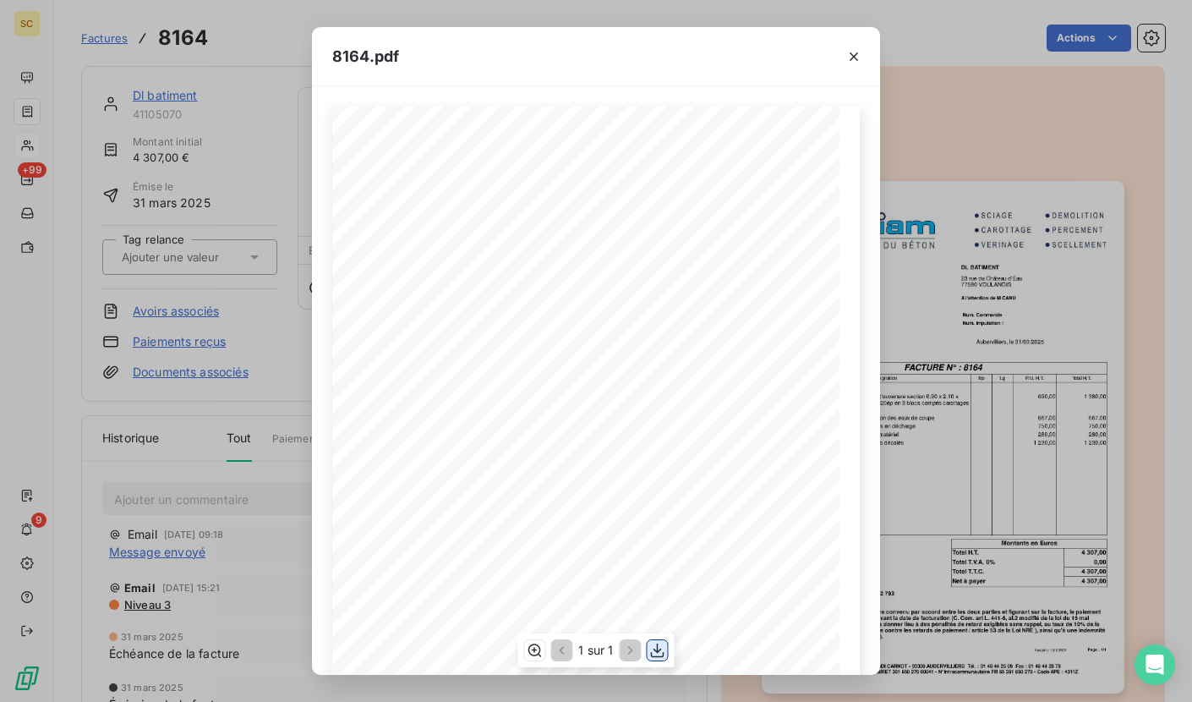
click at [652, 648] on icon "button" at bounding box center [657, 650] width 17 height 17
drag, startPoint x: 855, startPoint y: 57, endPoint x: 741, endPoint y: 47, distance: 115.4
click at [855, 57] on icon "button" at bounding box center [854, 56] width 8 height 8
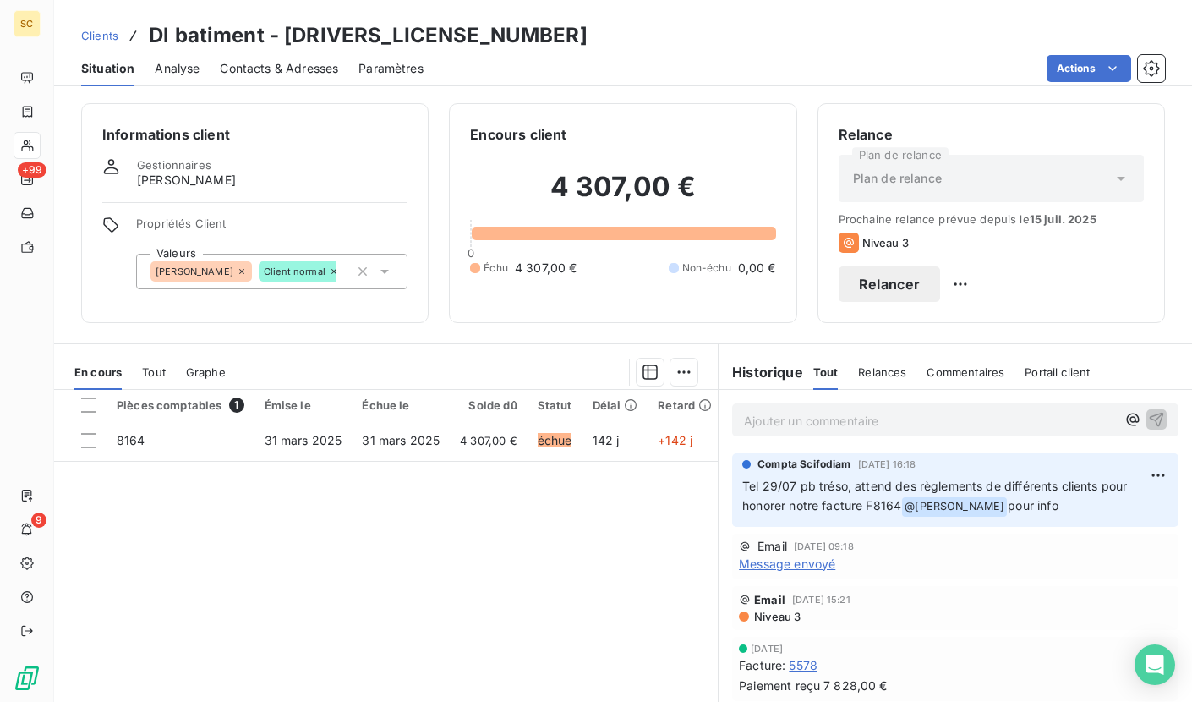
click at [287, 63] on span "Contacts & Adresses" at bounding box center [279, 68] width 118 height 17
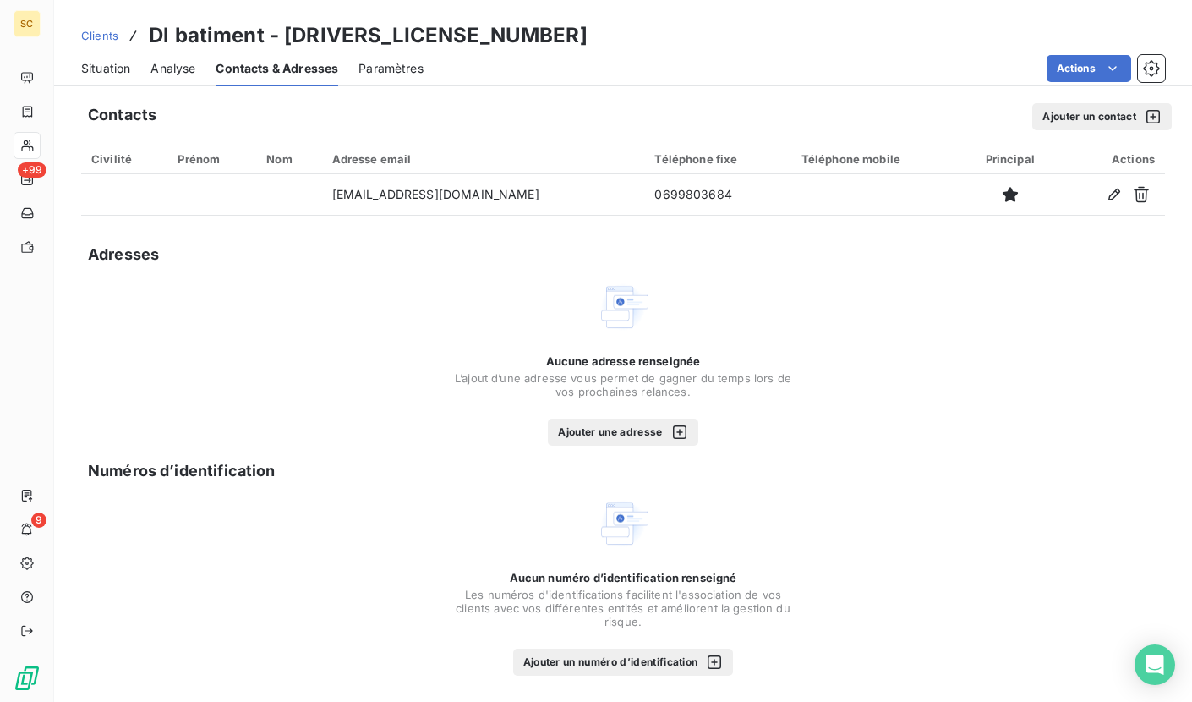
click at [1065, 125] on button "Ajouter un contact" at bounding box center [1101, 116] width 139 height 27
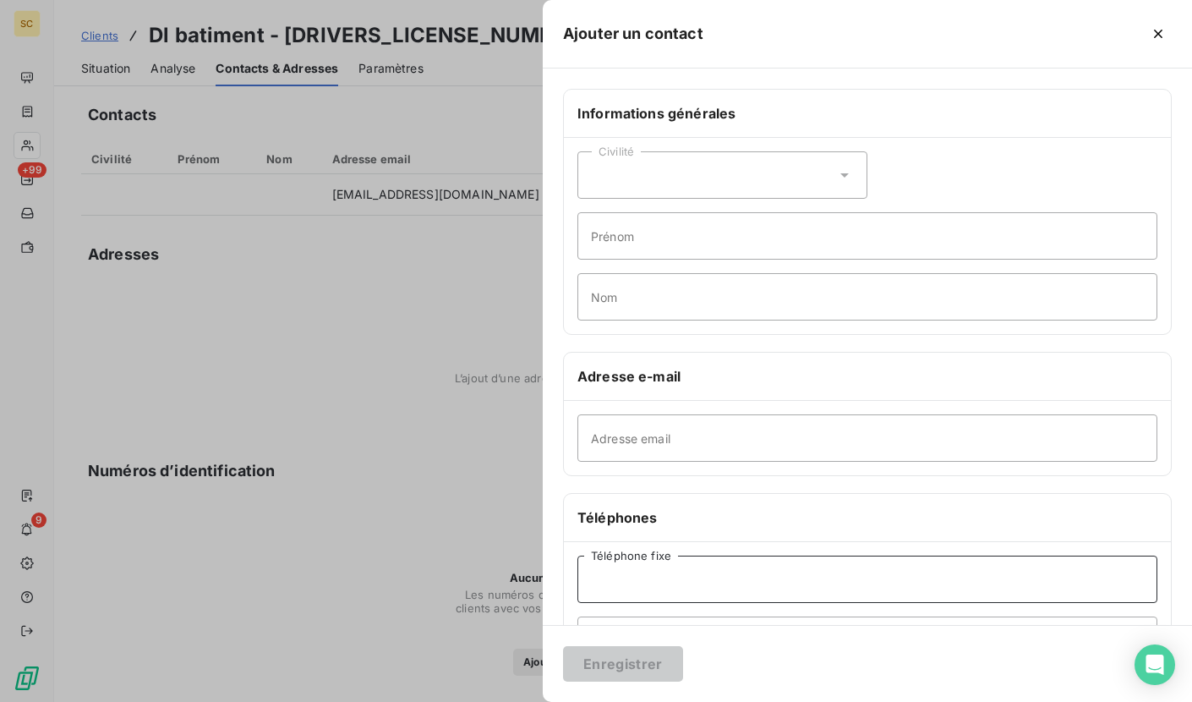
click at [757, 592] on input "Téléphone fixe" at bounding box center [867, 578] width 580 height 47
paste input "09 81 86 46 89"
type input "09 81 86 46 89"
click at [633, 682] on div "Enregistrer" at bounding box center [867, 663] width 649 height 77
click at [636, 666] on button "Enregistrer" at bounding box center [623, 664] width 120 height 36
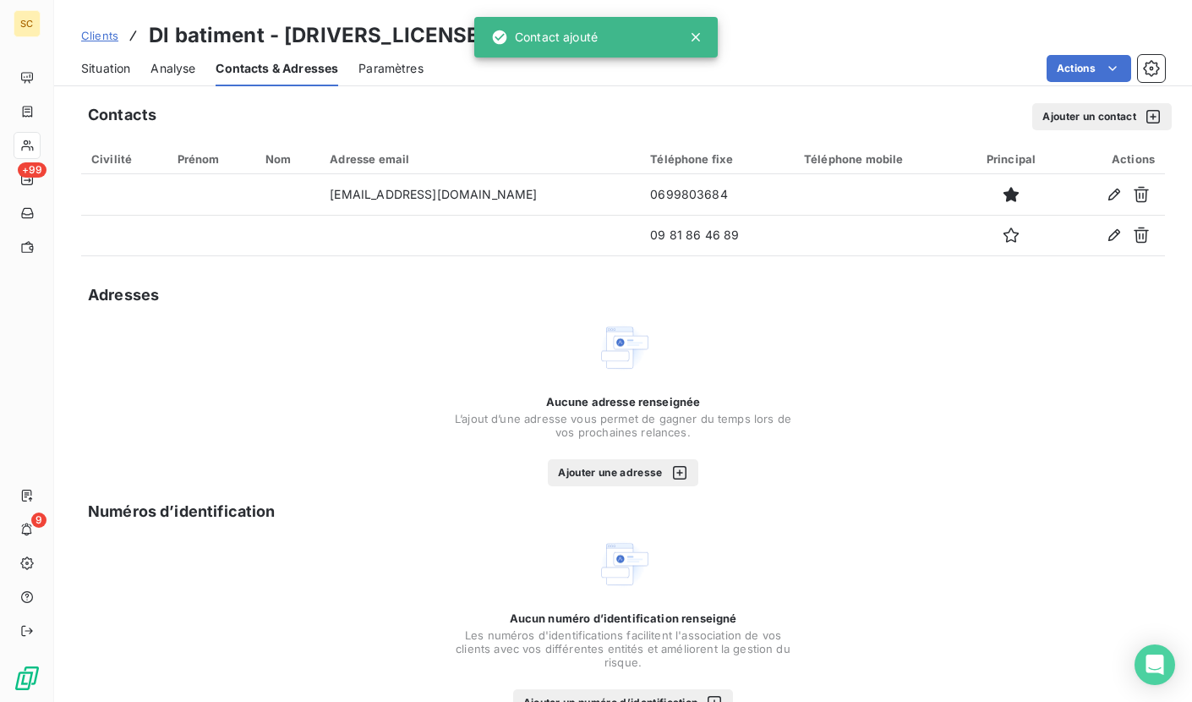
click at [128, 64] on span "Situation" at bounding box center [105, 68] width 49 height 17
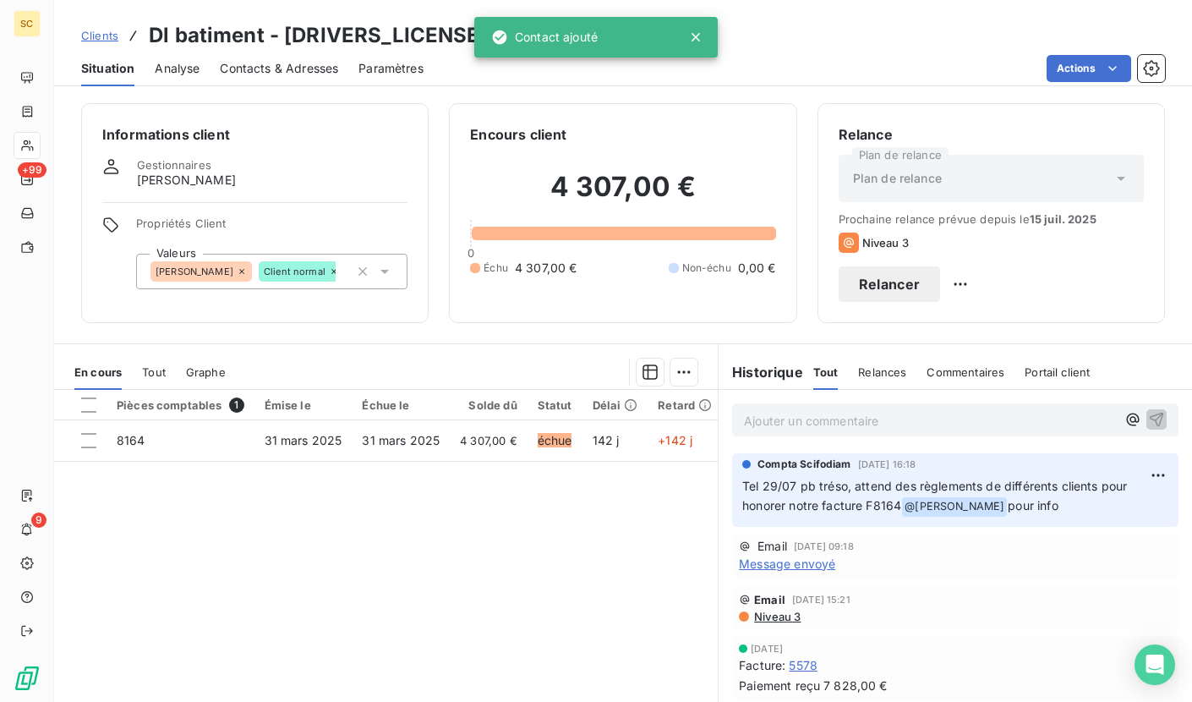
click at [223, 72] on span "Contacts & Adresses" at bounding box center [279, 68] width 118 height 17
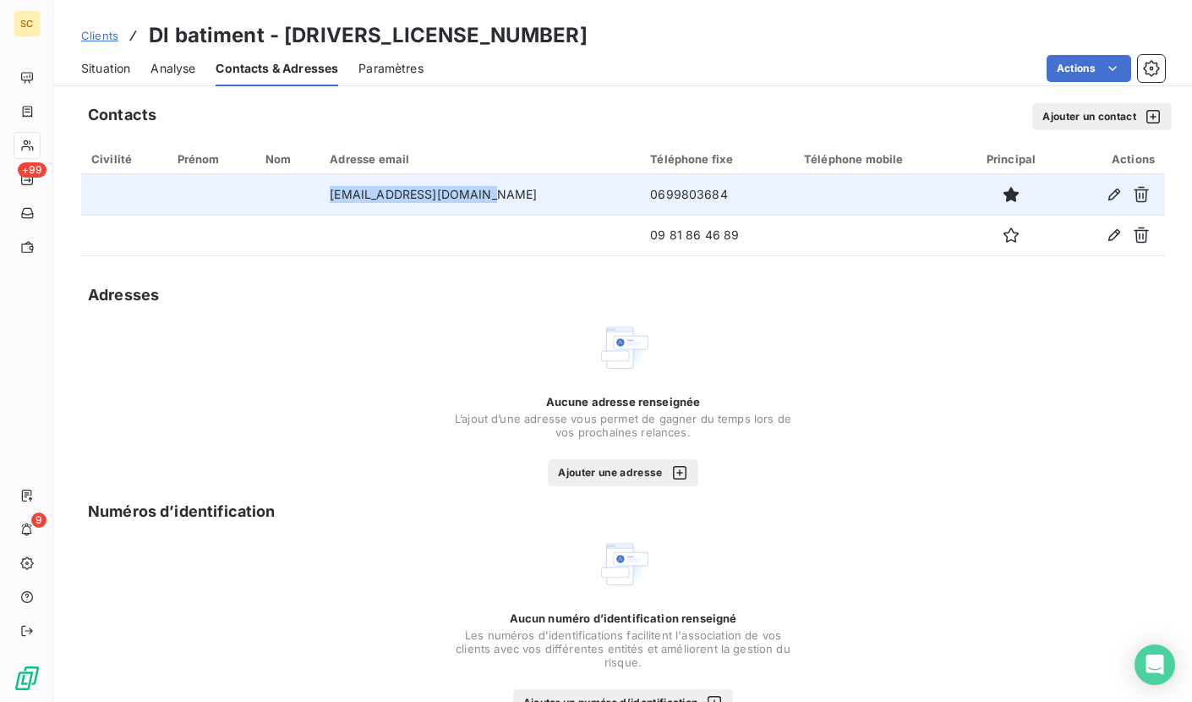
drag, startPoint x: 331, startPoint y: 193, endPoint x: 549, endPoint y: 202, distance: 217.5
click at [549, 202] on tr "[EMAIL_ADDRESS][DOMAIN_NAME] 0699803684" at bounding box center [623, 194] width 1084 height 41
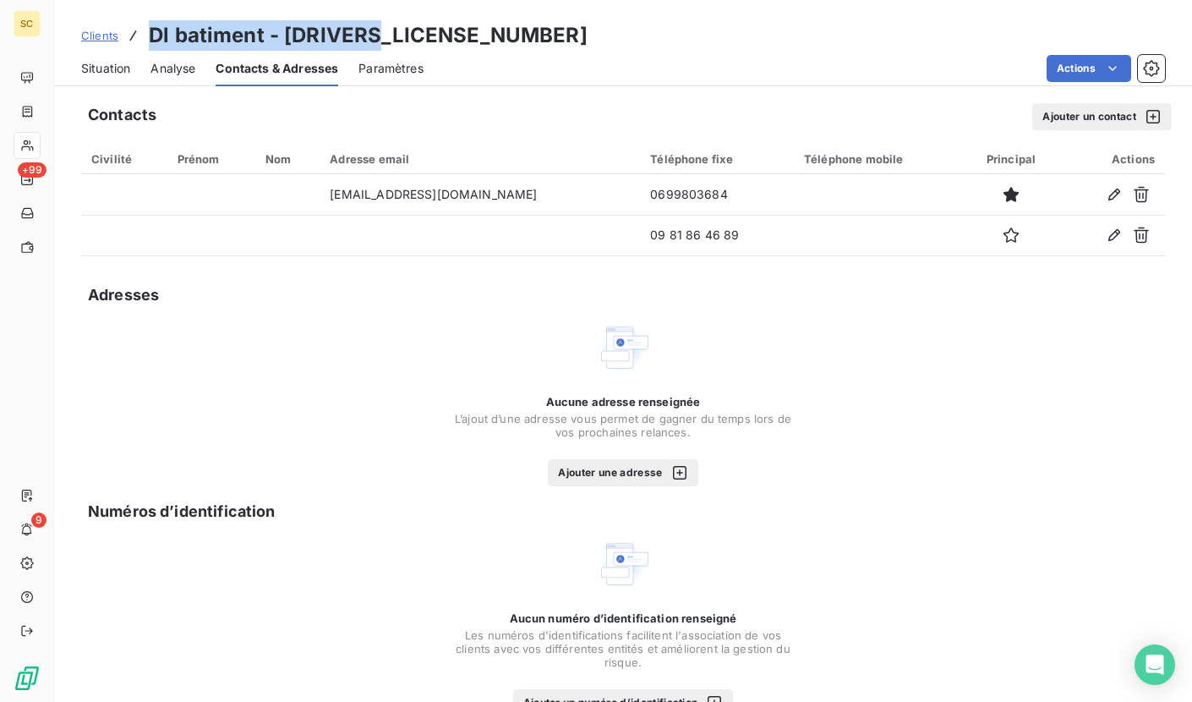
drag, startPoint x: 150, startPoint y: 36, endPoint x: 388, endPoint y: 45, distance: 237.7
click at [388, 45] on div "Clients Dl batiment - [DRIVERS_LICENSE_NUMBER]" at bounding box center [623, 35] width 1138 height 30
click at [126, 61] on span "Situation" at bounding box center [105, 68] width 49 height 17
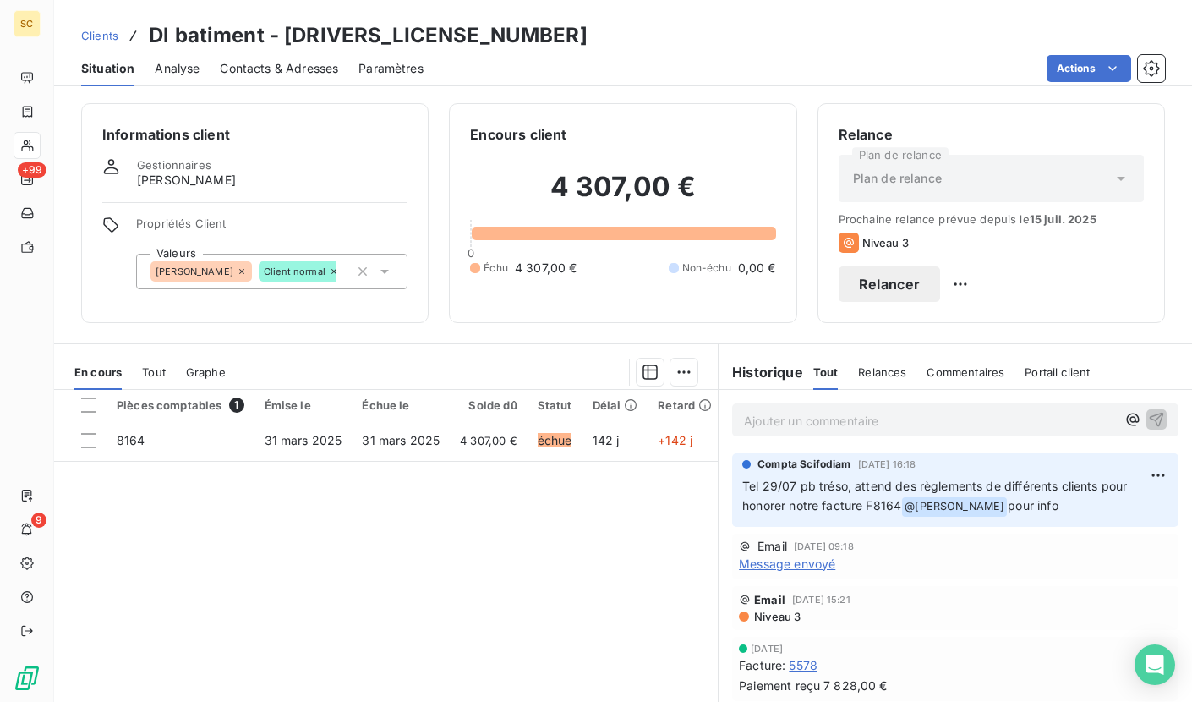
click at [812, 421] on p "Ajouter un commentaire ﻿" at bounding box center [930, 420] width 372 height 21
drag, startPoint x: 862, startPoint y: 420, endPoint x: 643, endPoint y: 418, distance: 219.0
click at [643, 418] on div "En cours Tout Graphe Pièces comptables 1 Émise le Échue le Solde dû Statut Déla…" at bounding box center [623, 554] width 1138 height 423
click at [1148, 421] on icon "button" at bounding box center [1156, 418] width 17 height 17
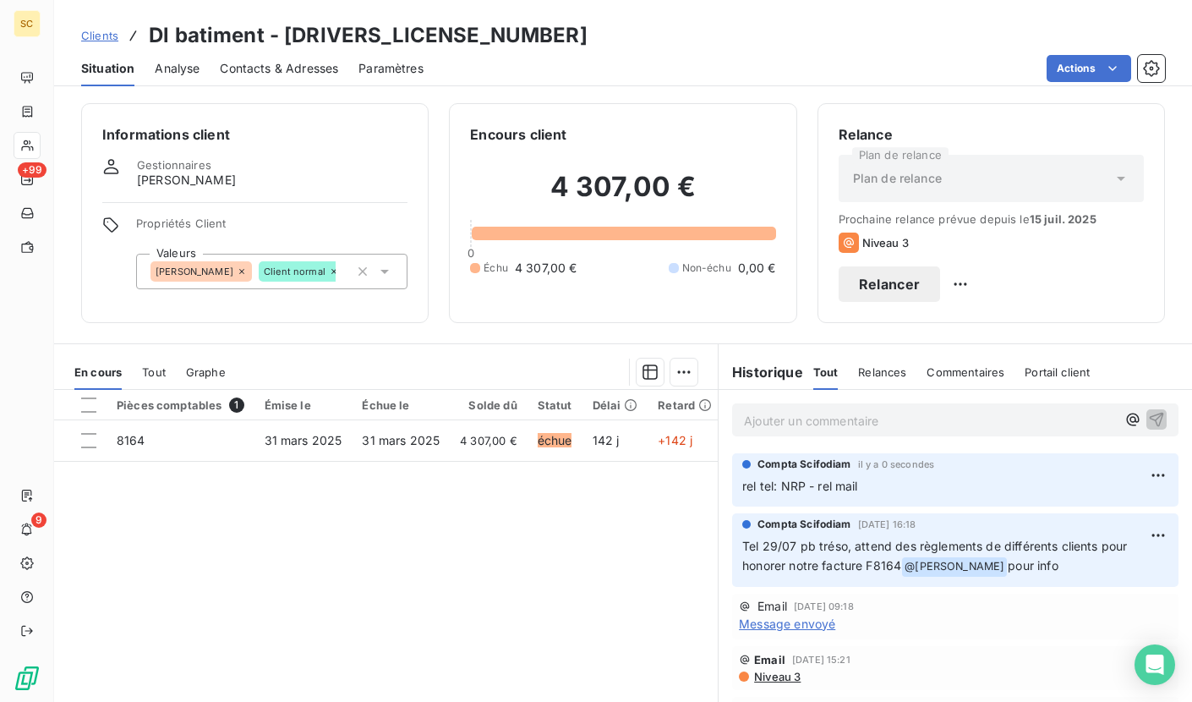
click at [96, 37] on span "Clients" at bounding box center [99, 36] width 37 height 14
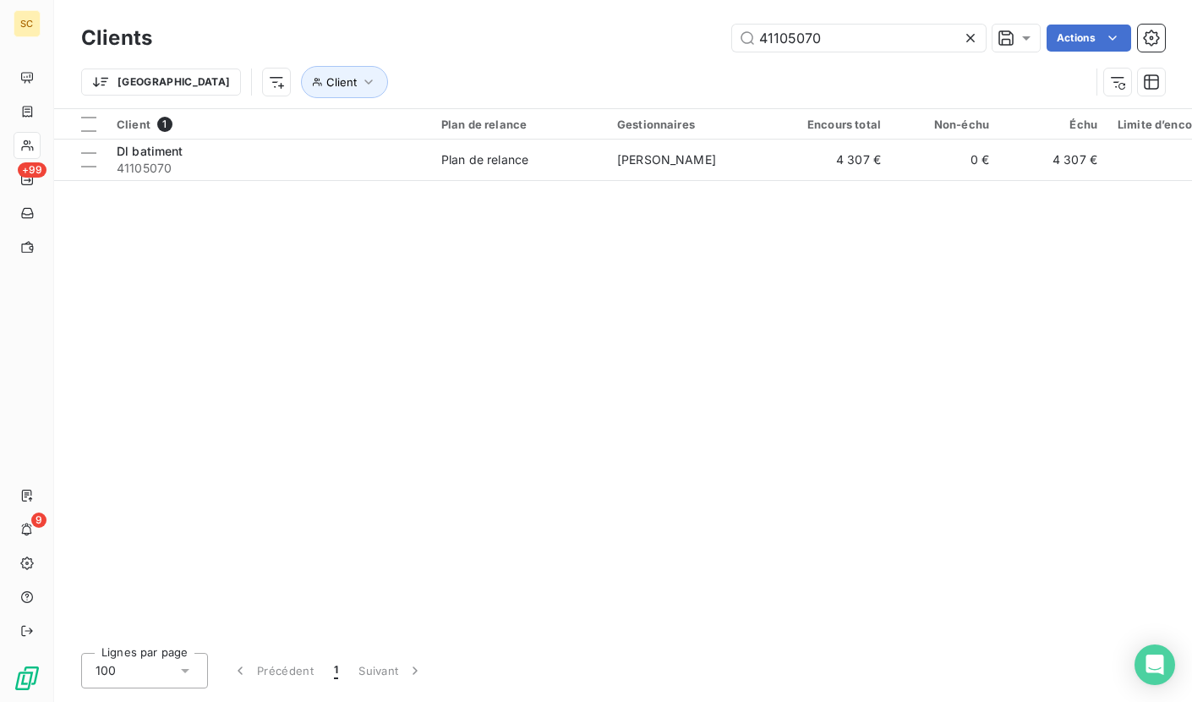
click at [703, 34] on div "41105070 Actions" at bounding box center [668, 38] width 992 height 27
type input "41101562"
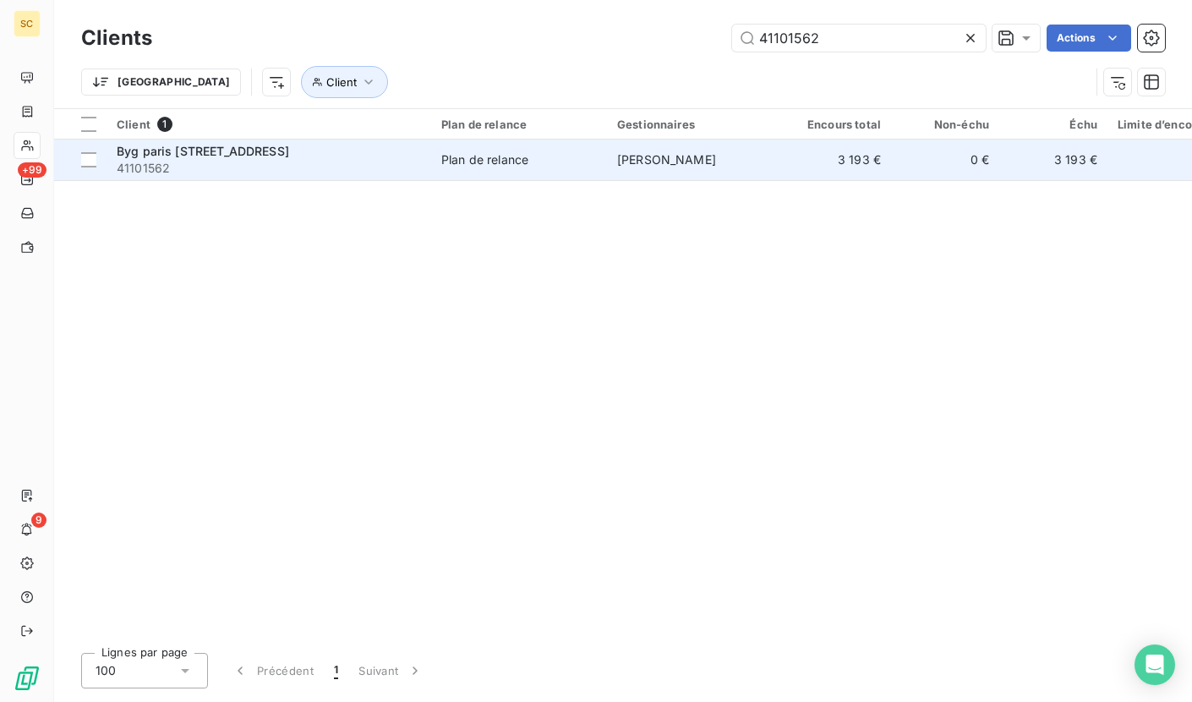
click at [527, 181] on div "Client 1 Plan de relance Gestionnaires Encours total Non-échu Échu Limite d’enc…" at bounding box center [623, 374] width 1138 height 530
click at [530, 174] on td "Plan de relance" at bounding box center [519, 159] width 176 height 41
